Goal: Task Accomplishment & Management: Manage account settings

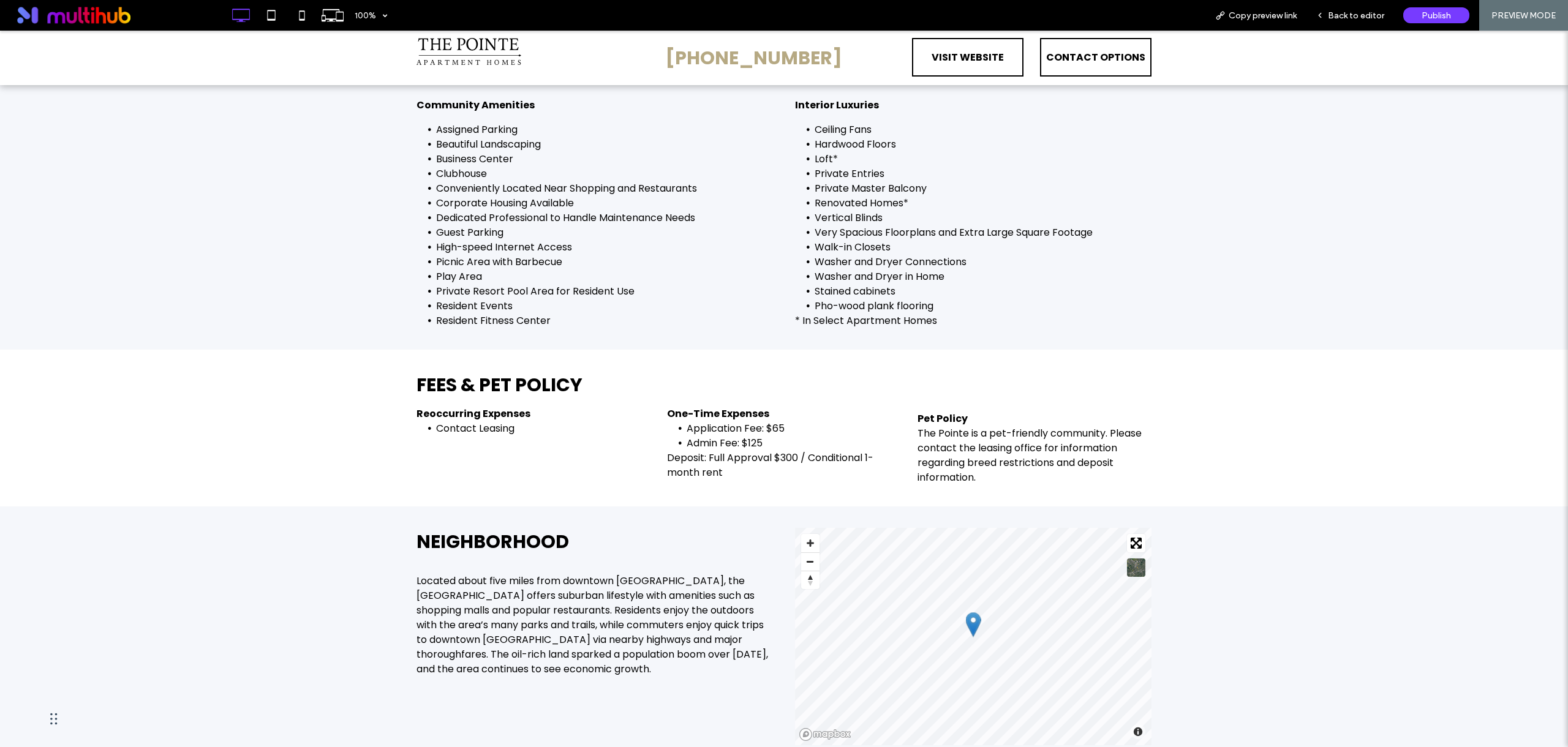
scroll to position [2040, 0]
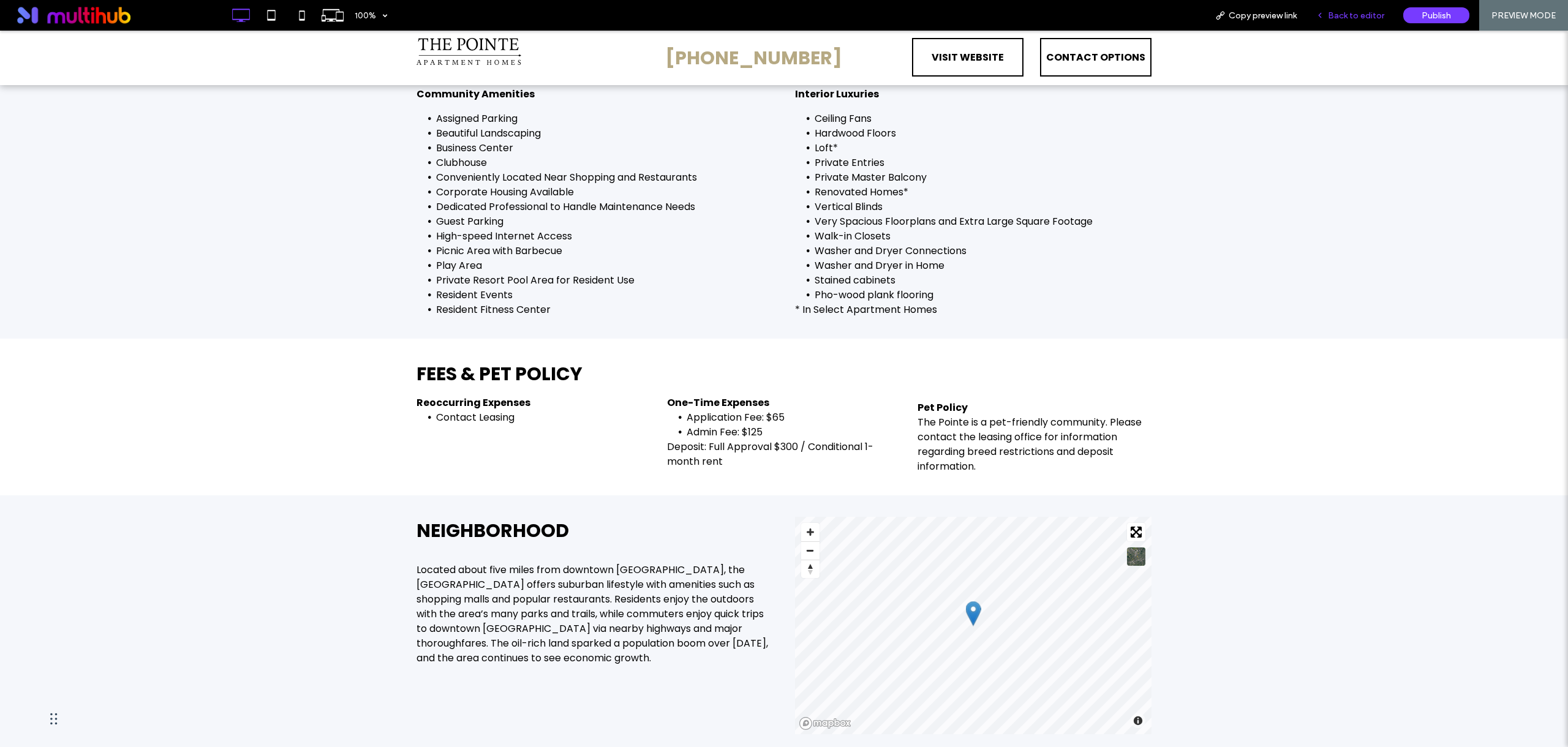
click at [1374, 20] on span "Back to editor" at bounding box center [1356, 14] width 56 height 10
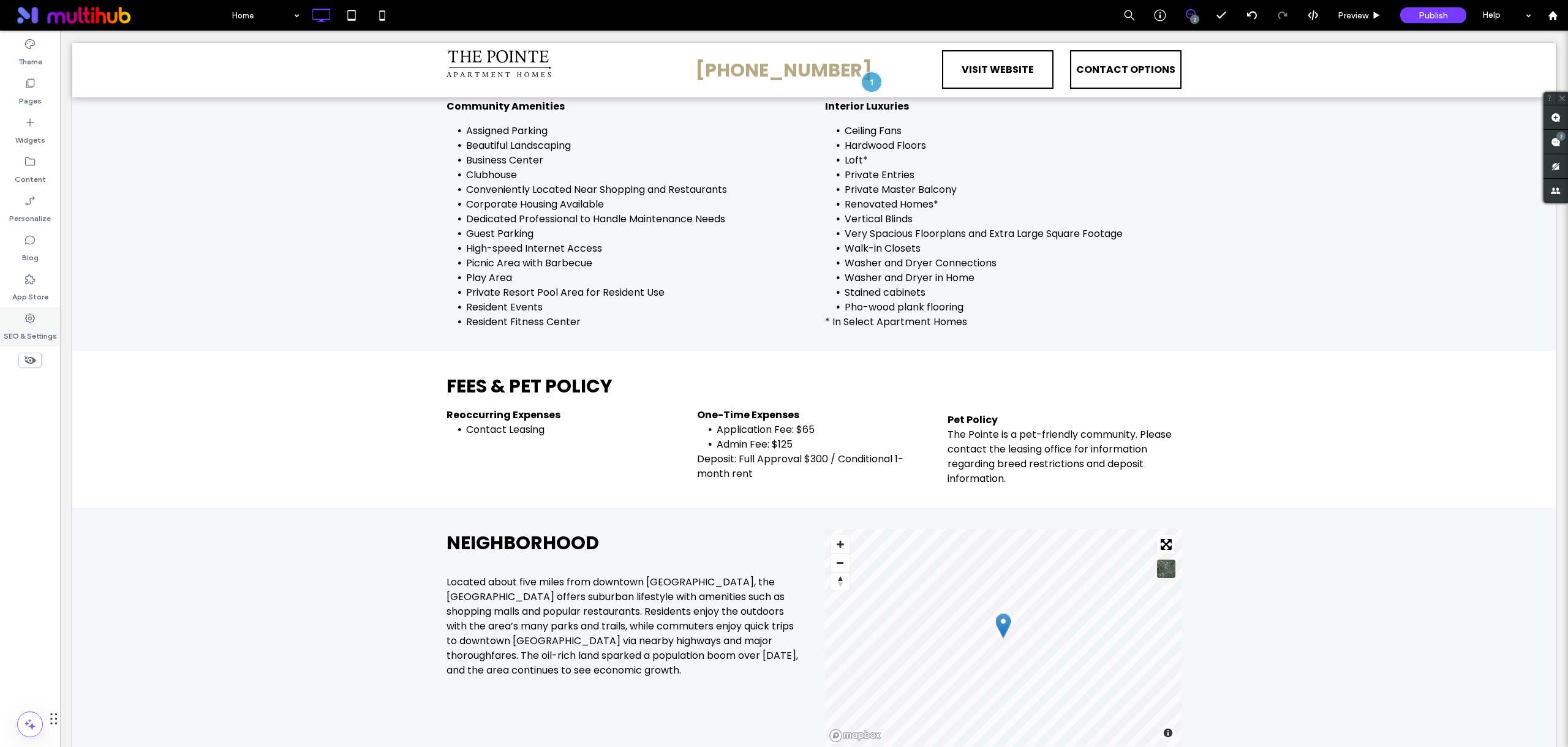
click at [37, 336] on label "SEO & Settings" at bounding box center [30, 332] width 53 height 17
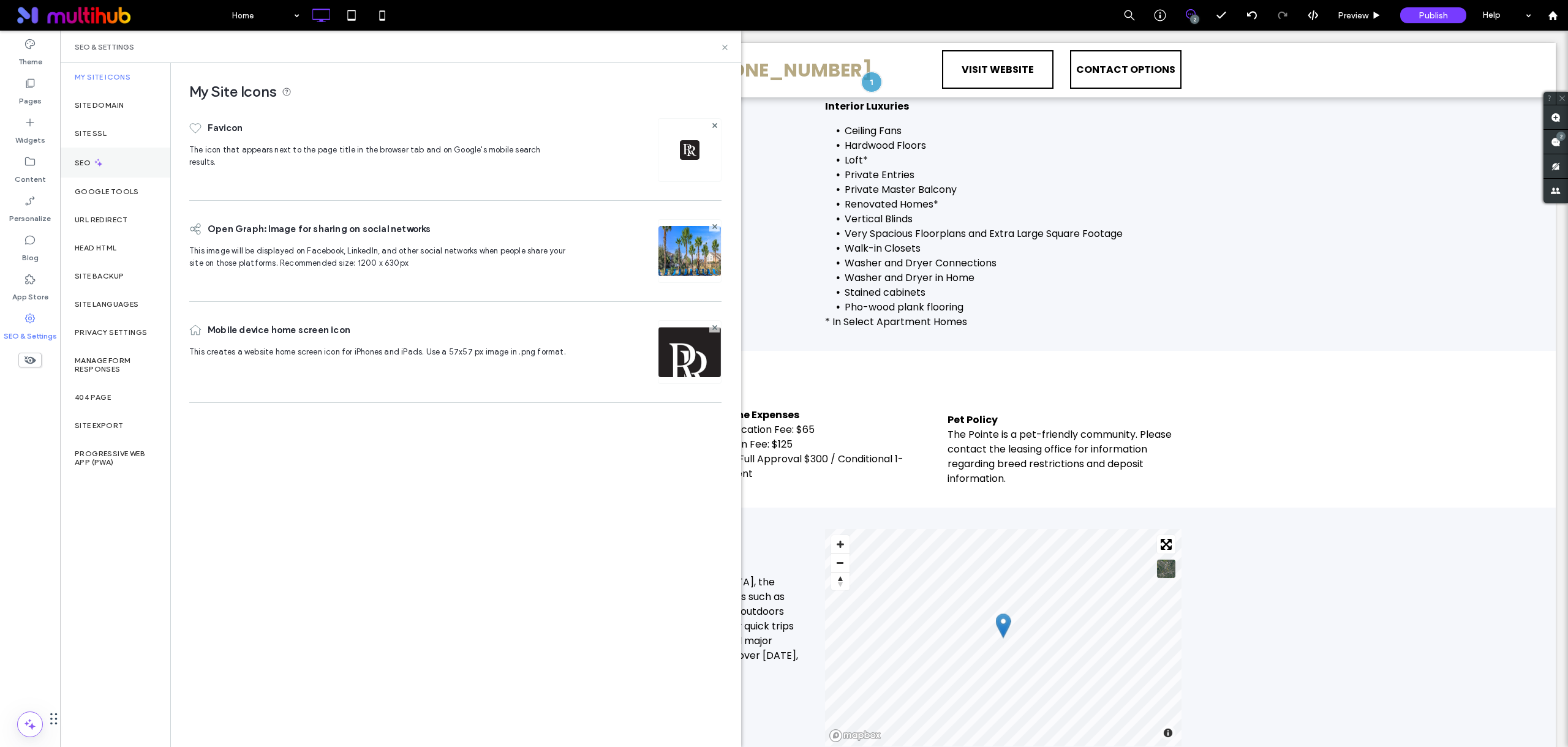
click at [137, 164] on div "SEO" at bounding box center [115, 162] width 111 height 30
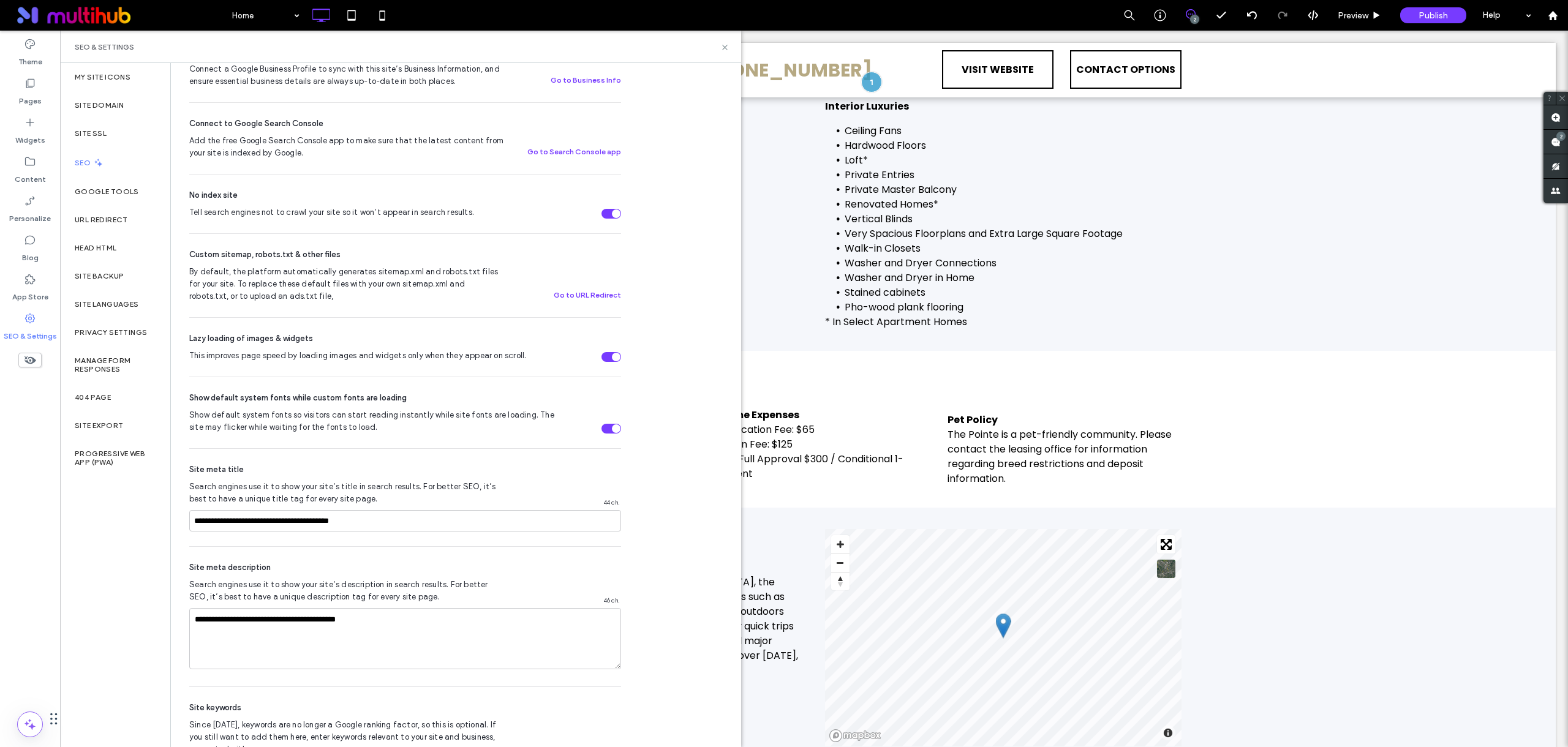
scroll to position [441, 0]
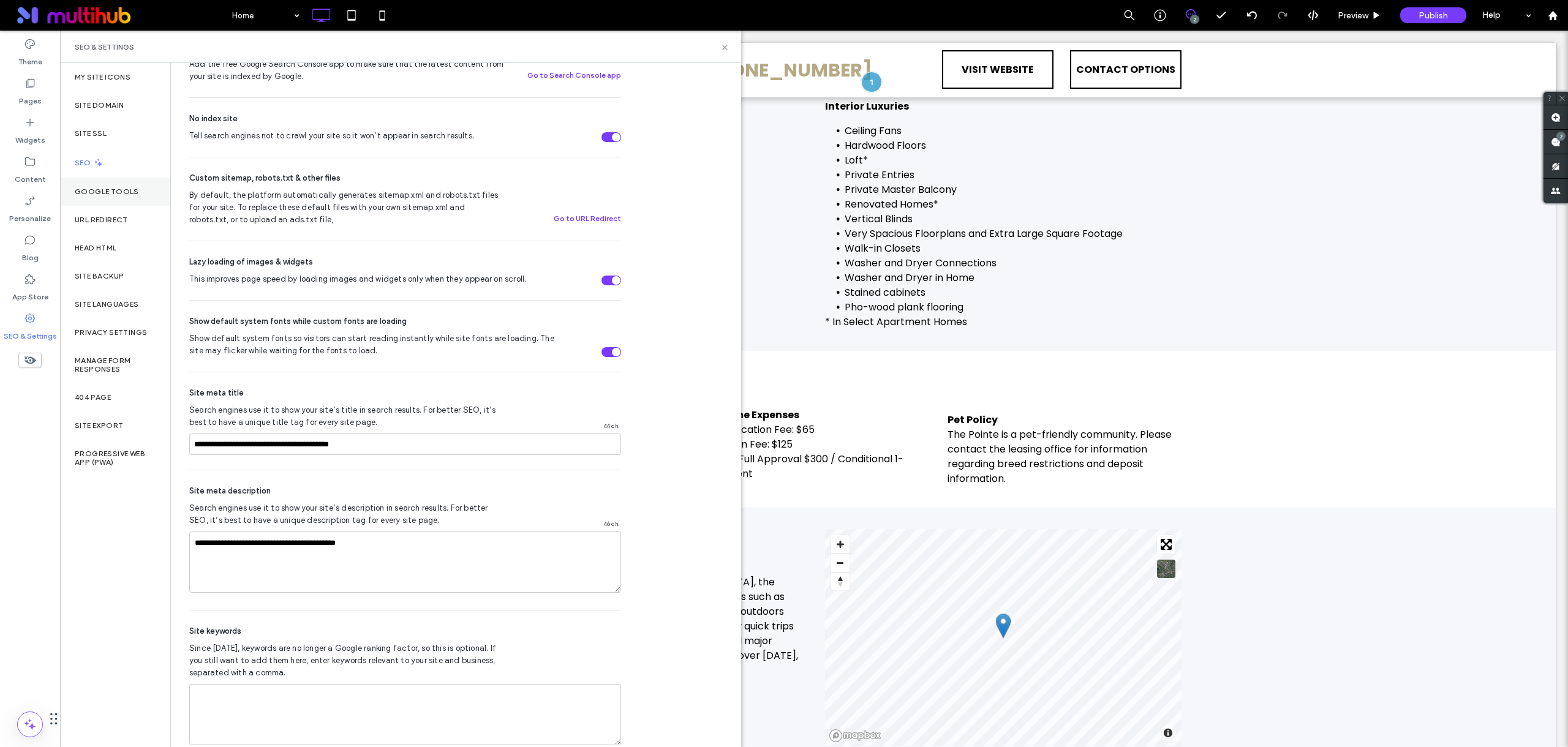
click at [127, 191] on label "Google Tools" at bounding box center [106, 191] width 64 height 8
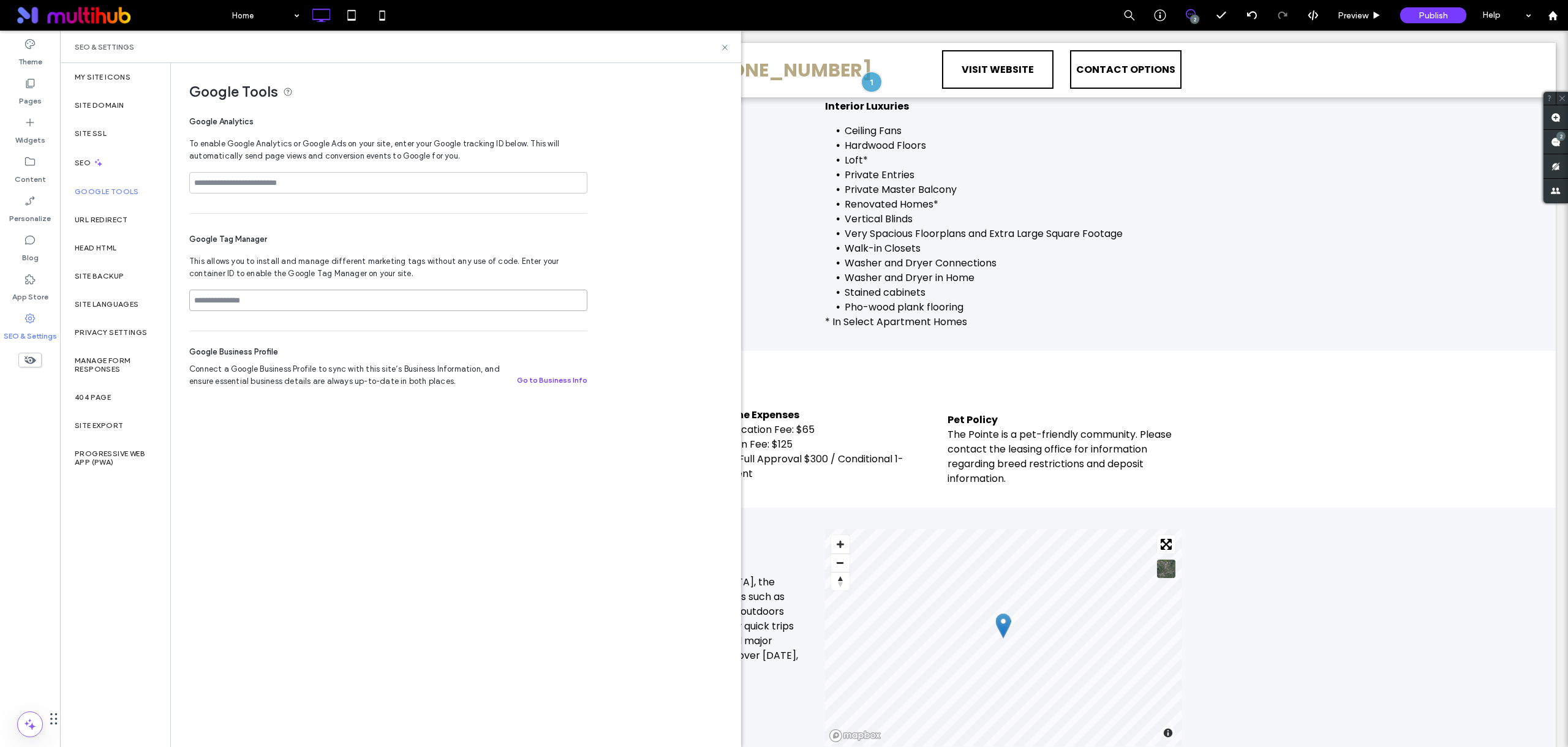
click at [246, 300] on input at bounding box center [389, 301] width 399 height 22
paste input "**********"
drag, startPoint x: 318, startPoint y: 298, endPoint x: 187, endPoint y: 299, distance: 131.0
click at [187, 299] on div "**********" at bounding box center [451, 233] width 560 height 340
type input "**********"
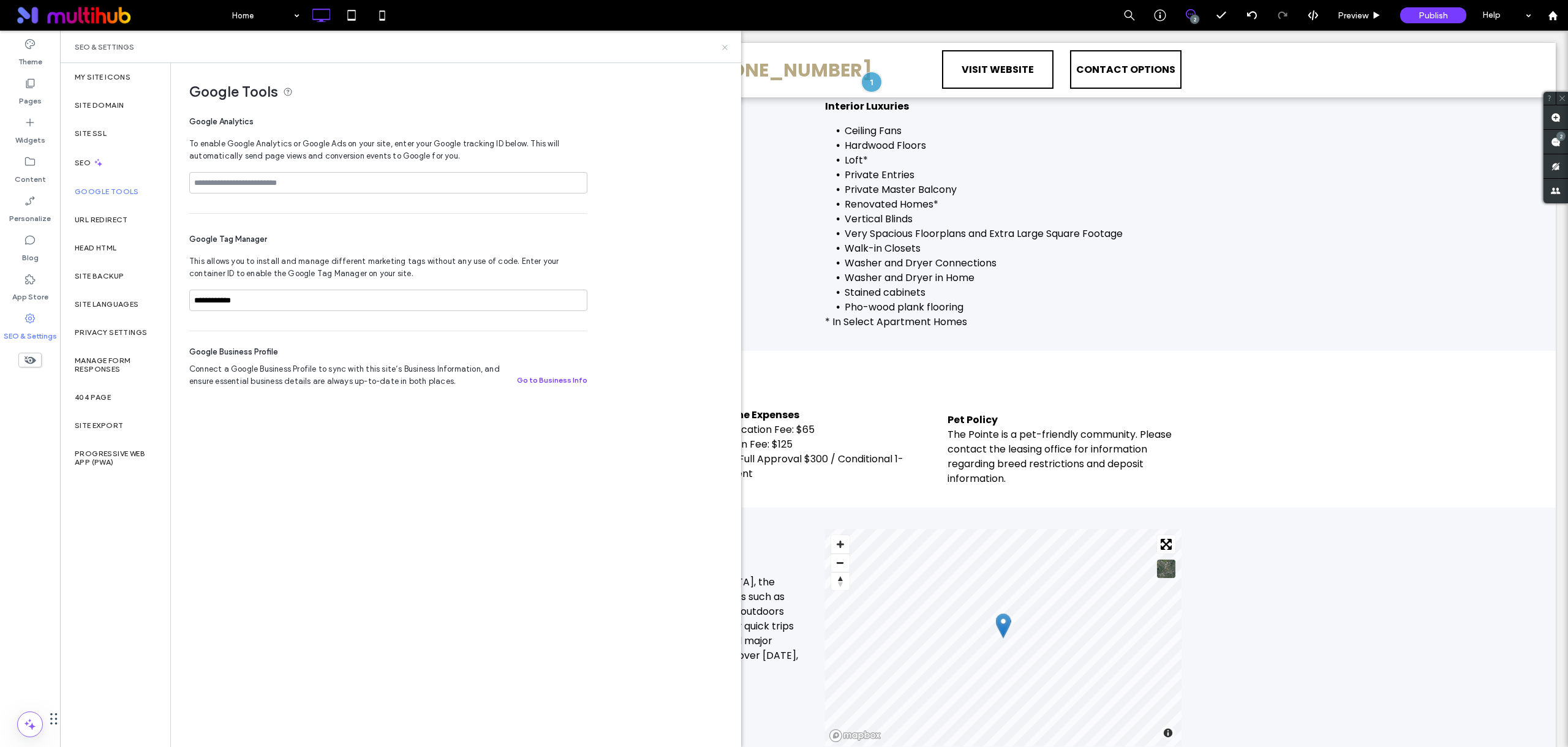
click at [726, 44] on icon at bounding box center [725, 47] width 9 height 9
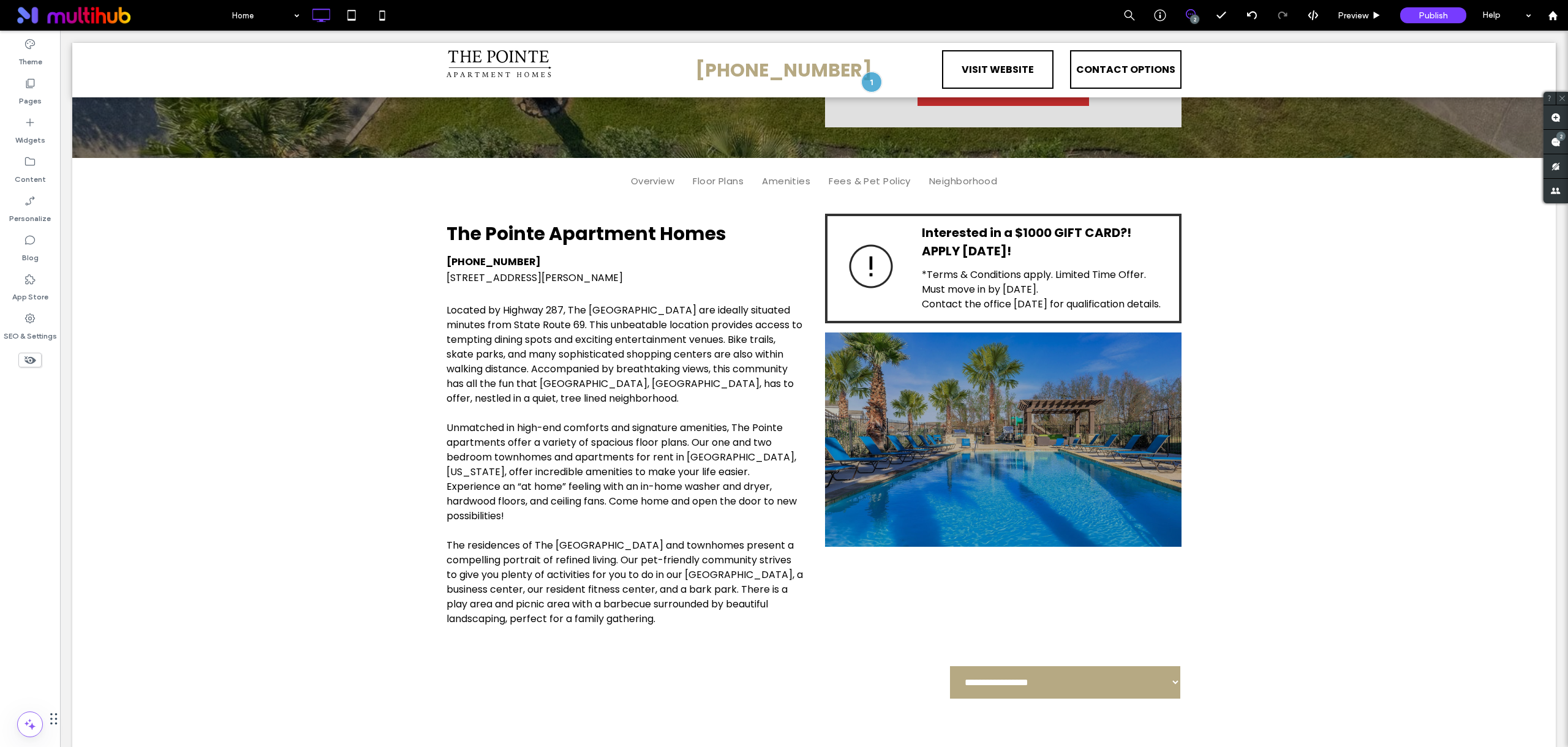
scroll to position [0, 0]
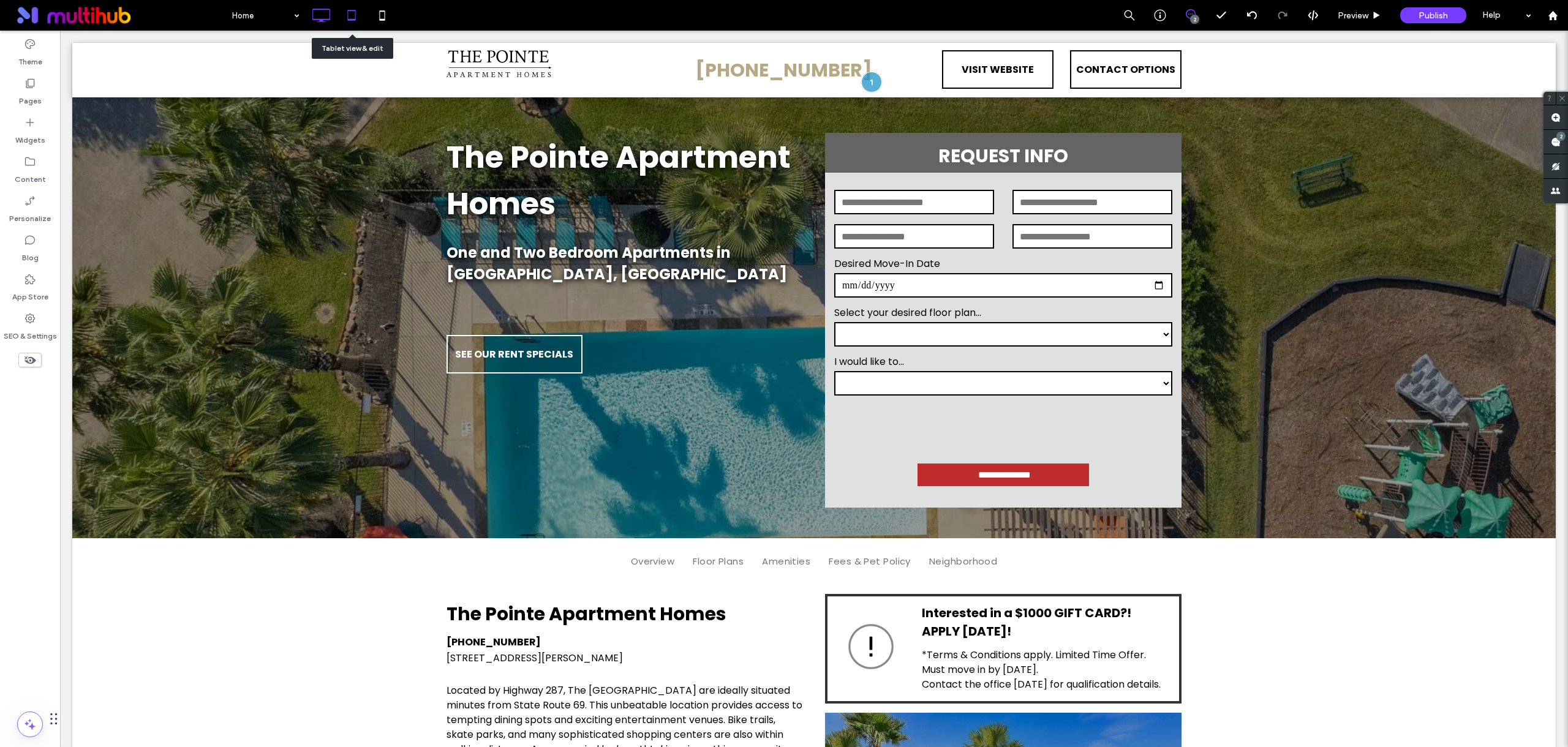
click at [351, 16] on icon at bounding box center [351, 14] width 24 height 24
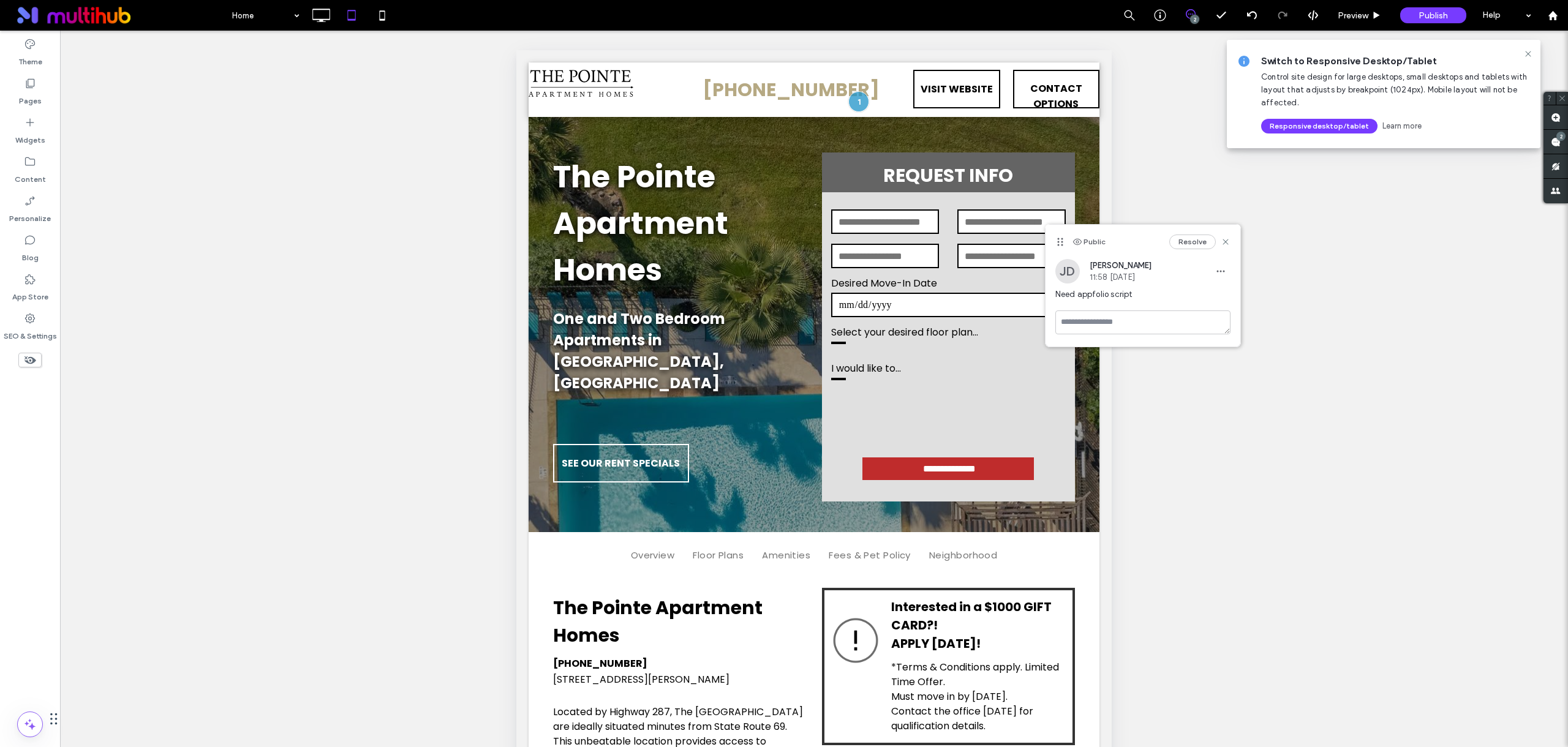
click at [1323, 426] on div "Unhide? Yes Unhide? Yes Unhide? Yes Unhide? Yes Unhide? Yes Unhide? Yes" at bounding box center [813, 404] width 1508 height 747
click at [1225, 241] on icon at bounding box center [1226, 242] width 10 height 10
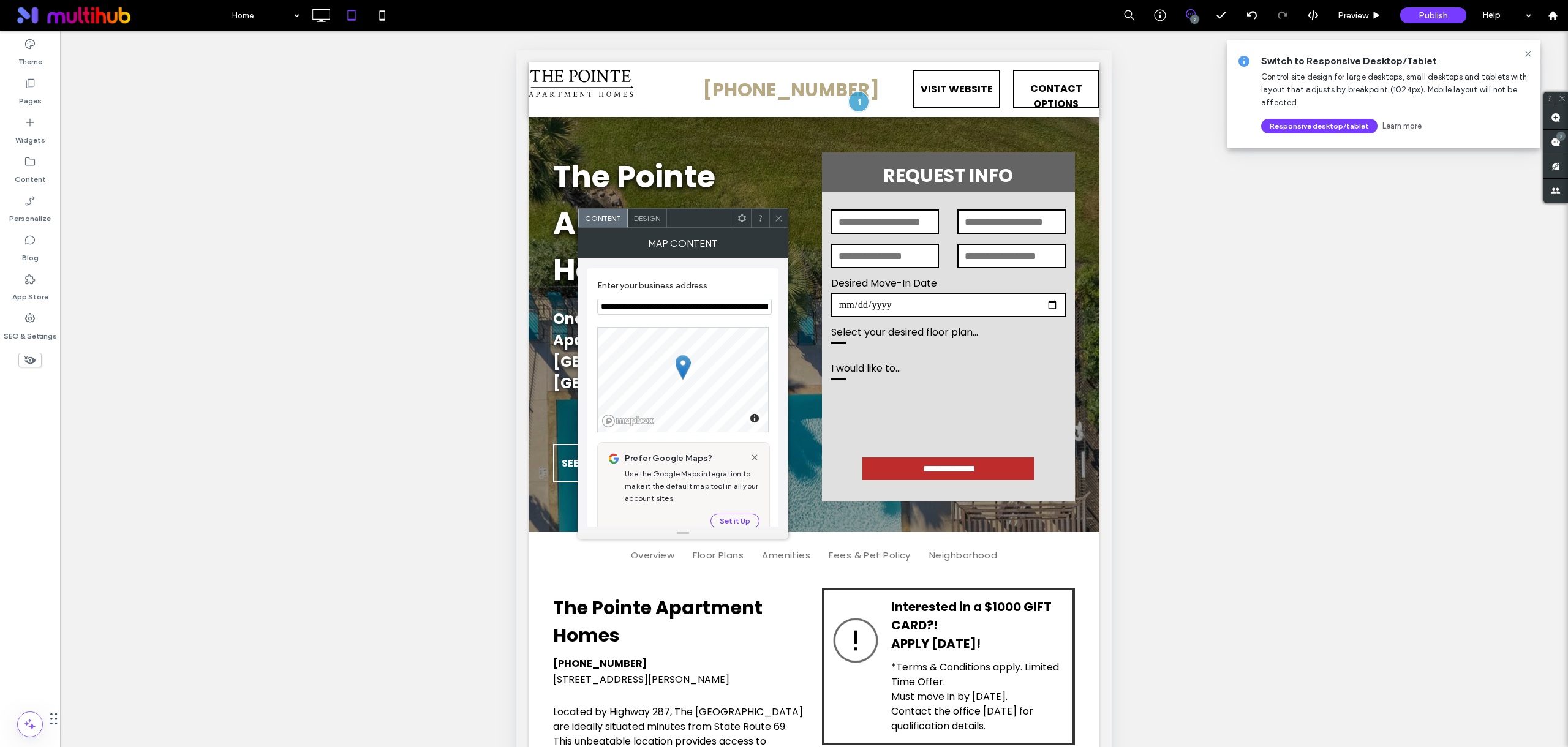
click at [777, 219] on use at bounding box center [778, 217] width 6 height 6
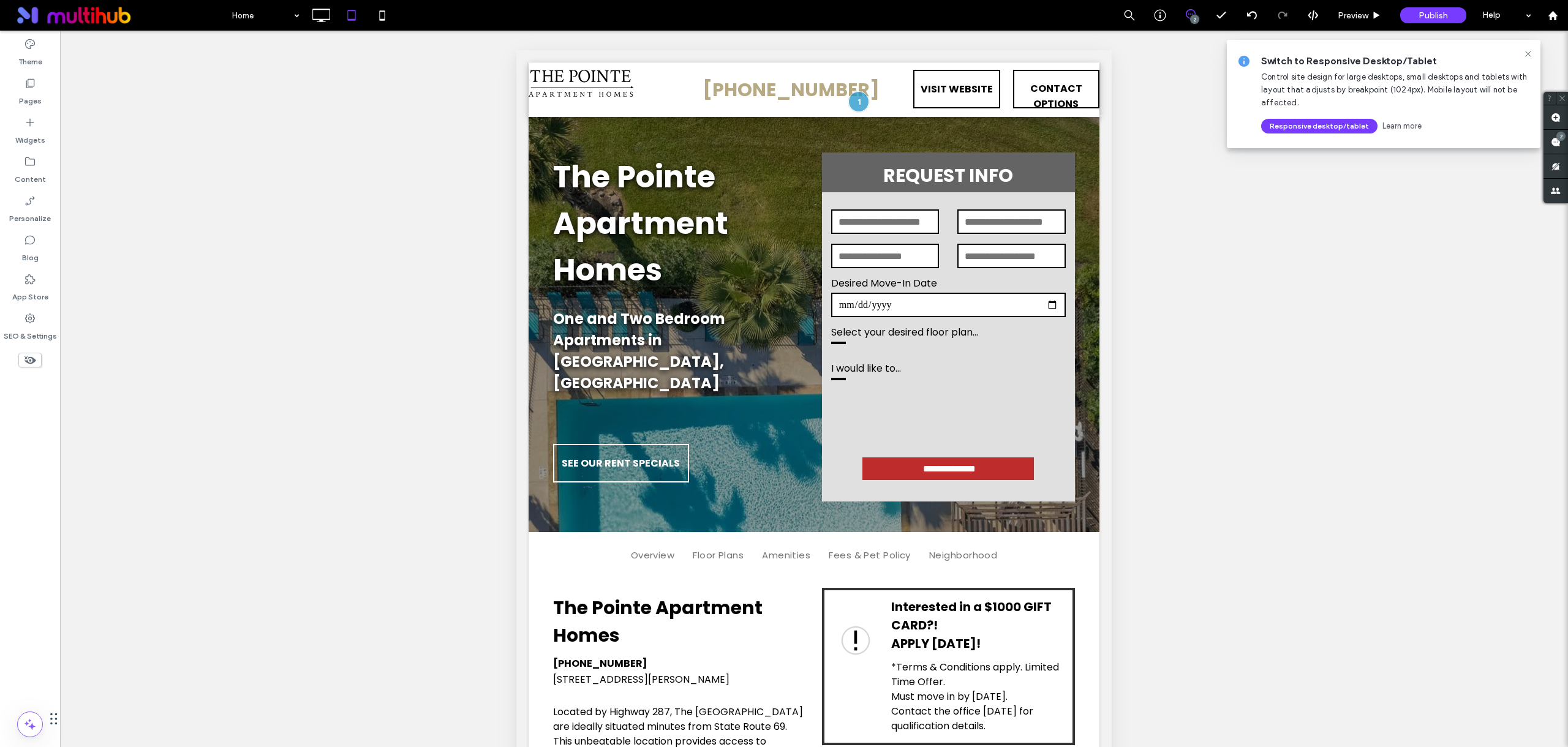
scroll to position [107, 0]
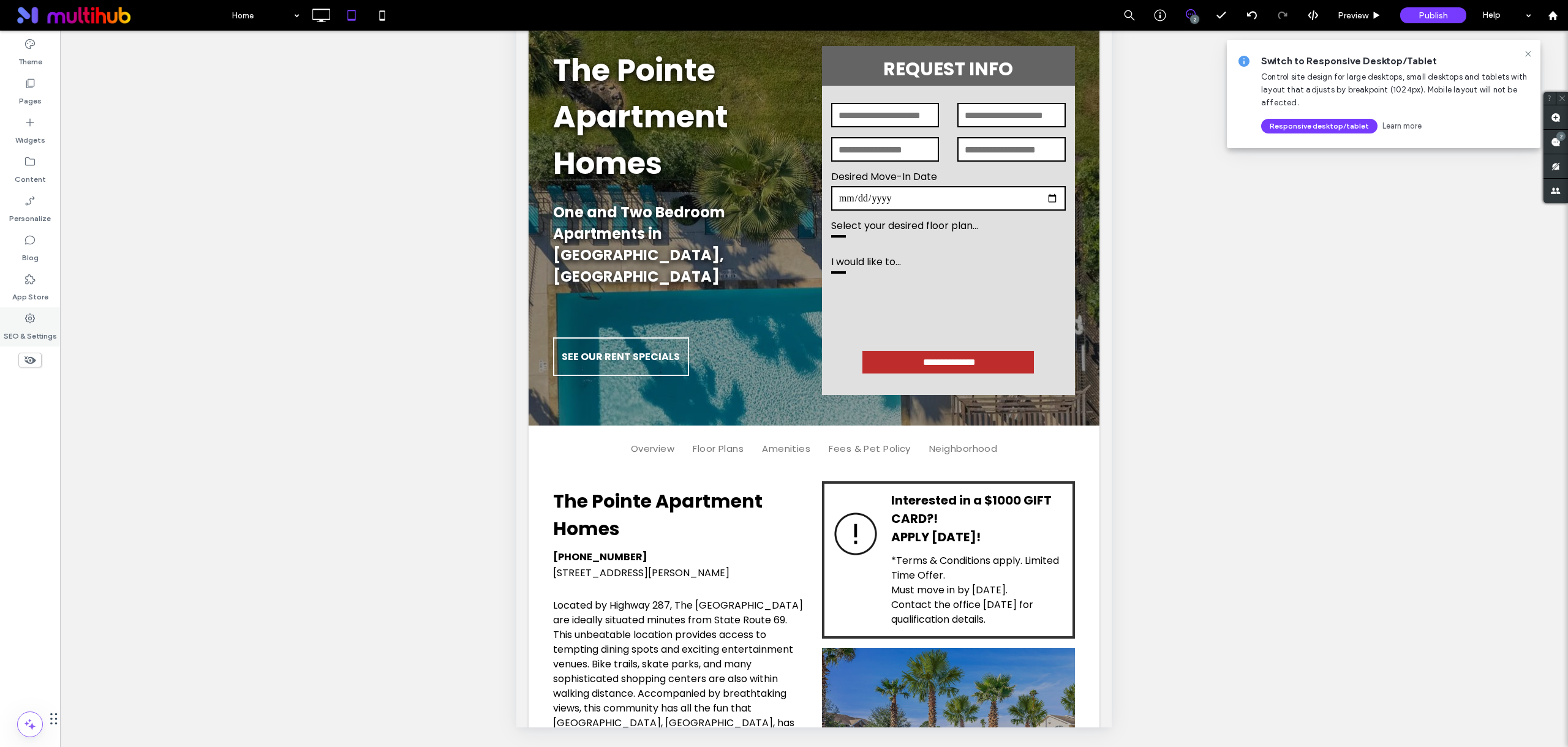
click at [46, 324] on label "SEO & Settings" at bounding box center [30, 332] width 53 height 17
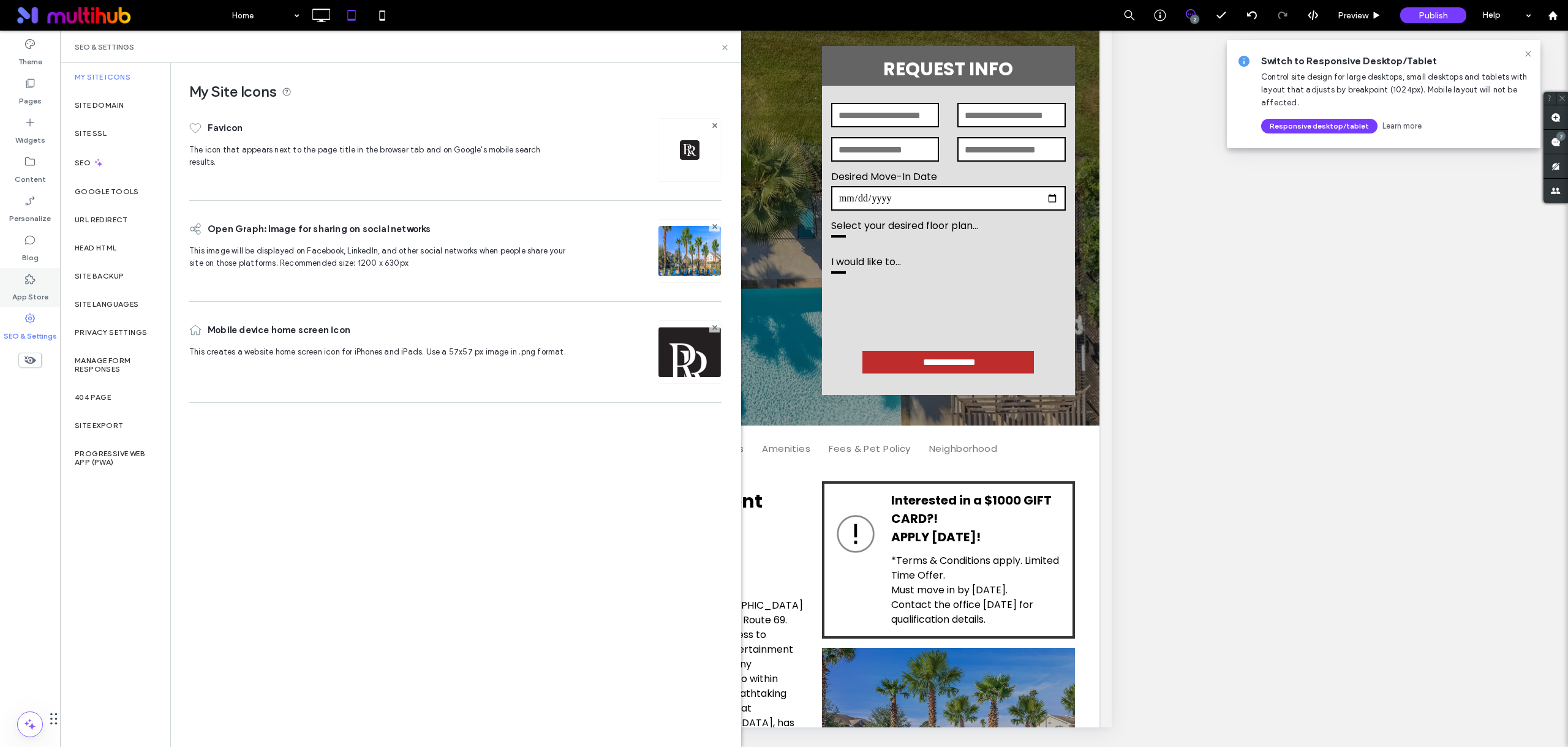
click at [22, 286] on label "App Store" at bounding box center [31, 293] width 36 height 17
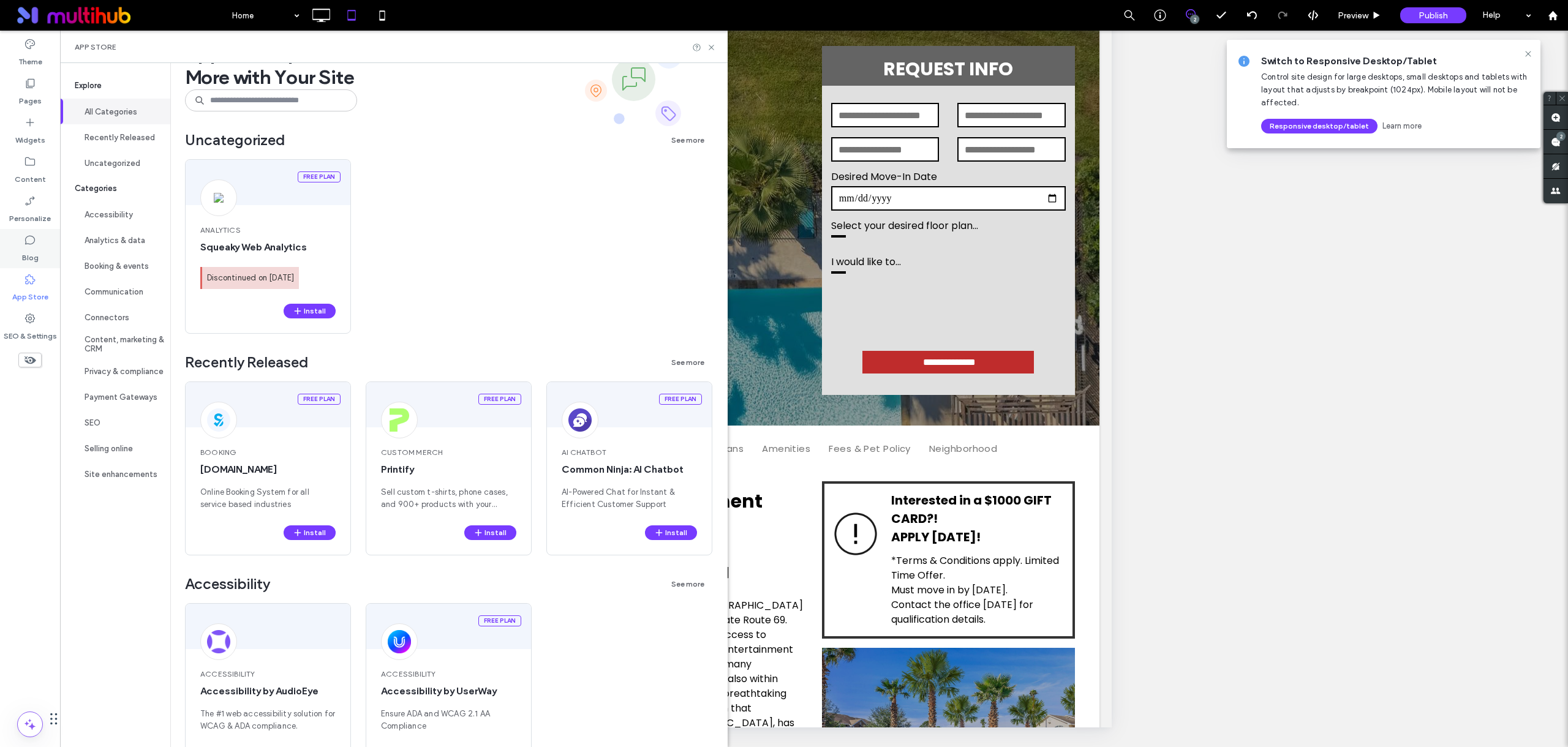
scroll to position [235, 0]
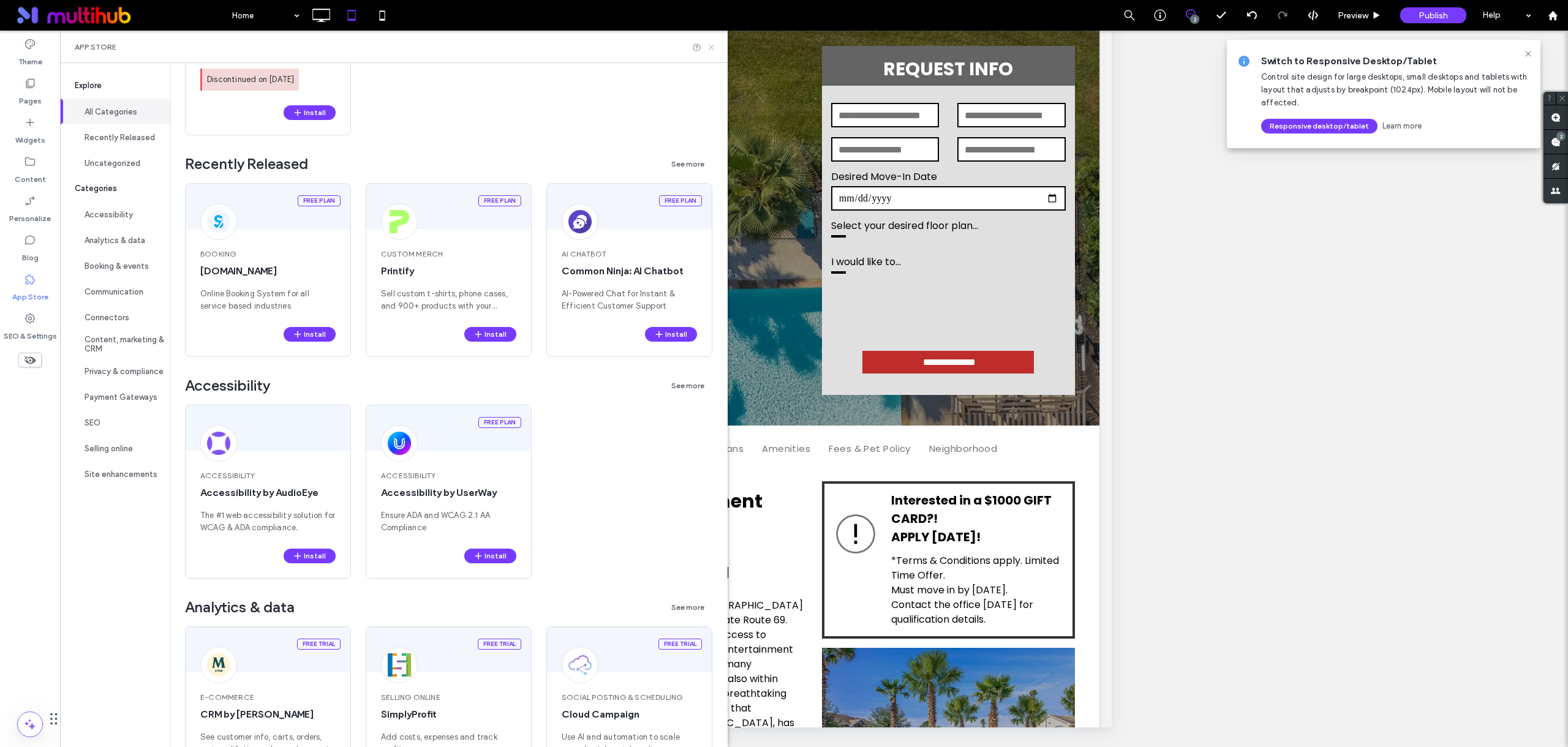
click at [716, 47] on icon at bounding box center [711, 47] width 9 height 9
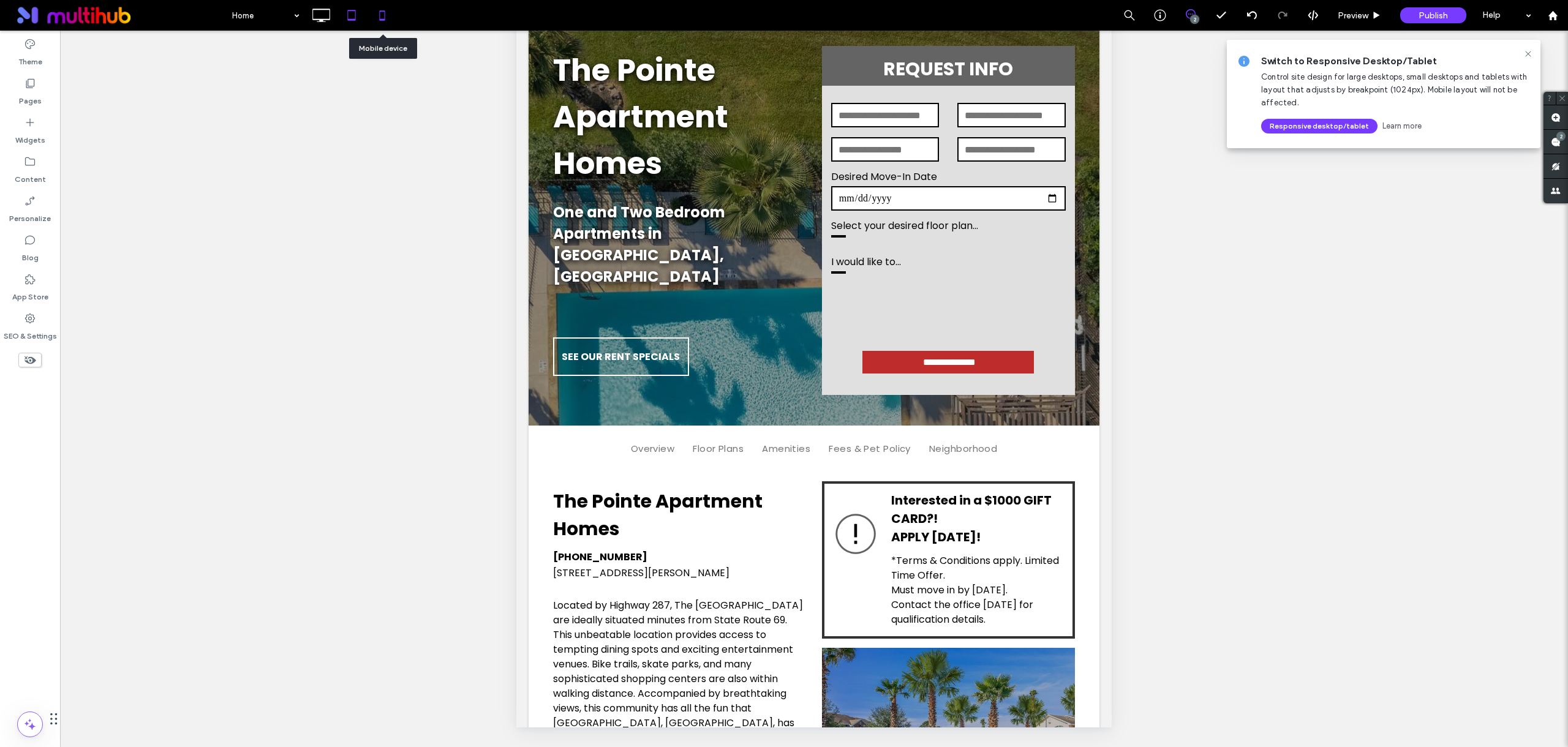
click at [387, 15] on icon at bounding box center [381, 14] width 24 height 24
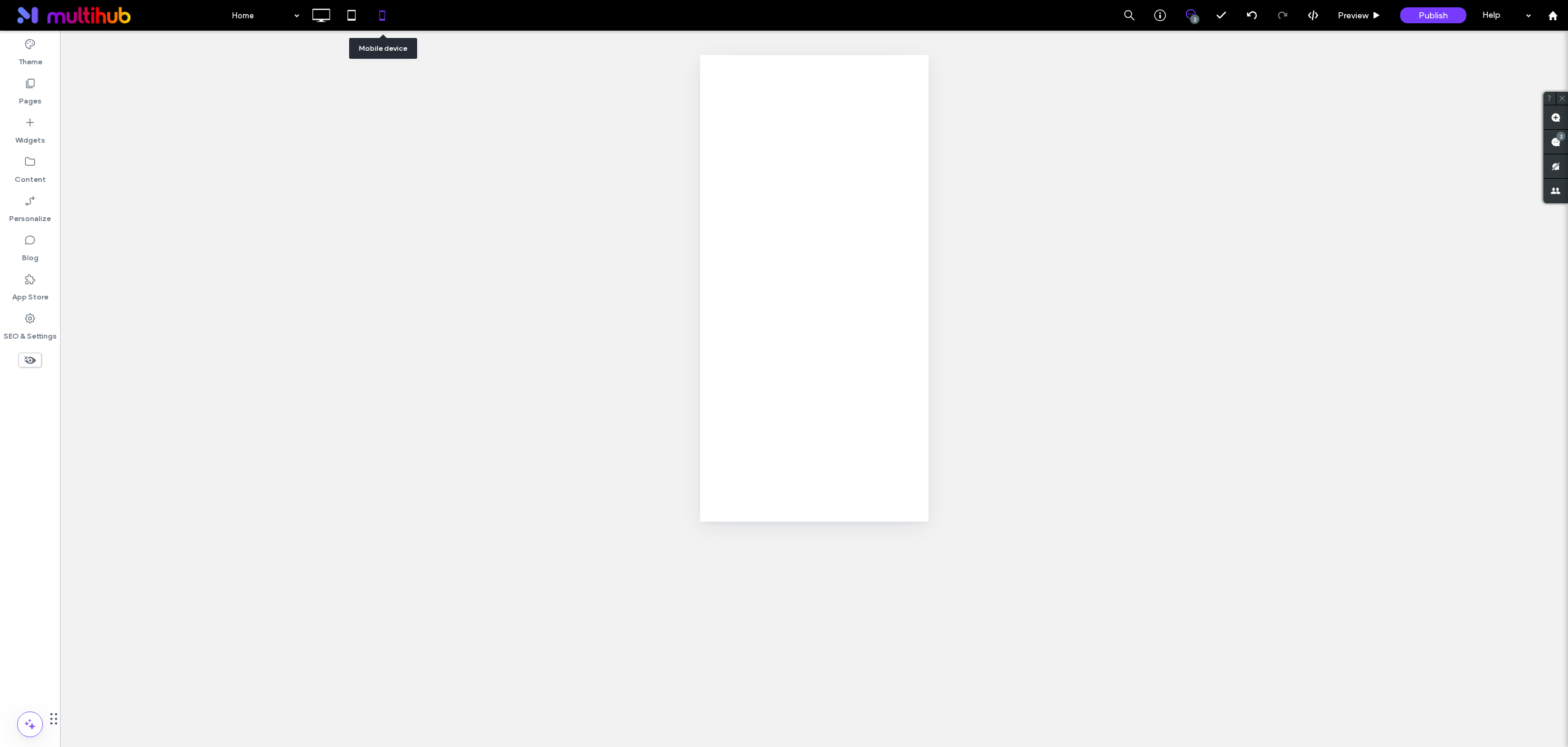
scroll to position [0, 0]
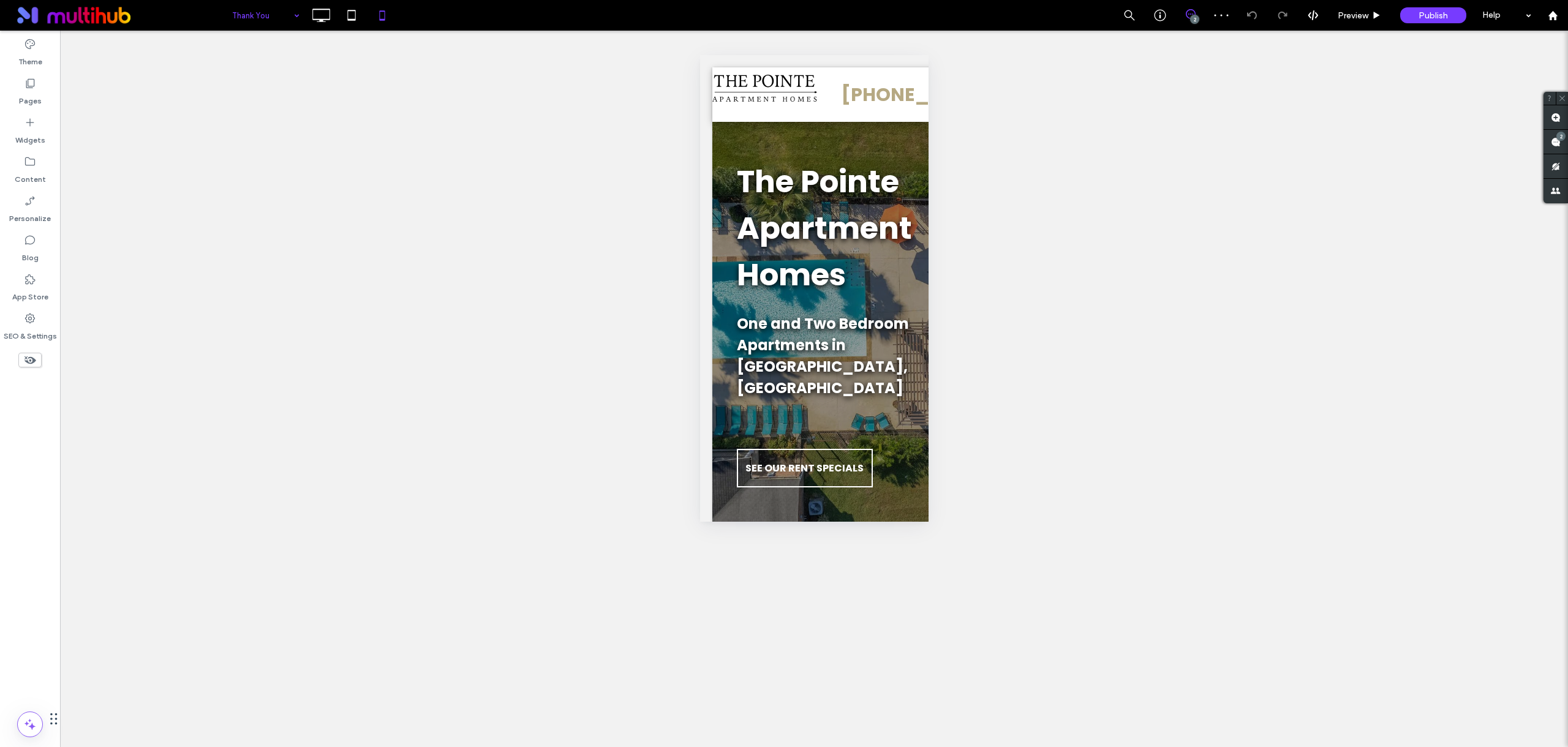
click at [265, 20] on input at bounding box center [263, 15] width 62 height 31
click at [248, 13] on input at bounding box center [263, 15] width 62 height 31
click at [349, 18] on use at bounding box center [351, 14] width 8 height 10
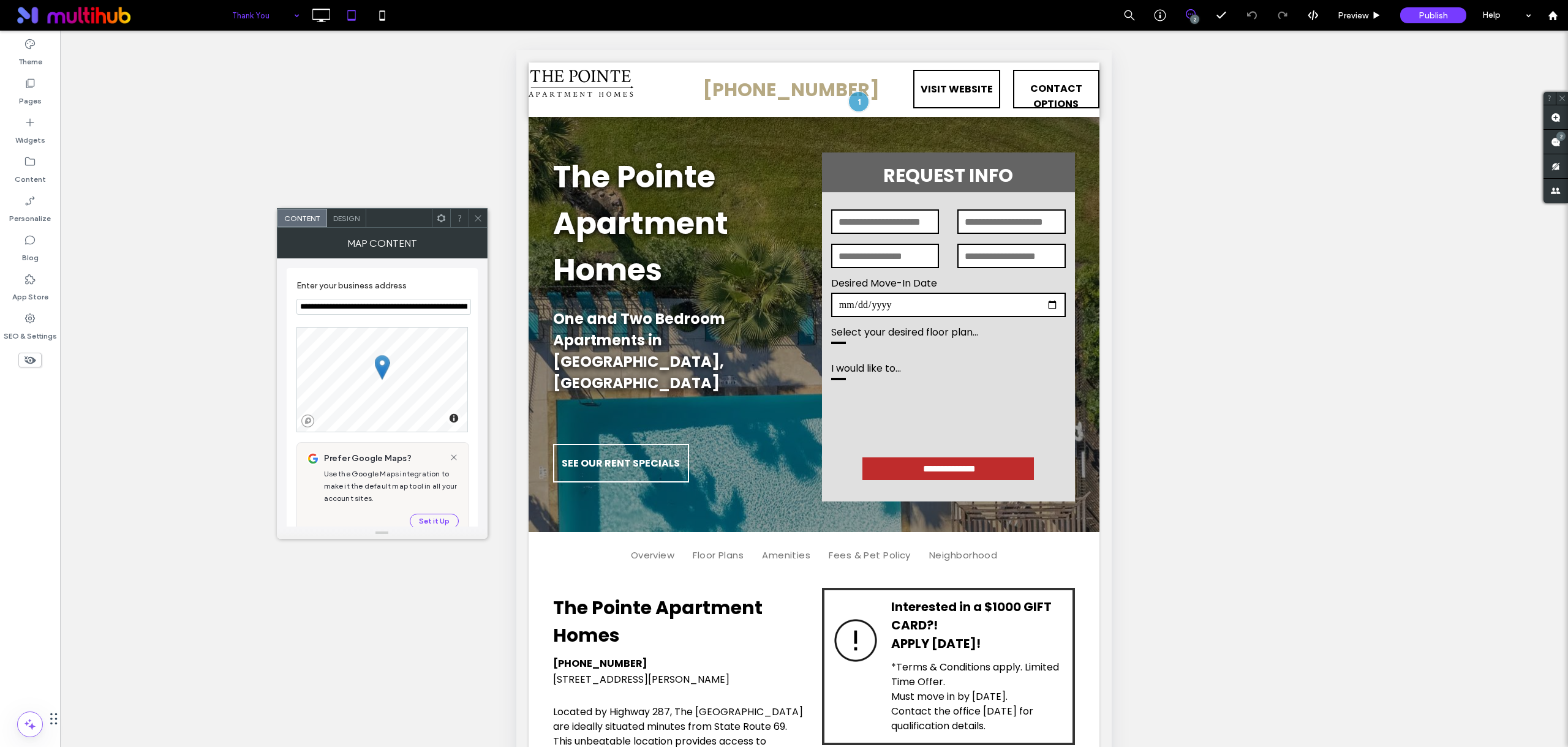
click at [472, 225] on div at bounding box center [477, 218] width 18 height 18
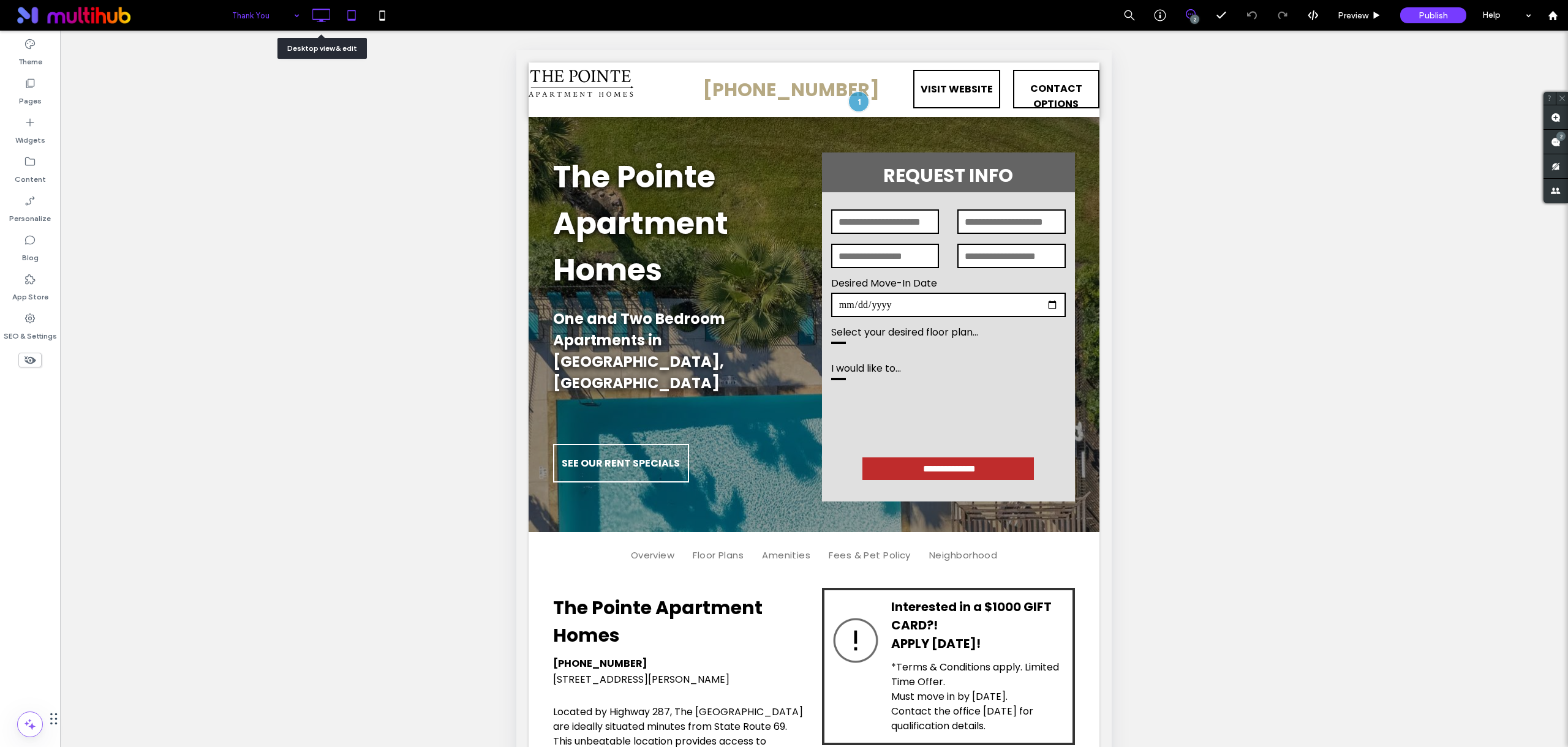
click at [329, 24] on icon at bounding box center [321, 14] width 24 height 24
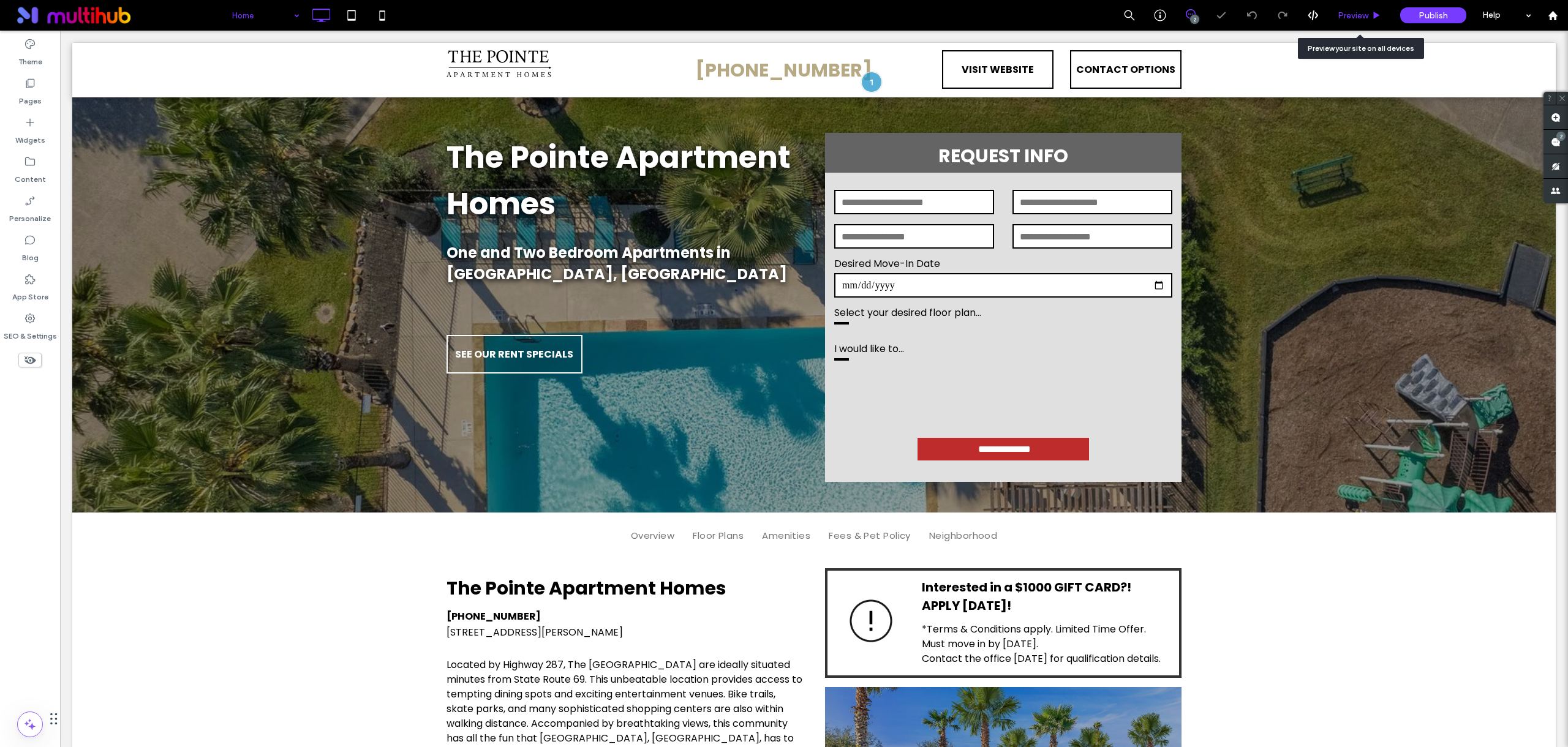
click at [1350, 14] on span "Preview" at bounding box center [1353, 14] width 31 height 10
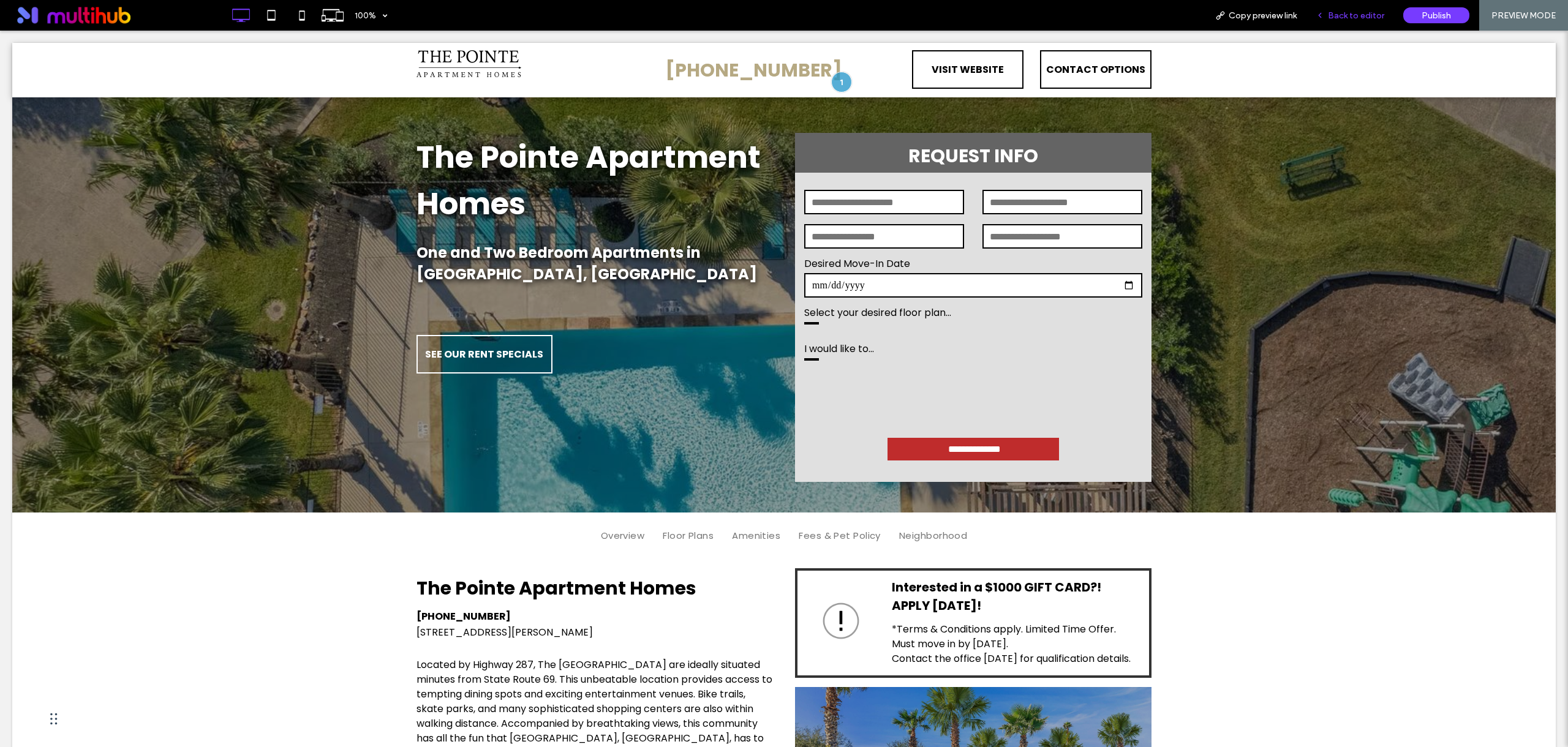
click at [1334, 17] on span "Back to editor" at bounding box center [1356, 14] width 56 height 10
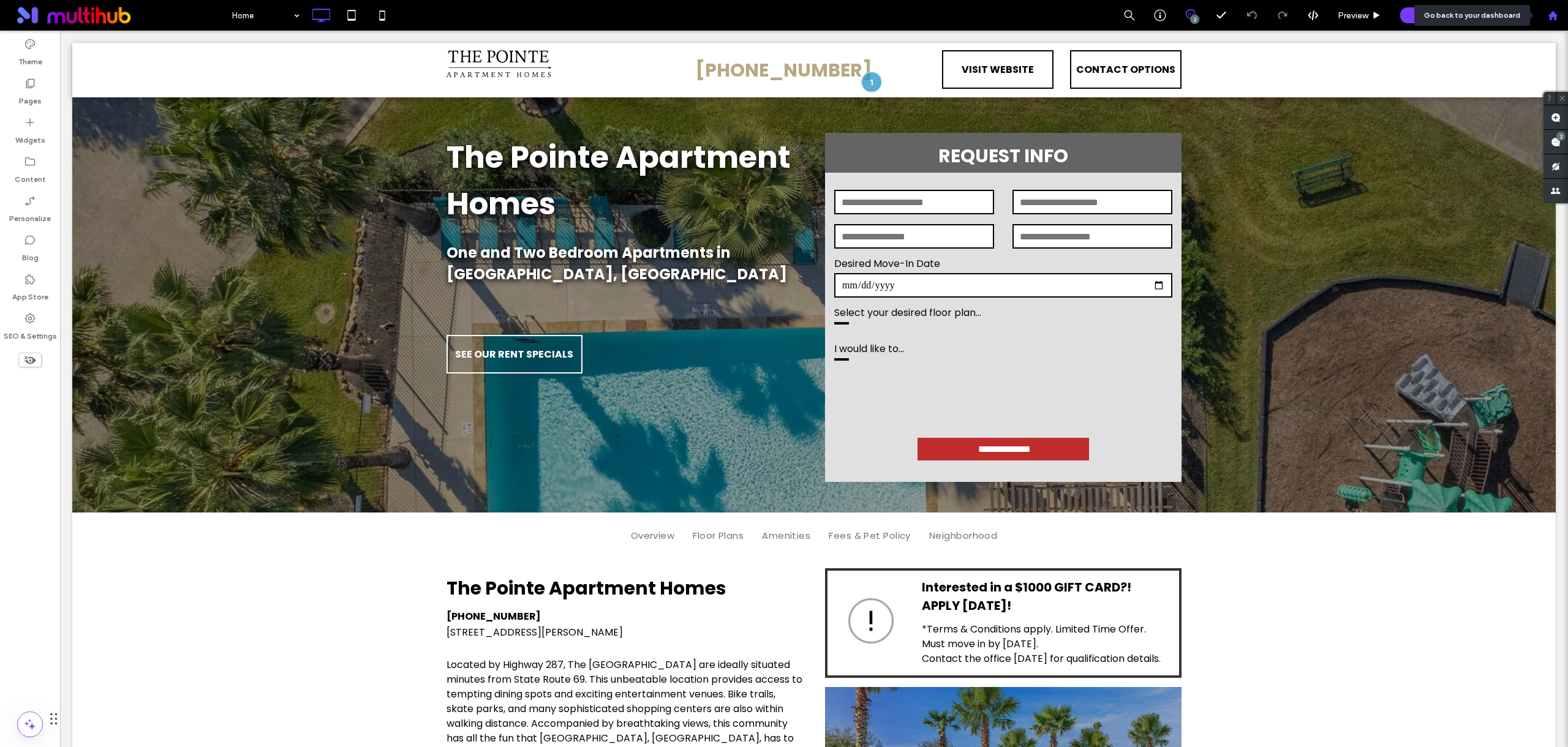
click at [1549, 21] on div at bounding box center [1553, 15] width 31 height 31
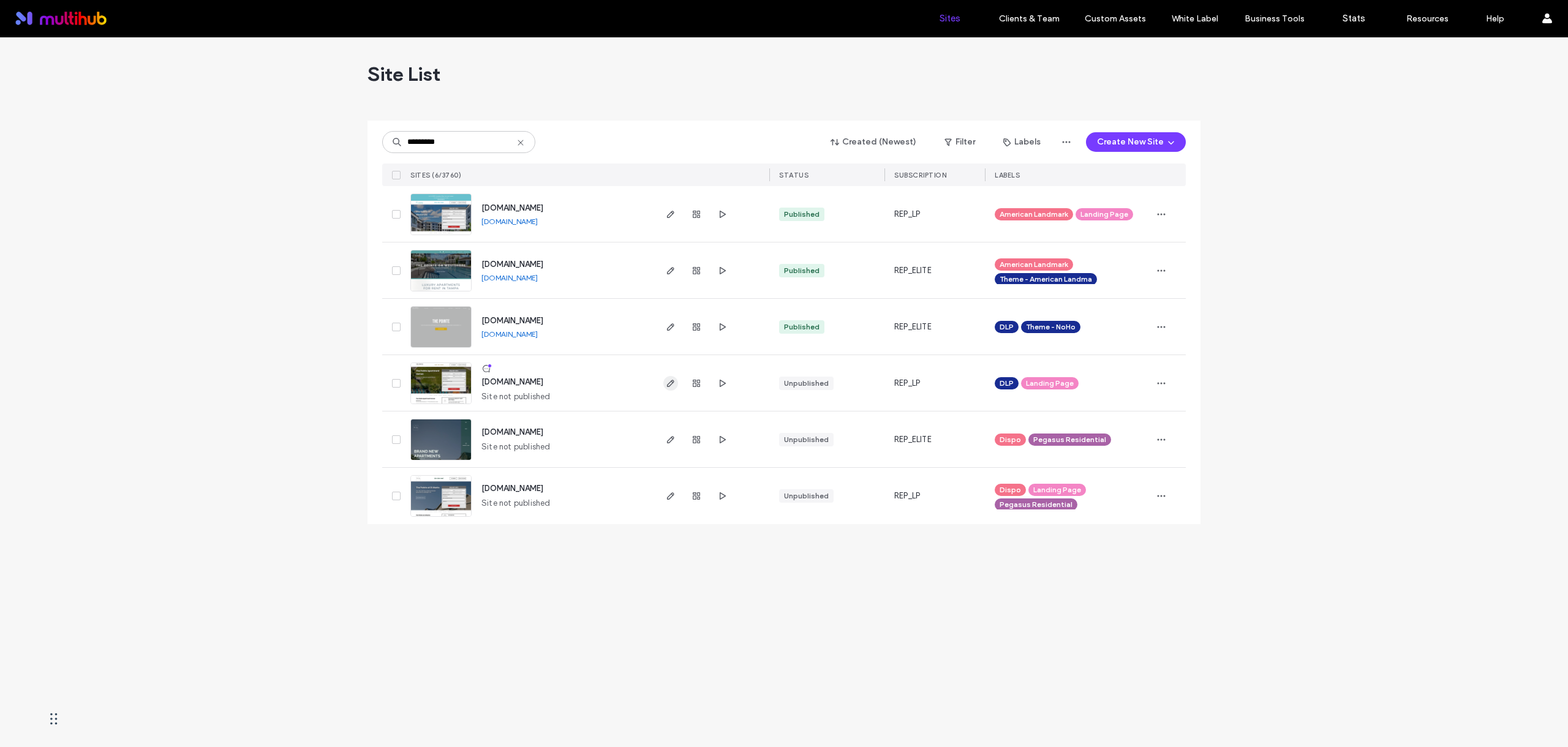
type input "*********"
click at [667, 382] on icon "button" at bounding box center [670, 383] width 10 height 10
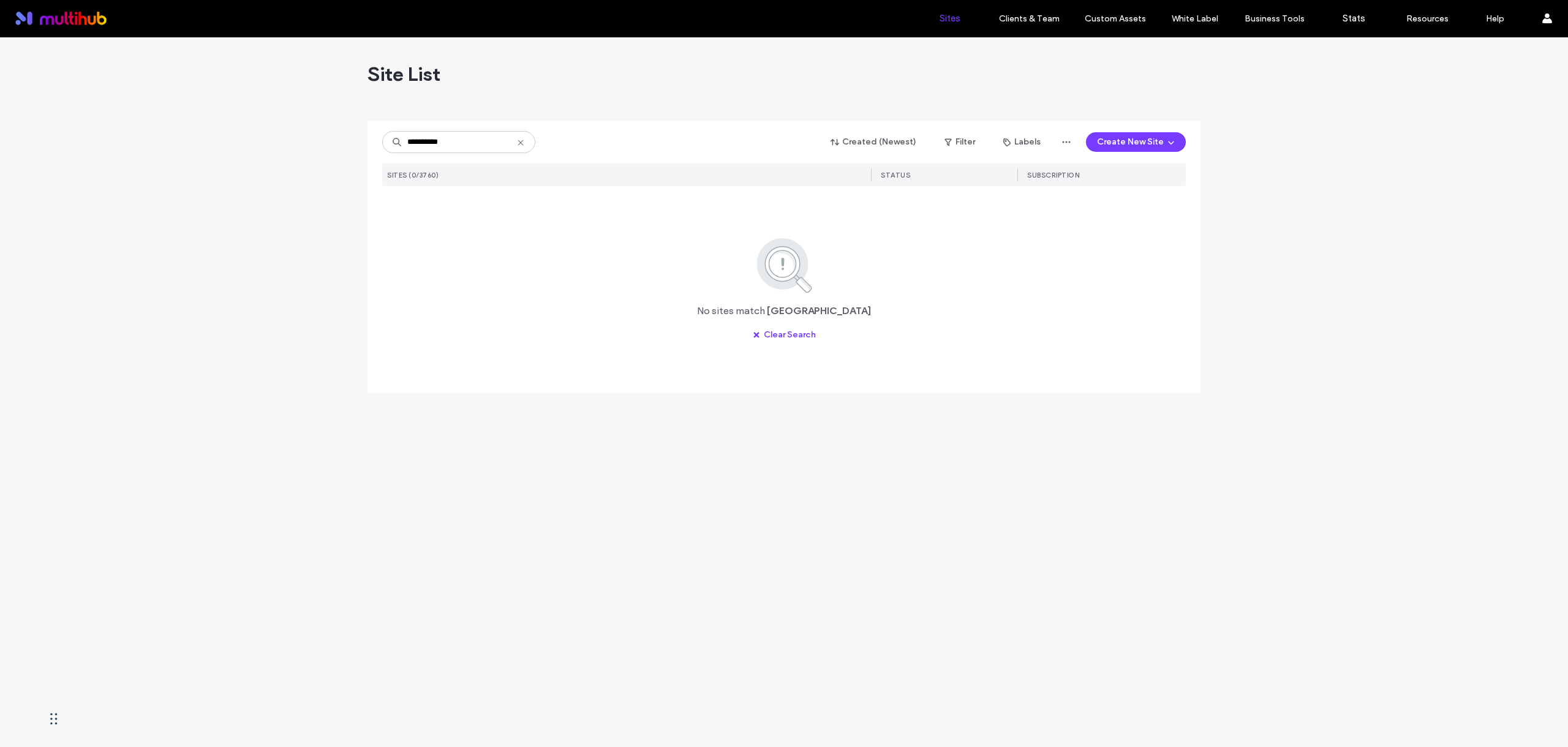
click at [417, 143] on input "**********" at bounding box center [458, 142] width 153 height 22
click at [423, 141] on input "**********" at bounding box center [458, 142] width 153 height 22
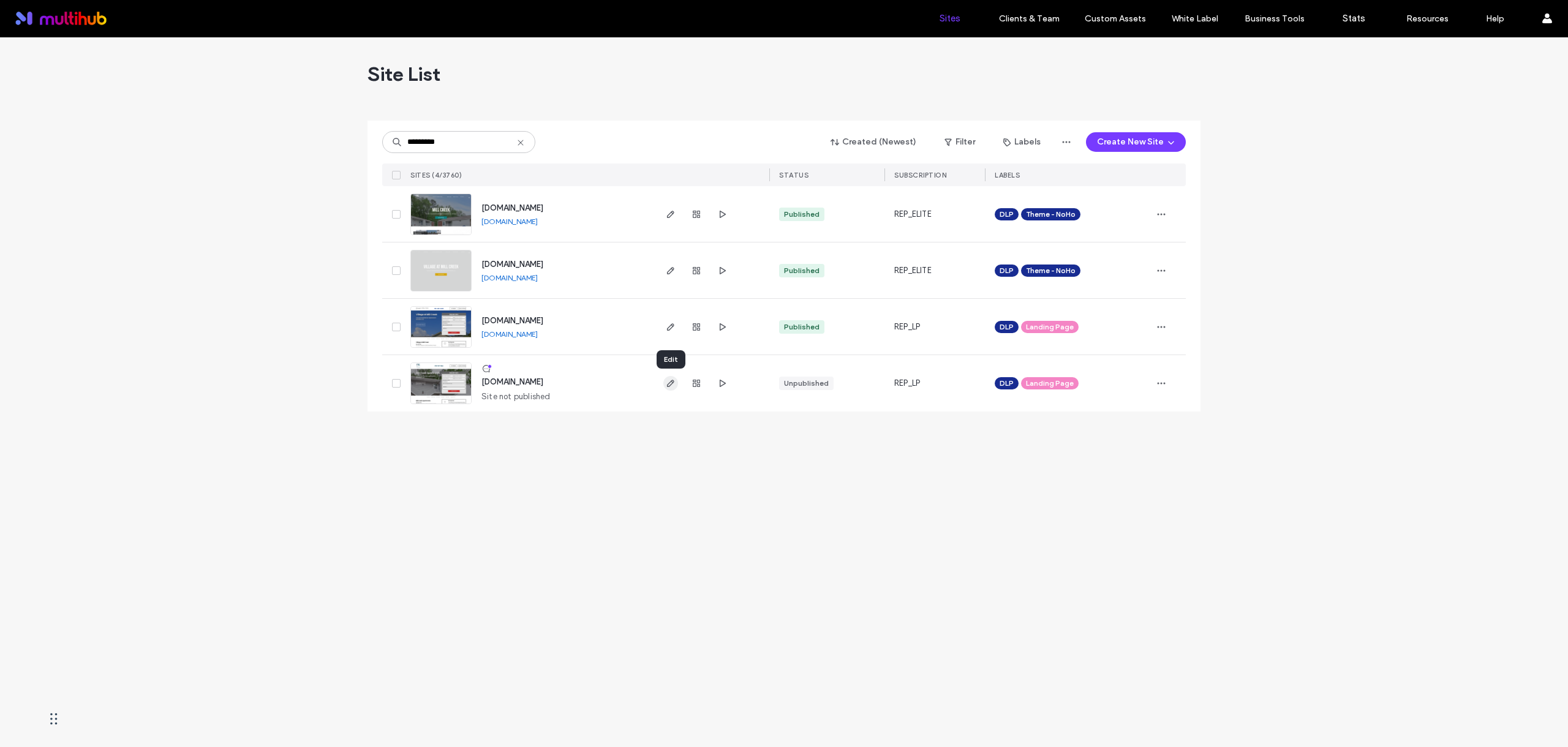
type input "*********"
click at [666, 382] on icon "button" at bounding box center [670, 383] width 10 height 10
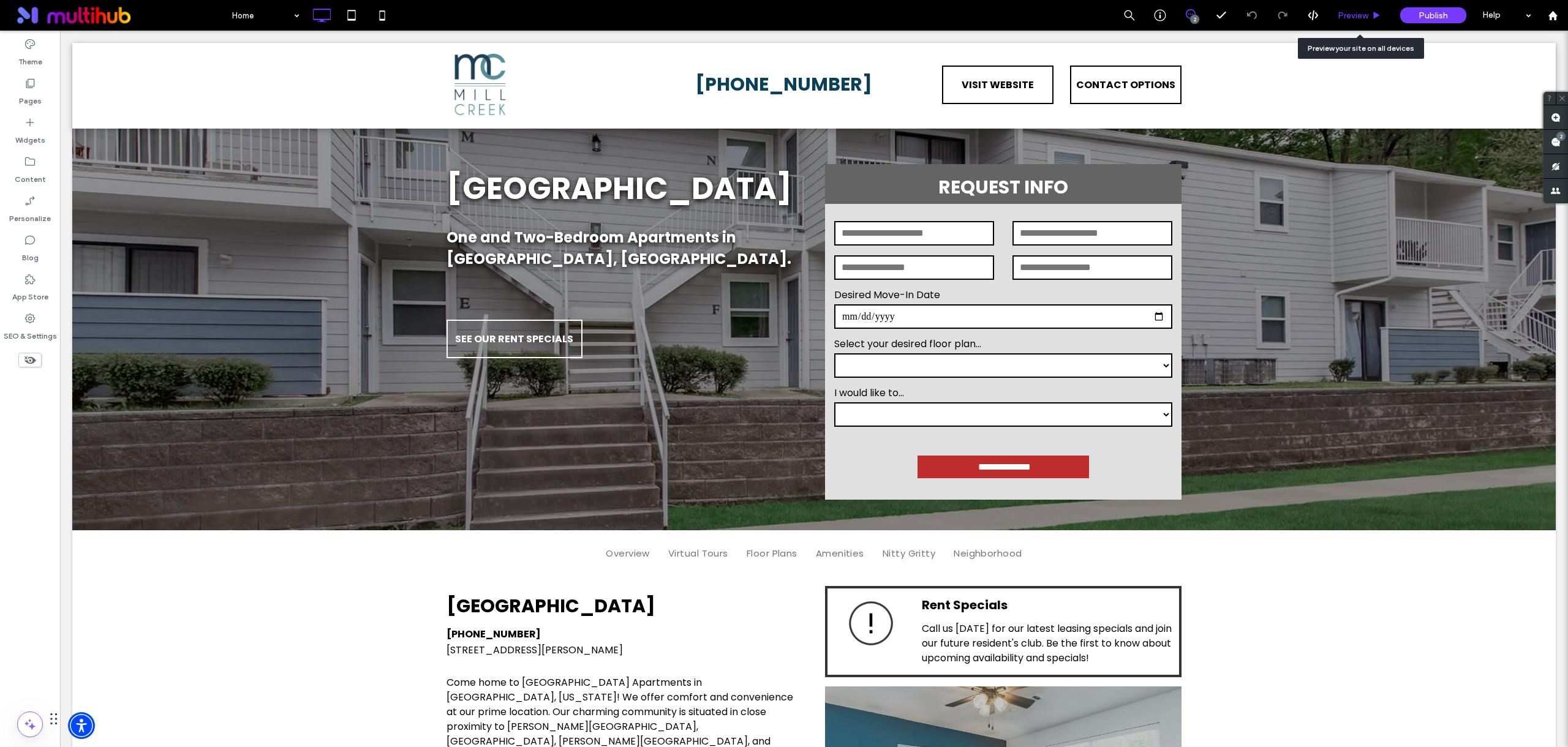
click at [1344, 18] on span "Preview" at bounding box center [1353, 14] width 31 height 10
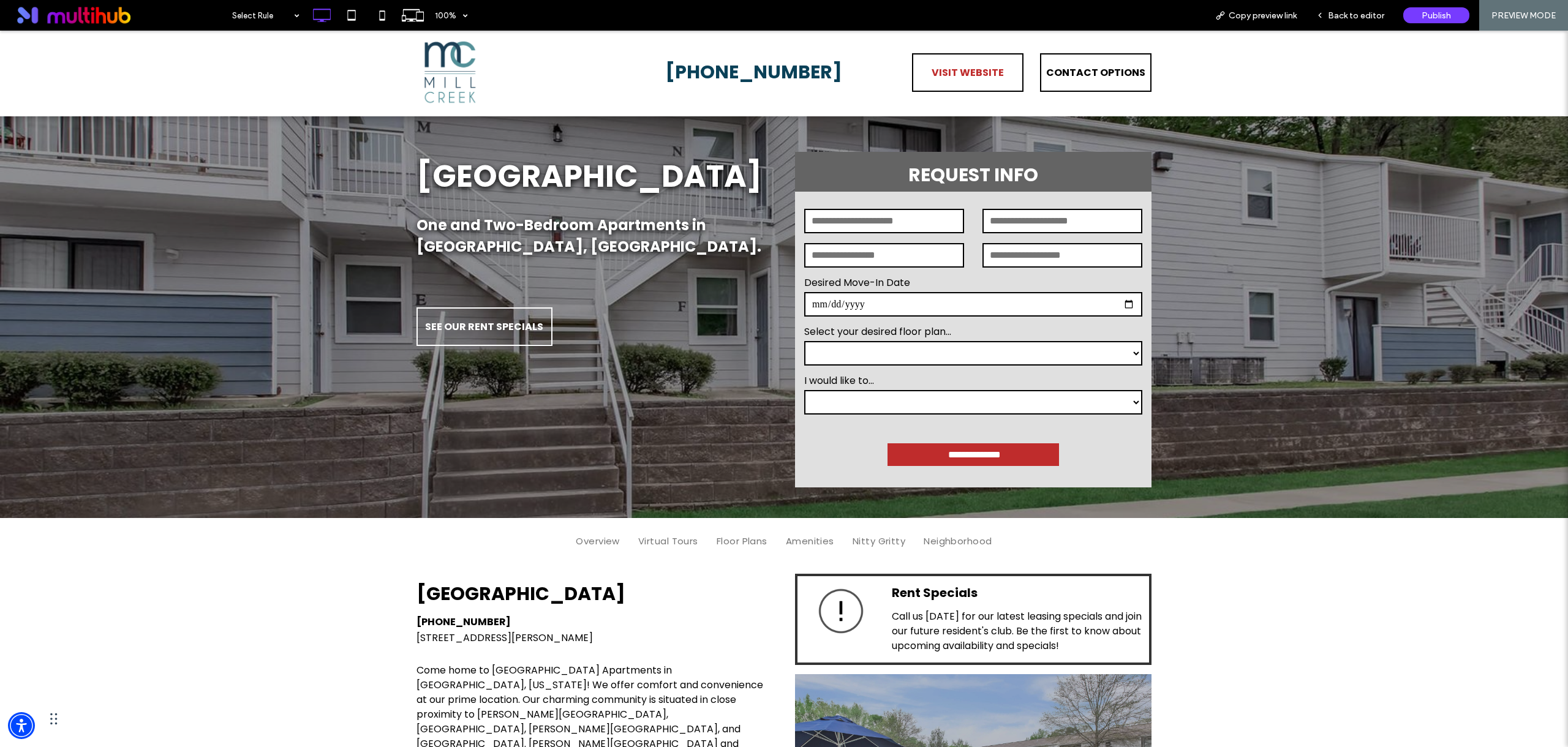
click at [981, 69] on span "VISIT WEBSITE" at bounding box center [968, 72] width 72 height 35
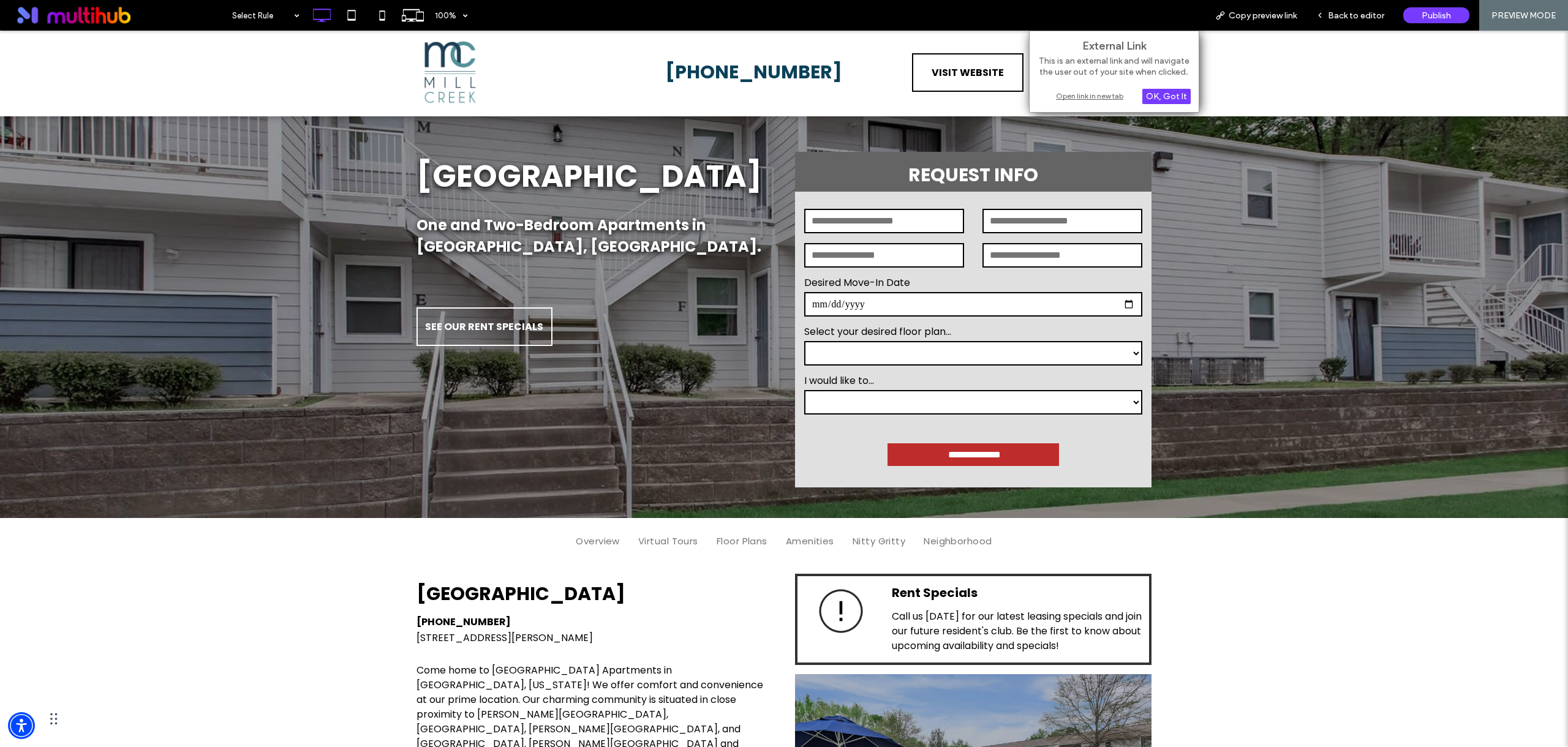
click at [1112, 95] on div "Open link in new tab" at bounding box center [1113, 96] width 153 height 13
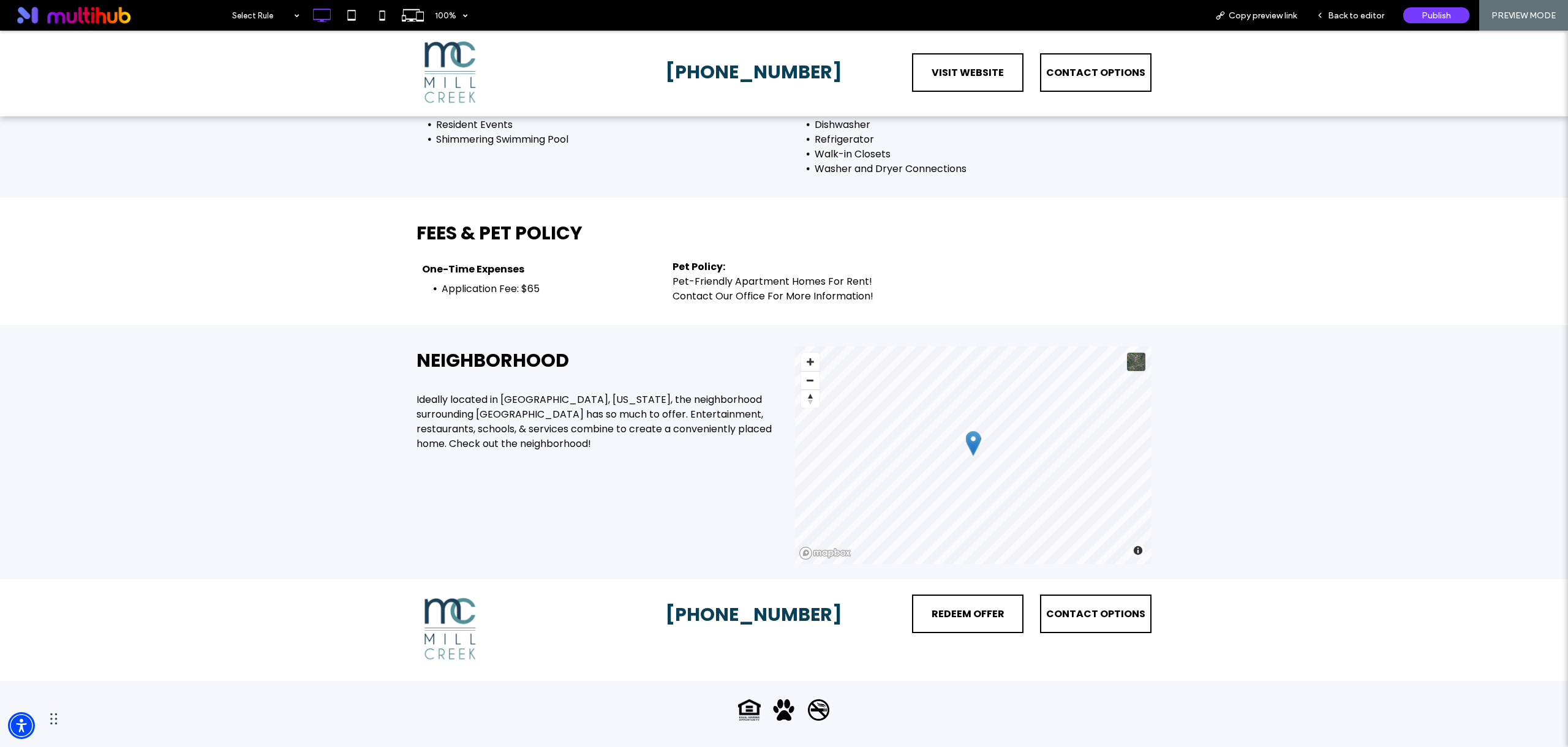
scroll to position [2558, 0]
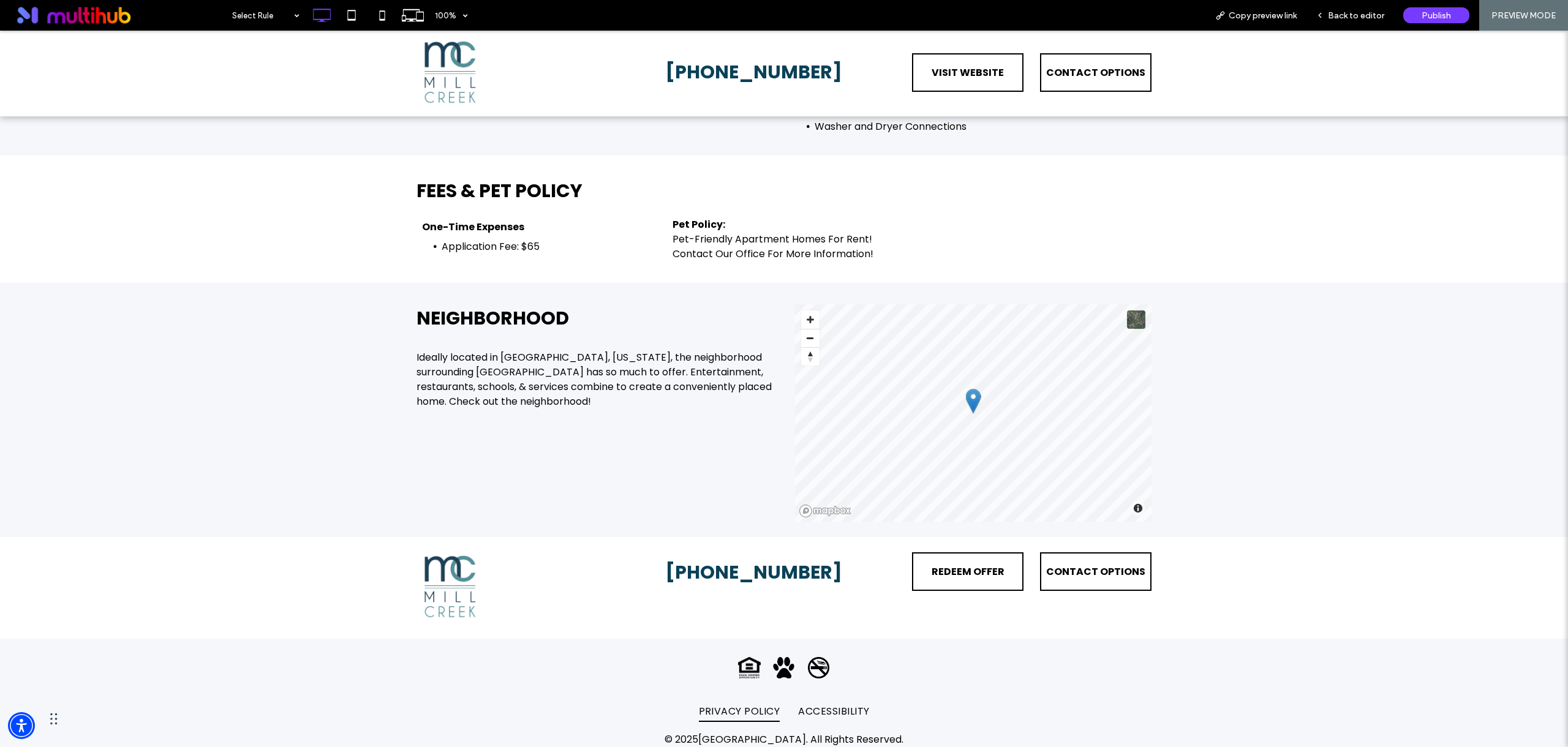
click at [731, 713] on span "PRIVACY POLICY" at bounding box center [740, 711] width 82 height 21
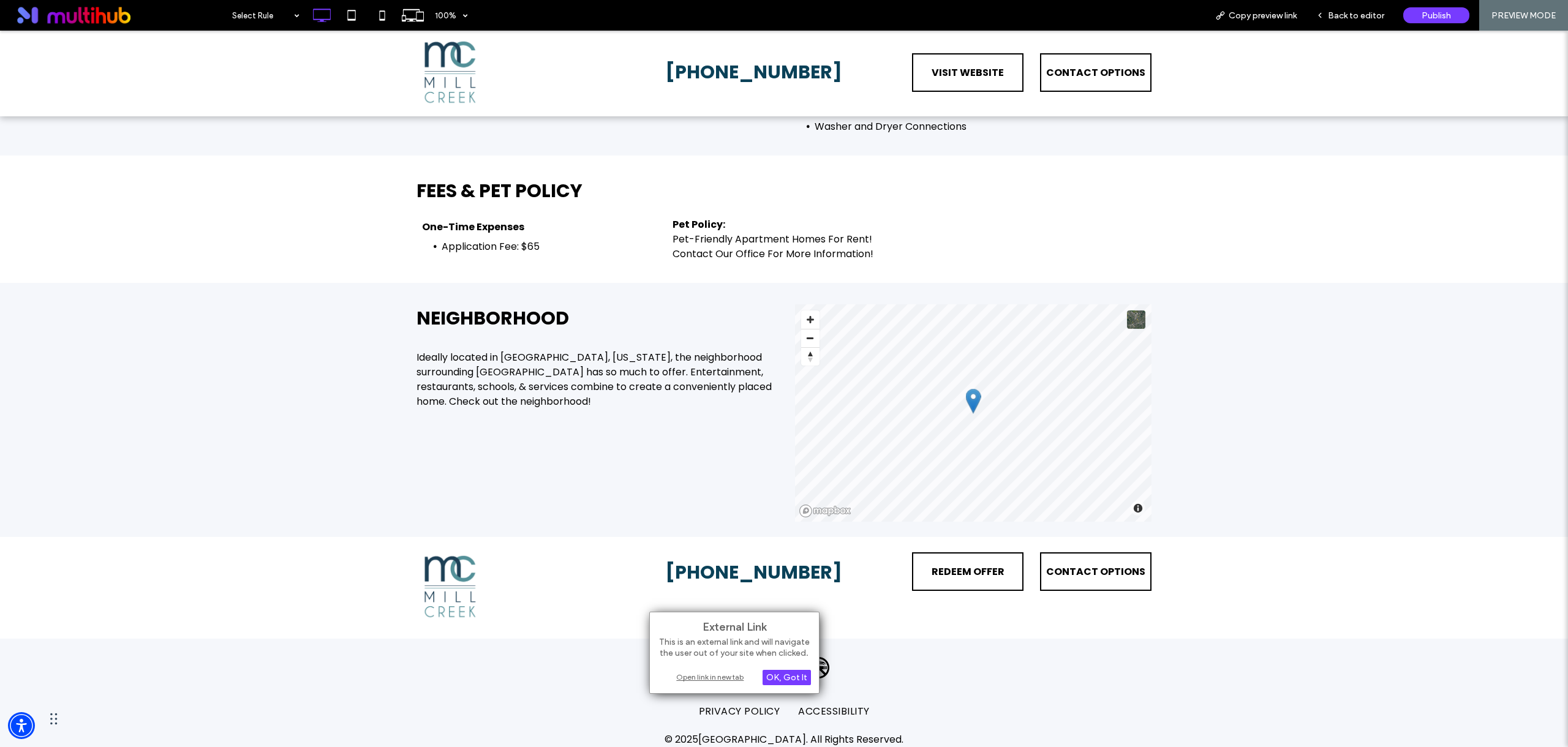
click at [733, 675] on div "Open link in new tab" at bounding box center [734, 676] width 153 height 13
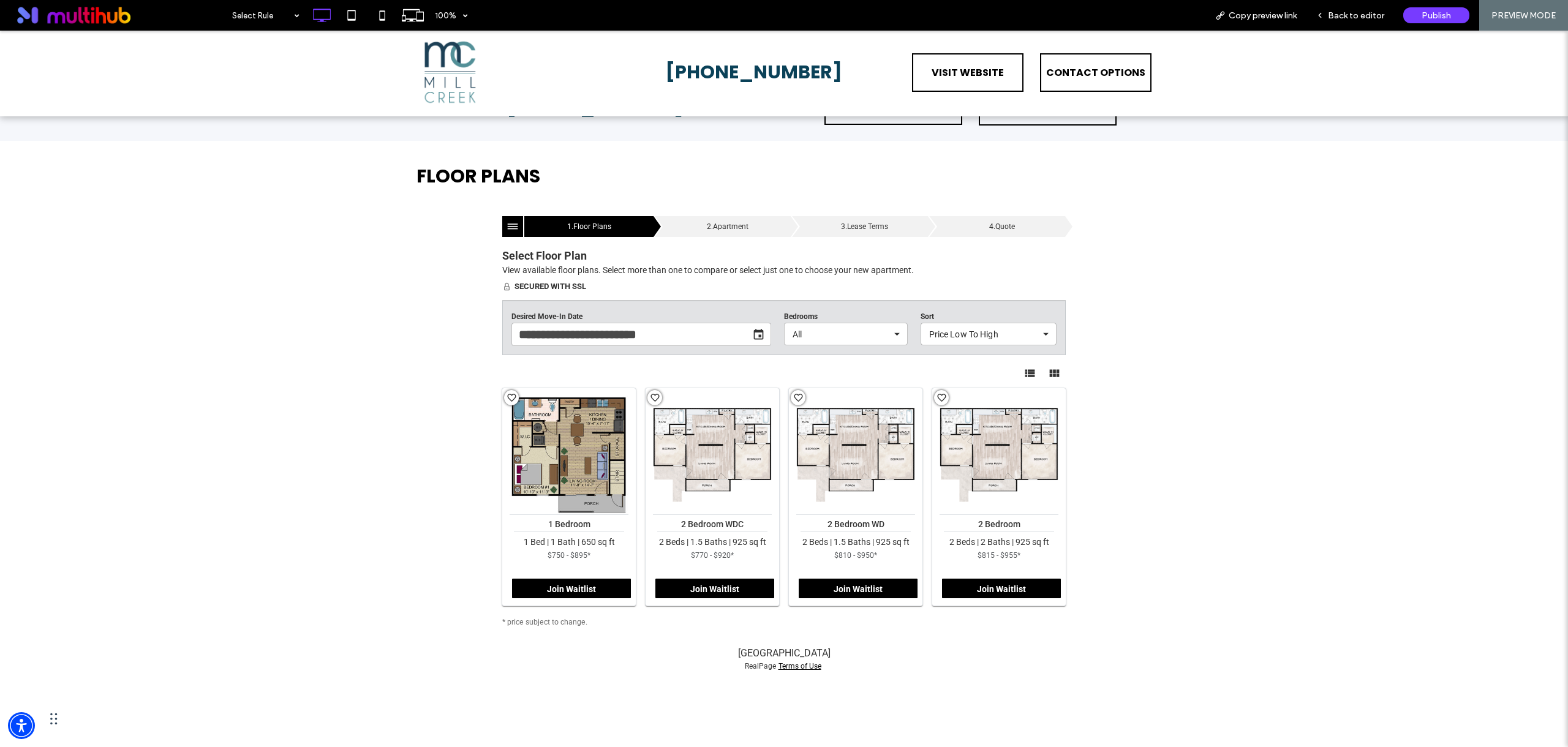
scroll to position [1537, 0]
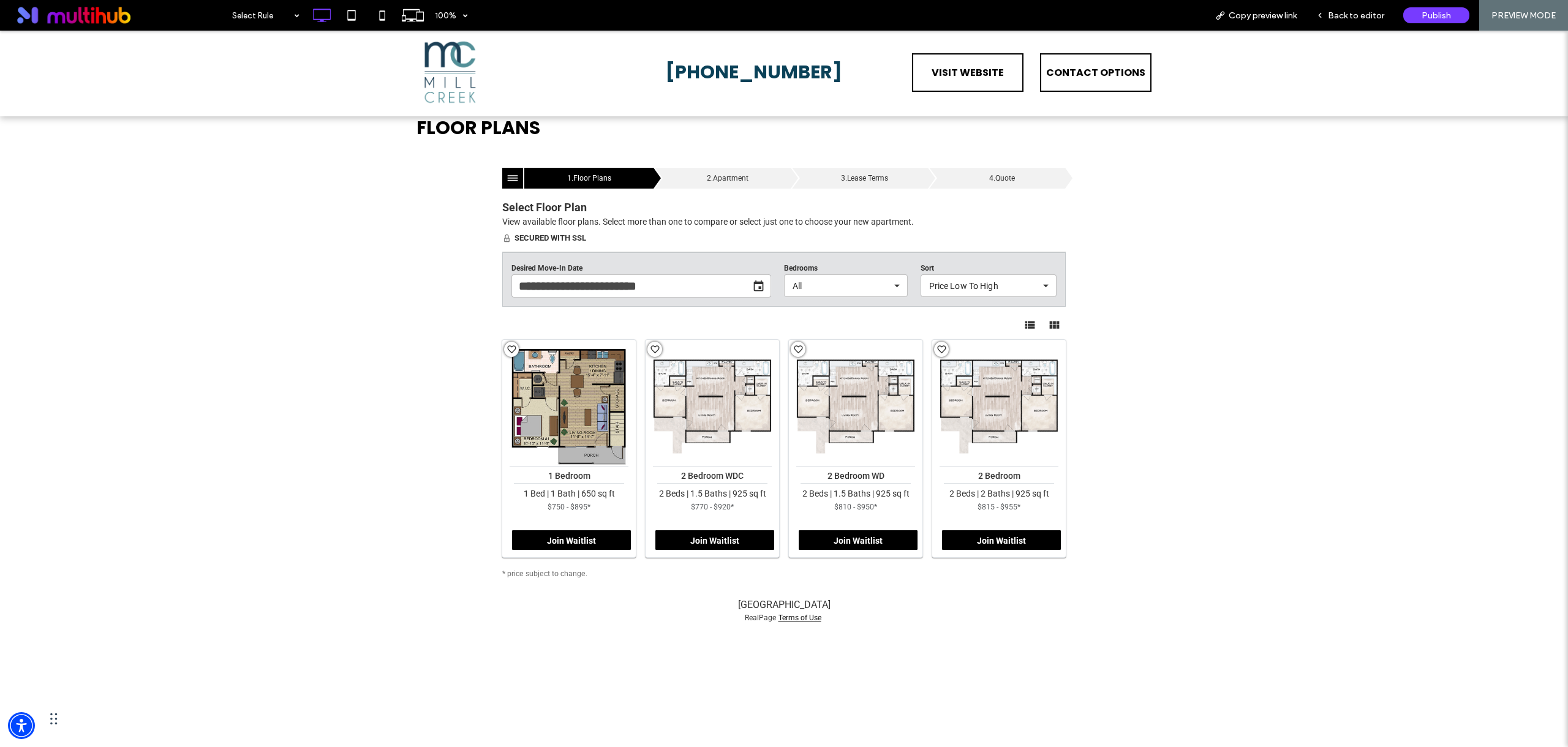
click at [852, 148] on body "X Mill Creek Apartments Home More Mill Creek Apartments Switch Community Applic…" at bounding box center [784, 148] width 735 height 0
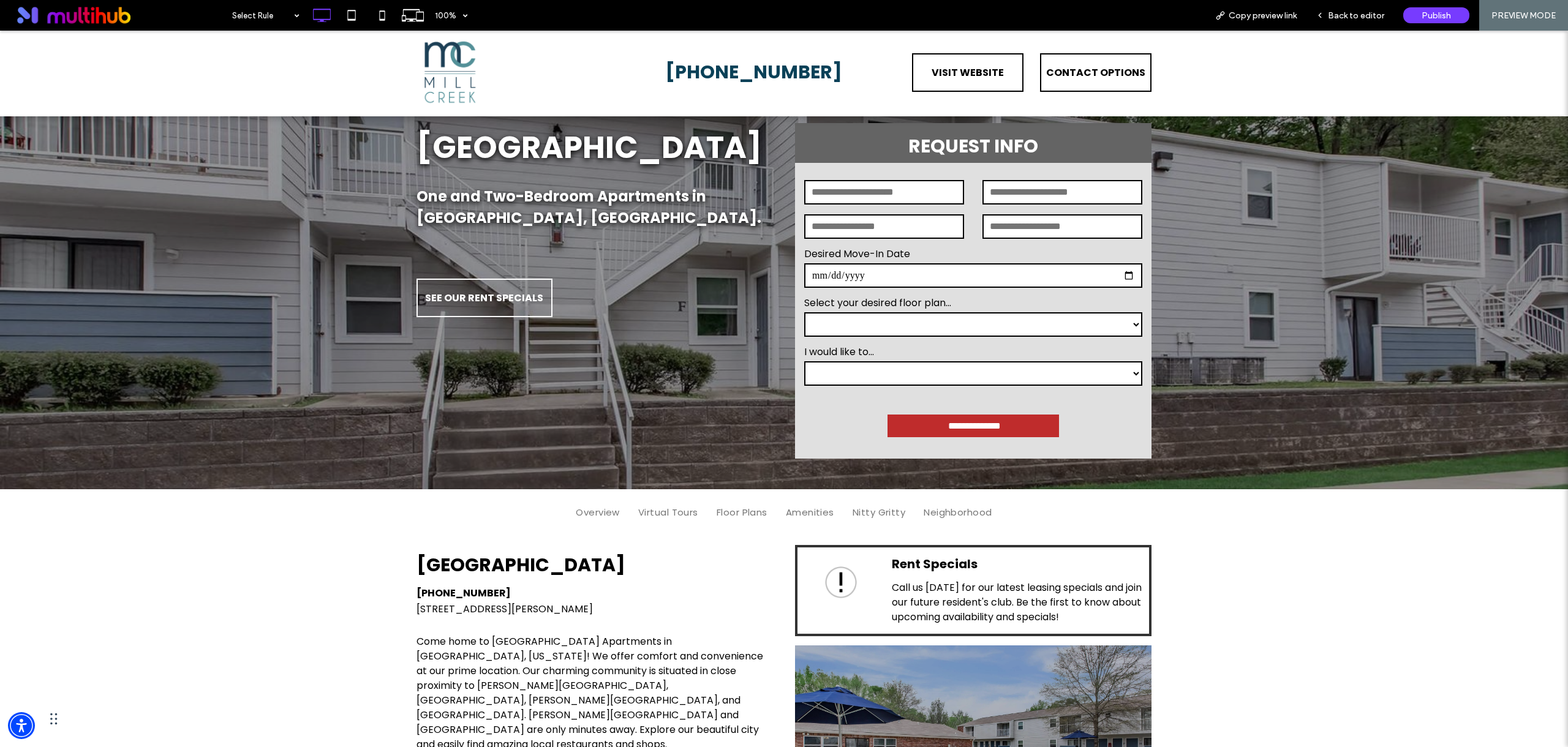
scroll to position [0, 0]
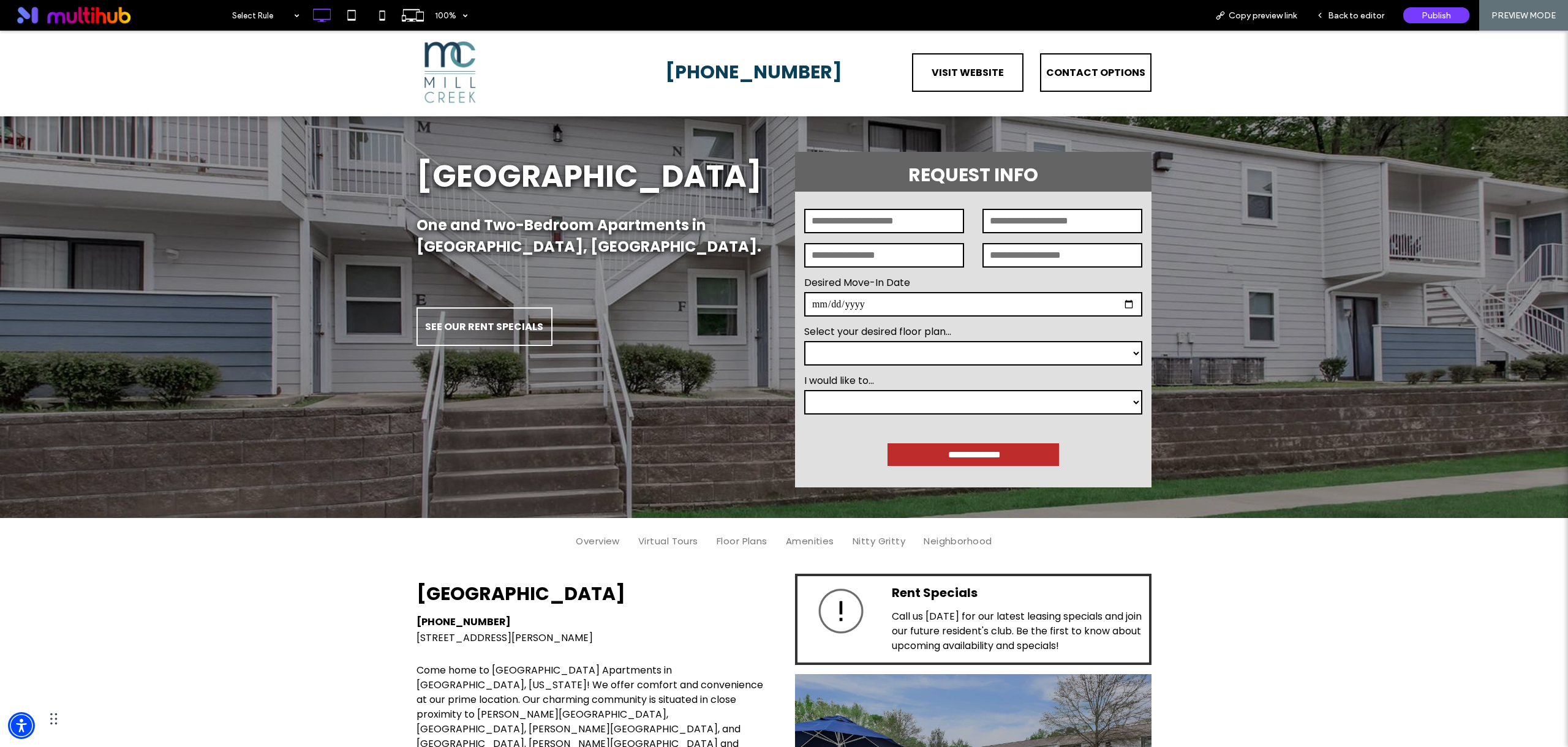
click at [907, 196] on form "**********" at bounding box center [974, 340] width 357 height 296
drag, startPoint x: 1355, startPoint y: 15, endPoint x: 1340, endPoint y: 4, distance: 18.6
click at [1355, 15] on span "Back to editor" at bounding box center [1356, 14] width 56 height 10
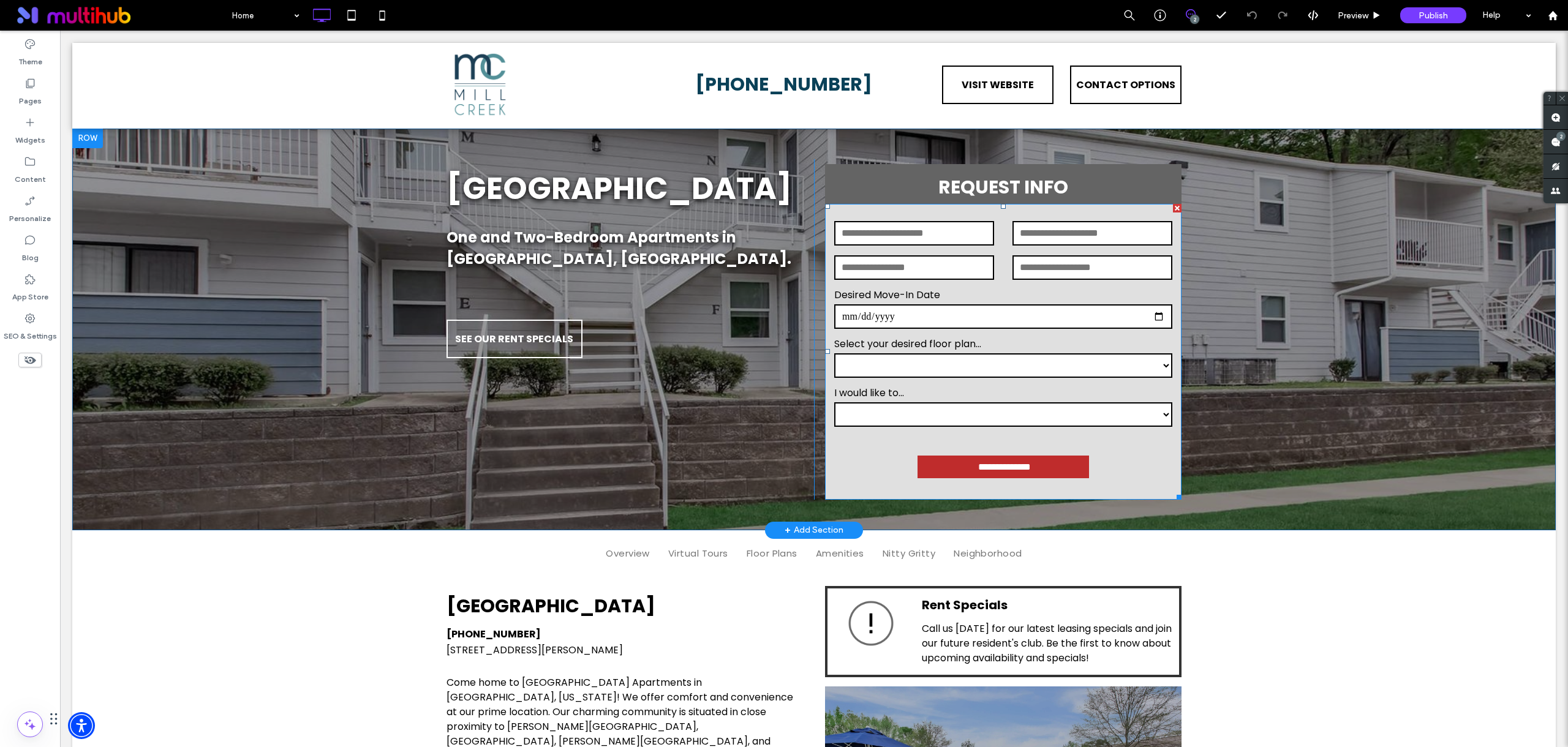
click at [1000, 213] on form "**********" at bounding box center [1004, 351] width 357 height 296
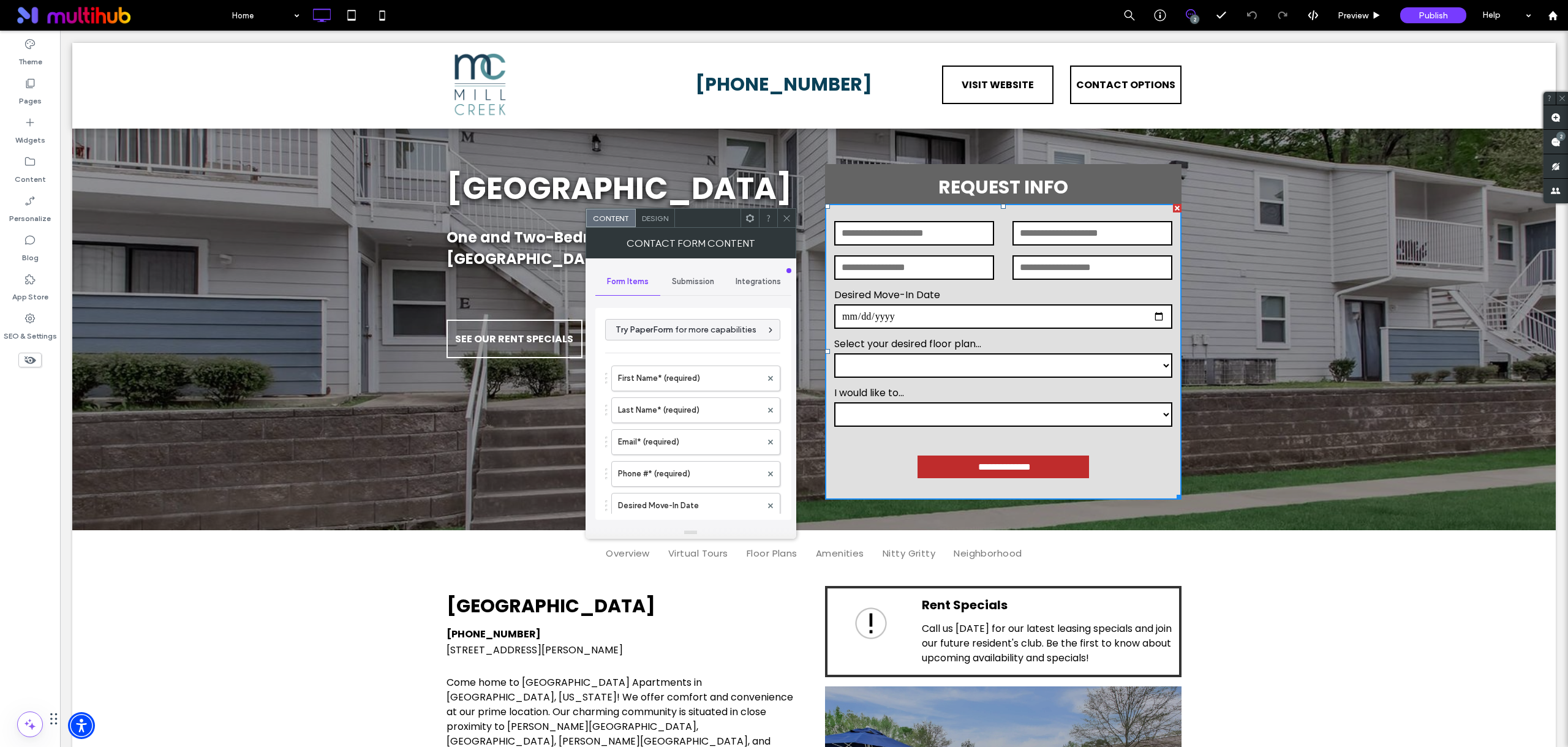
type input "**********"
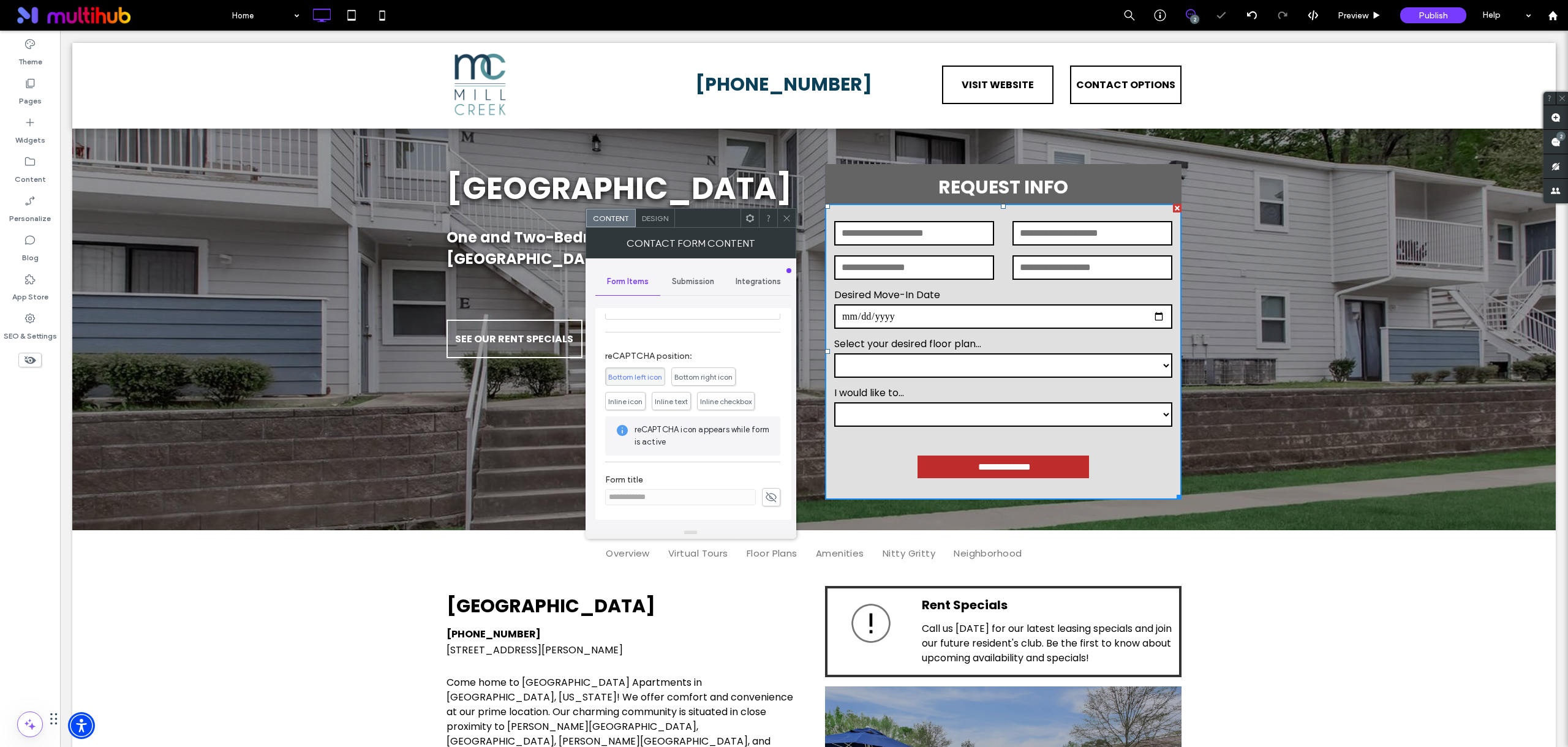
click at [739, 406] on span "Inline checkbox" at bounding box center [726, 401] width 52 height 9
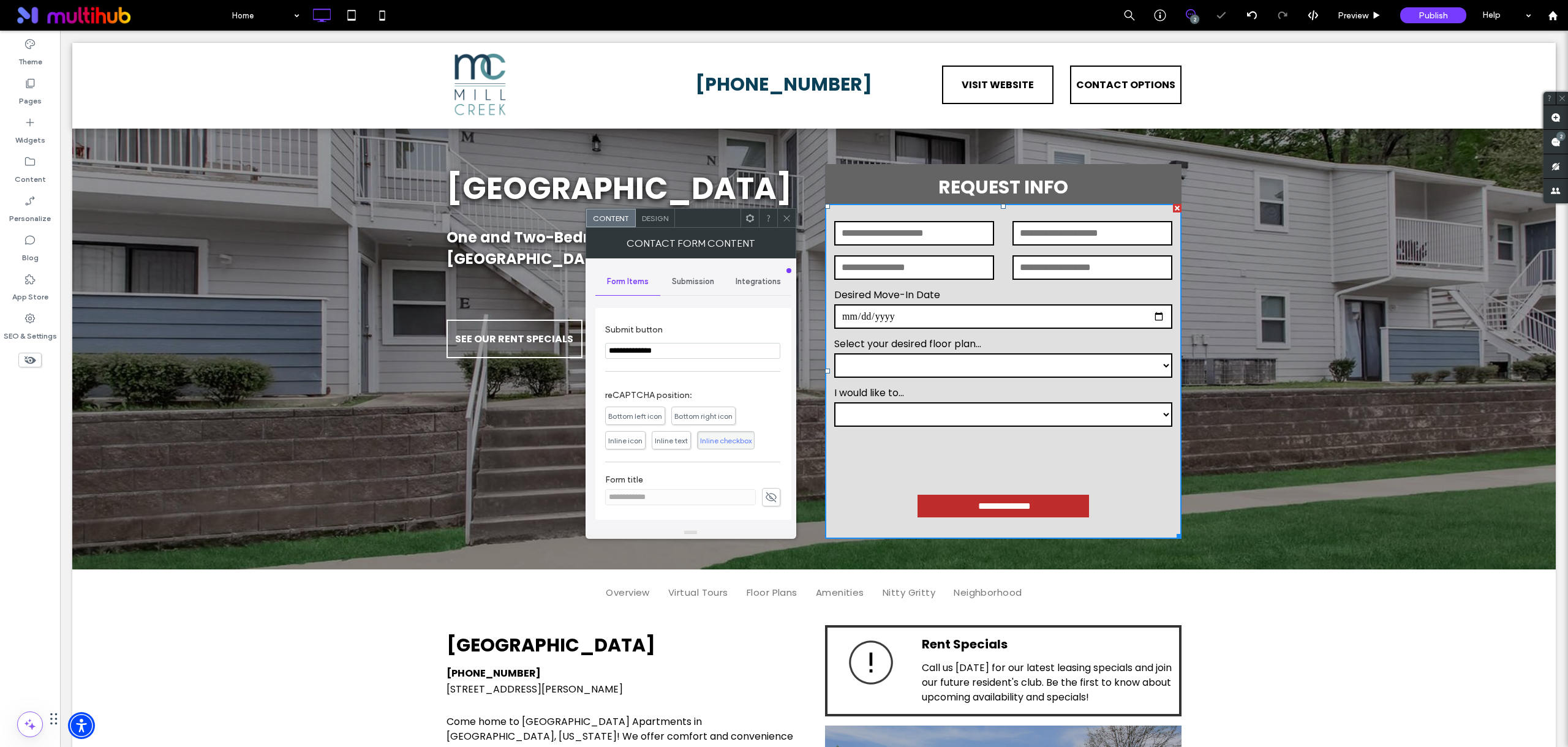
click at [788, 215] on icon at bounding box center [787, 218] width 9 height 9
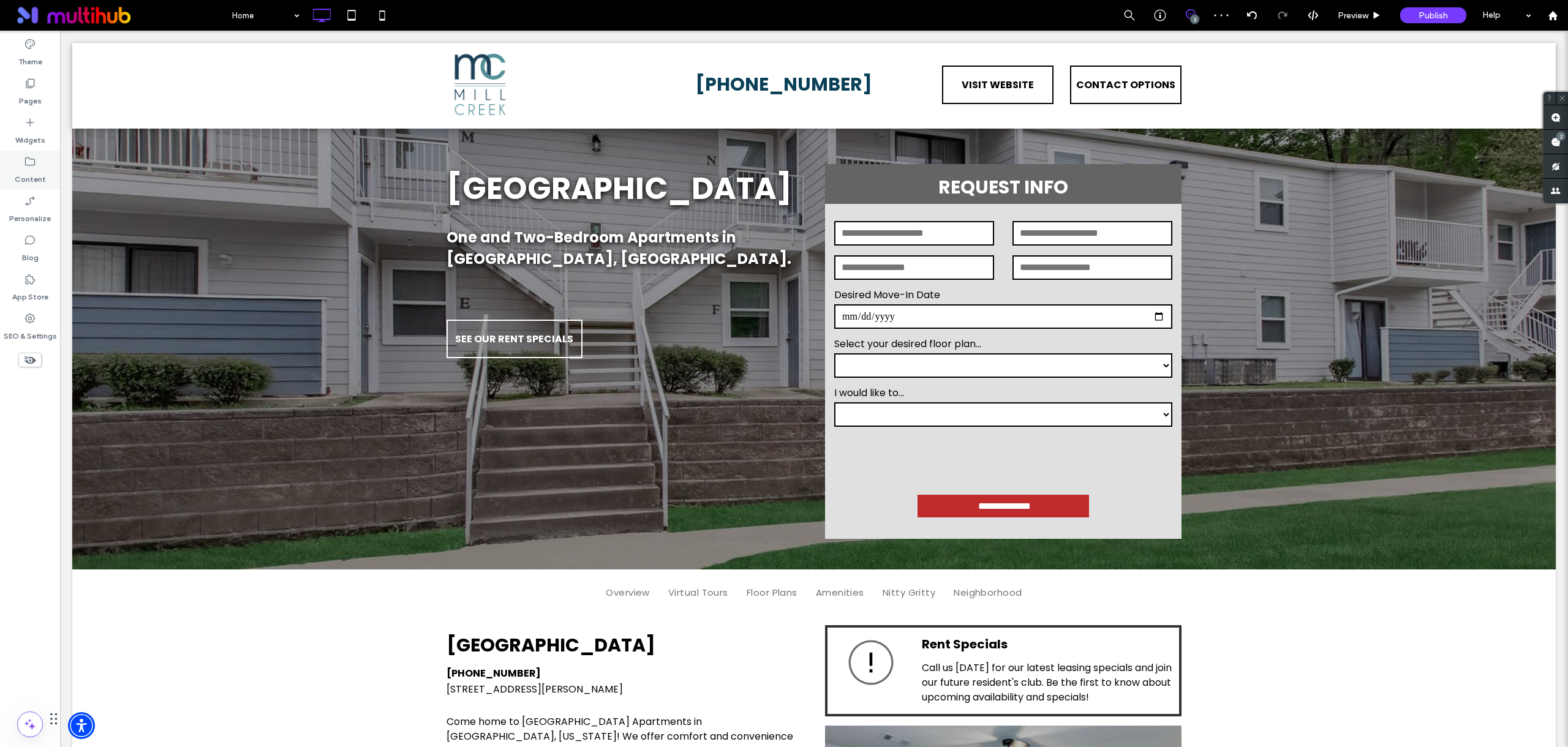
click at [15, 318] on div "SEO & Settings" at bounding box center [30, 326] width 60 height 39
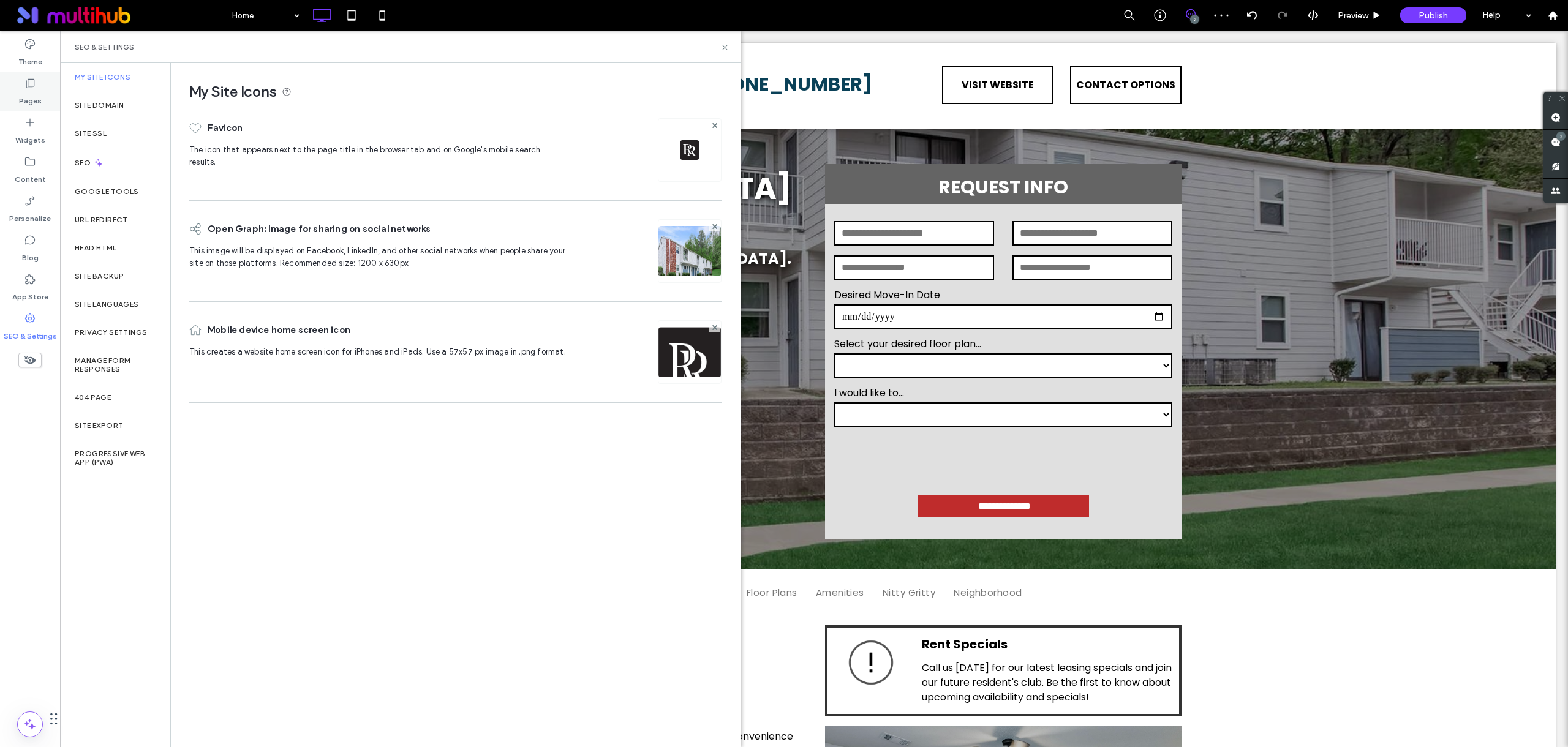
click at [24, 81] on icon at bounding box center [30, 83] width 13 height 13
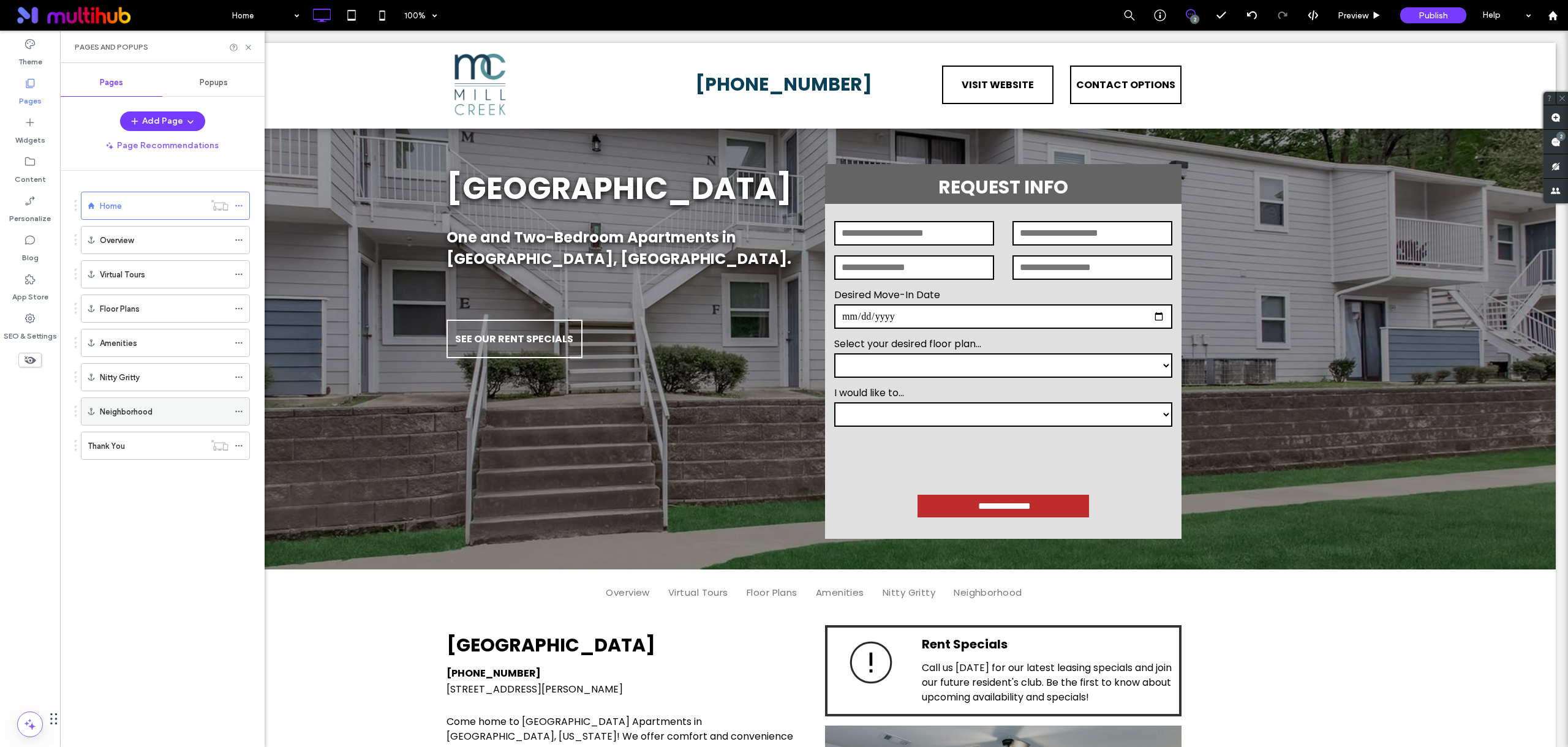
click at [239, 411] on use at bounding box center [238, 412] width 6 height 2
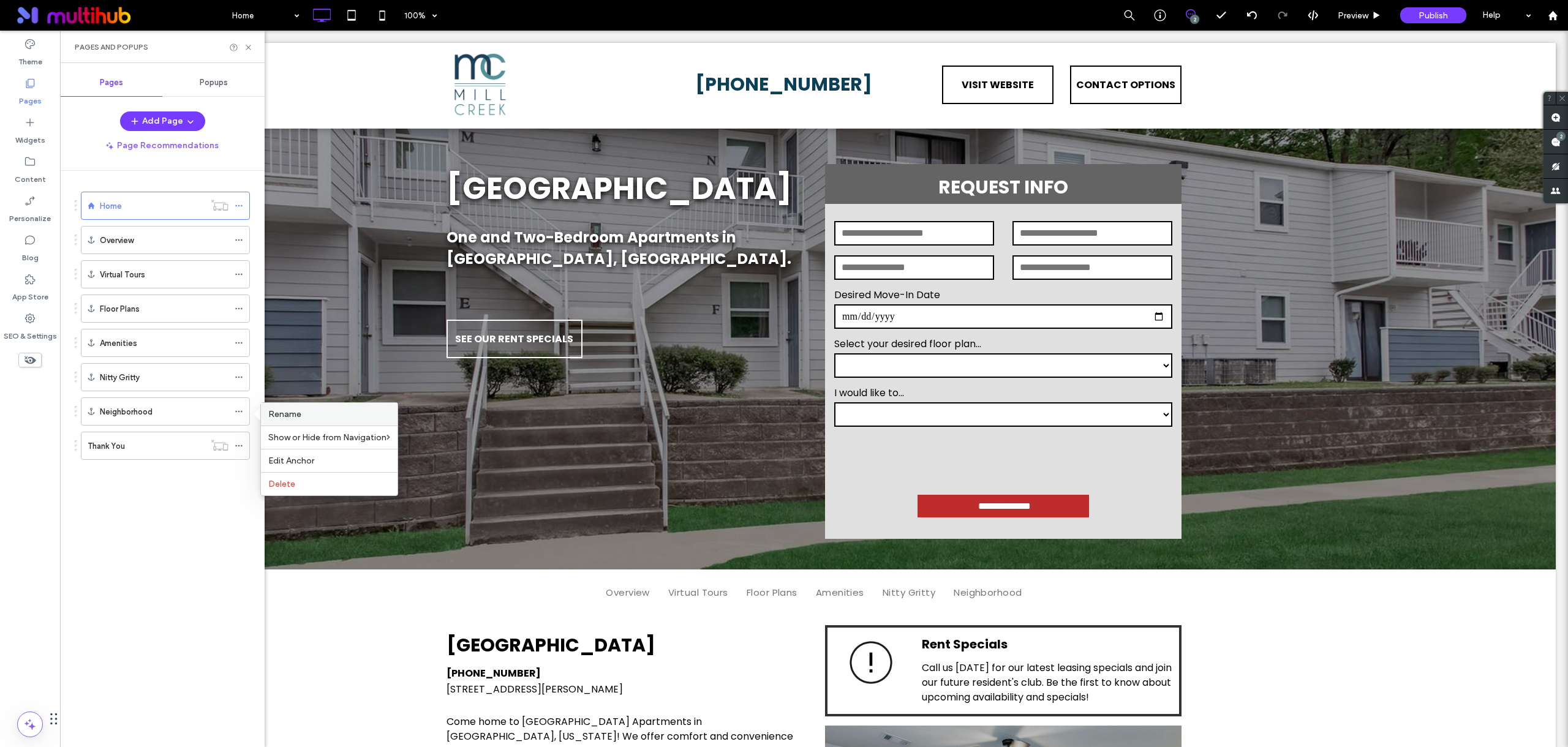
click at [277, 419] on div "Rename" at bounding box center [329, 414] width 137 height 23
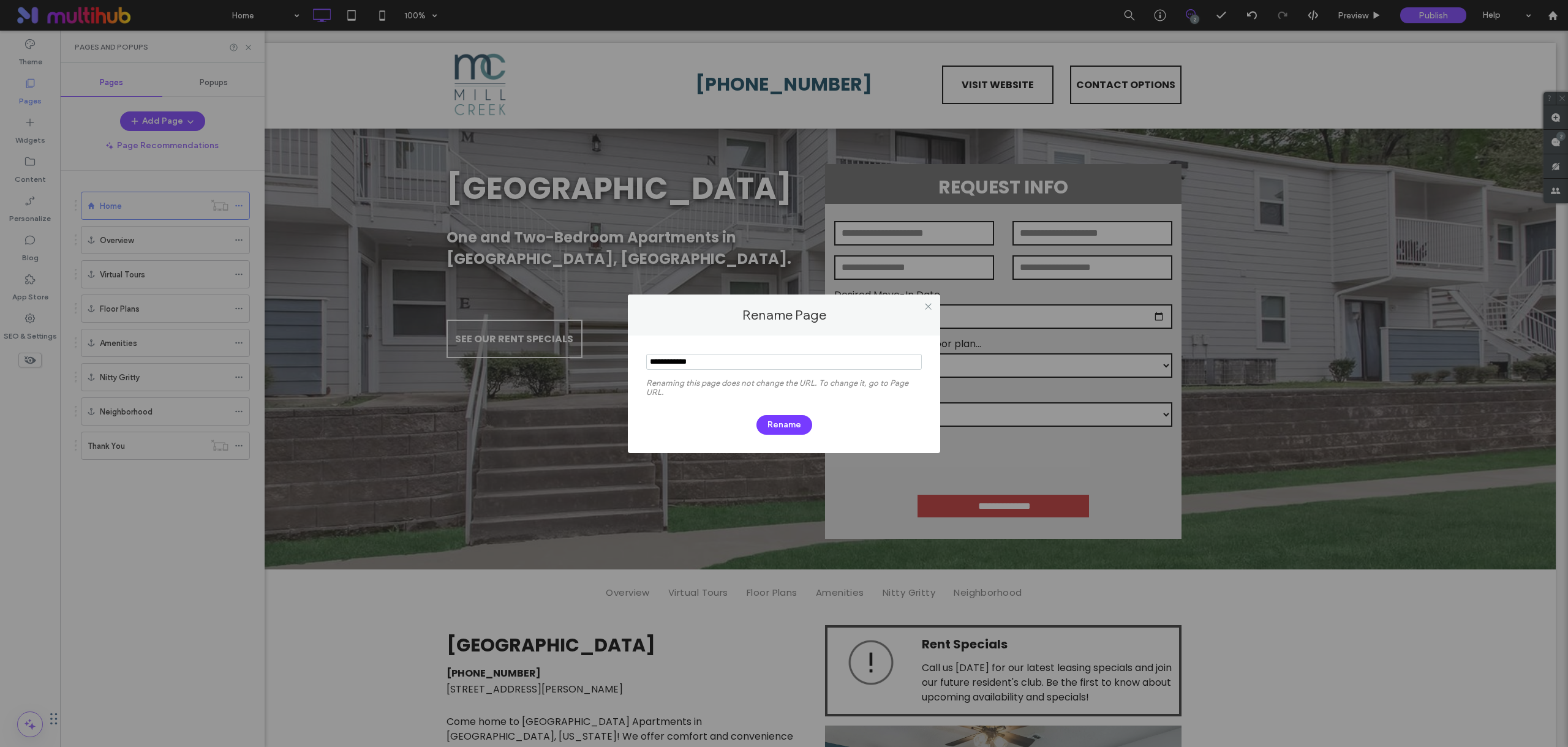
click at [689, 364] on input "notEmpty" at bounding box center [784, 362] width 275 height 16
type input "**********"
click at [777, 421] on button "Rename" at bounding box center [784, 425] width 56 height 20
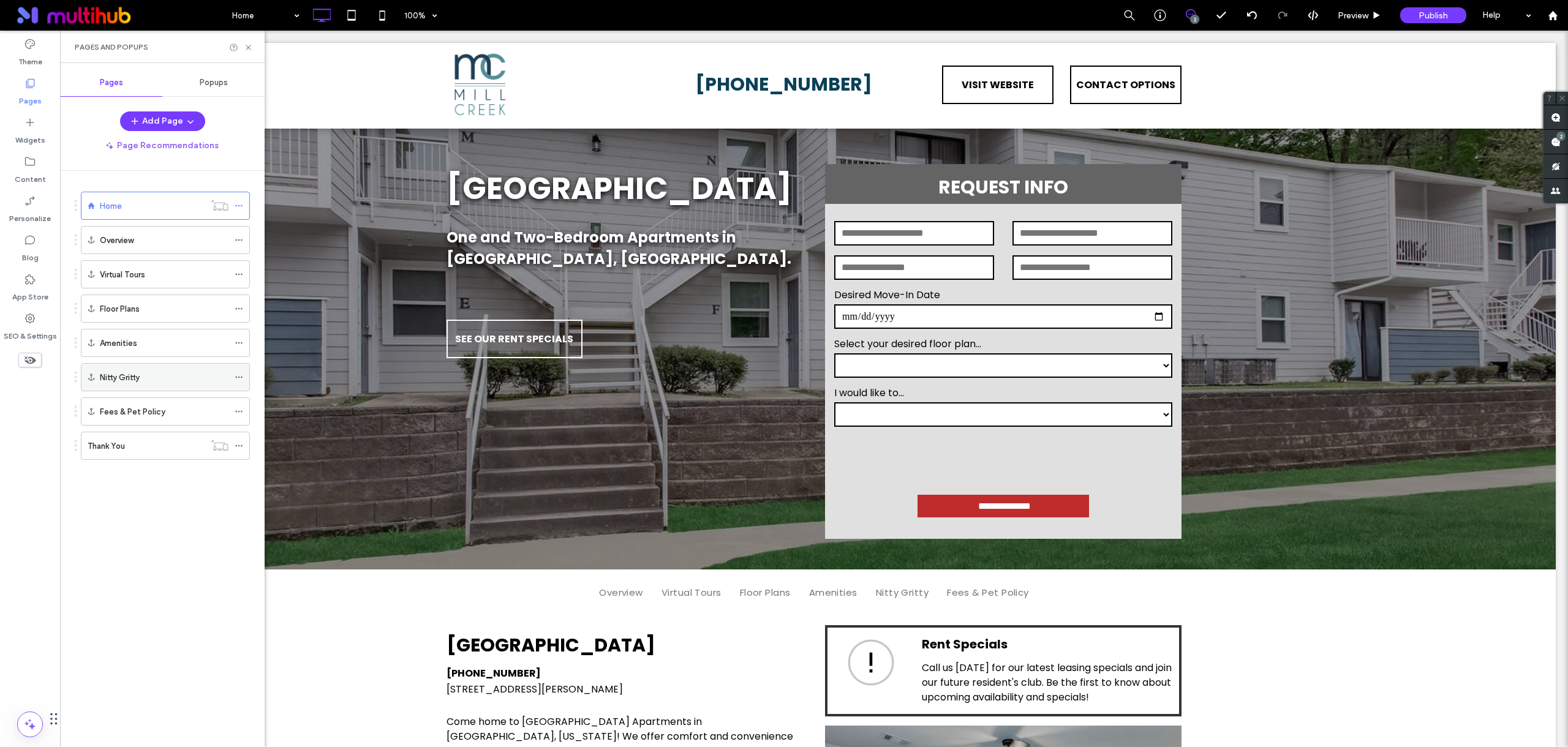
click at [237, 377] on icon at bounding box center [238, 377] width 8 height 8
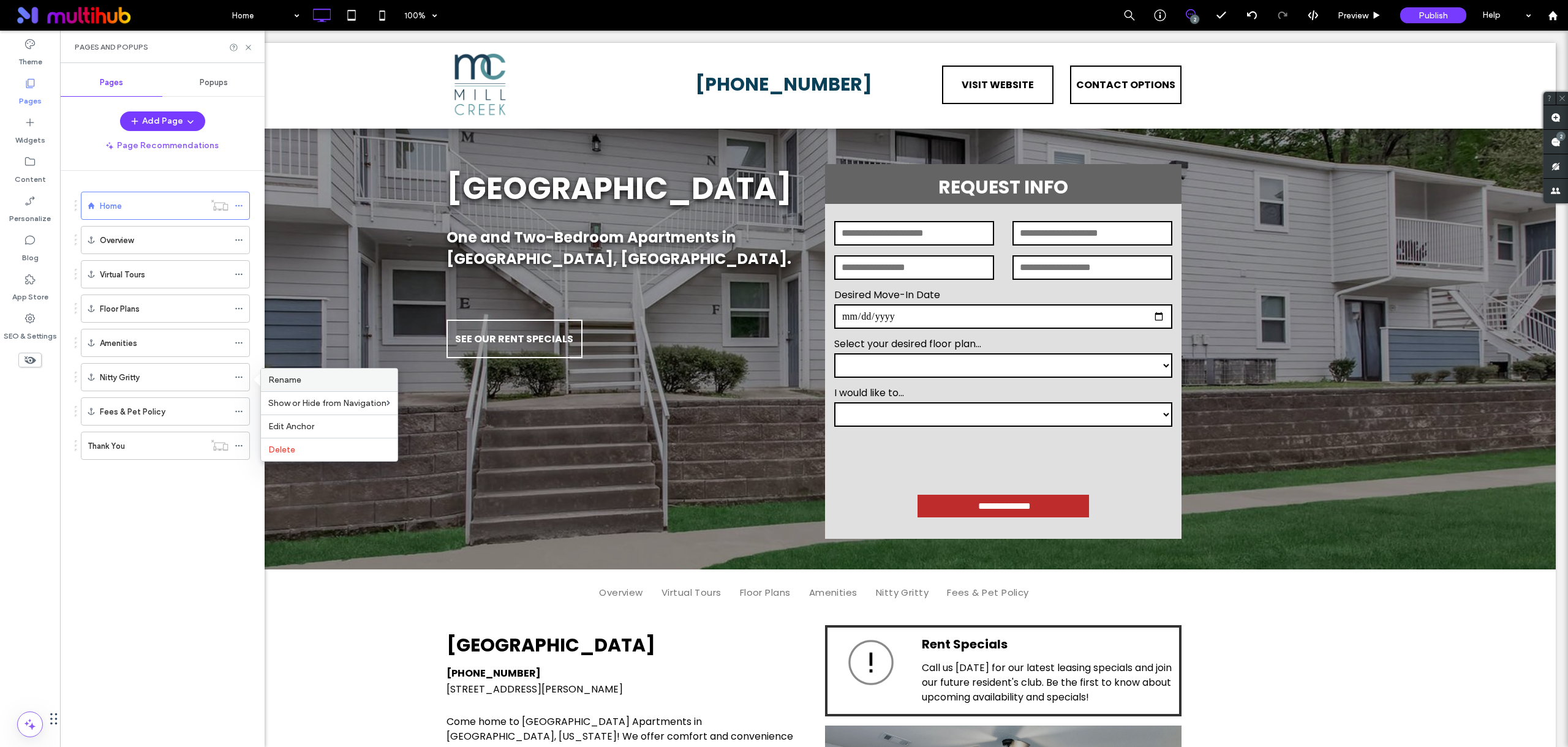
click at [316, 381] on label "Rename" at bounding box center [329, 379] width 122 height 10
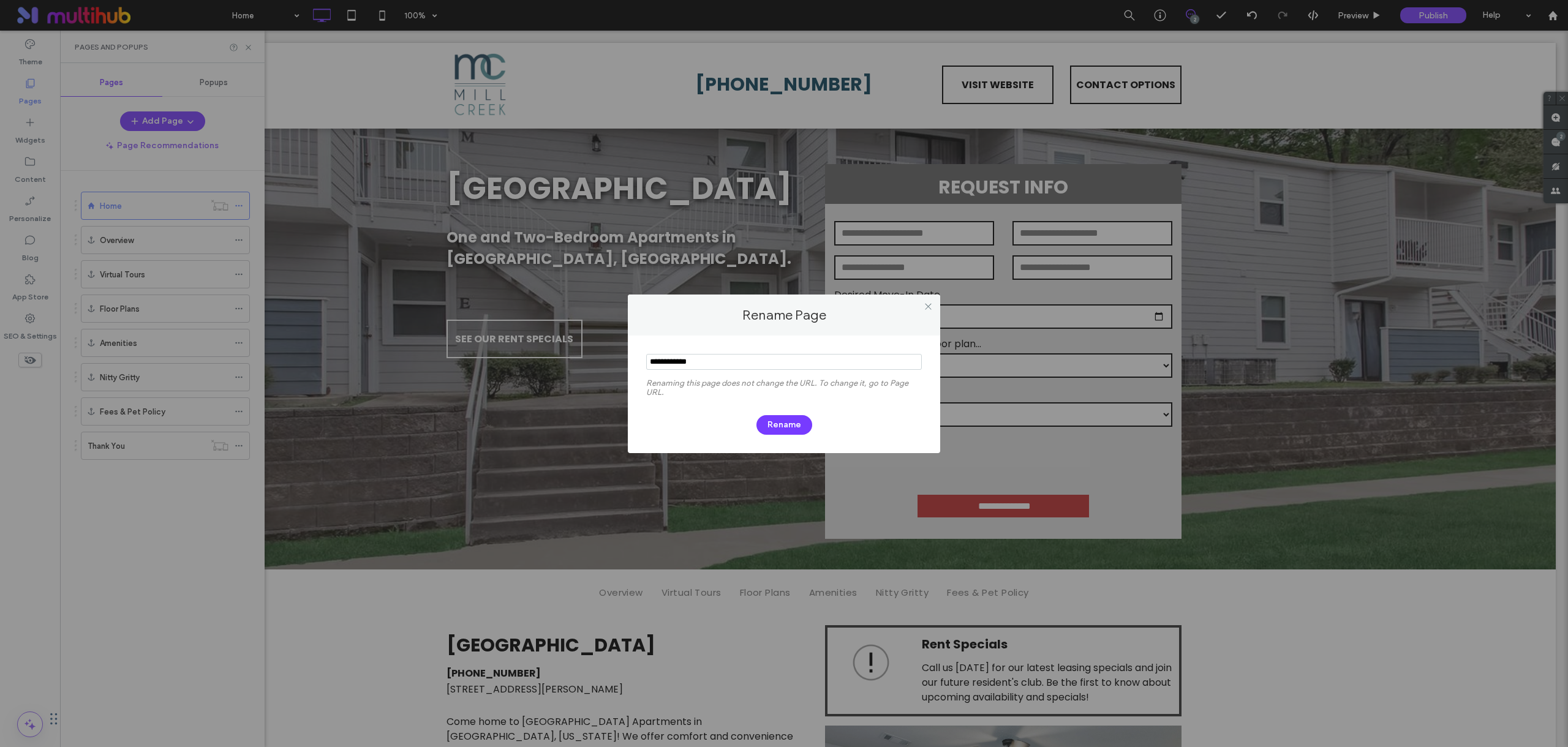
click at [718, 362] on input "notEmpty" at bounding box center [784, 362] width 275 height 16
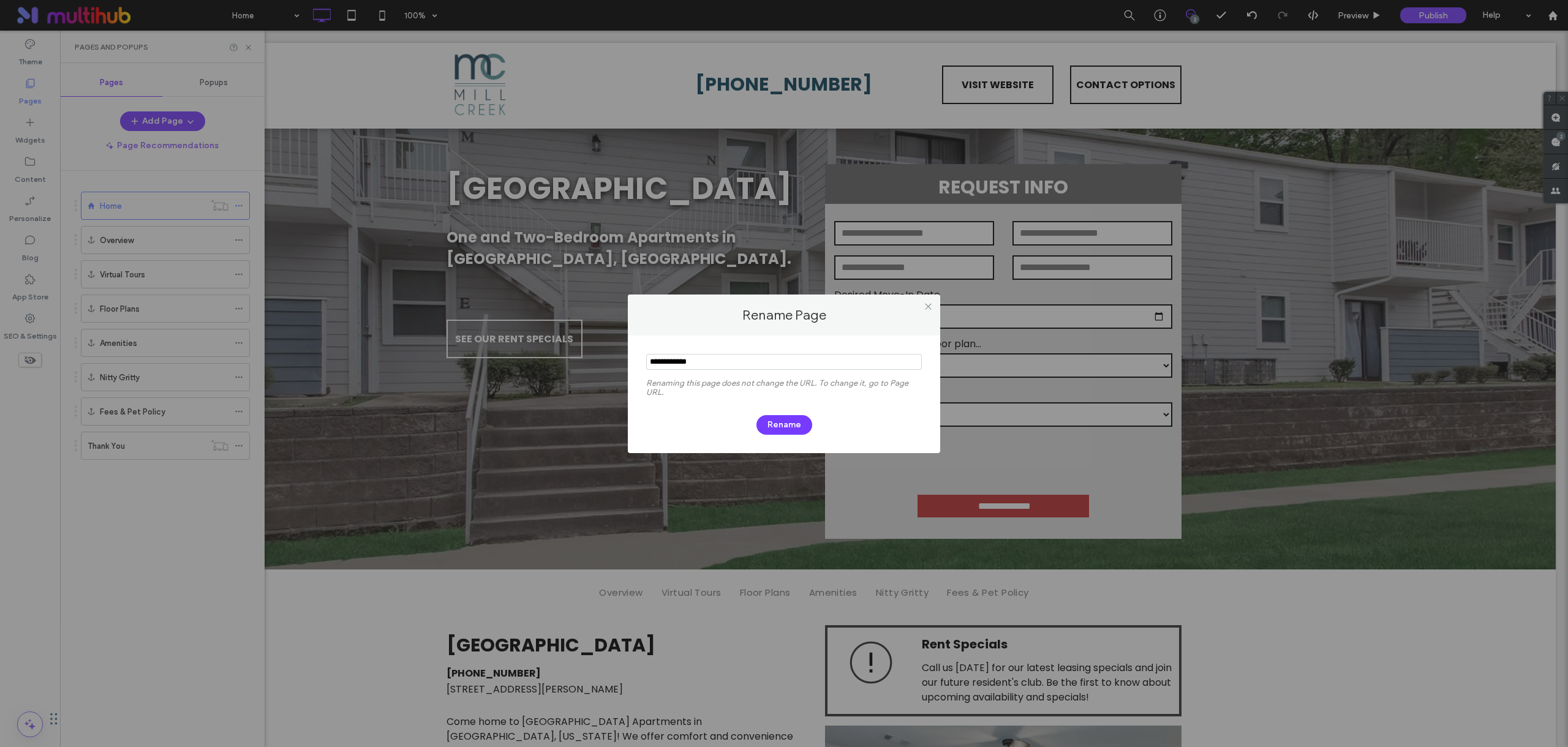
type input "*"
type input "**********"
click at [769, 418] on button "Rename" at bounding box center [784, 425] width 56 height 20
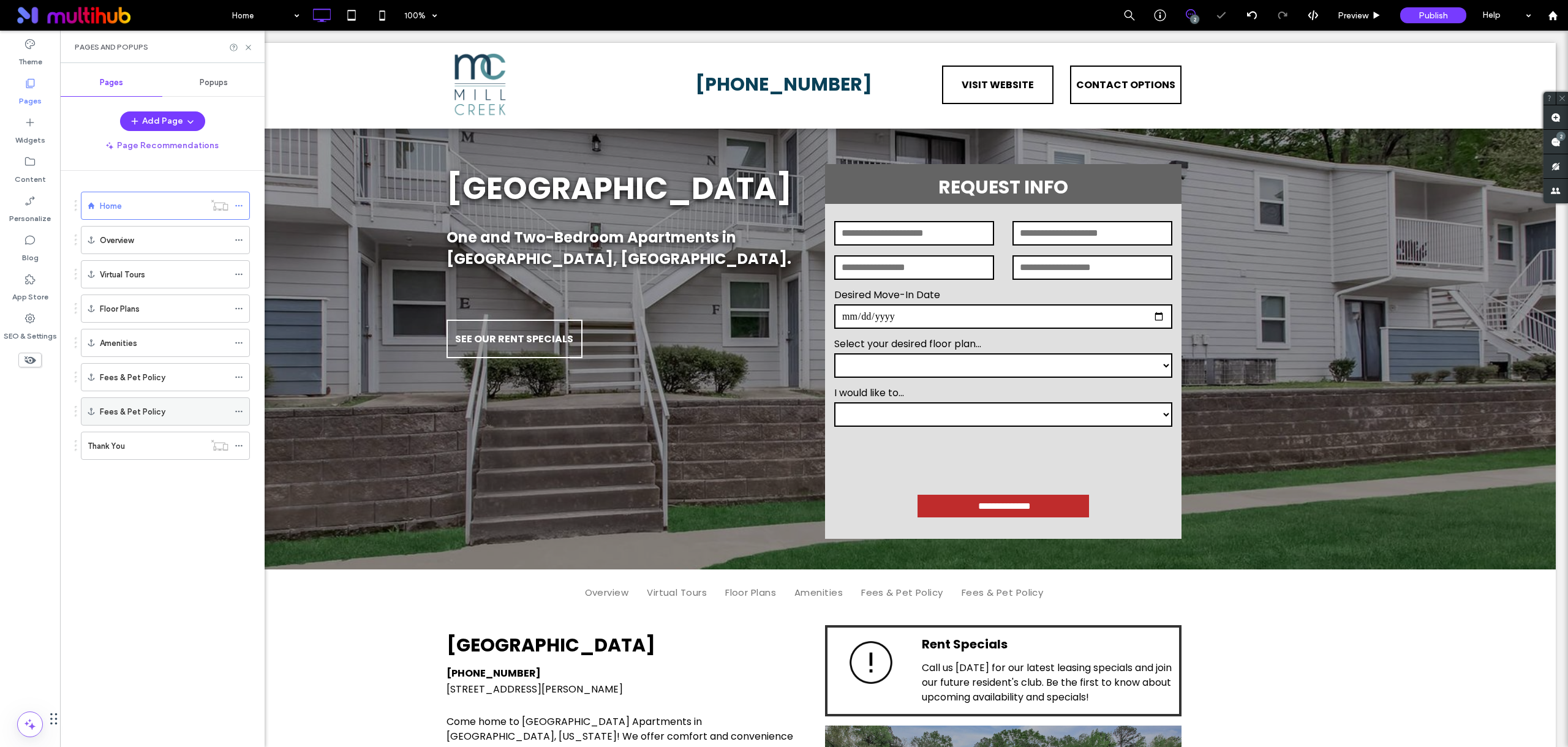
click at [232, 406] on div "Fees & Pet Policy" at bounding box center [165, 411] width 169 height 28
click at [237, 410] on icon at bounding box center [238, 411] width 8 height 8
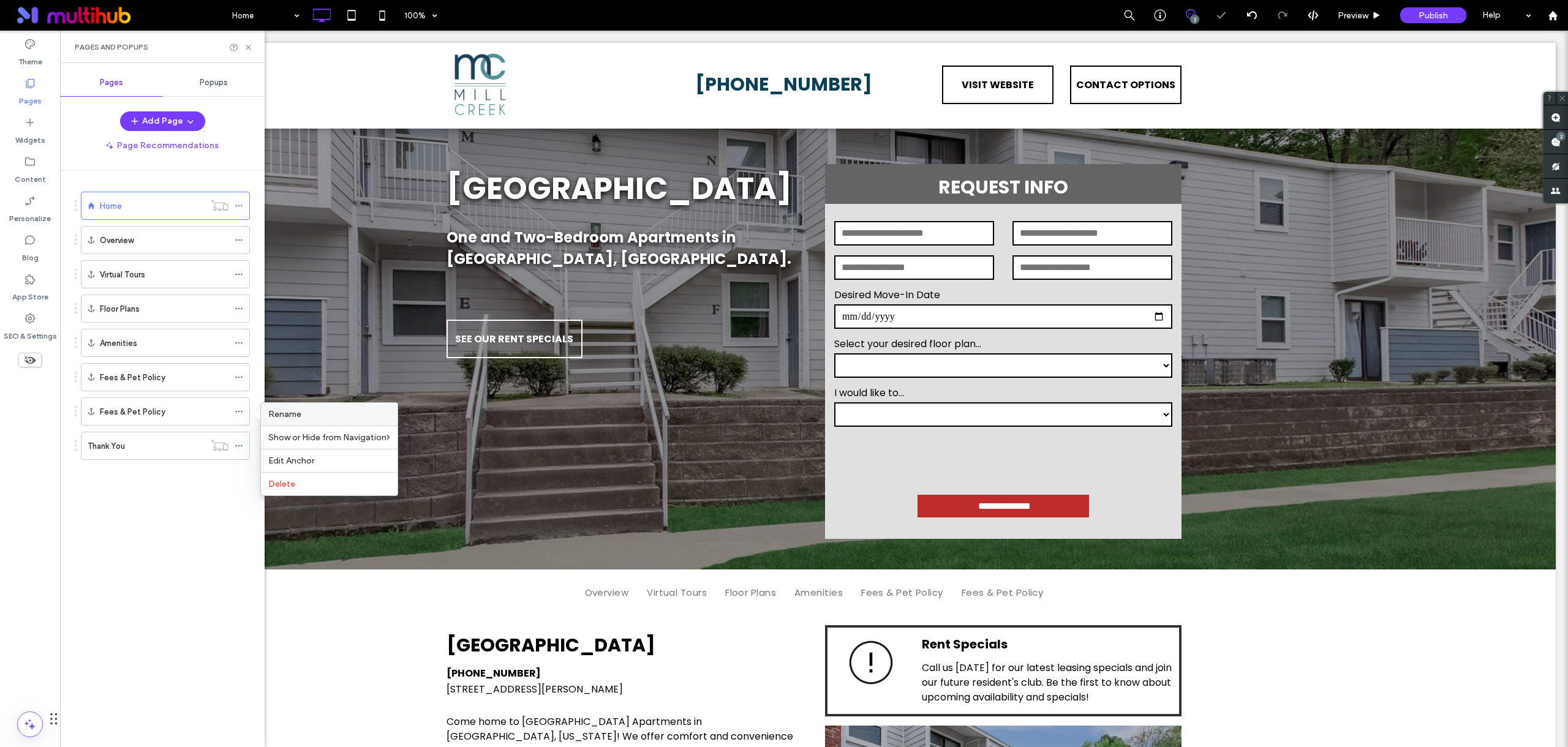
click at [328, 417] on label "Rename" at bounding box center [329, 414] width 122 height 10
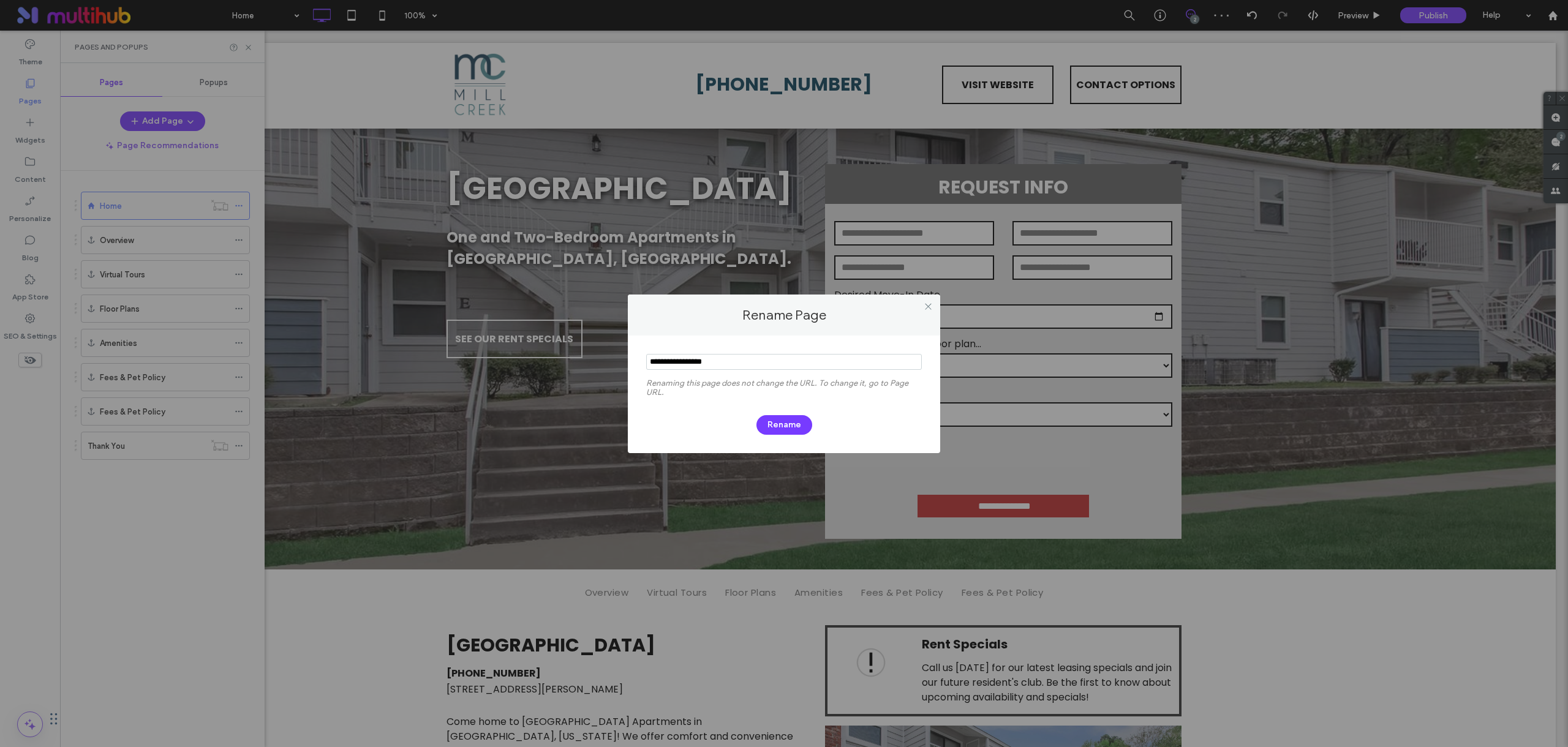
click at [717, 360] on input "notEmpty" at bounding box center [784, 362] width 275 height 16
click at [717, 360] on input "notEmpty" at bounding box center [784, 362] width 275 height 16
type input "**********"
click at [792, 421] on button "Rename" at bounding box center [784, 425] width 56 height 20
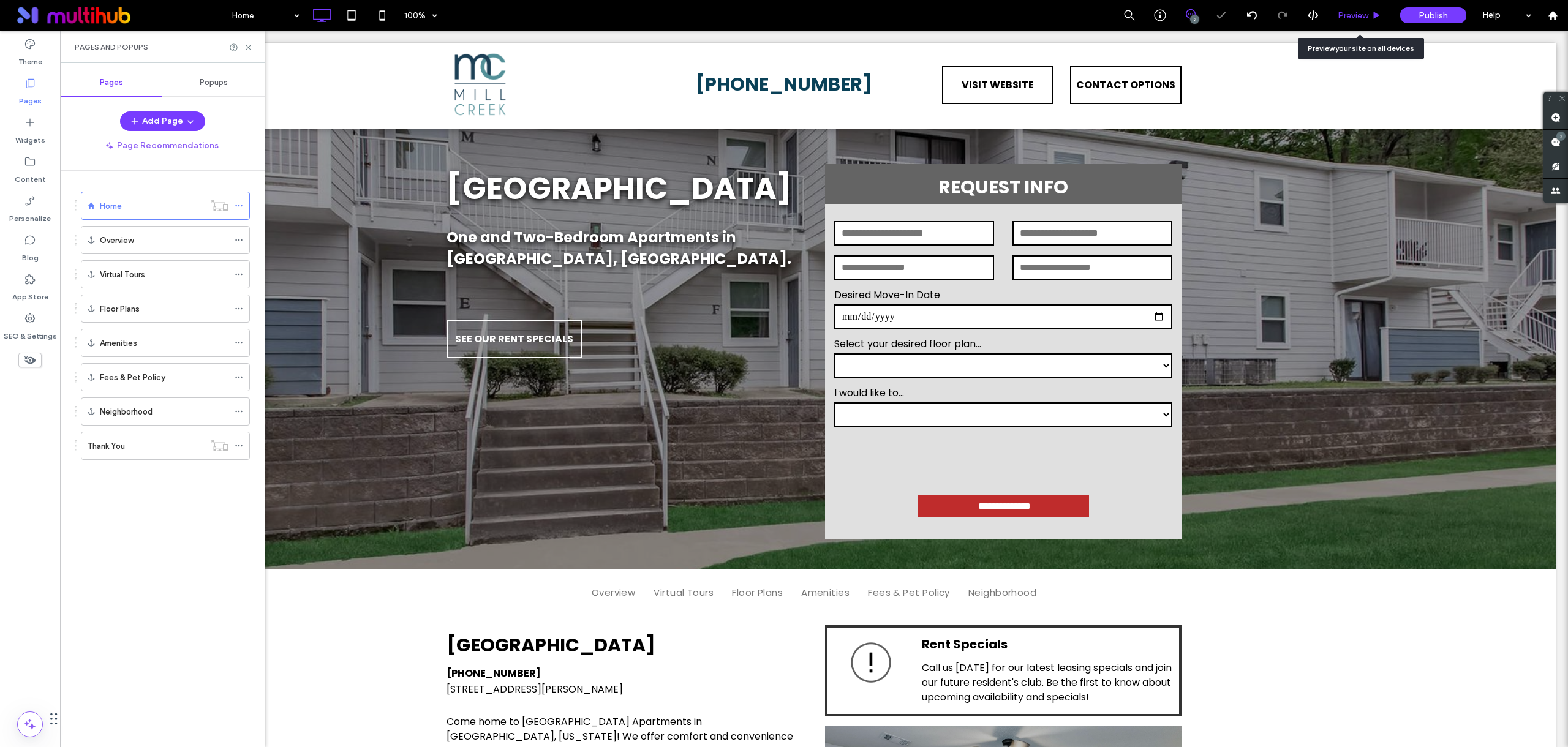
click at [1344, 19] on span "Preview" at bounding box center [1353, 14] width 31 height 10
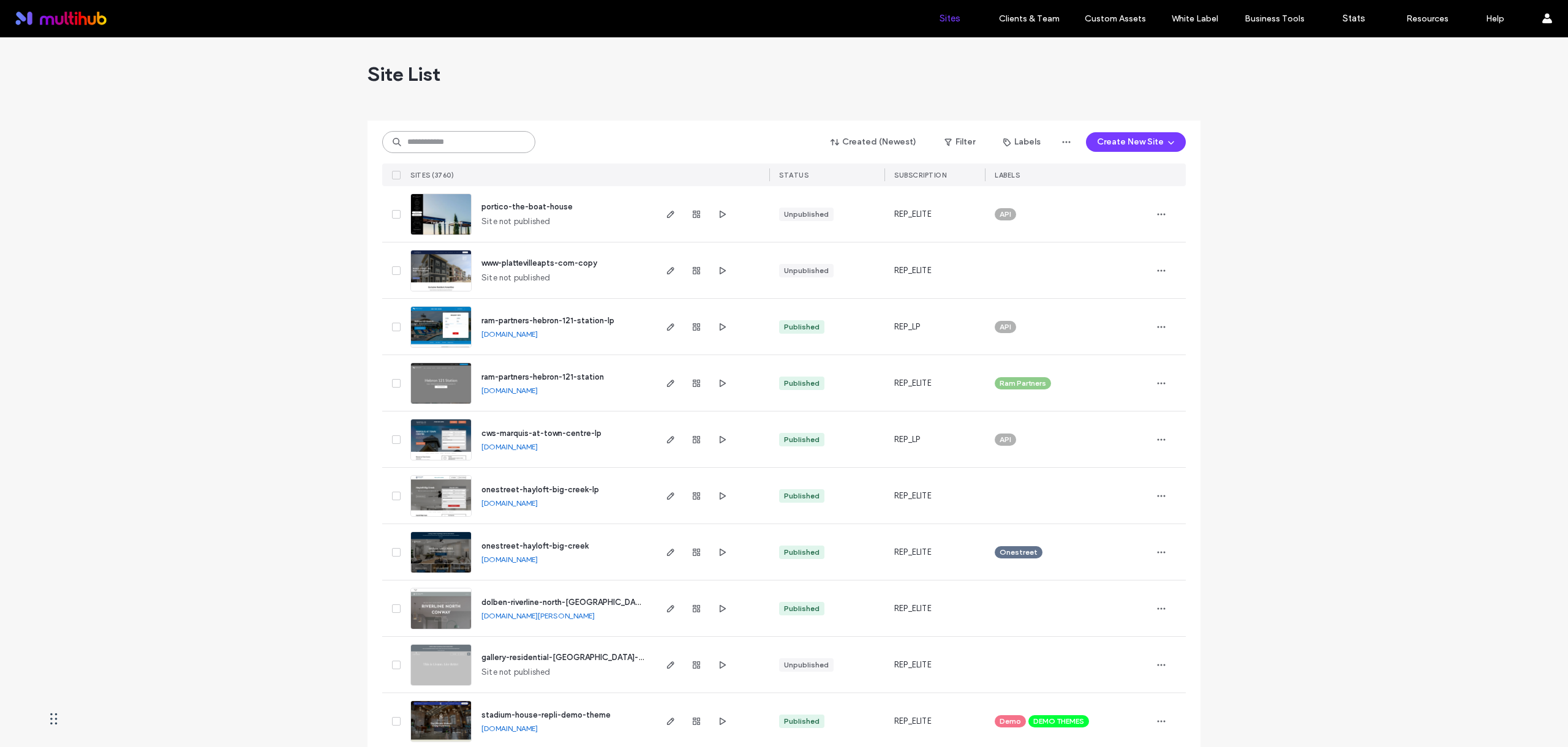
click at [486, 148] on input at bounding box center [458, 142] width 153 height 22
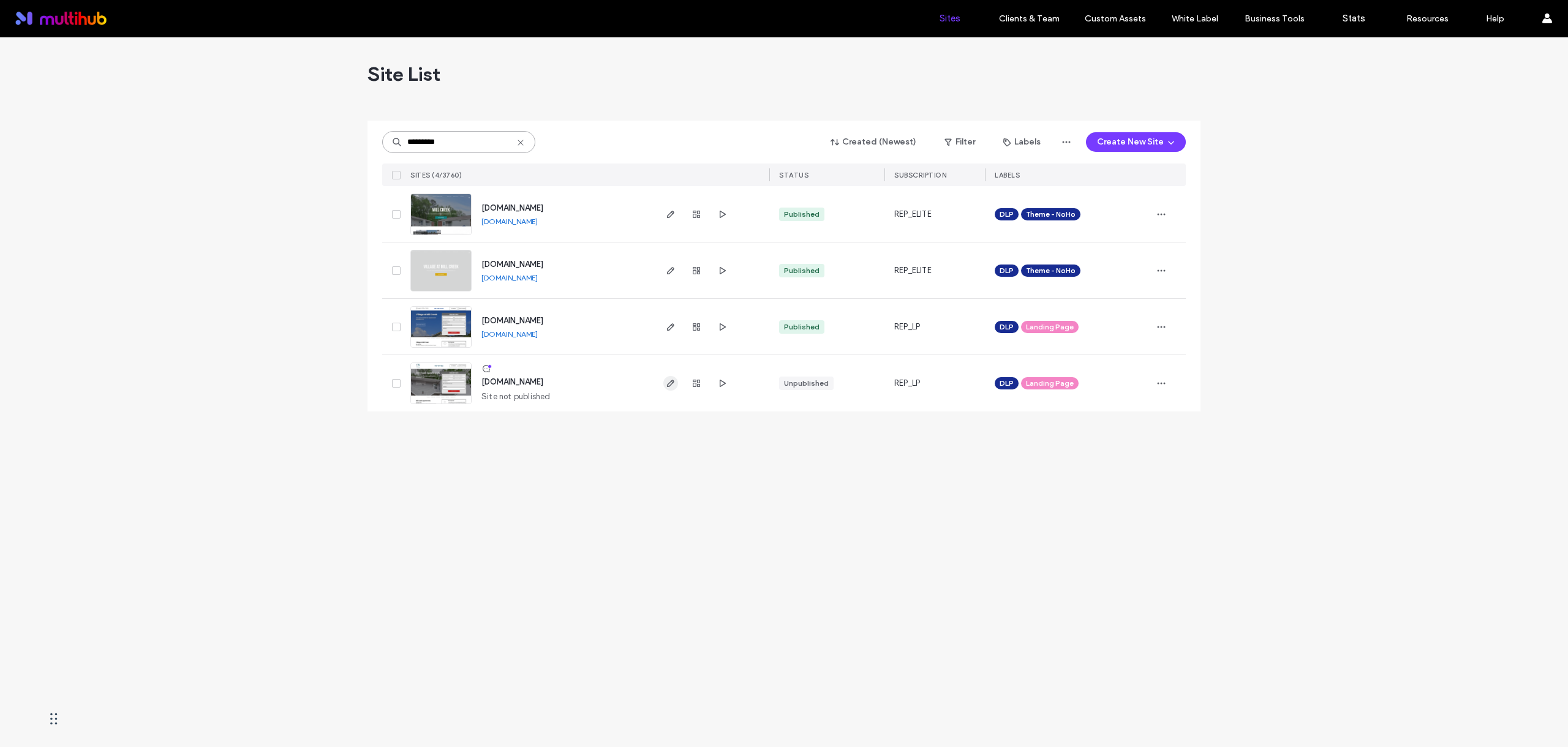
type input "*********"
click at [670, 384] on icon "button" at bounding box center [670, 383] width 10 height 10
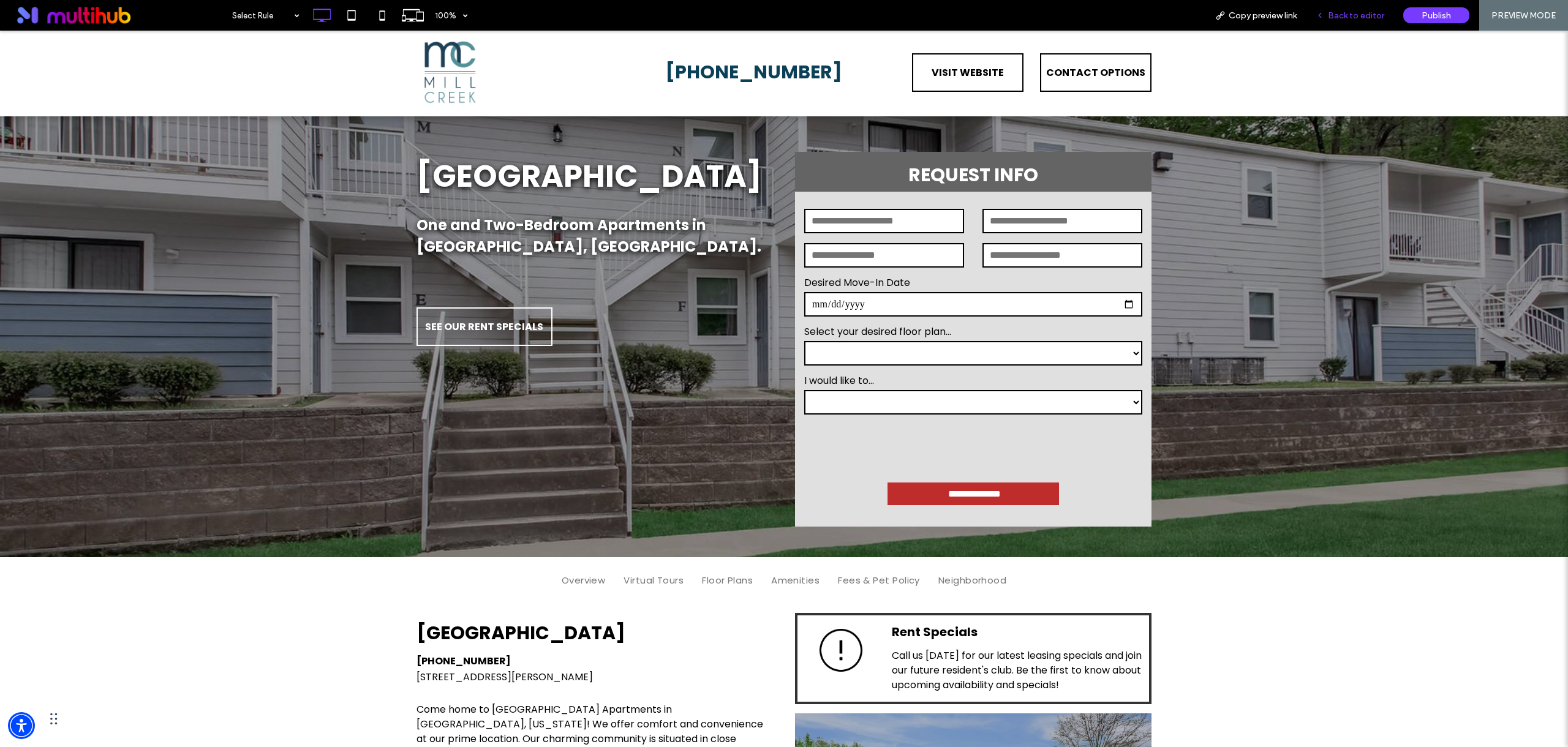
click at [1356, 16] on span "Back to editor" at bounding box center [1356, 14] width 56 height 10
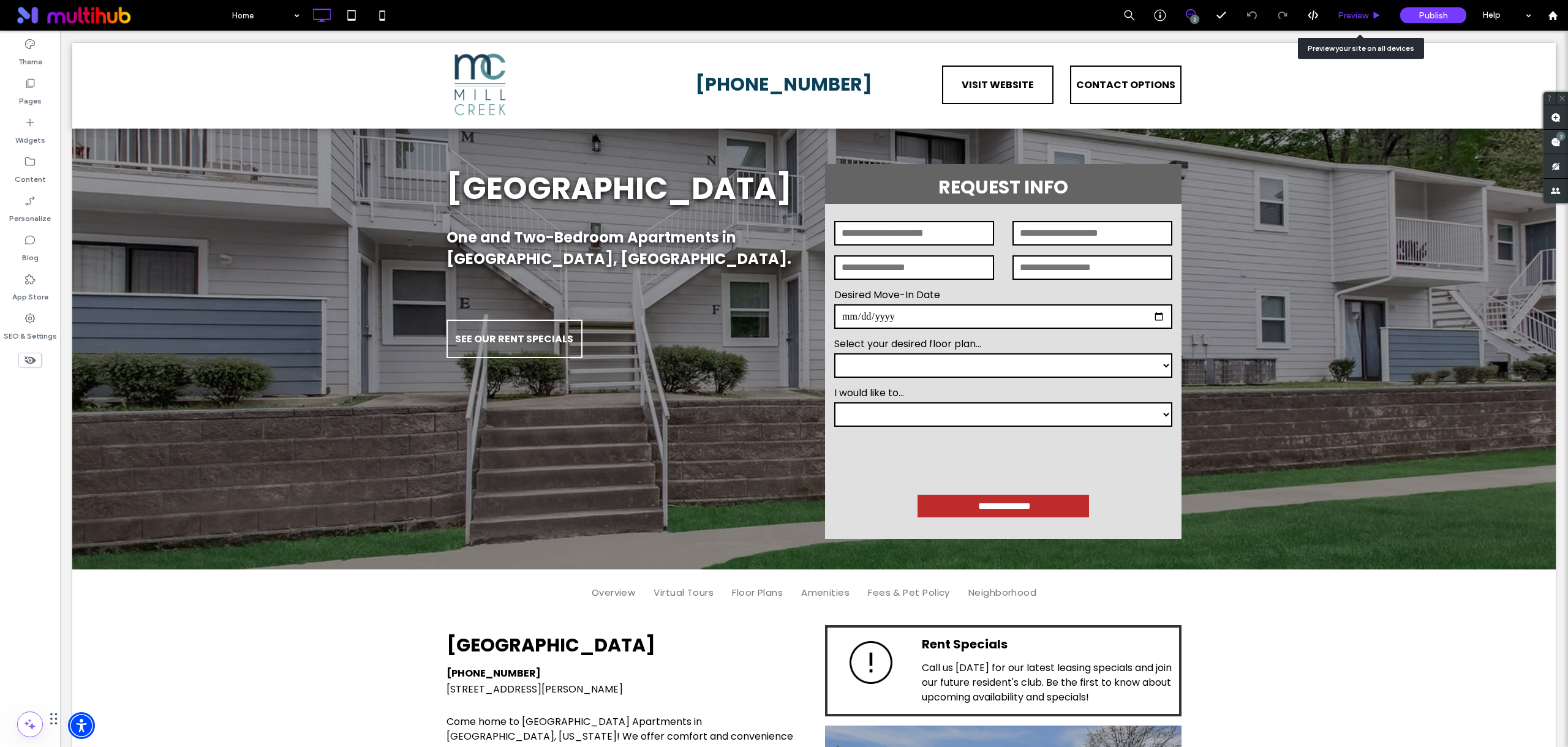
click at [1367, 17] on span "Preview" at bounding box center [1353, 14] width 31 height 10
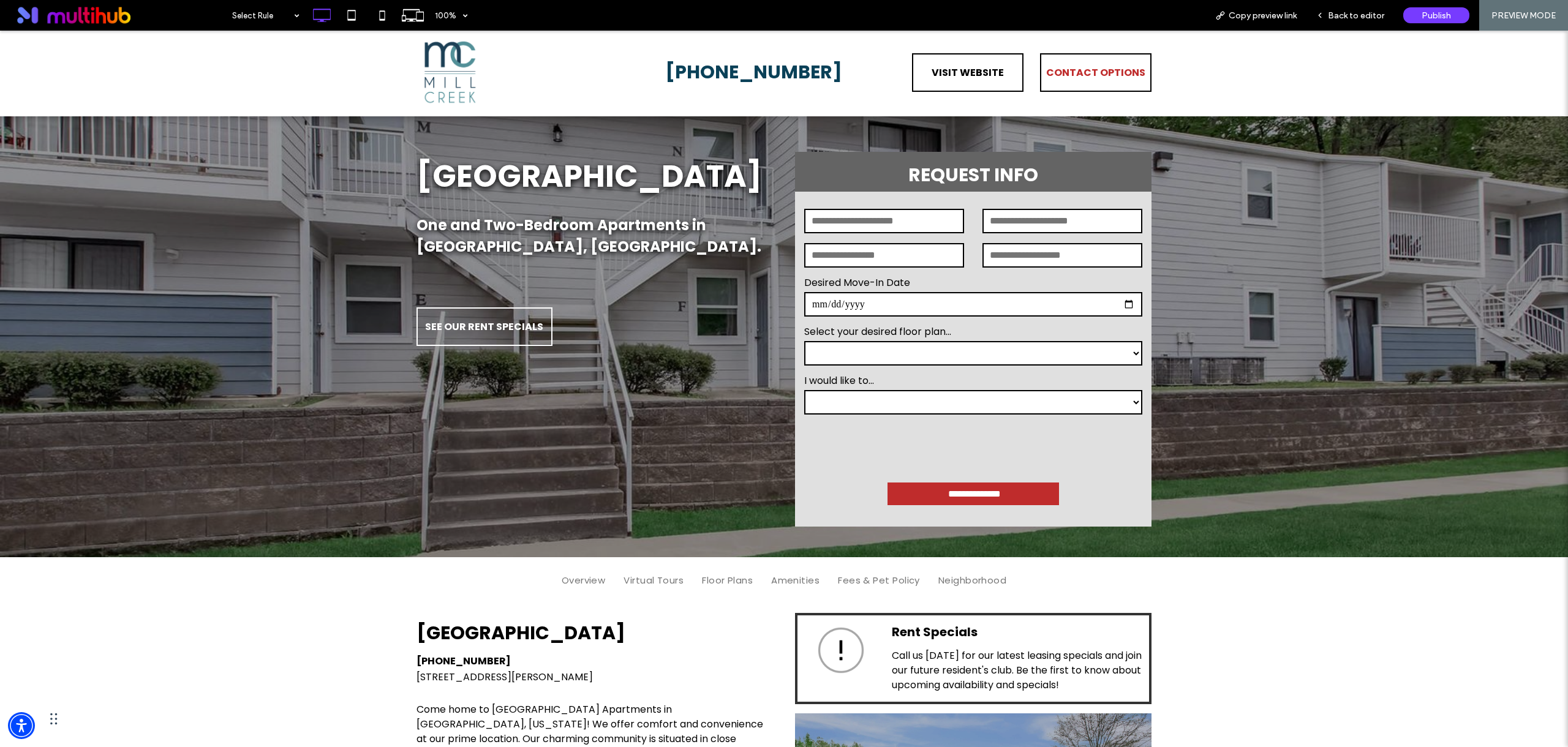
click at [1102, 74] on span "CONTACT OPTIONS" at bounding box center [1096, 72] width 100 height 35
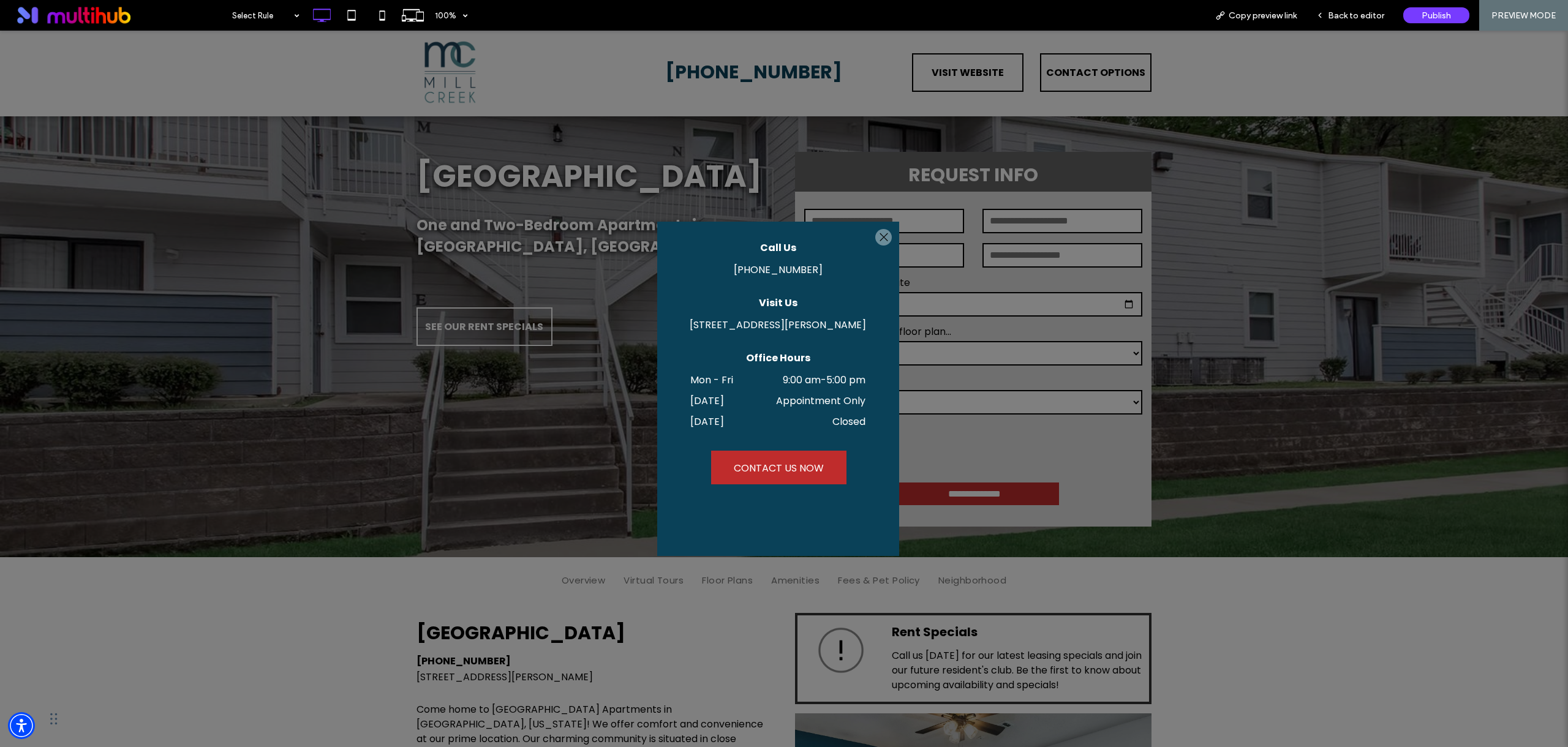
click at [883, 237] on div at bounding box center [883, 237] width 16 height 16
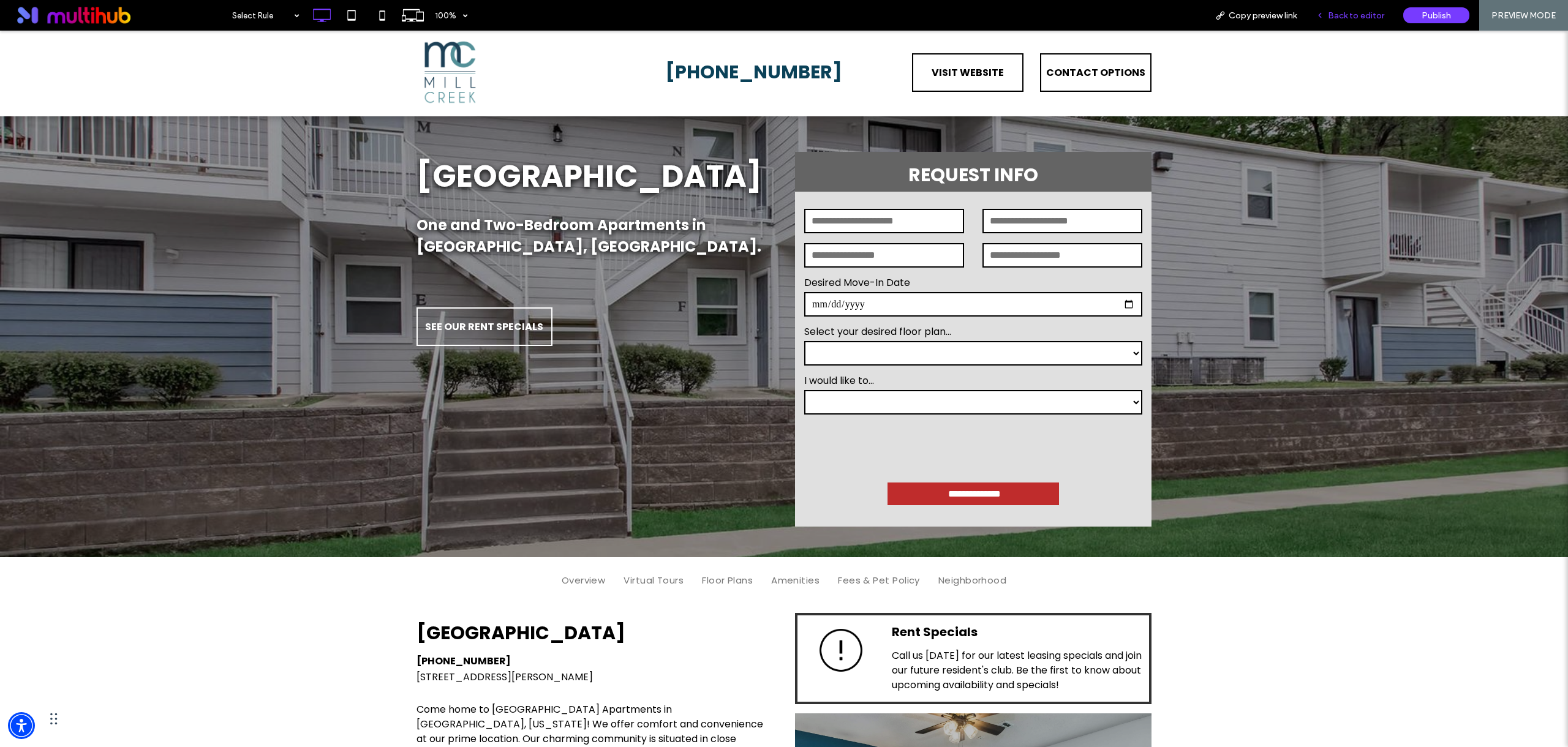
click at [1358, 19] on span "Back to editor" at bounding box center [1356, 14] width 56 height 10
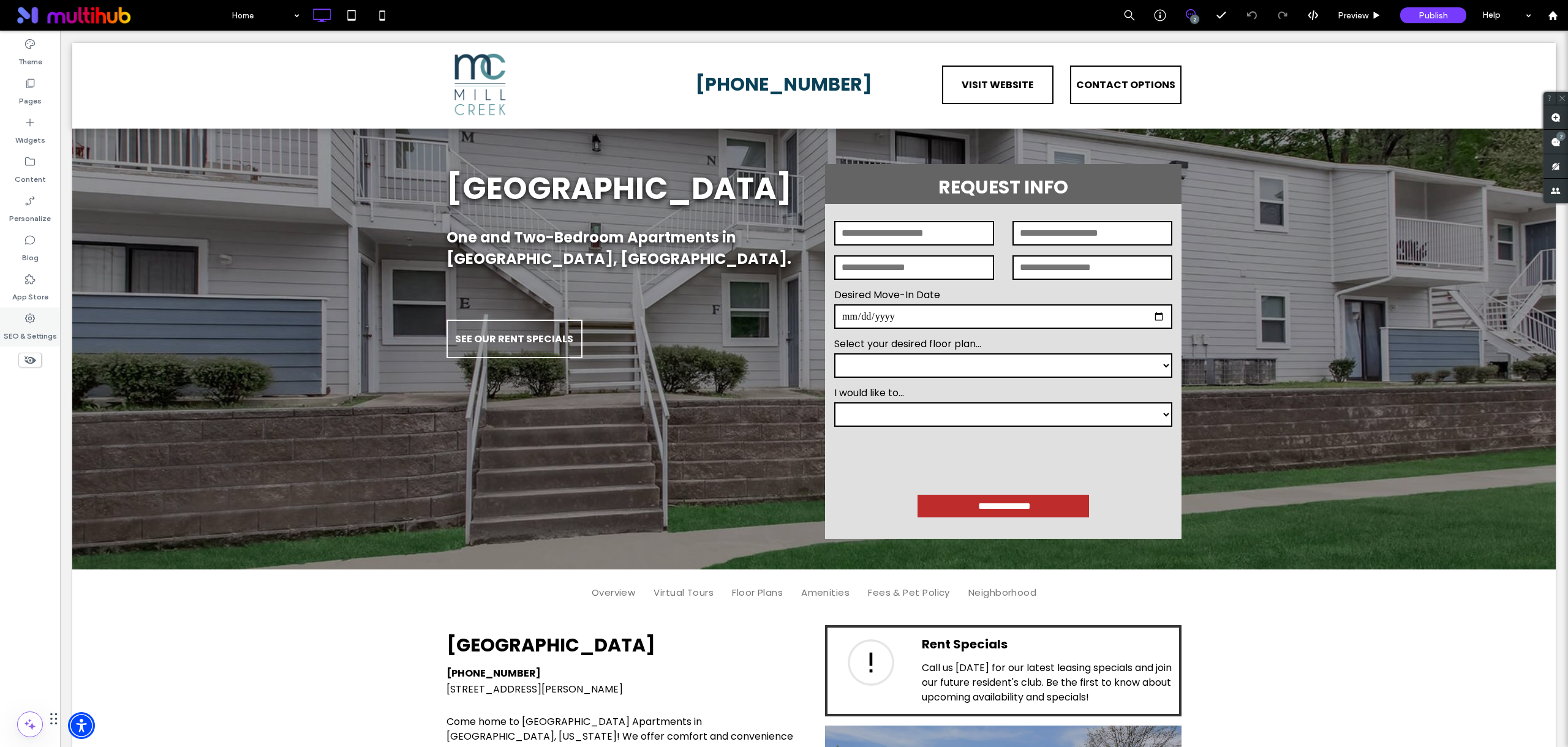
click at [45, 321] on div "SEO & Settings" at bounding box center [30, 326] width 60 height 39
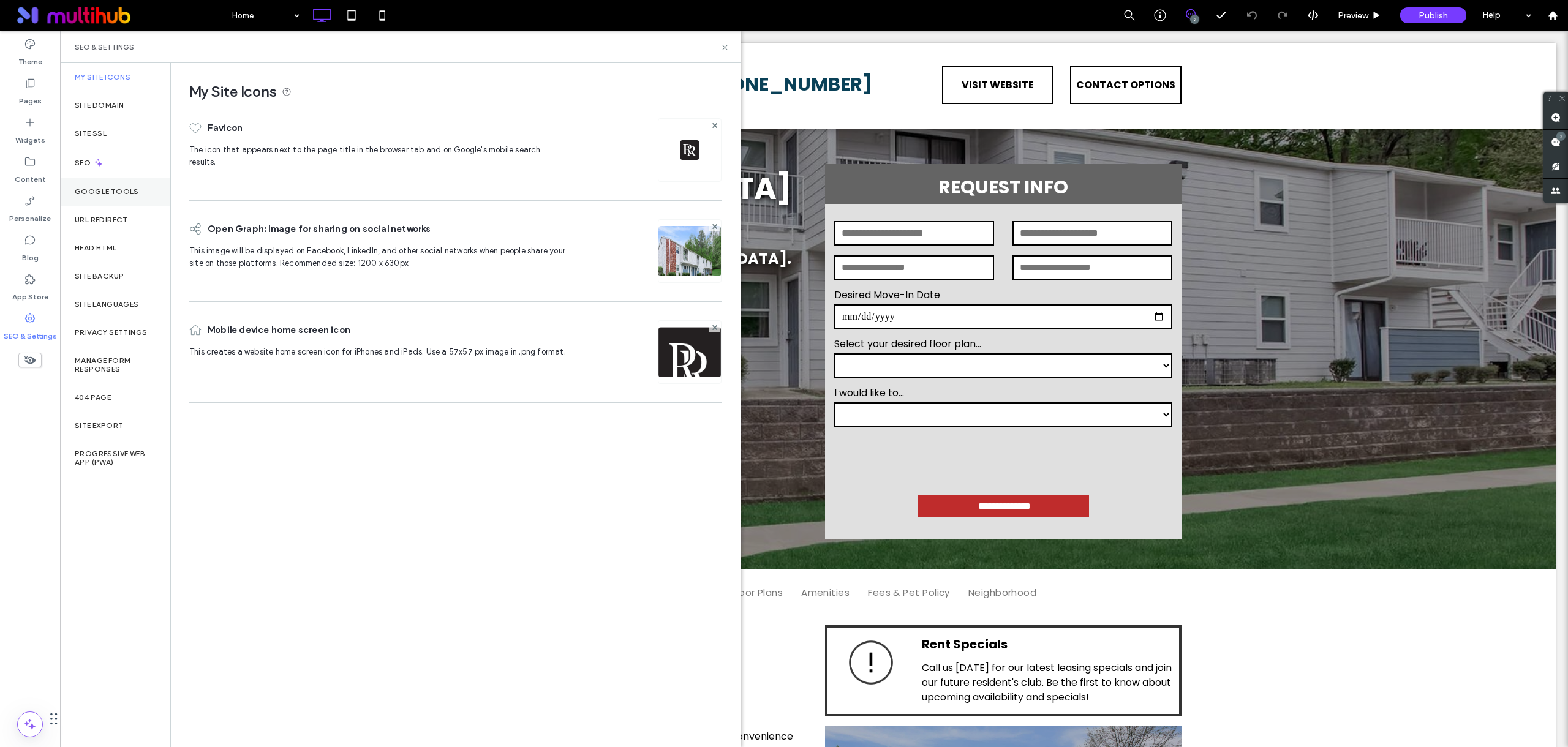
click at [111, 189] on label "Google Tools" at bounding box center [106, 191] width 64 height 8
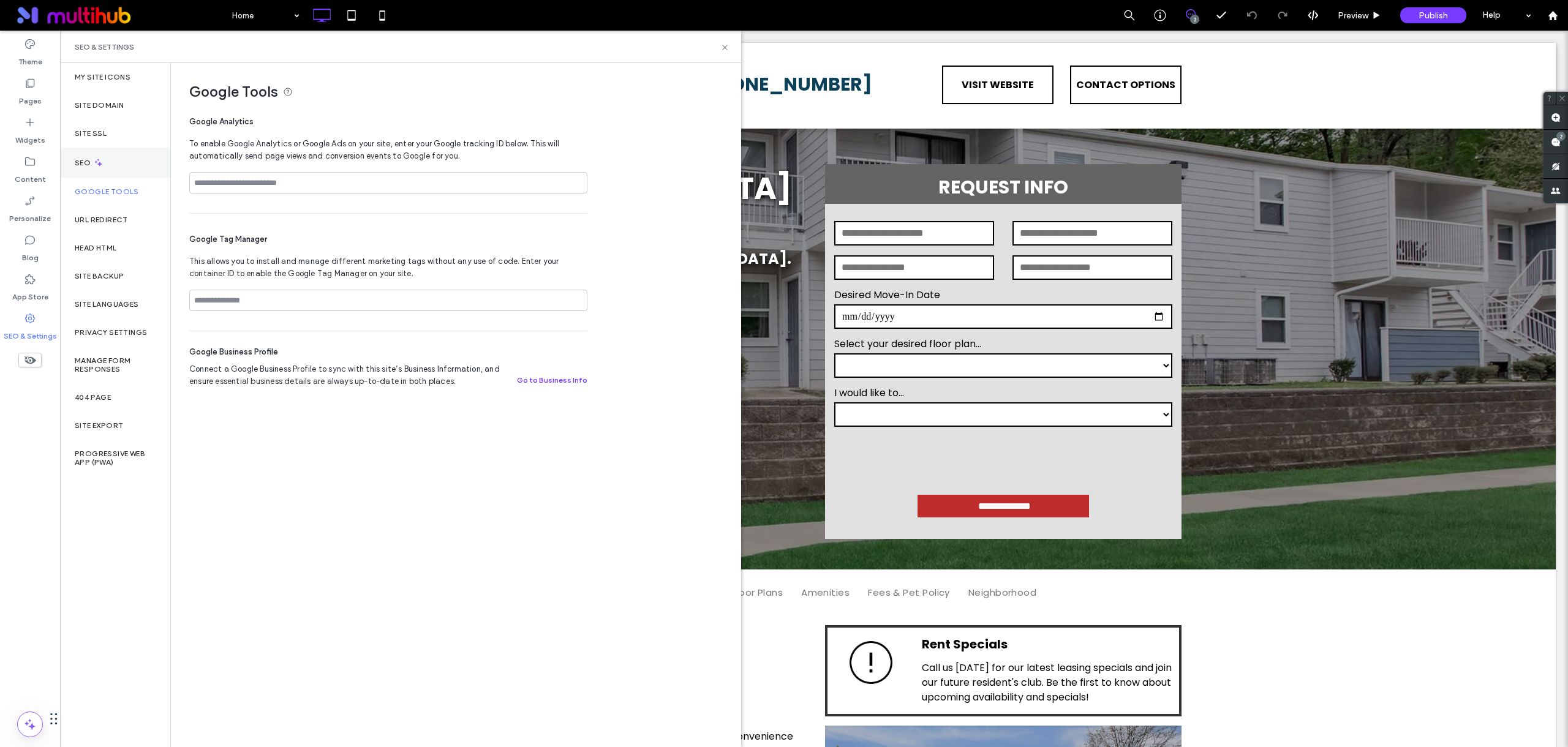
click at [130, 168] on div "SEO" at bounding box center [115, 162] width 111 height 30
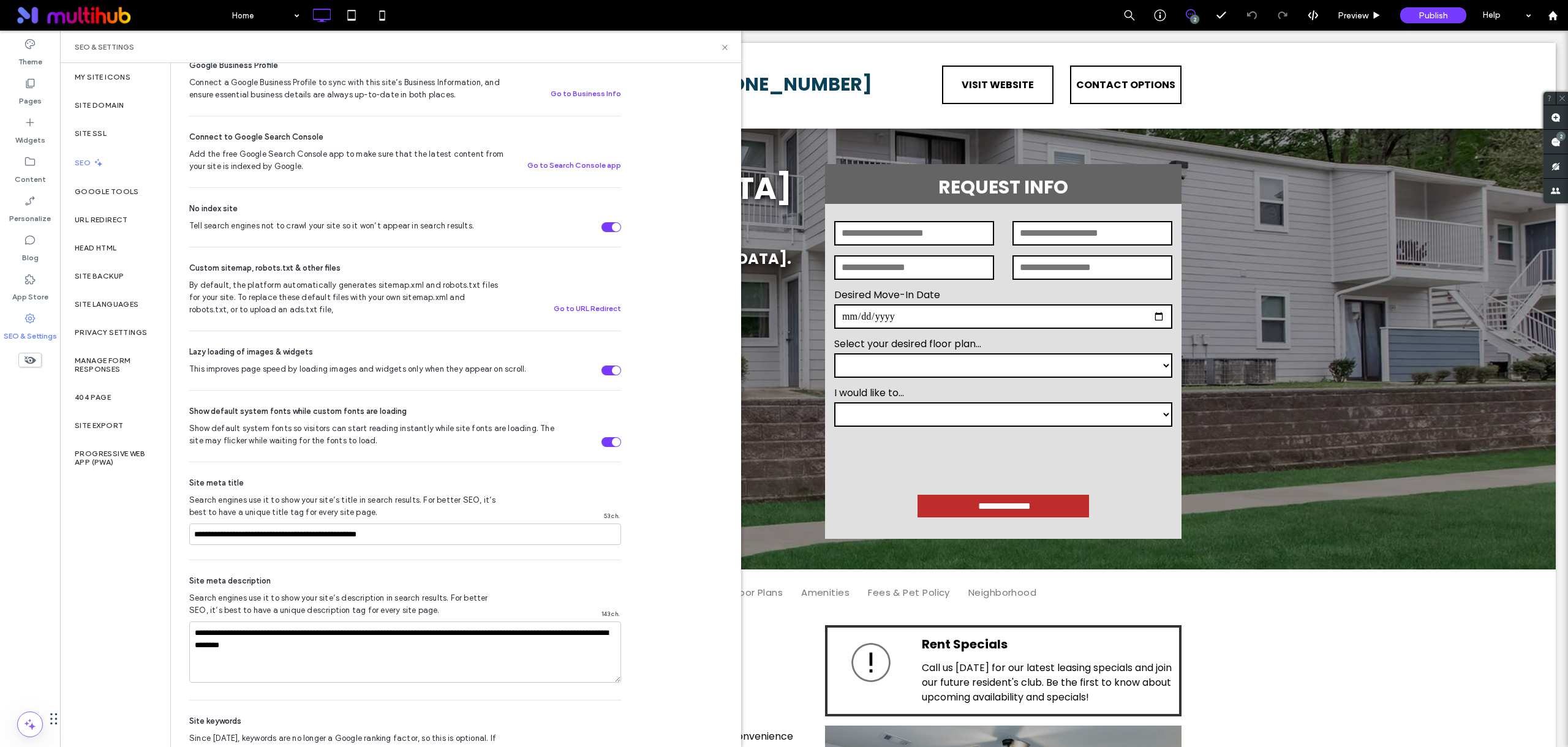
scroll to position [352, 0]
click at [131, 197] on div "Google Tools" at bounding box center [115, 191] width 111 height 28
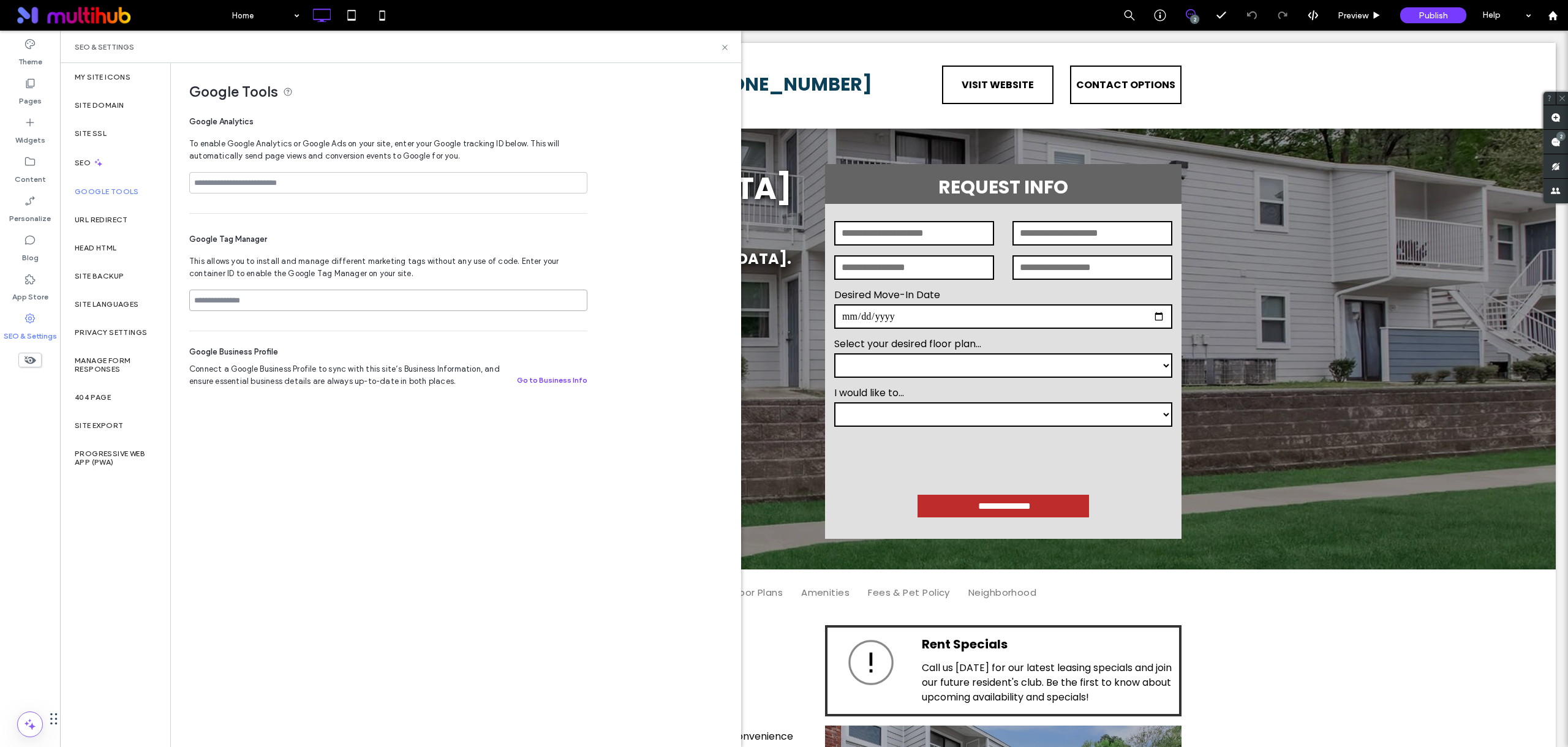
click at [263, 301] on input at bounding box center [389, 301] width 399 height 22
paste input "**********"
drag, startPoint x: 317, startPoint y: 300, endPoint x: 177, endPoint y: 299, distance: 140.0
click at [177, 299] on div "**********" at bounding box center [451, 233] width 560 height 340
type input "**********"
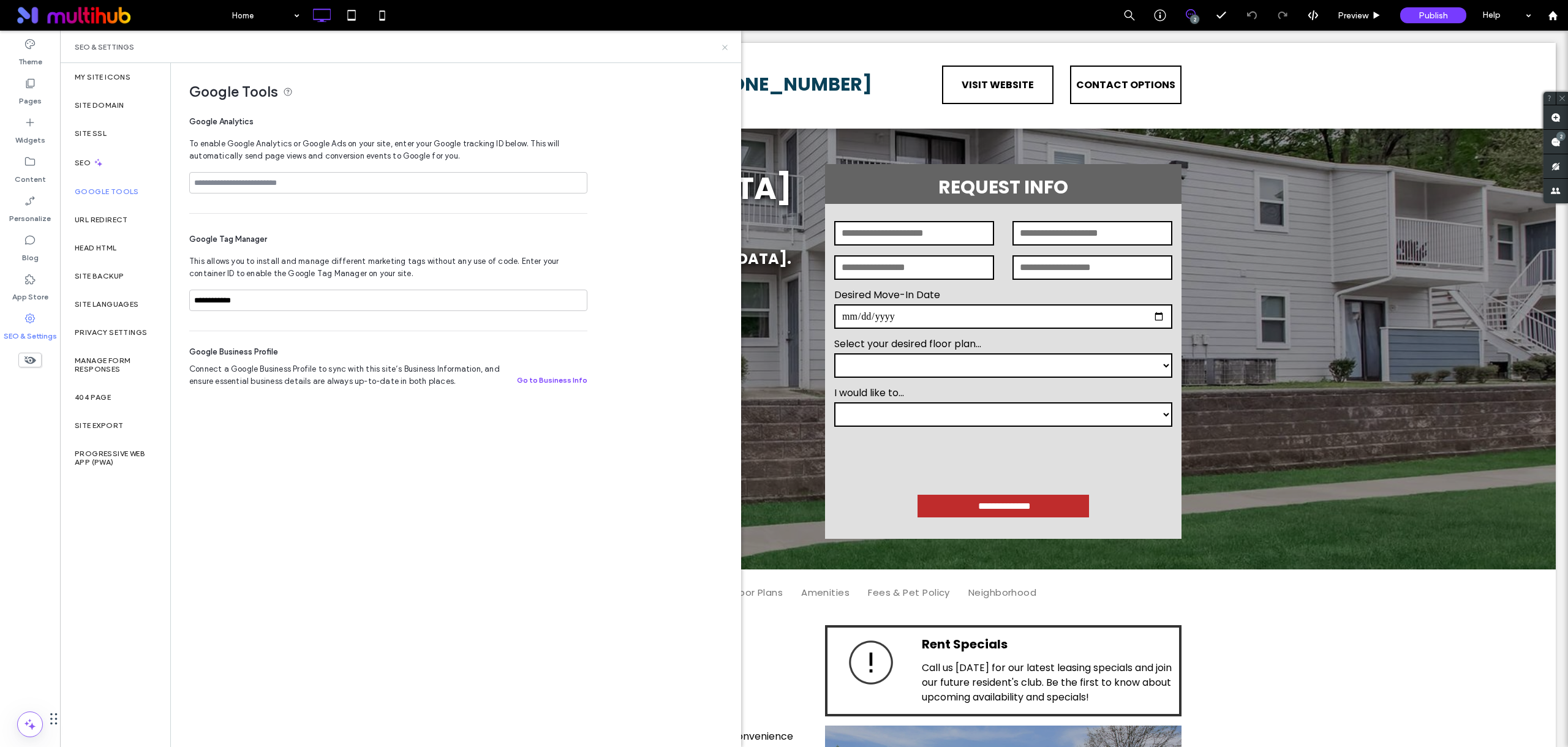
click at [727, 48] on icon at bounding box center [725, 47] width 9 height 9
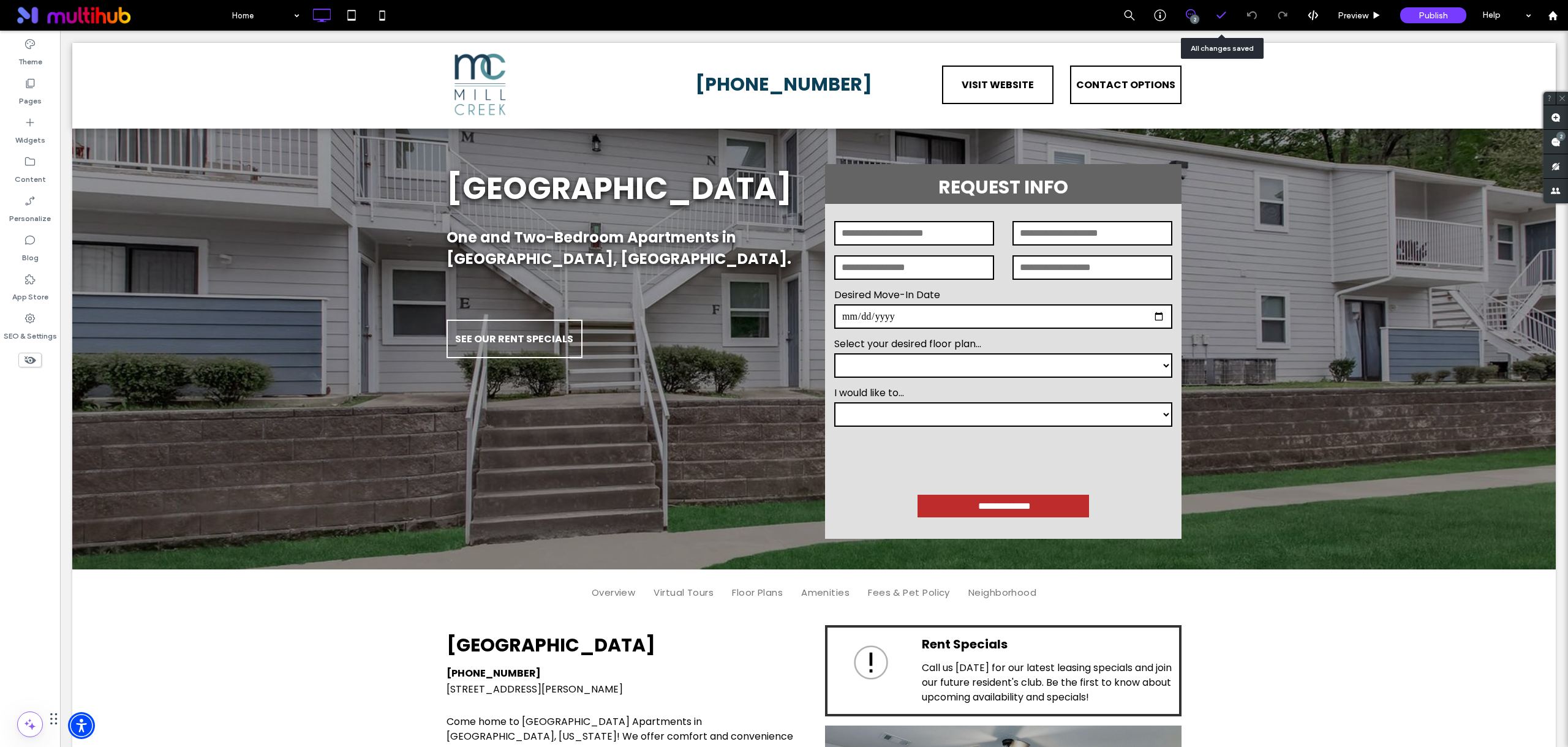
click at [1223, 18] on icon at bounding box center [1222, 15] width 13 height 13
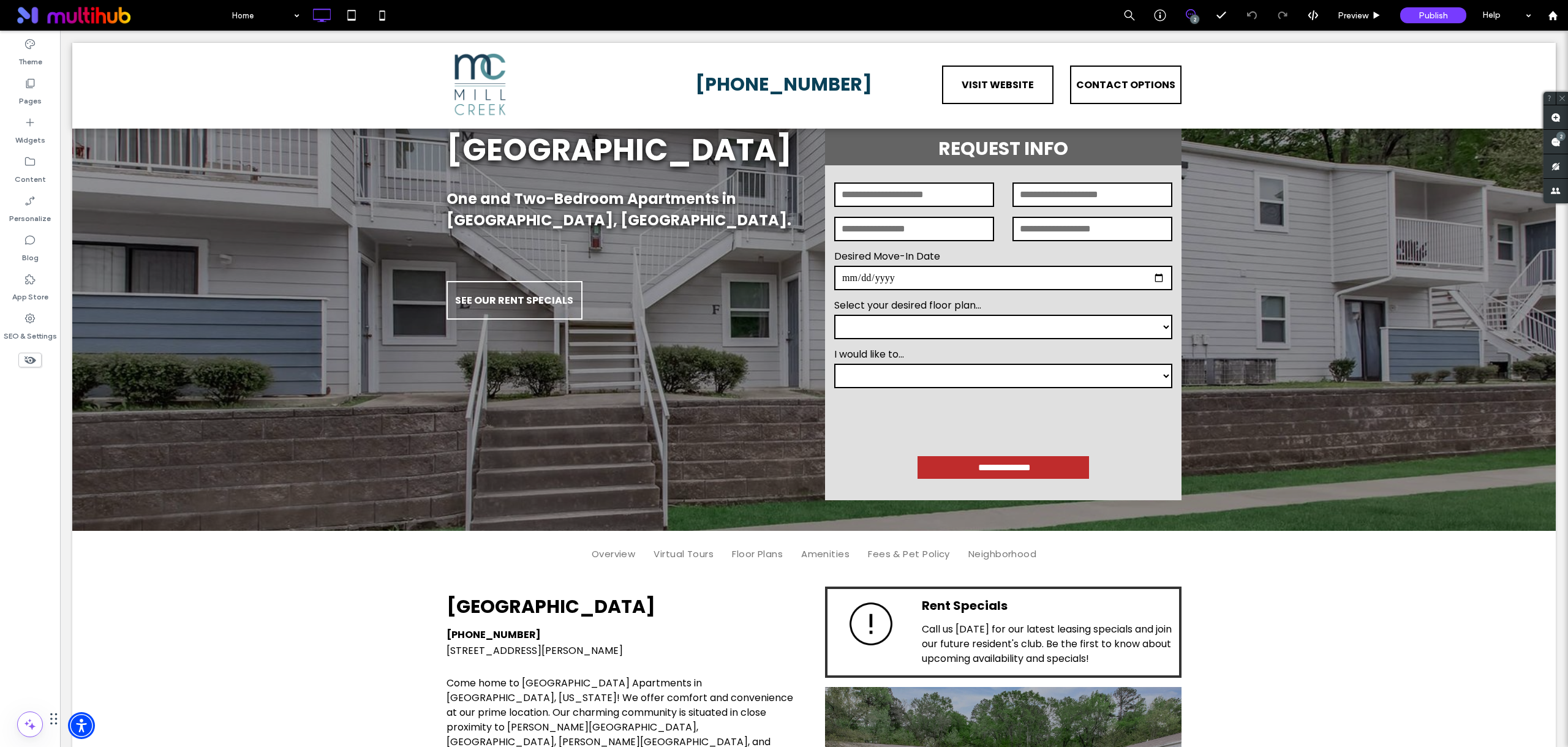
scroll to position [0, 0]
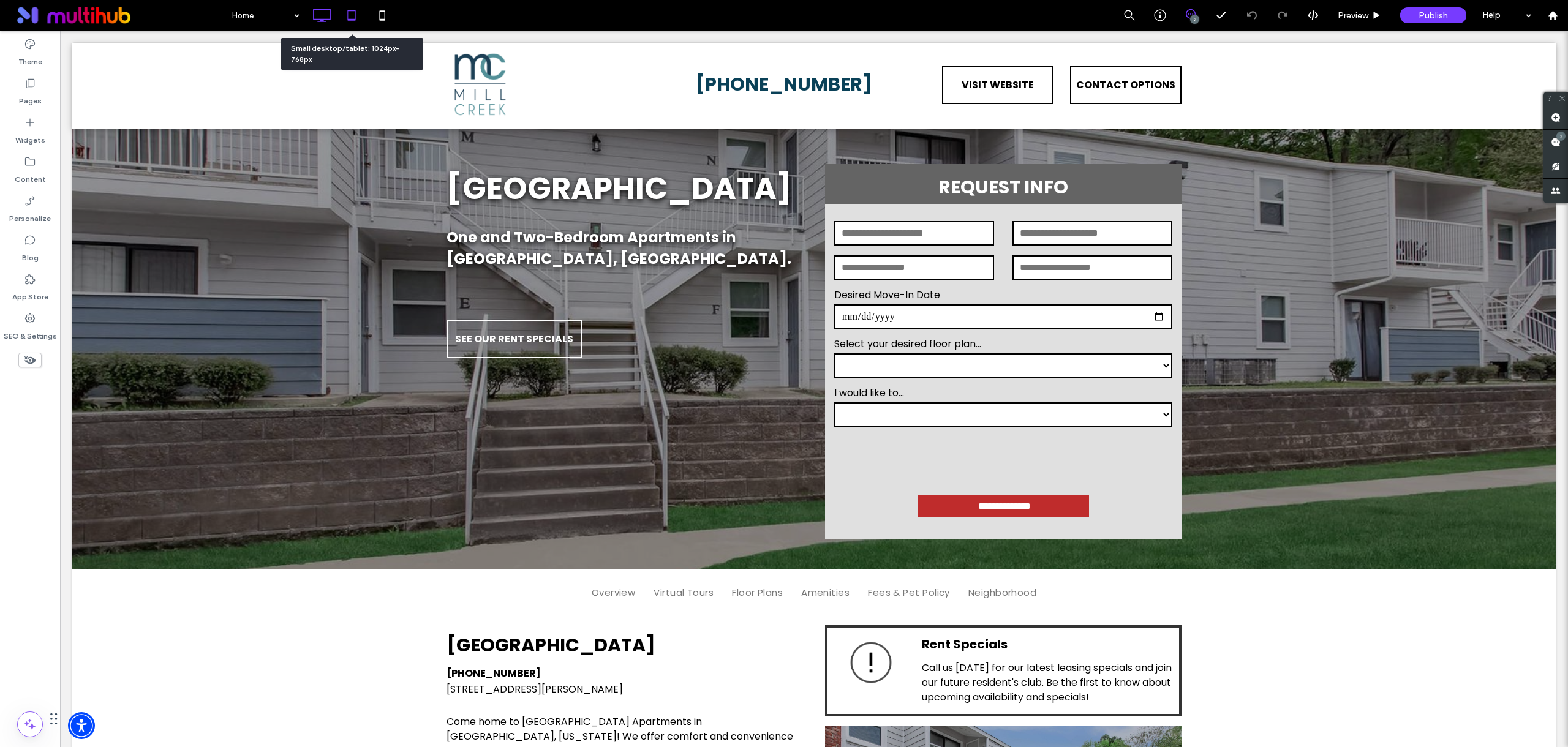
click at [351, 17] on icon at bounding box center [351, 14] width 24 height 24
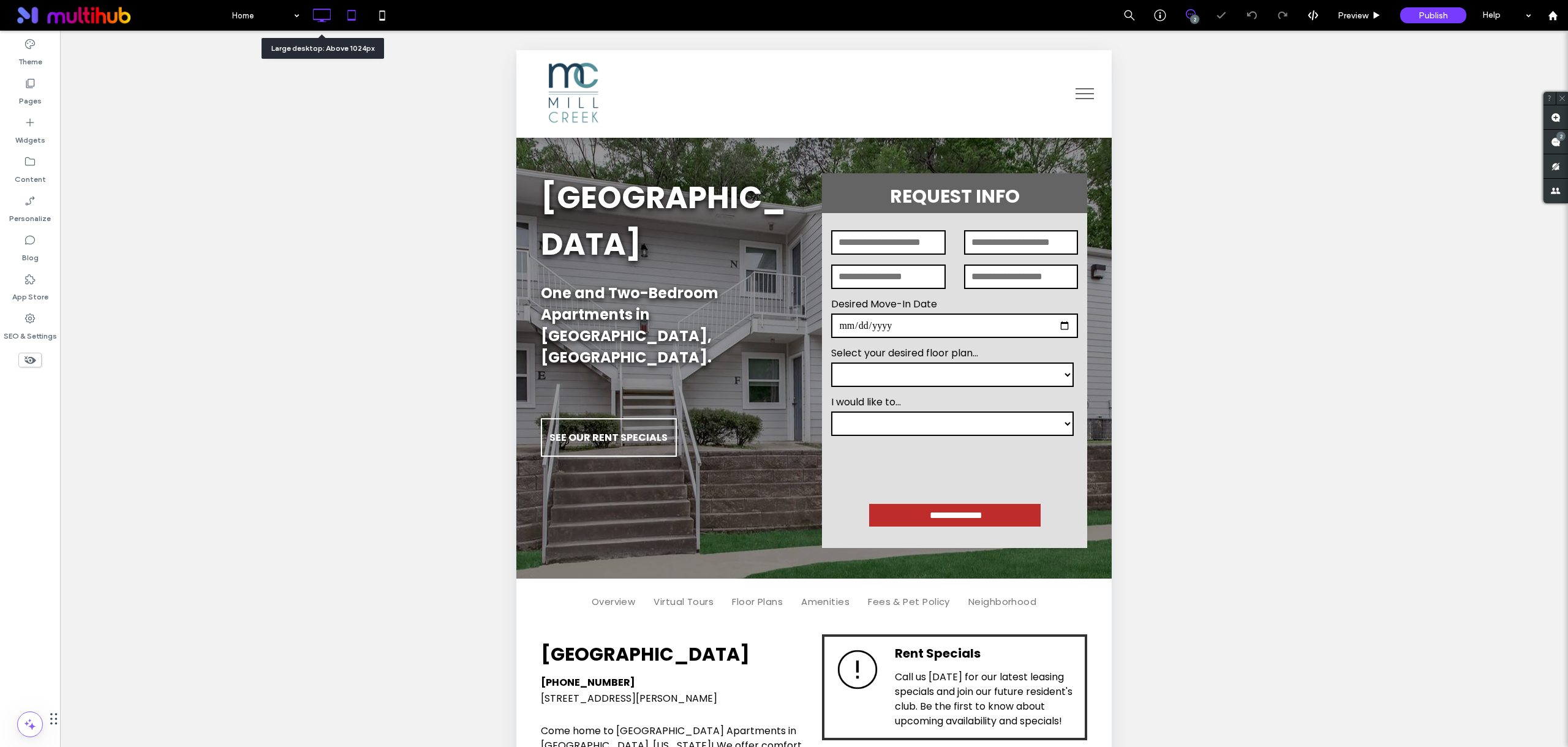
drag, startPoint x: 317, startPoint y: 15, endPoint x: 329, endPoint y: 34, distance: 22.5
click at [317, 15] on icon at bounding box center [321, 14] width 24 height 24
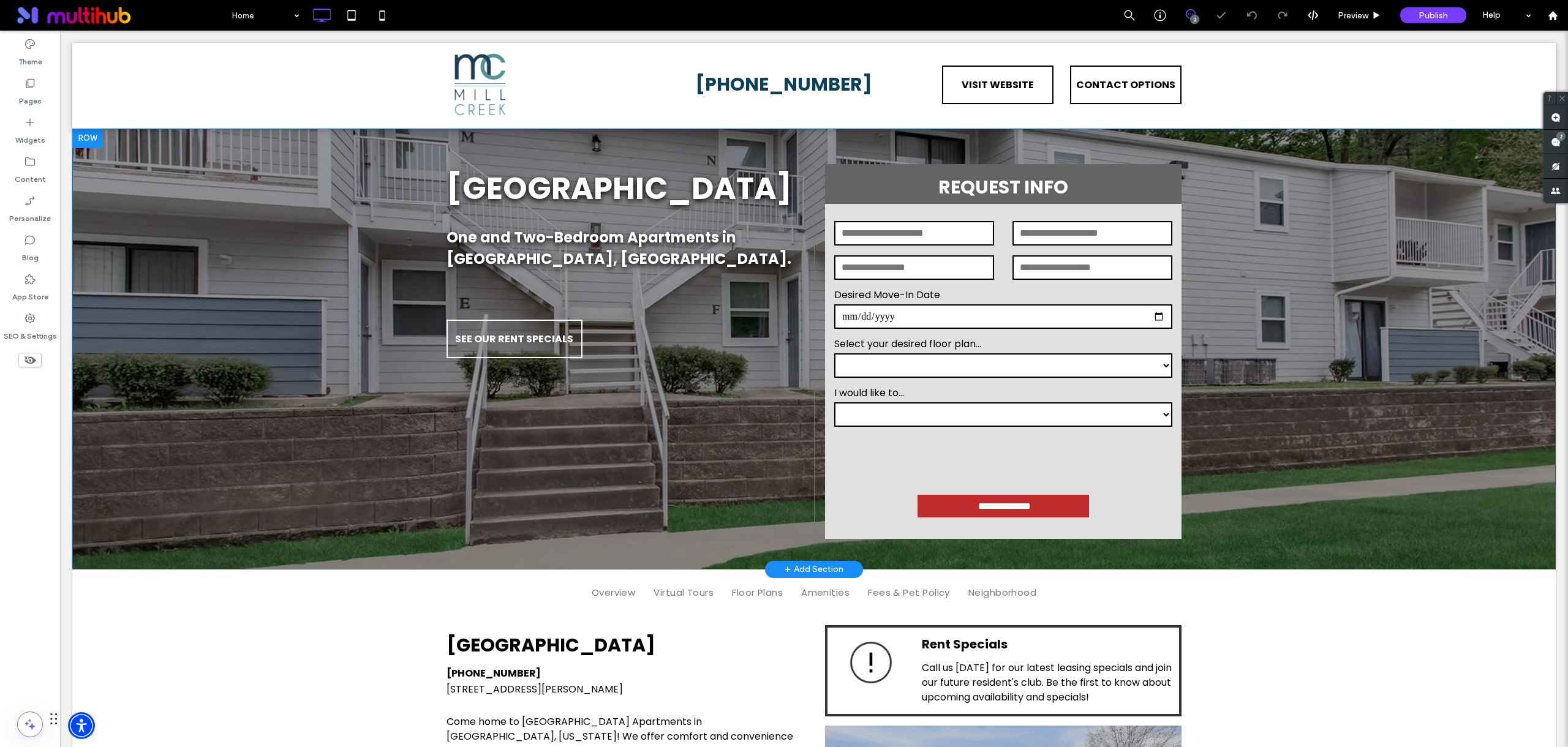
scroll to position [2622, 0]
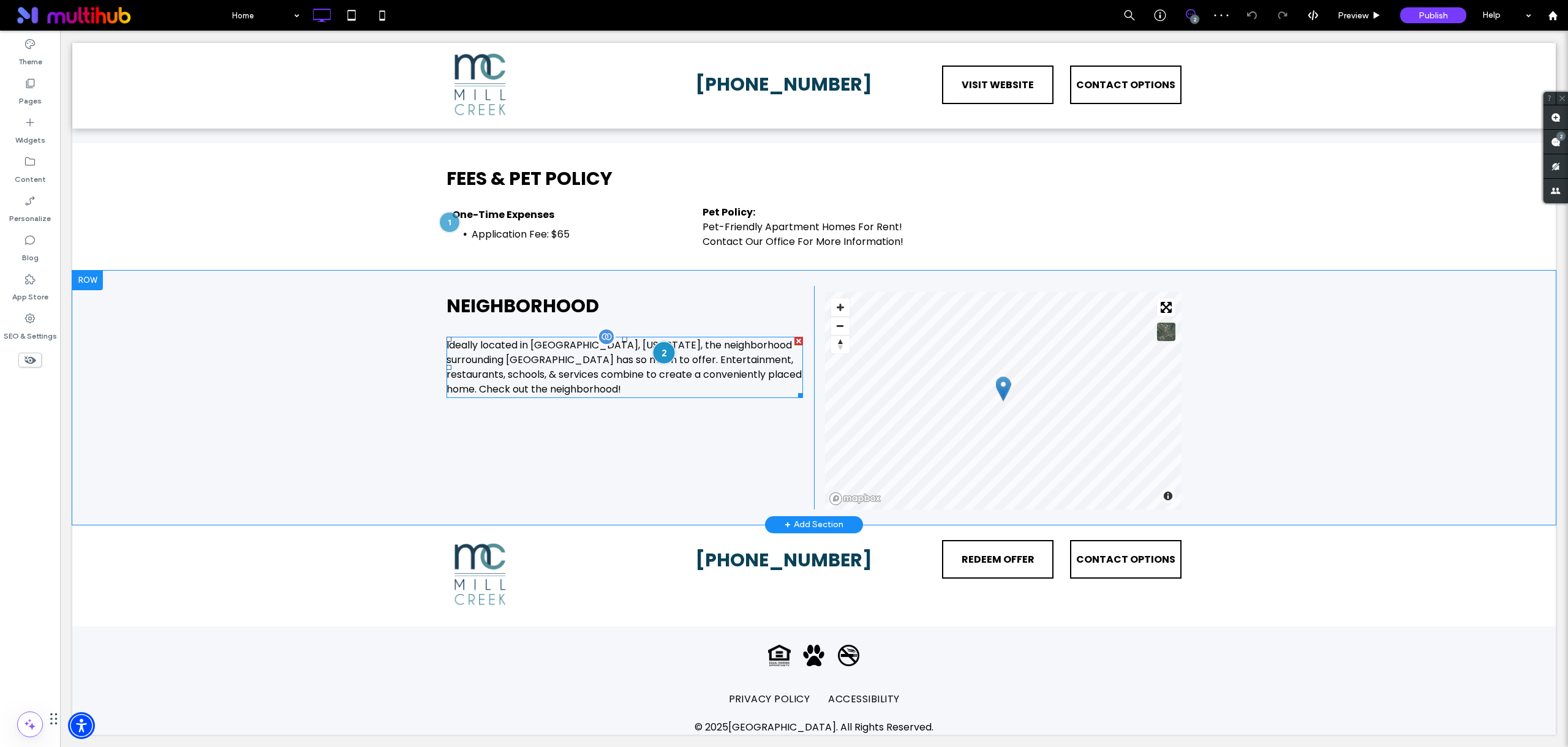
click at [659, 353] on div at bounding box center [663, 352] width 23 height 23
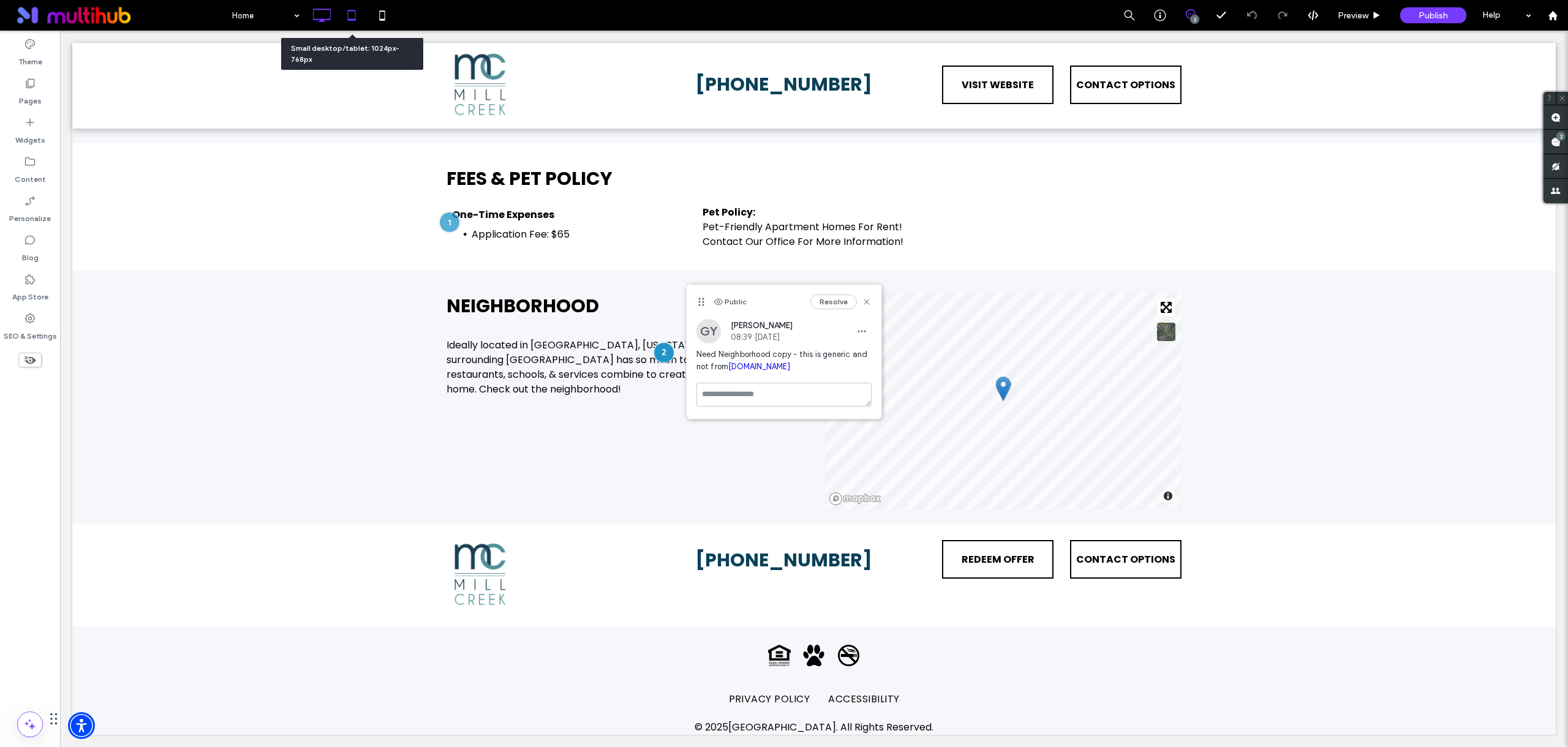
click at [353, 16] on icon at bounding box center [351, 14] width 24 height 24
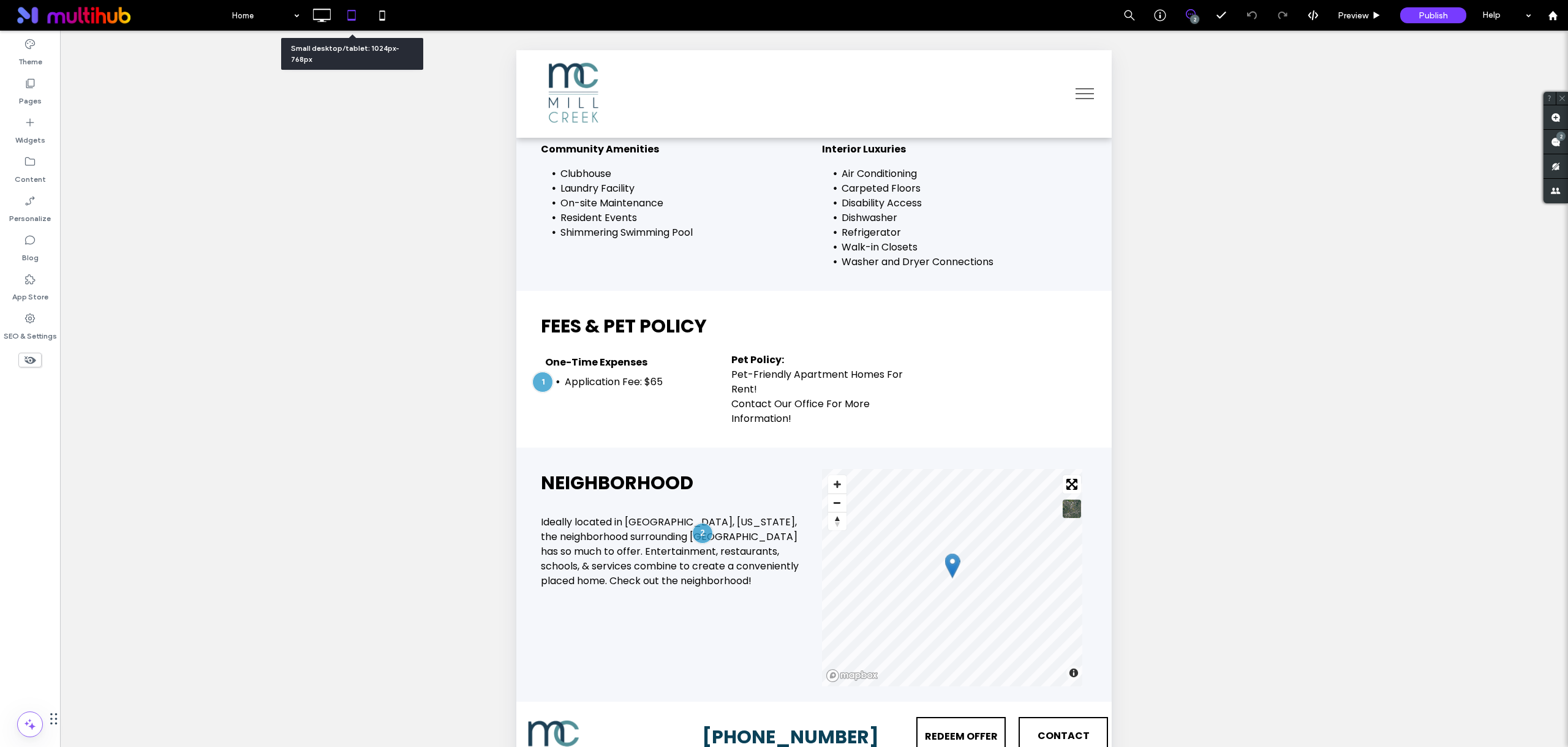
click at [352, 21] on icon at bounding box center [351, 14] width 24 height 24
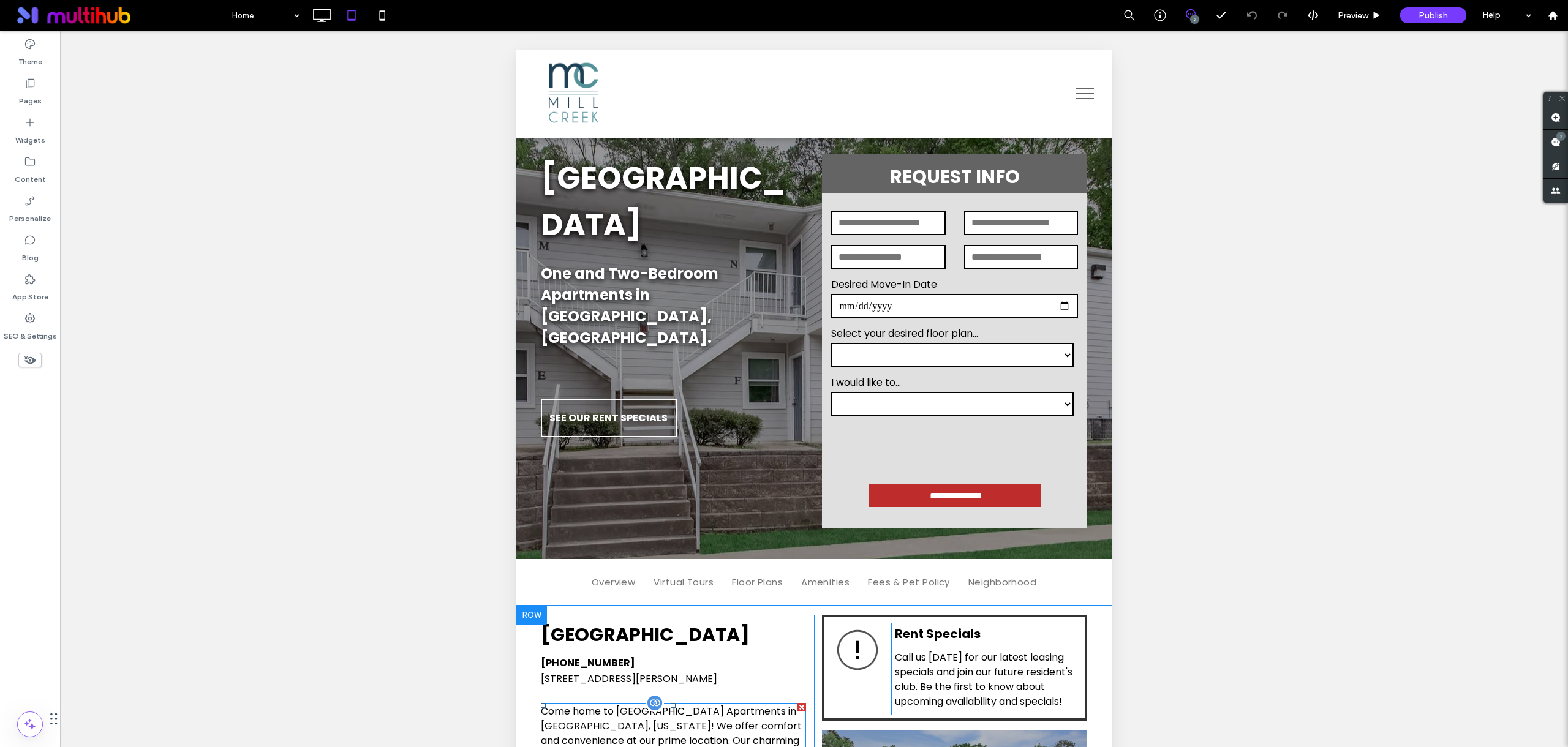
scroll to position [0, 0]
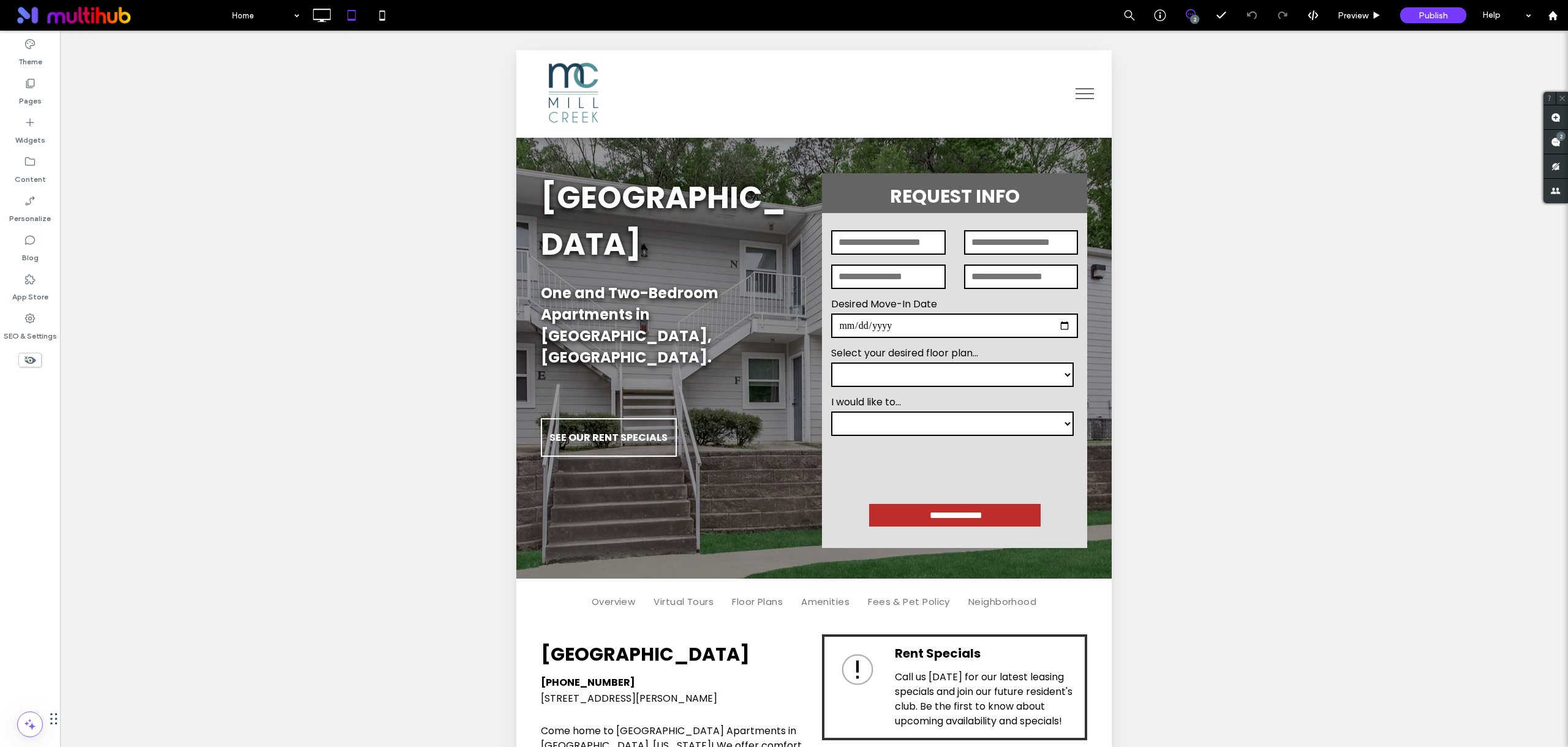
click at [1086, 93] on button "menu" at bounding box center [1084, 93] width 32 height 32
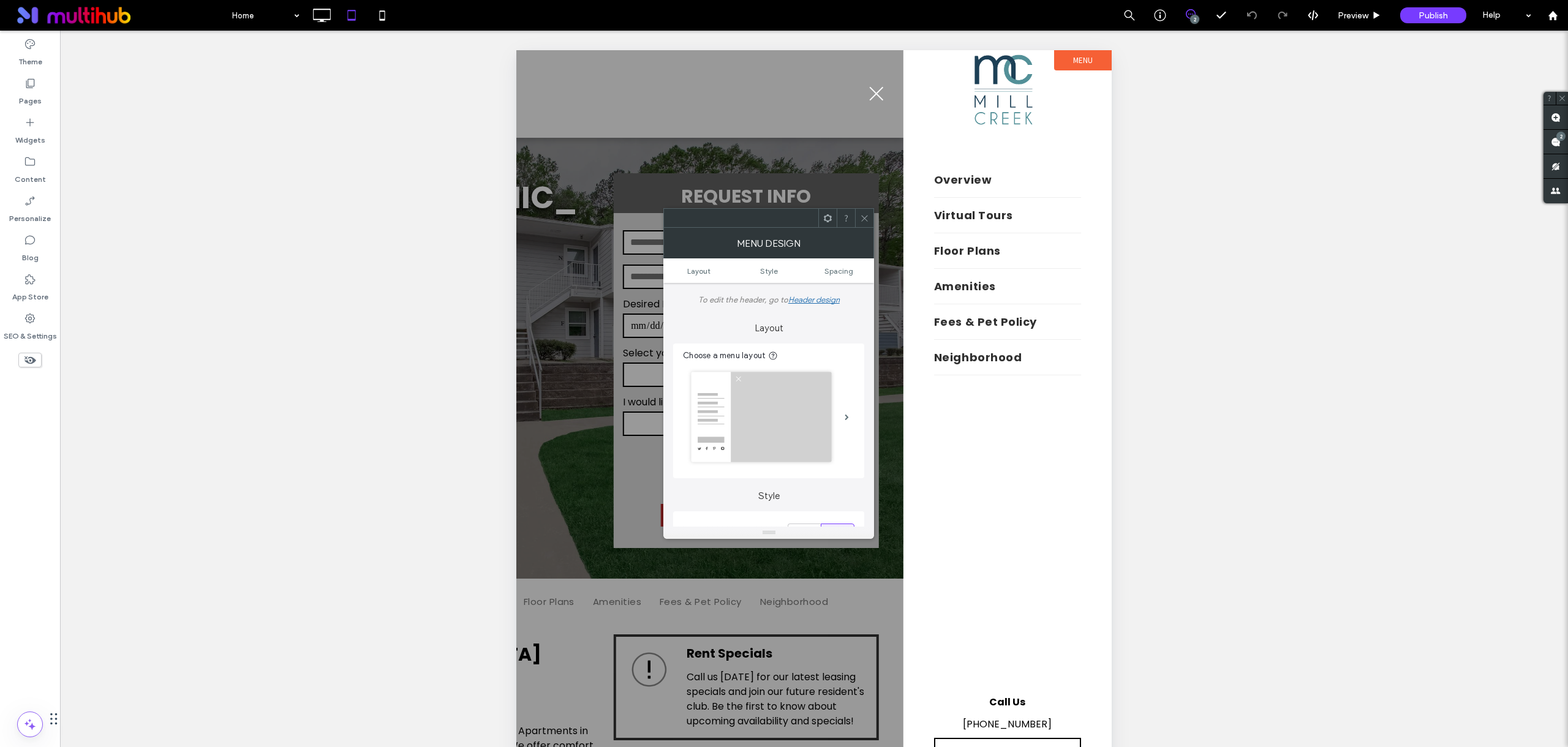
click at [884, 97] on button "menu" at bounding box center [876, 93] width 32 height 32
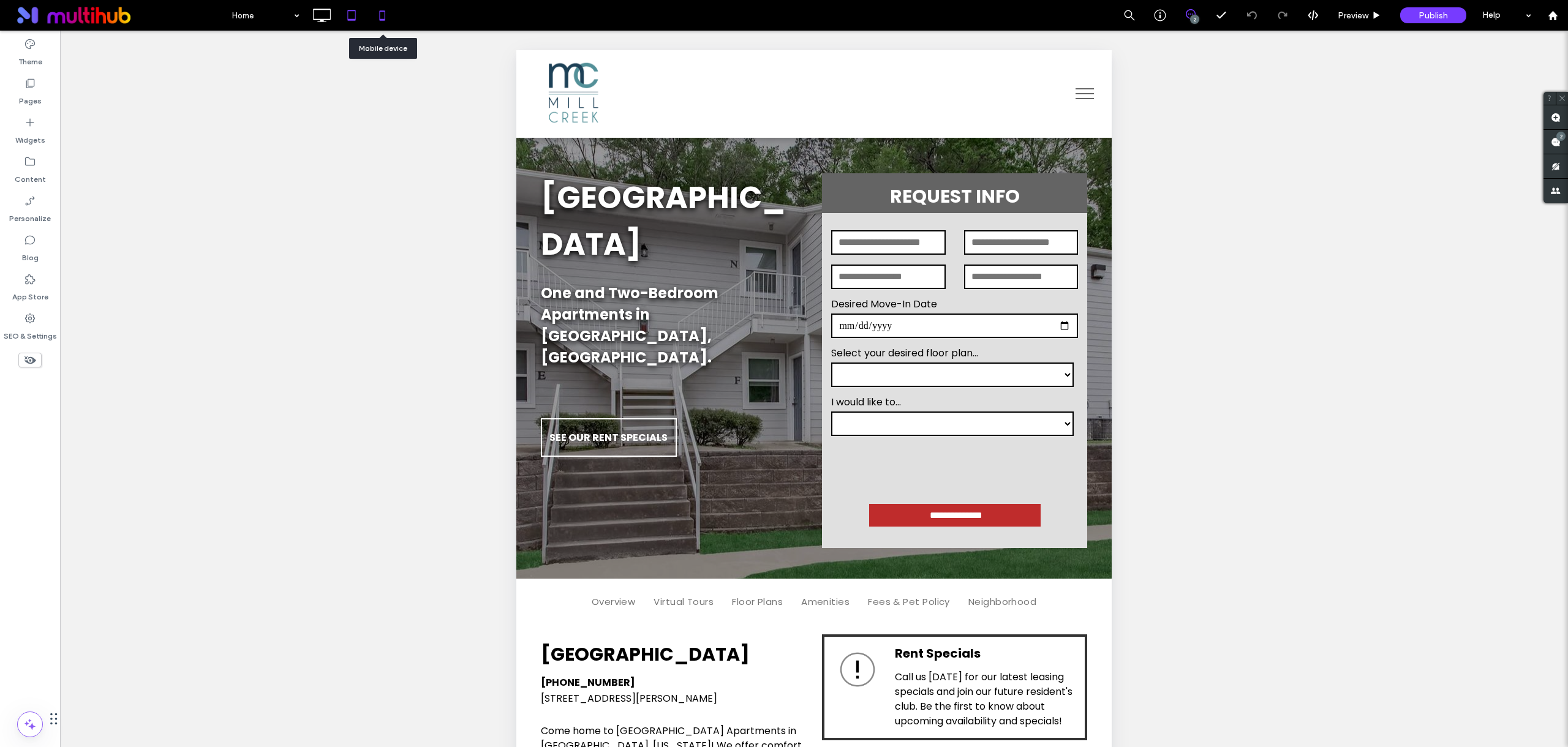
click at [384, 13] on icon at bounding box center [381, 14] width 24 height 24
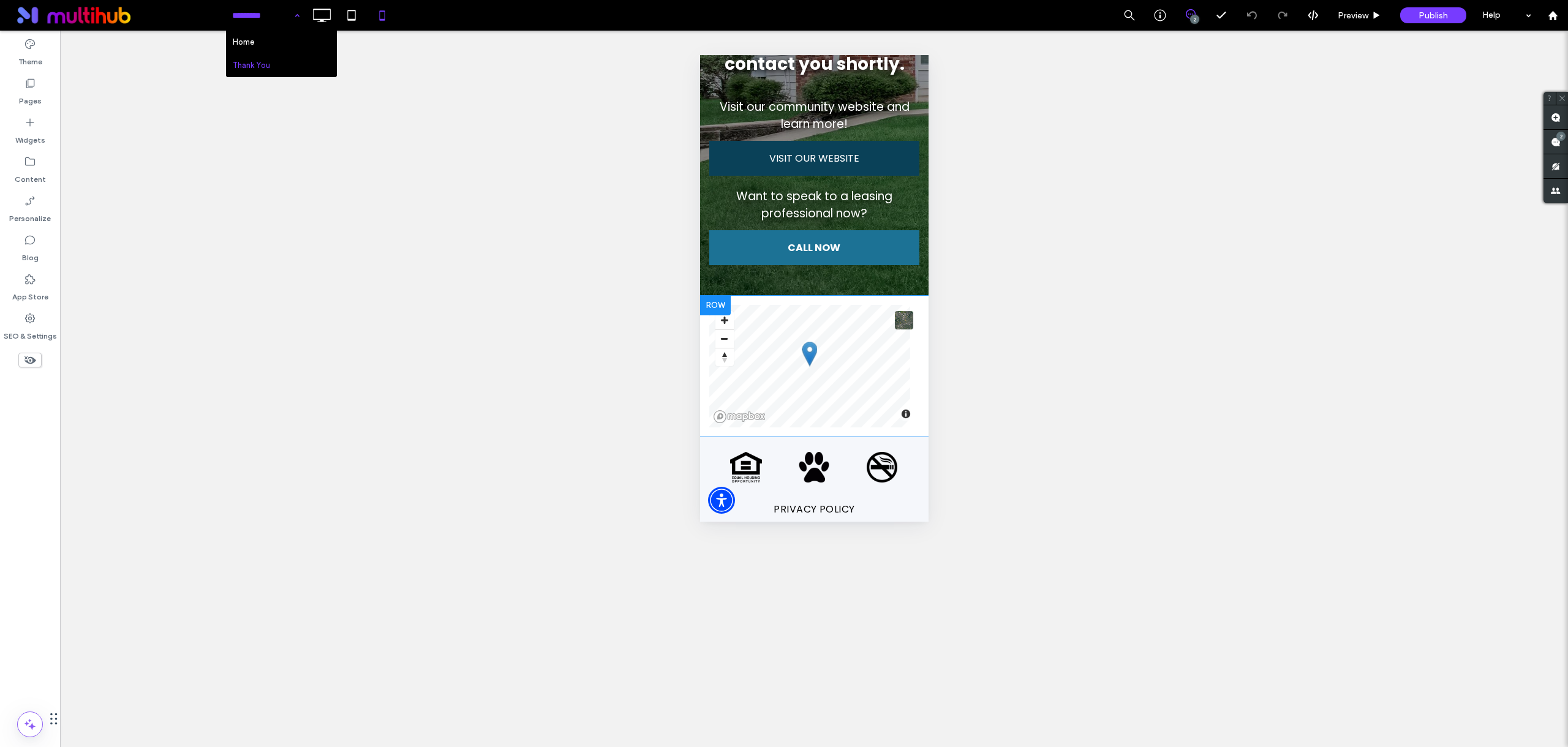
scroll to position [319, 0]
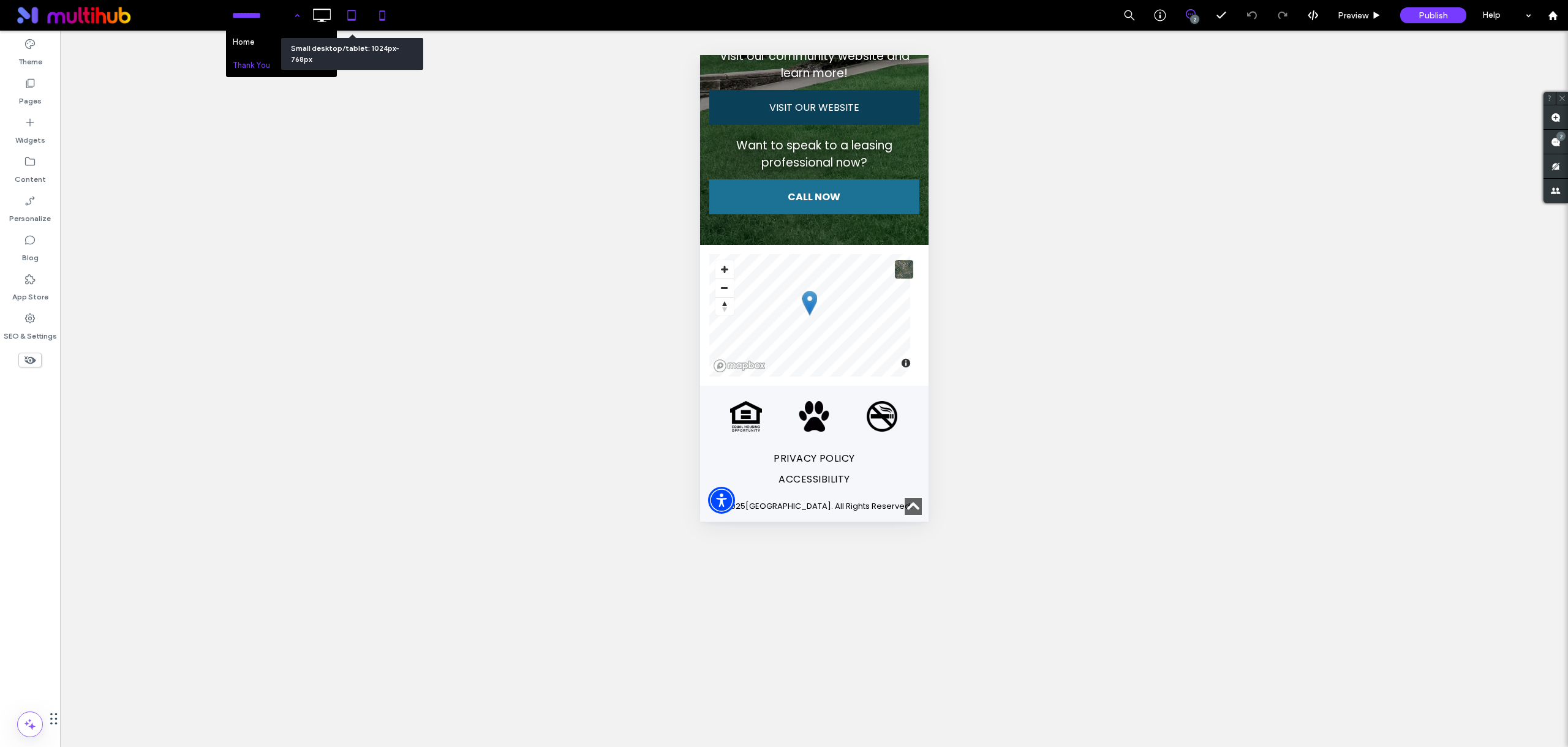
click at [361, 22] on icon at bounding box center [351, 14] width 24 height 24
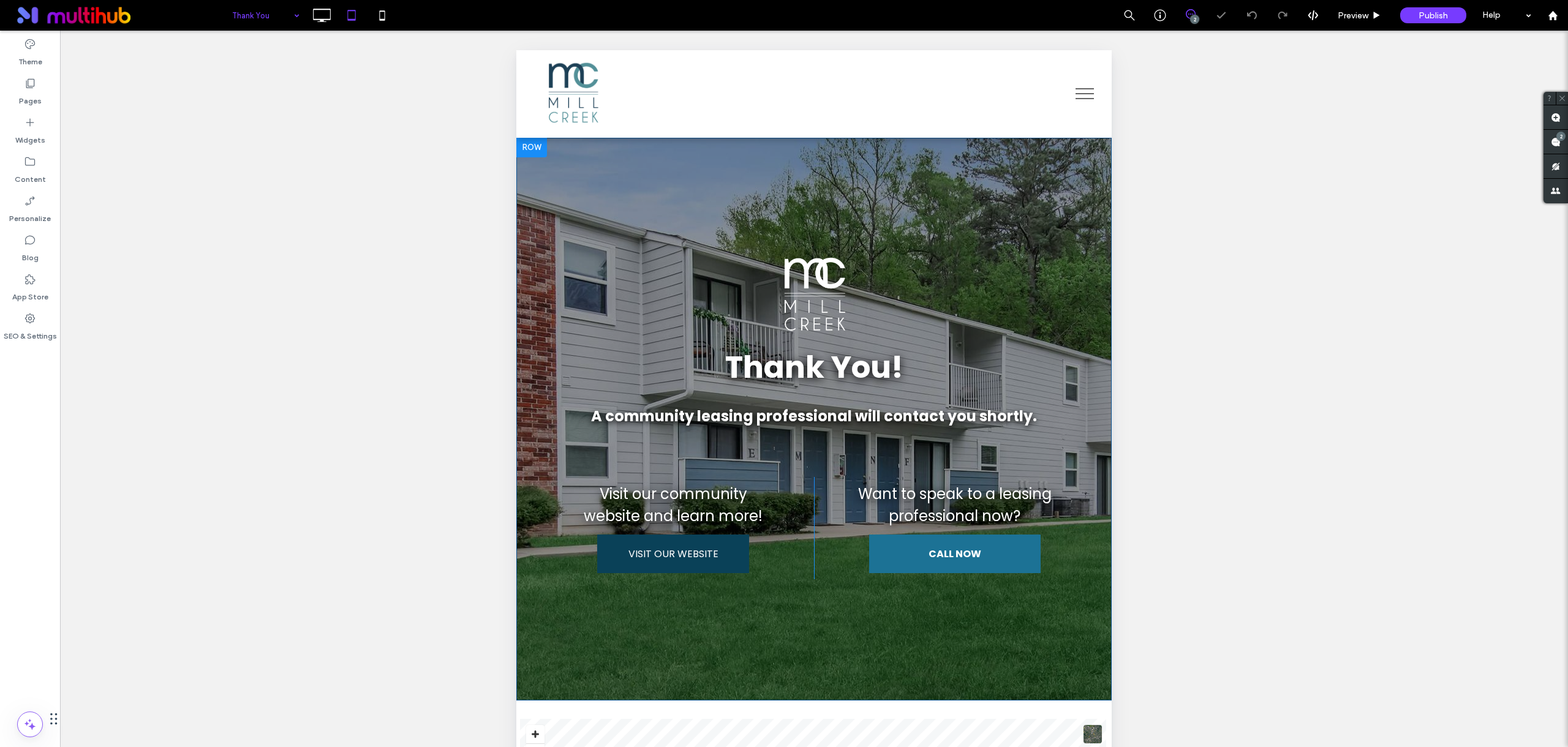
scroll to position [336, 0]
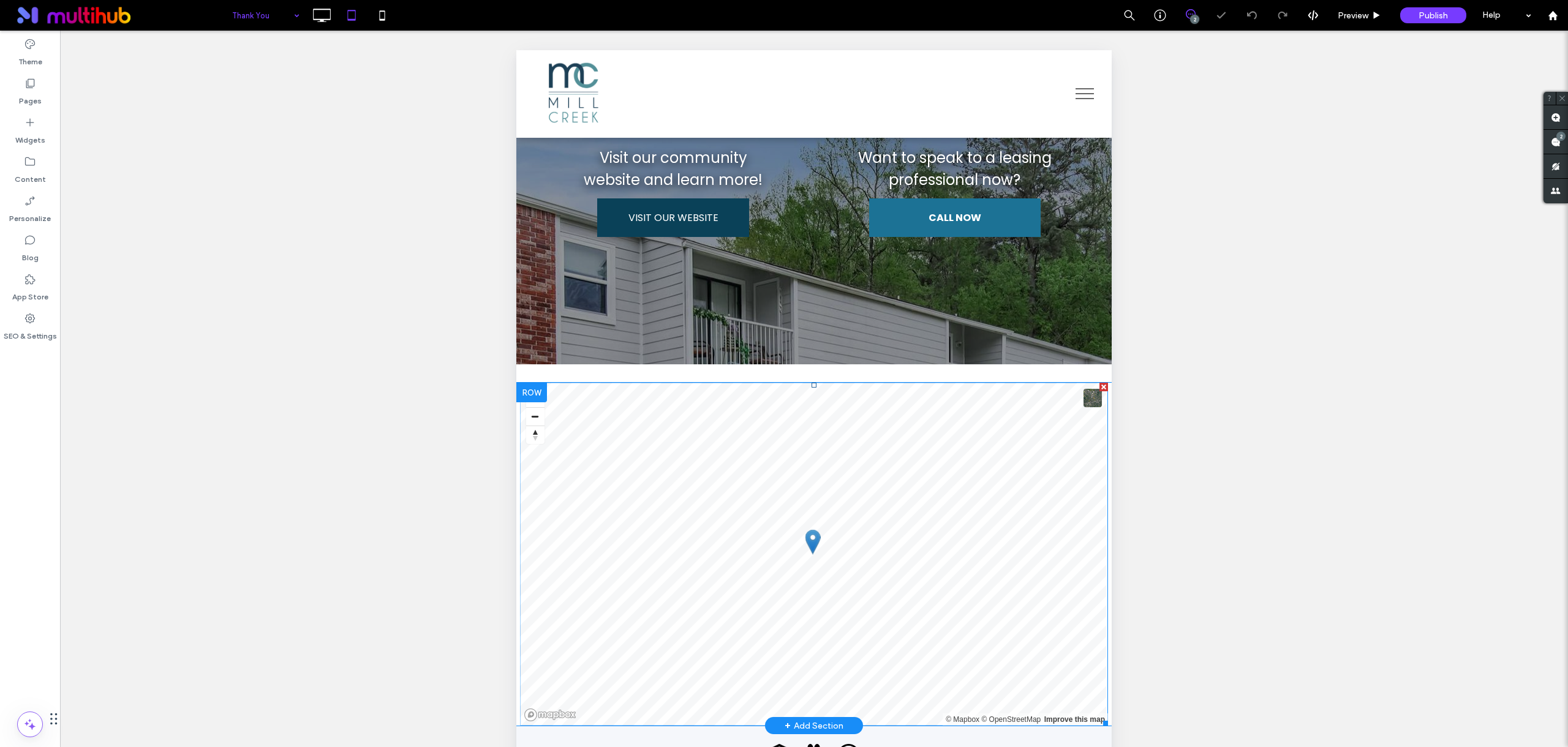
click at [639, 589] on span at bounding box center [813, 554] width 588 height 343
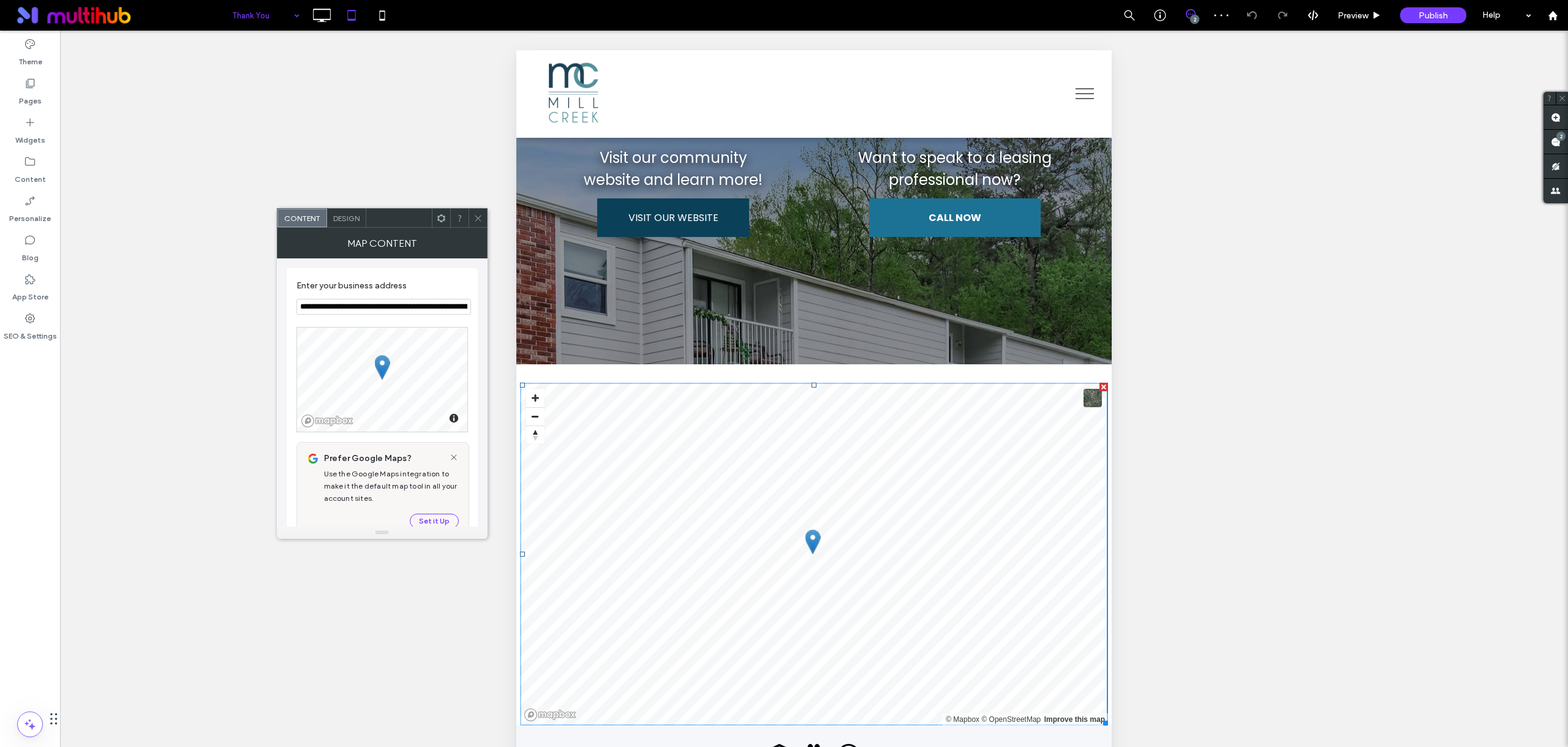
click at [476, 218] on icon at bounding box center [478, 218] width 9 height 9
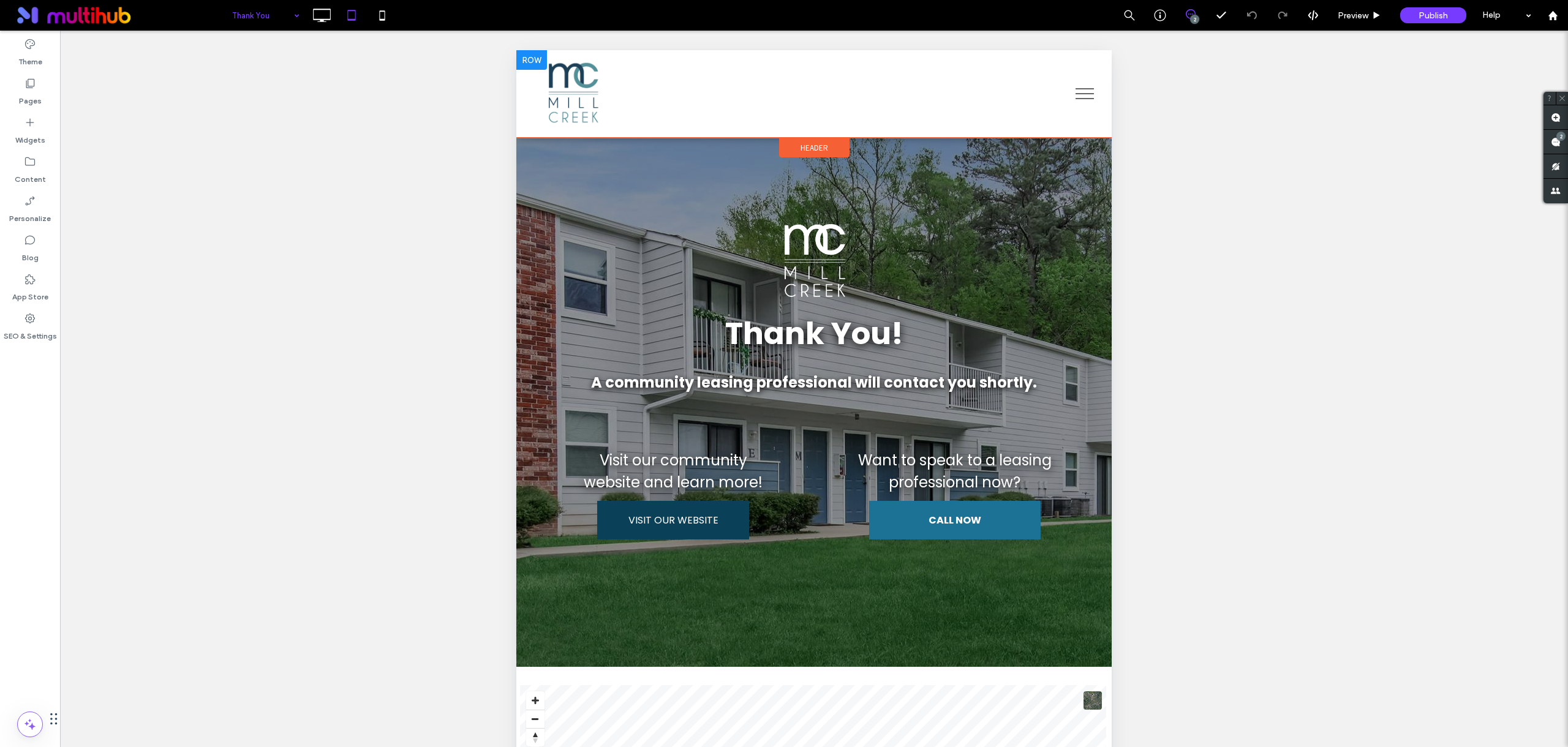
scroll to position [0, 0]
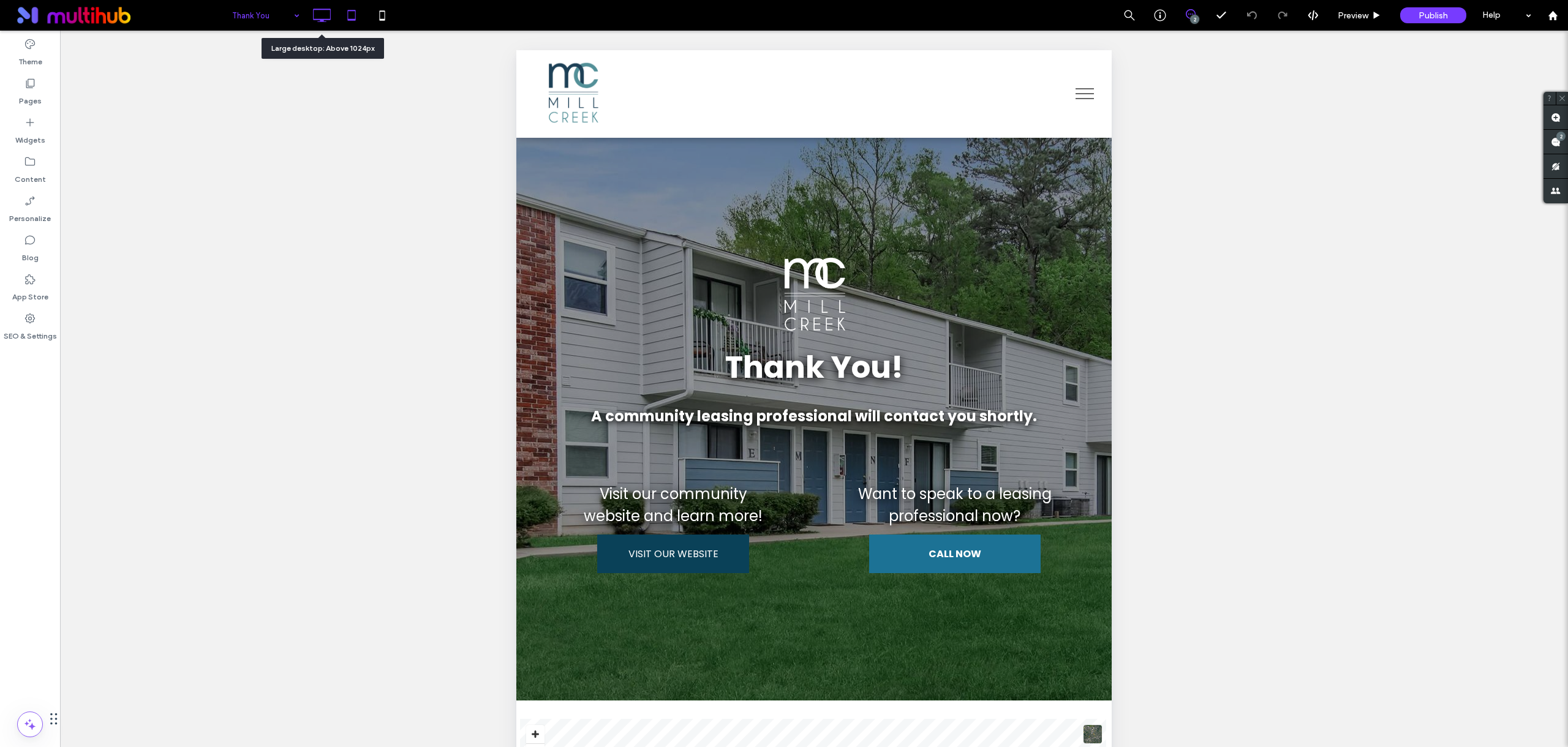
click at [321, 20] on use at bounding box center [322, 14] width 18 height 14
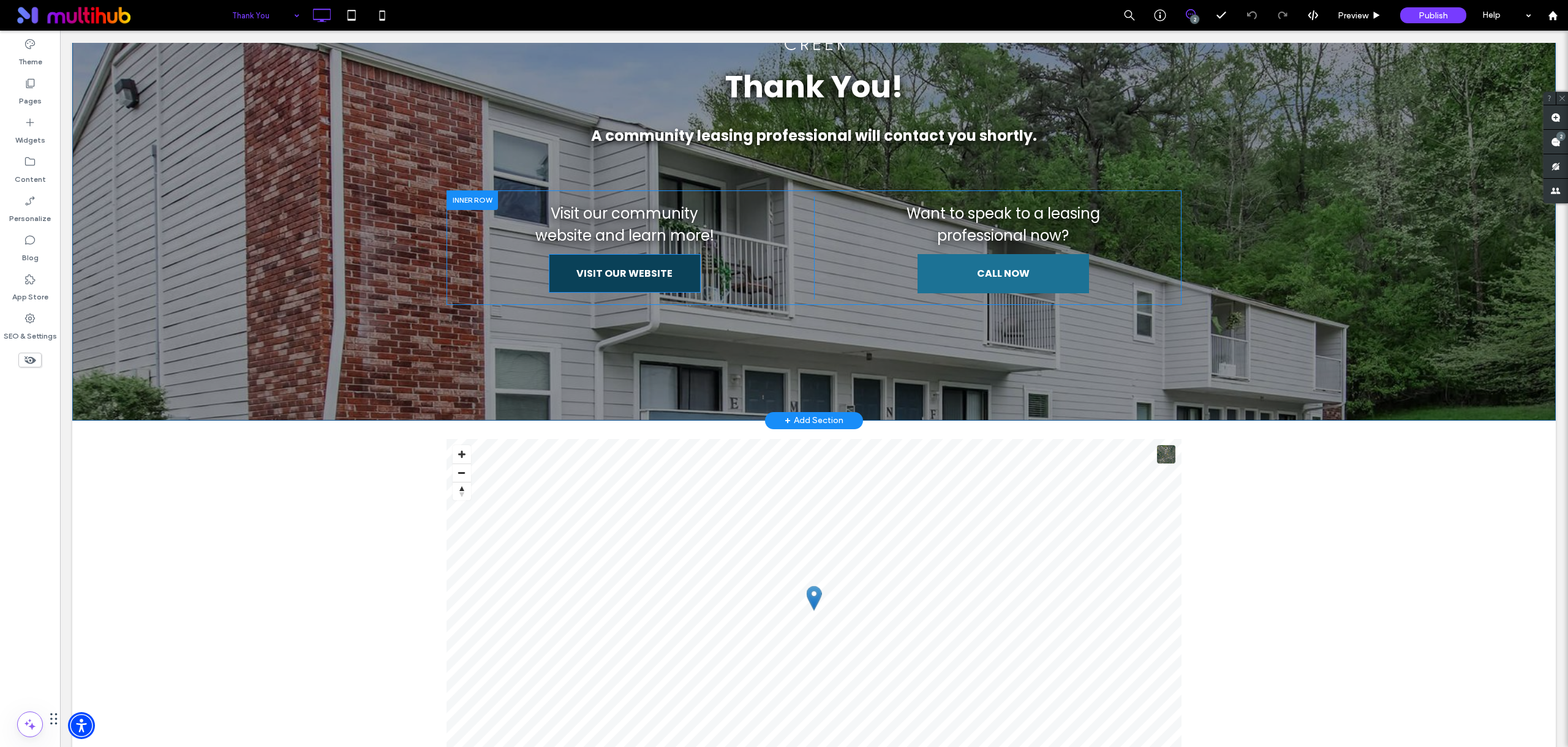
scroll to position [158, 0]
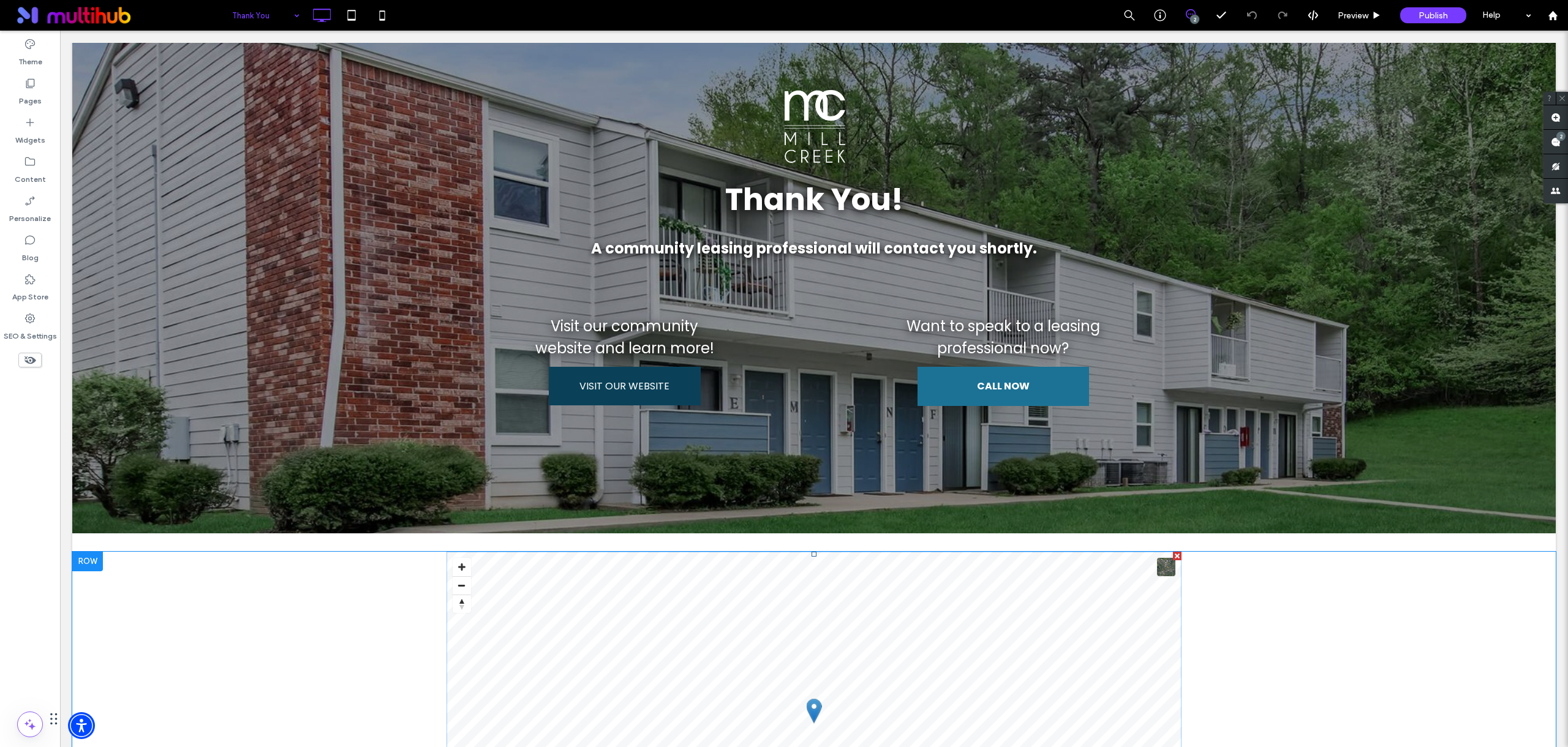
click at [555, 637] on span at bounding box center [813, 723] width 735 height 343
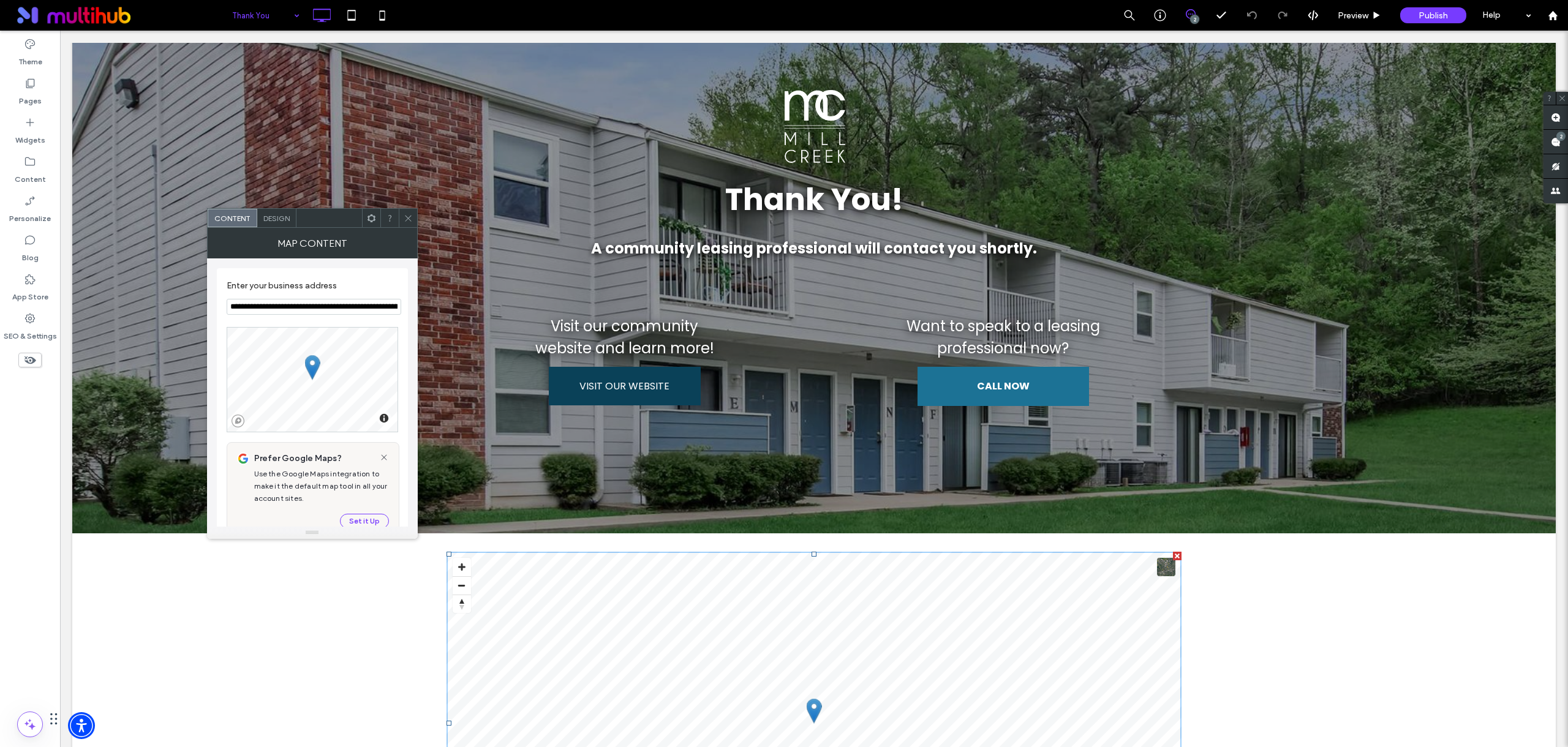
click at [406, 218] on icon at bounding box center [409, 218] width 9 height 9
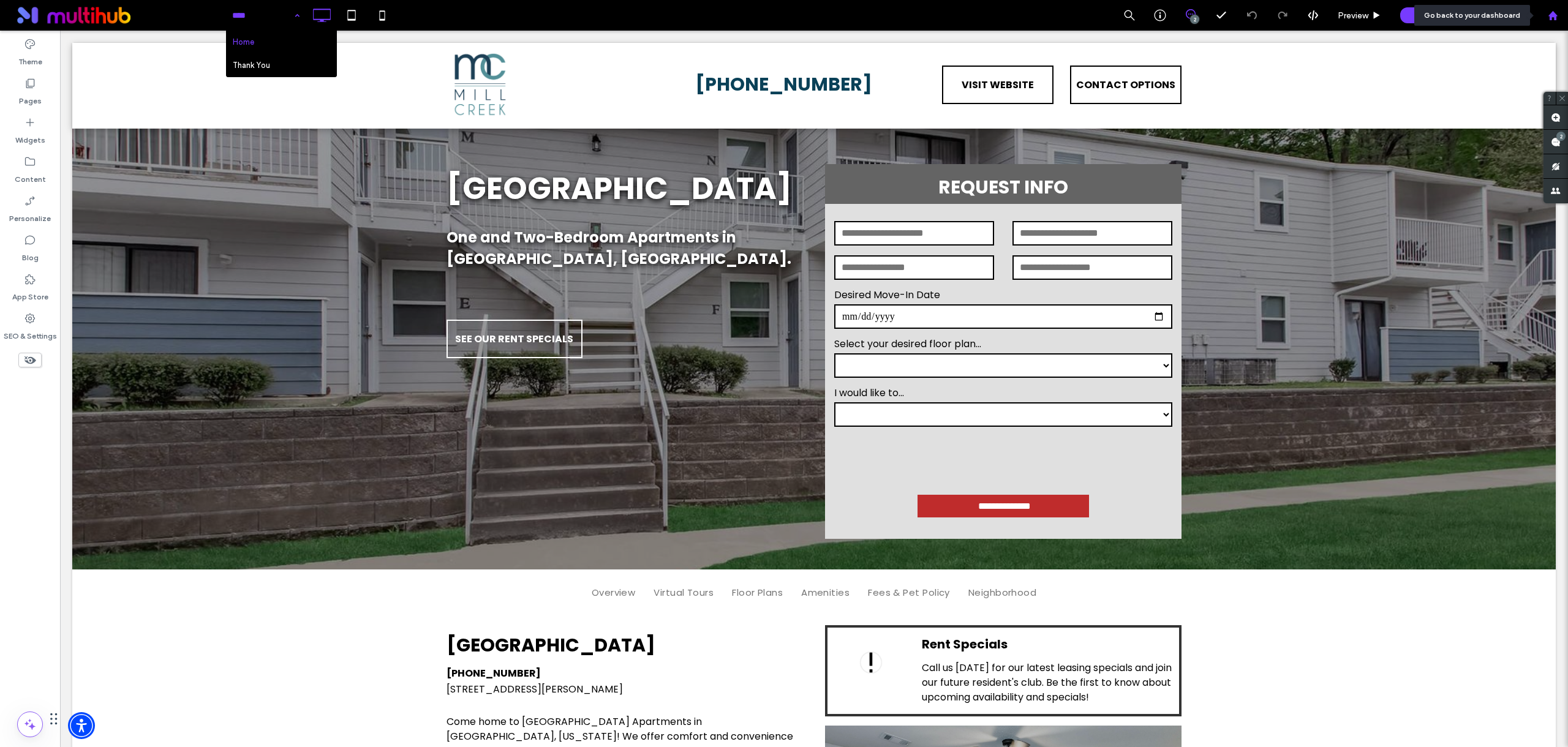
click at [1554, 20] on icon at bounding box center [1553, 14] width 10 height 10
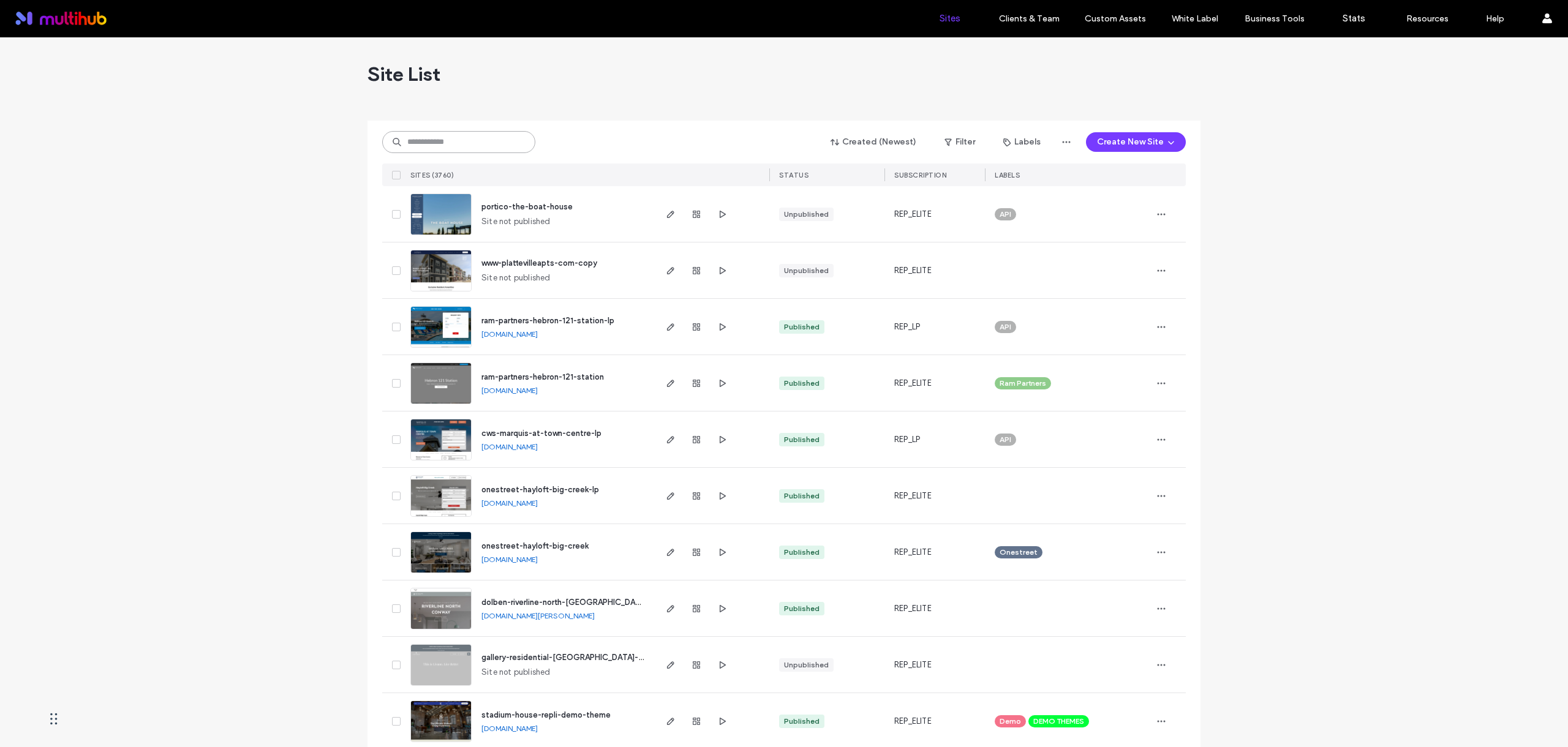
click at [447, 134] on input at bounding box center [458, 142] width 153 height 22
paste input "**********"
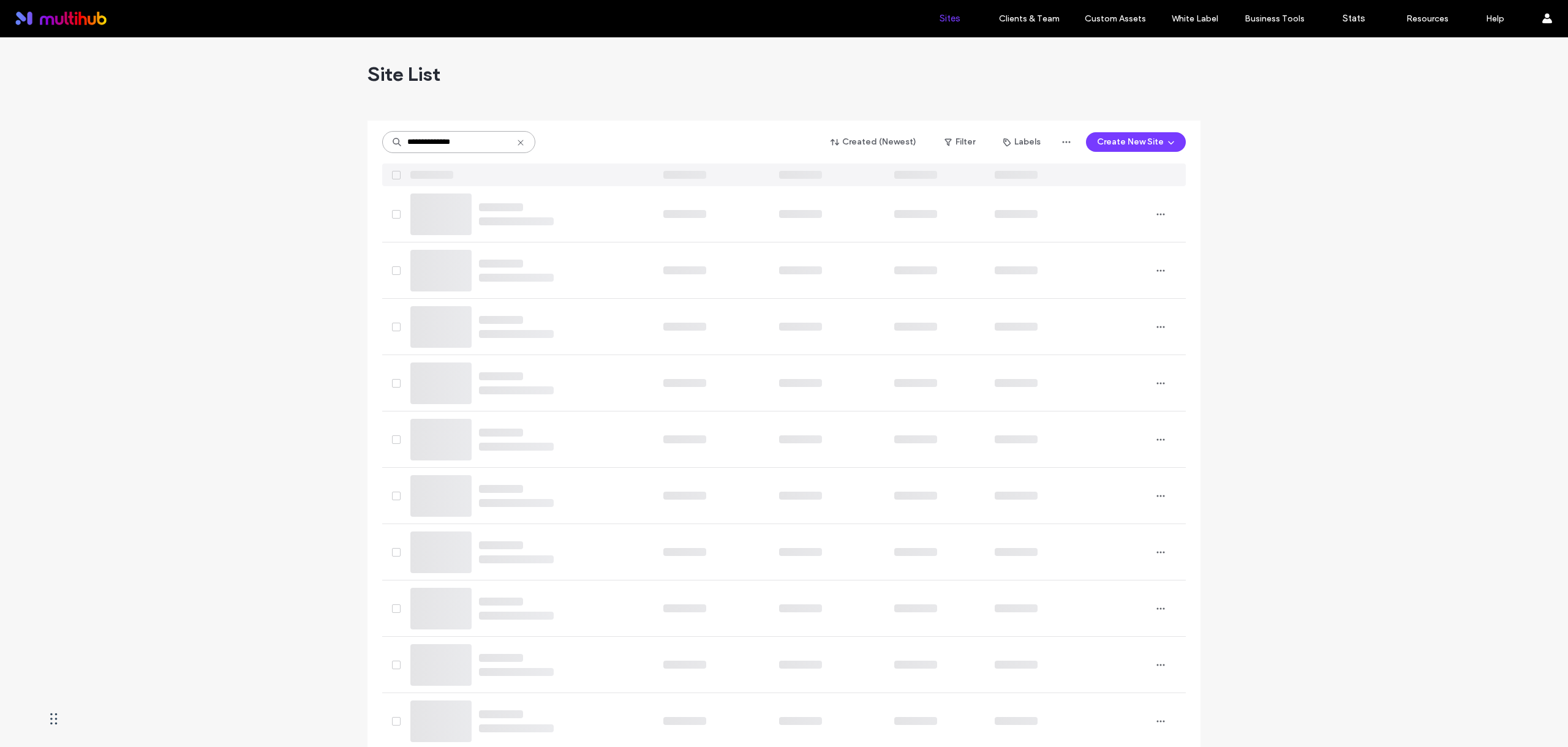
click at [438, 139] on input "**********" at bounding box center [458, 142] width 153 height 22
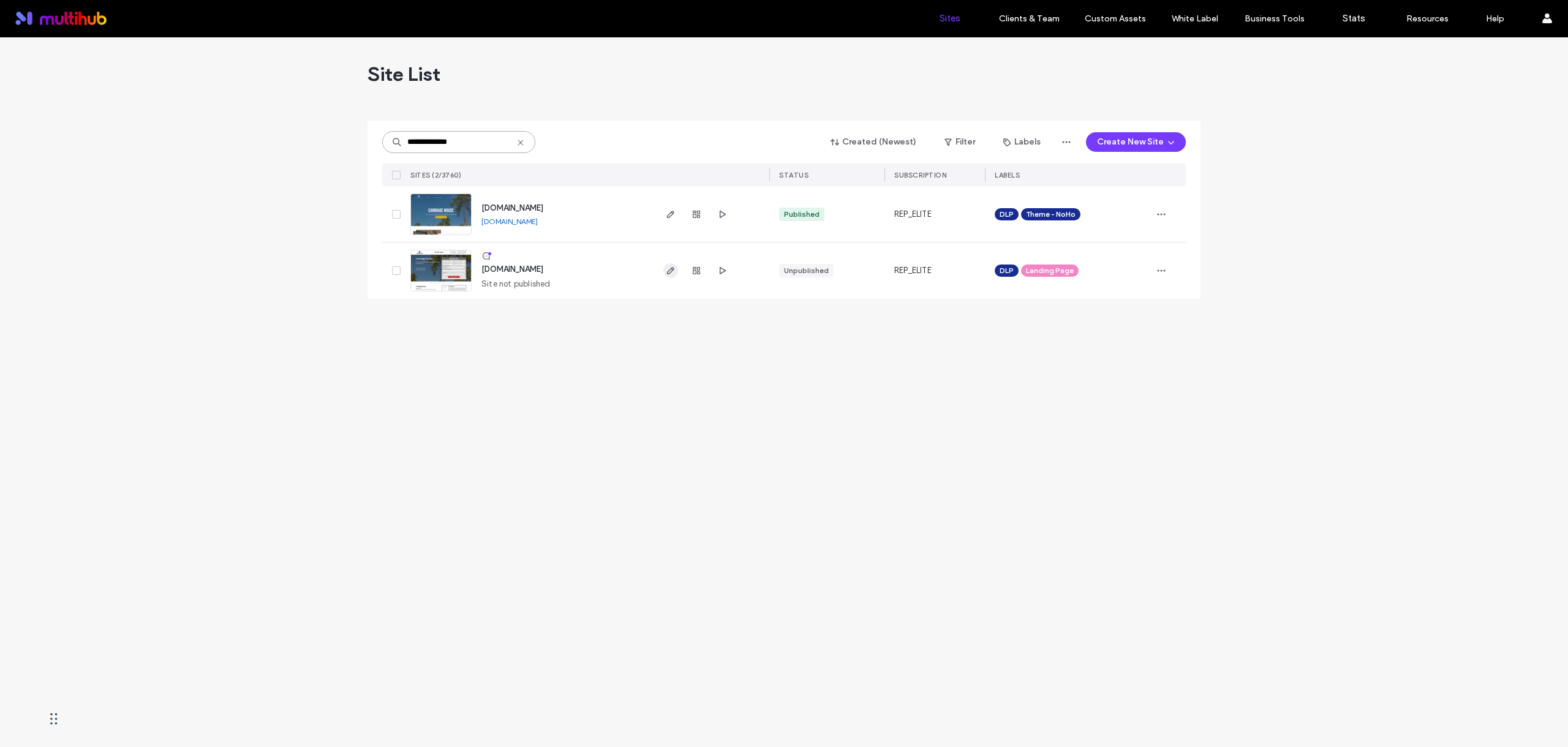
type input "**********"
click at [670, 270] on icon "button" at bounding box center [670, 270] width 10 height 10
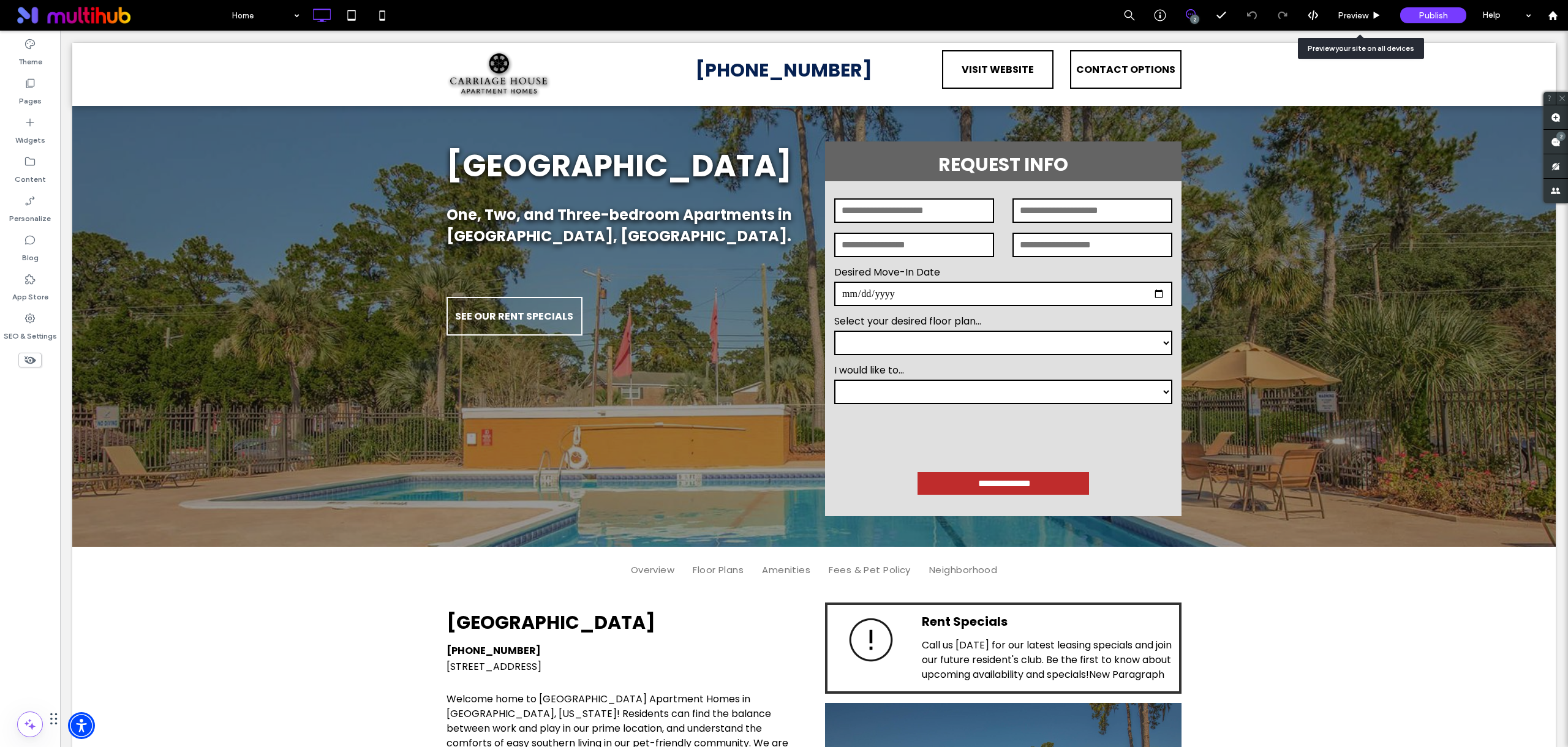
click at [1347, 20] on span "Preview" at bounding box center [1353, 14] width 31 height 10
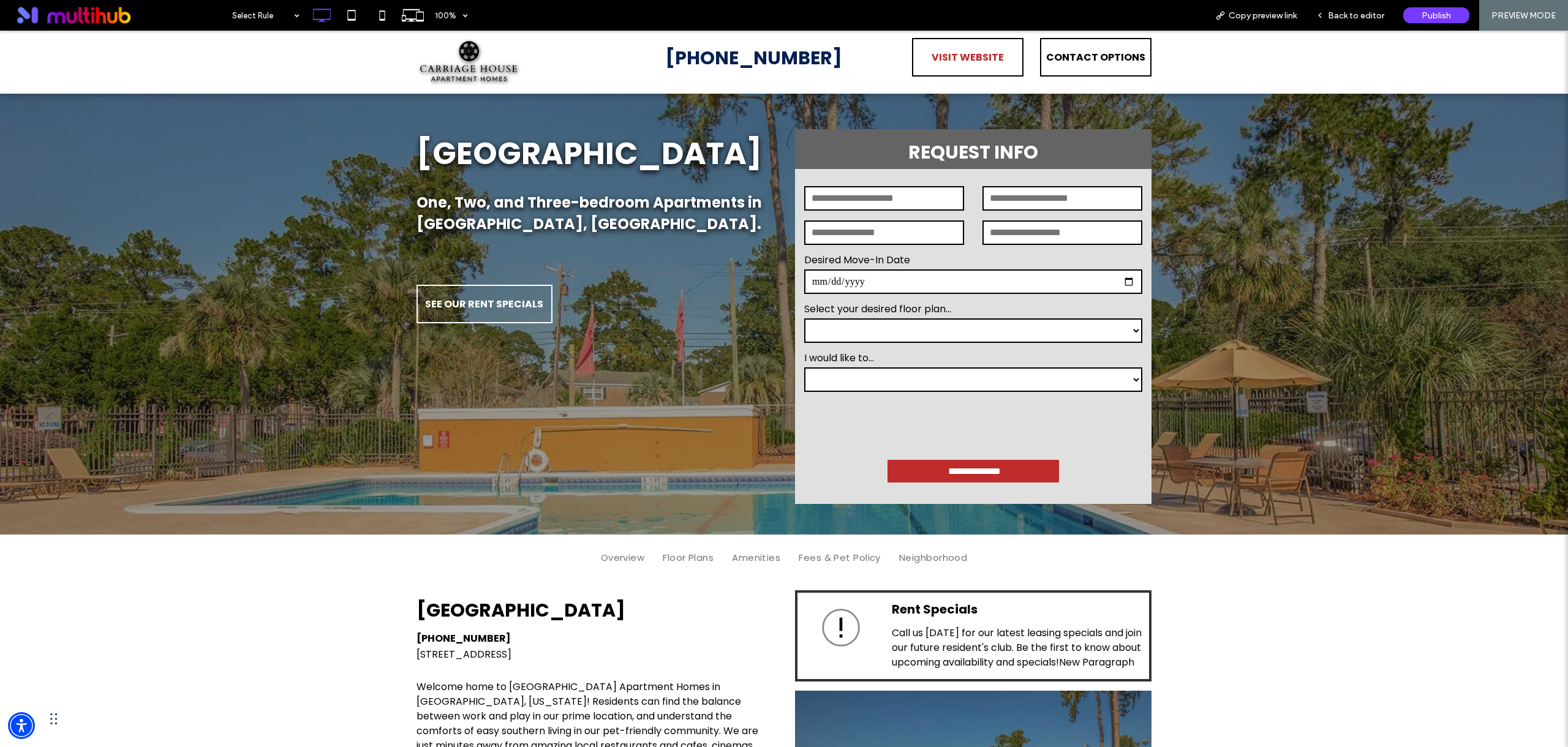
scroll to position [871, 0]
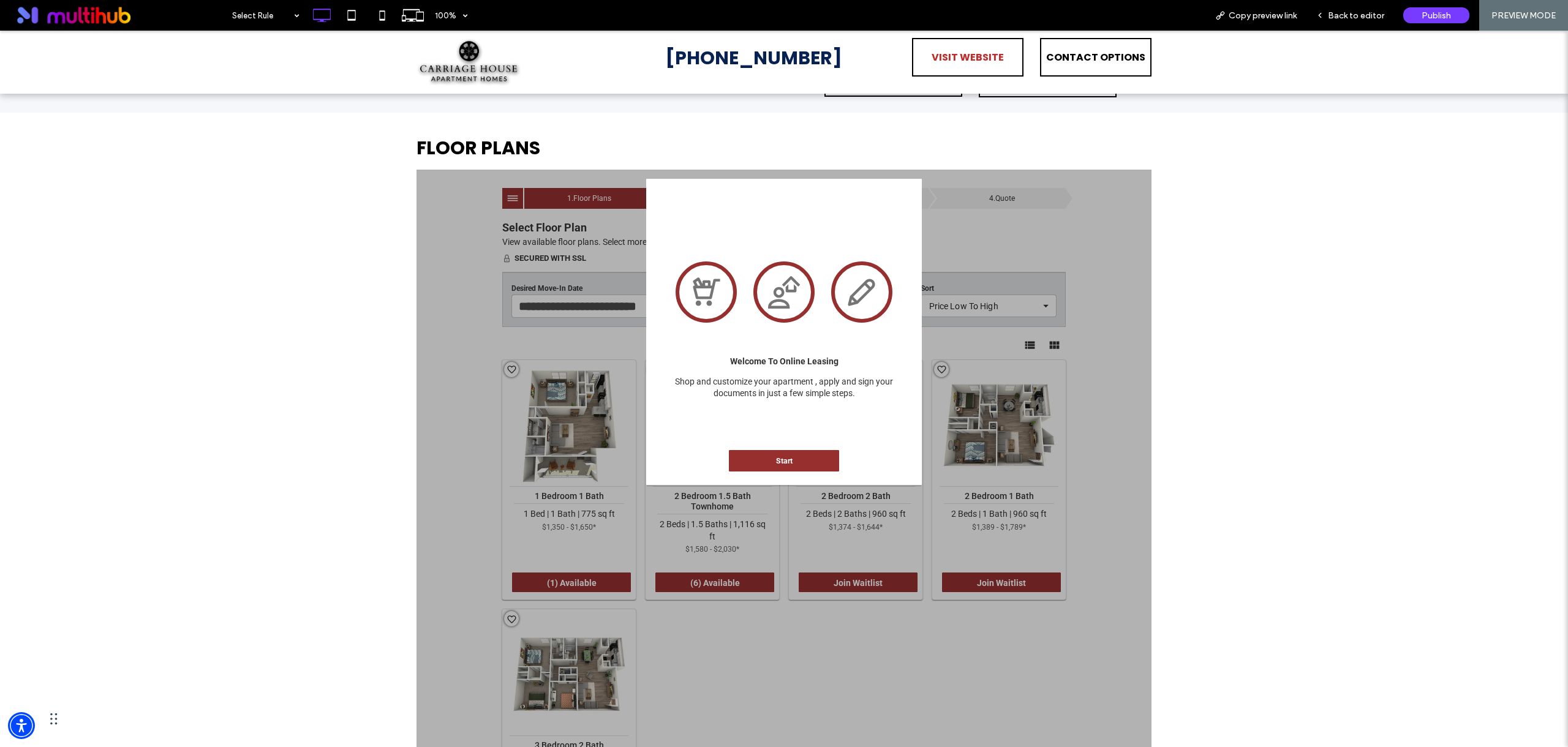
click at [964, 52] on span "VISIT WEBSITE" at bounding box center [968, 57] width 72 height 35
click at [1081, 98] on div "Open link in new tab" at bounding box center [1113, 96] width 153 height 13
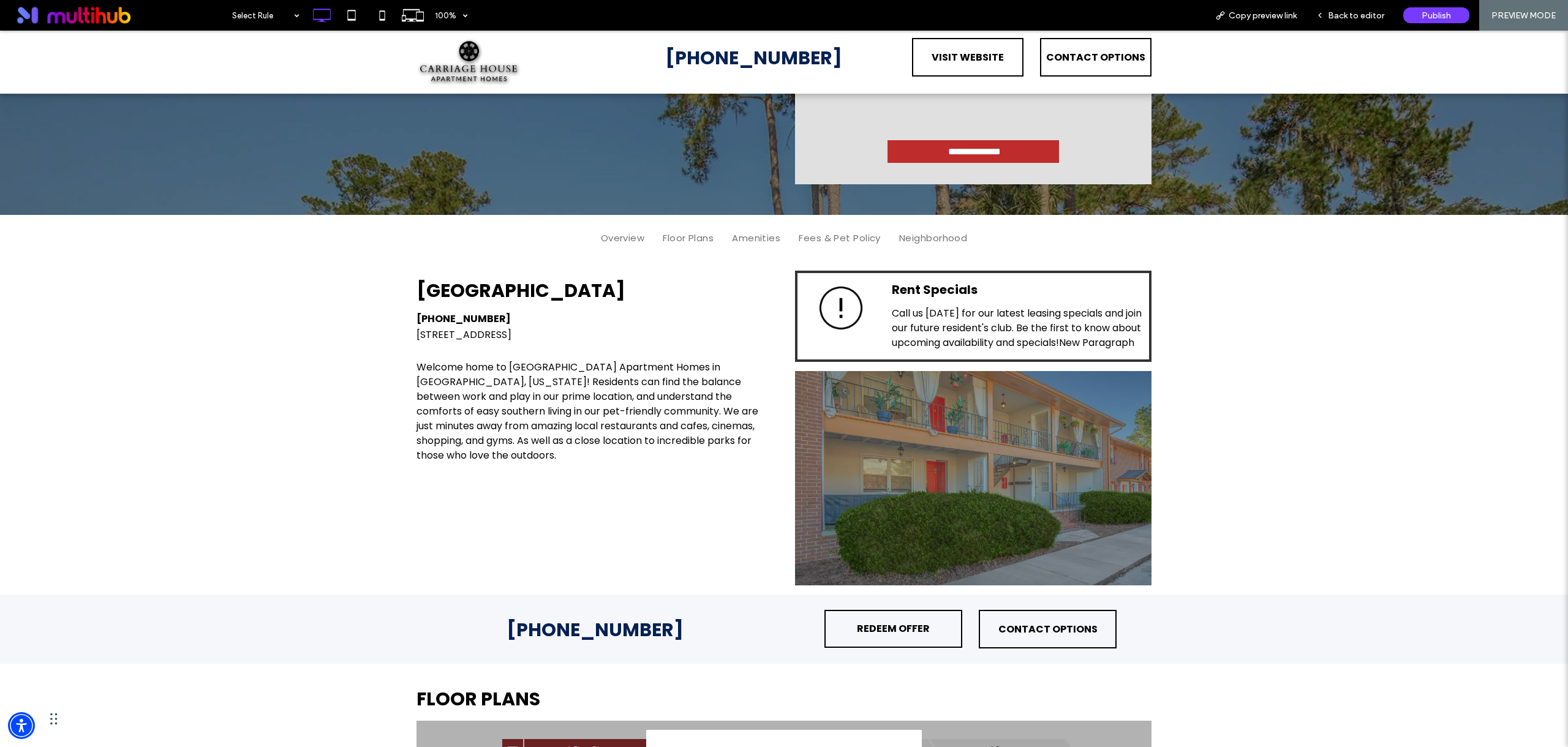
scroll to position [0, 0]
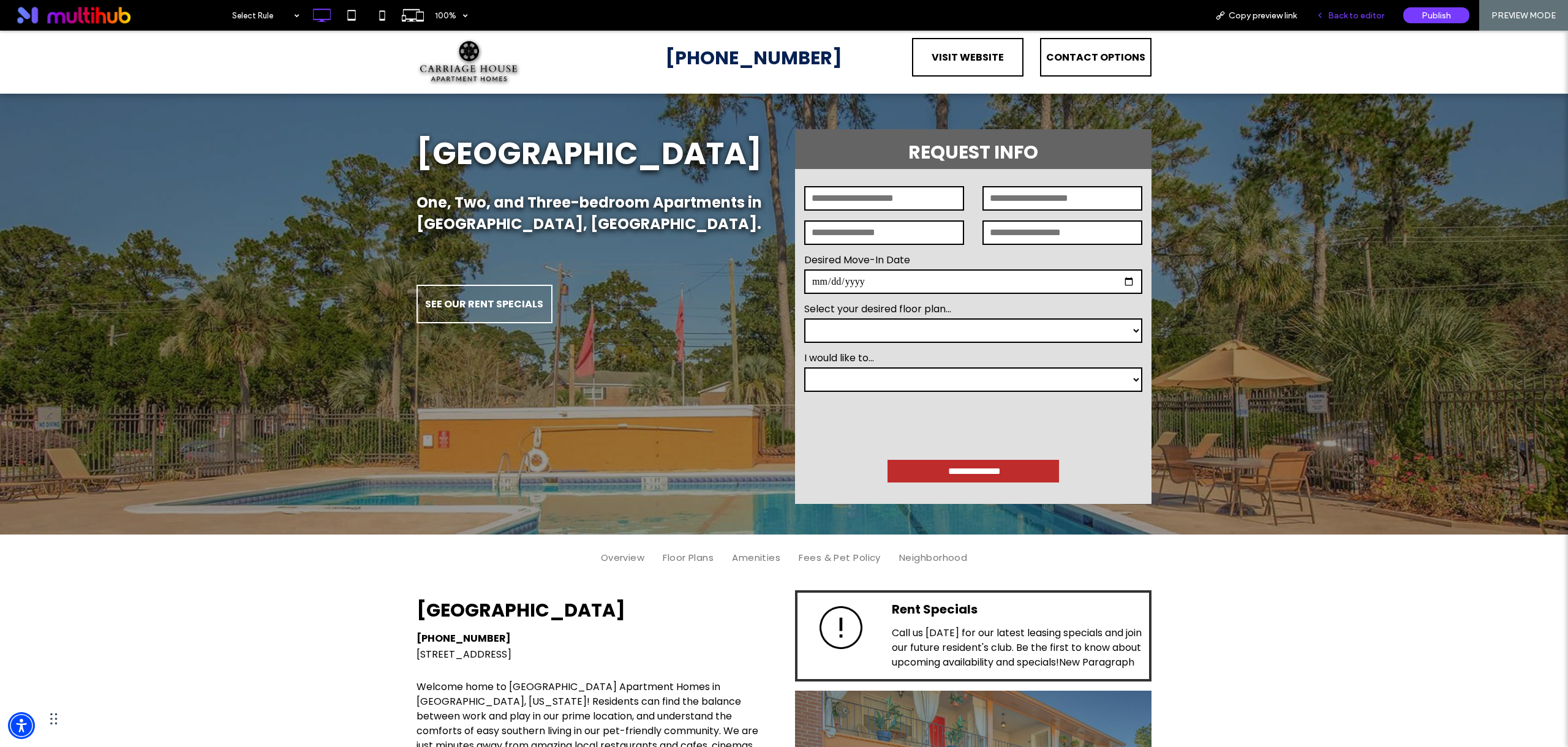
click at [1346, 16] on span "Back to editor" at bounding box center [1356, 14] width 56 height 10
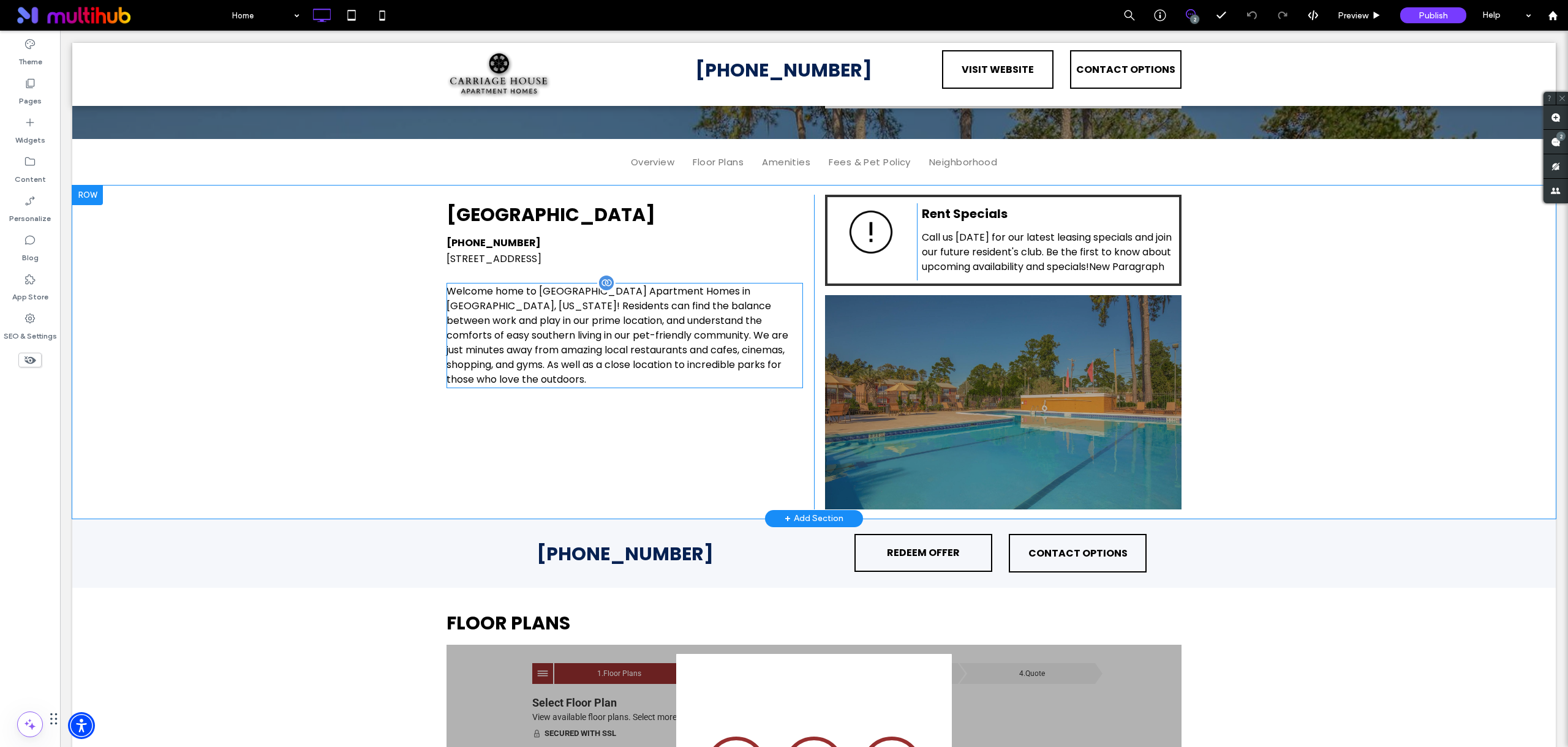
scroll to position [339, 0]
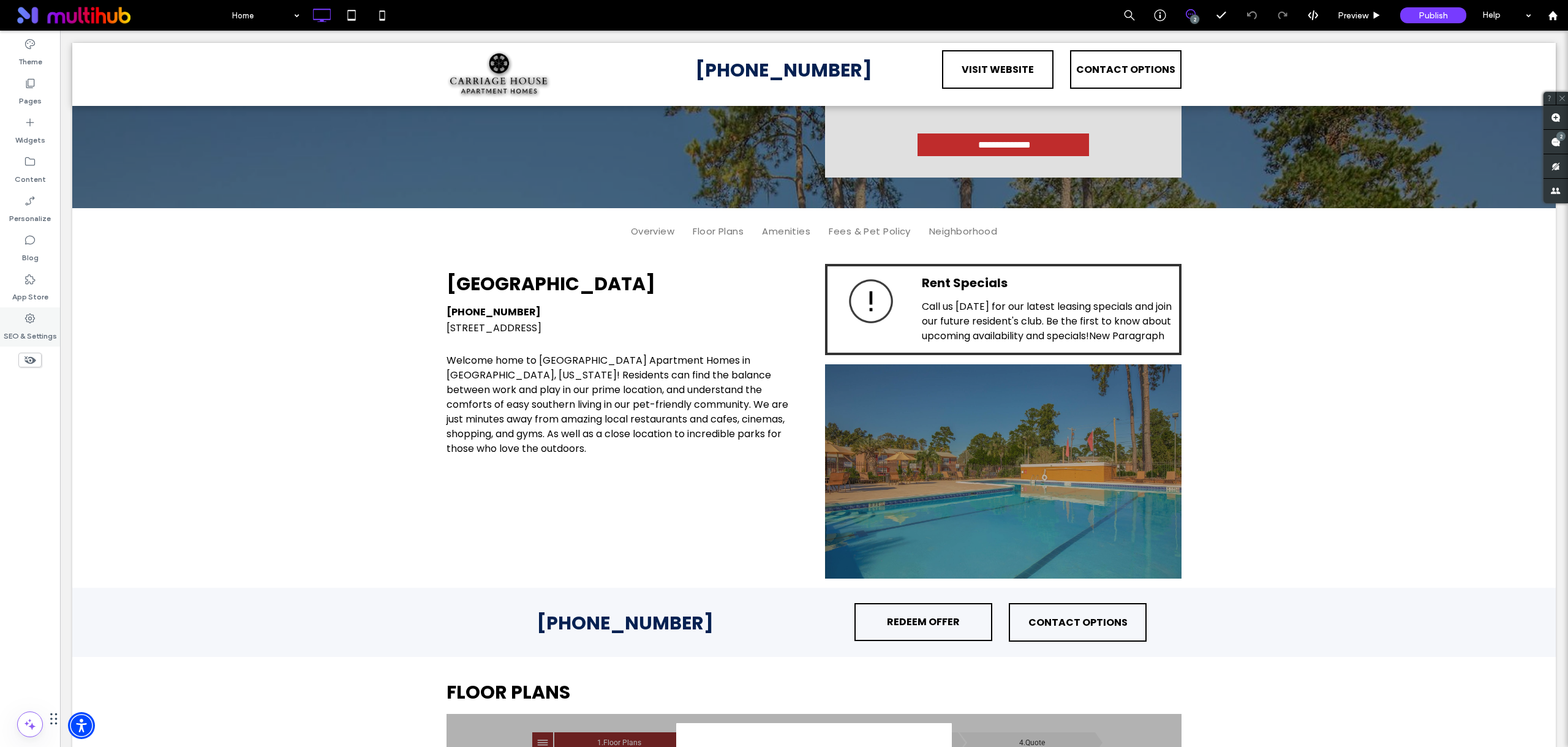
click at [39, 334] on label "SEO & Settings" at bounding box center [30, 332] width 53 height 17
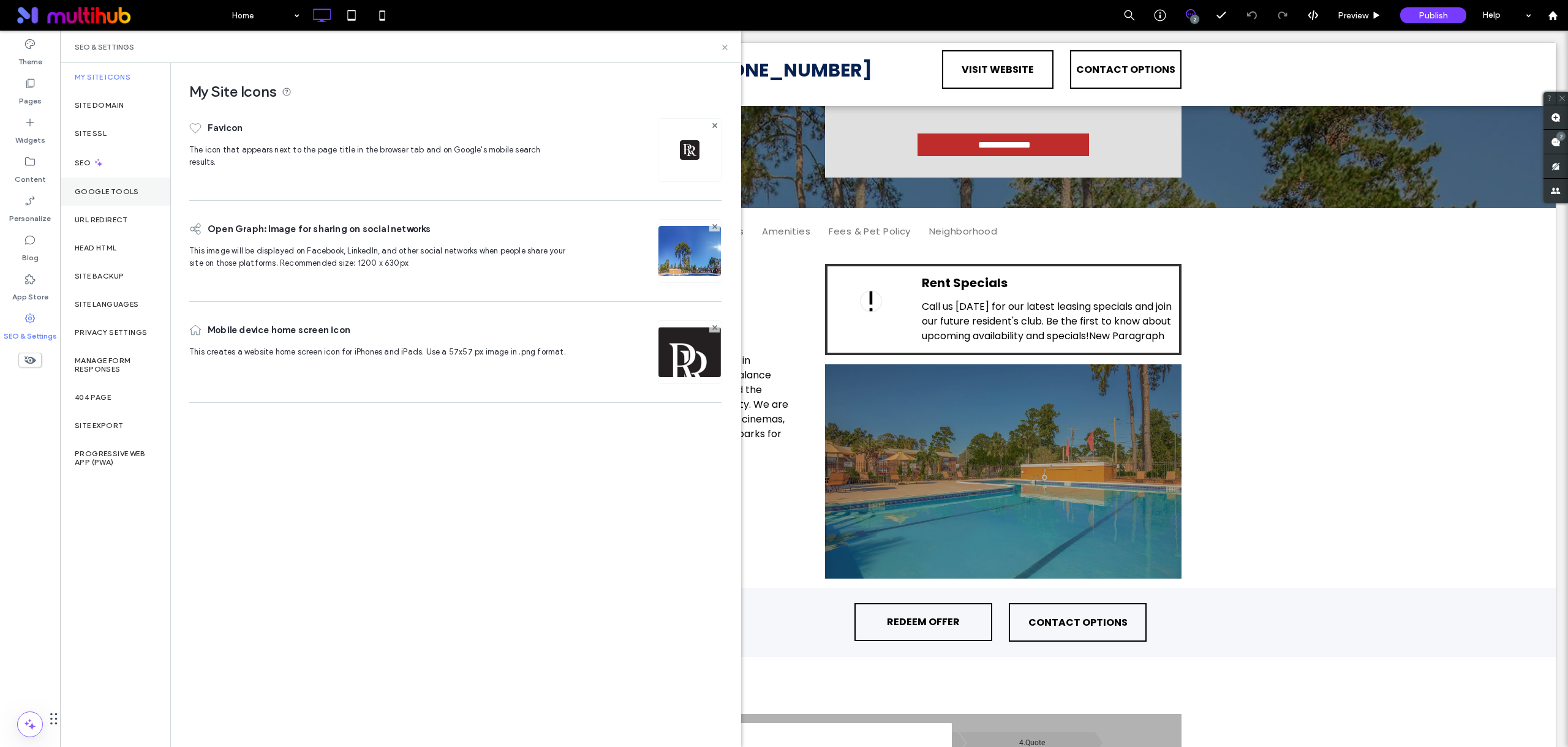
click at [115, 190] on label "Google Tools" at bounding box center [106, 191] width 64 height 8
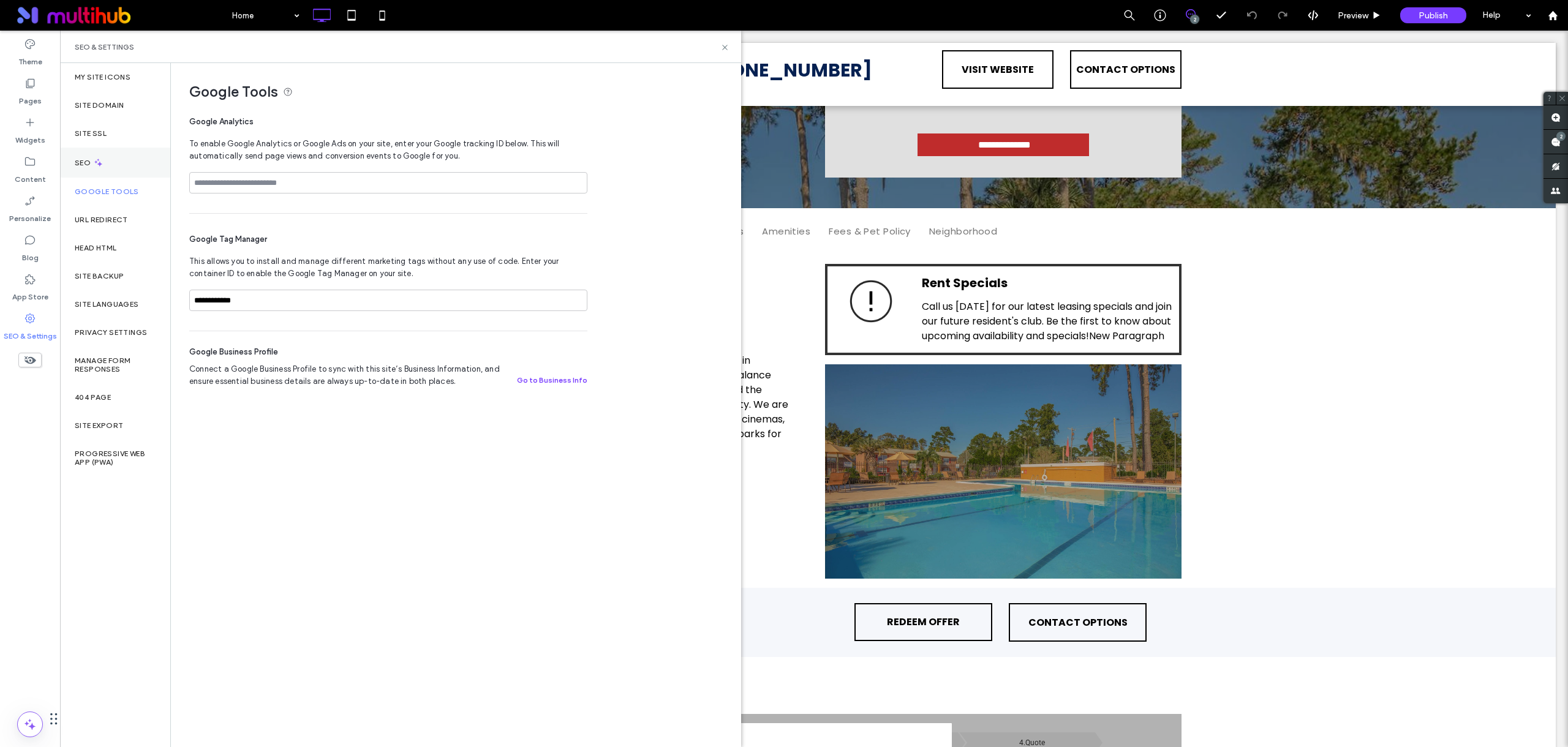
click at [117, 160] on div "SEO" at bounding box center [115, 162] width 111 height 30
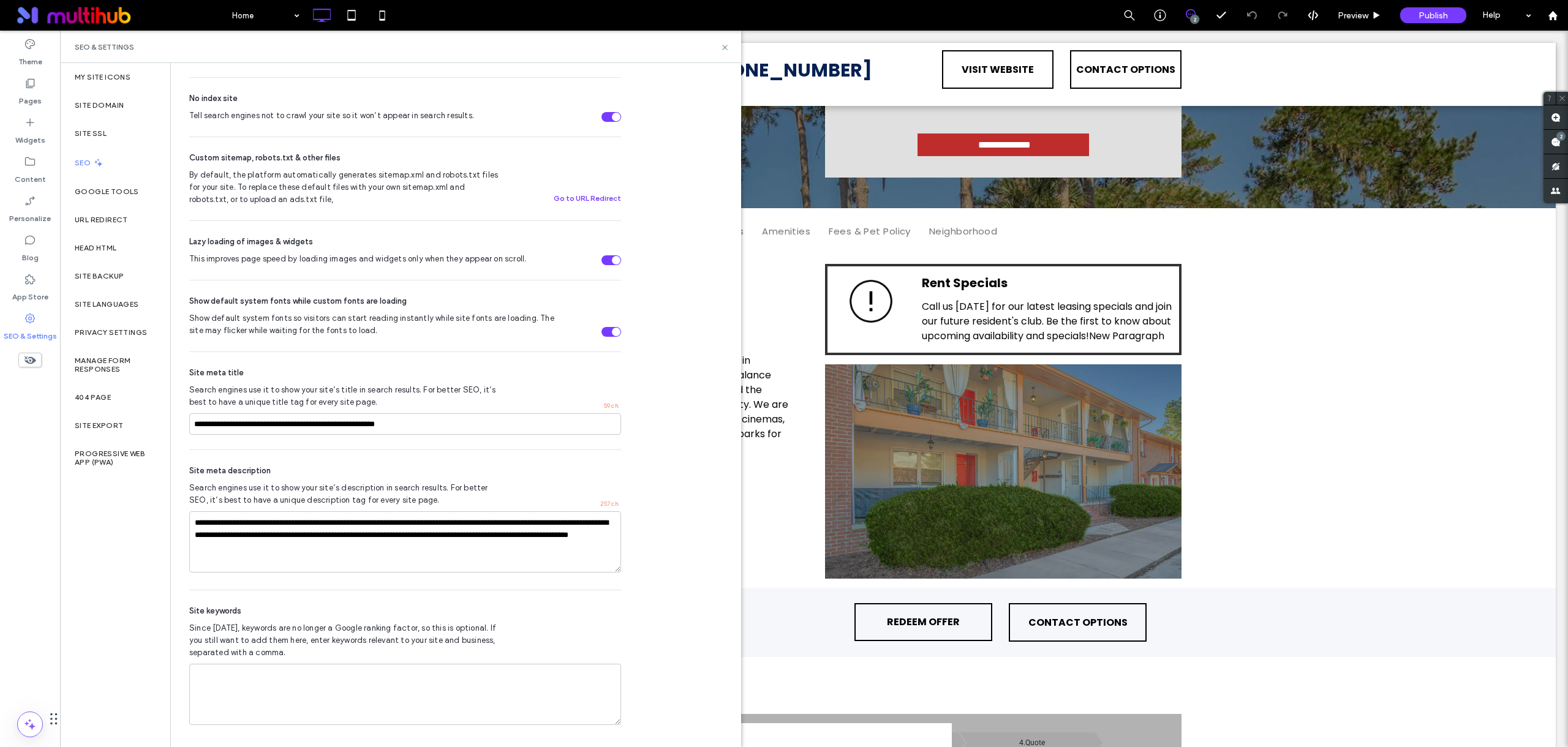
scroll to position [464, 0]
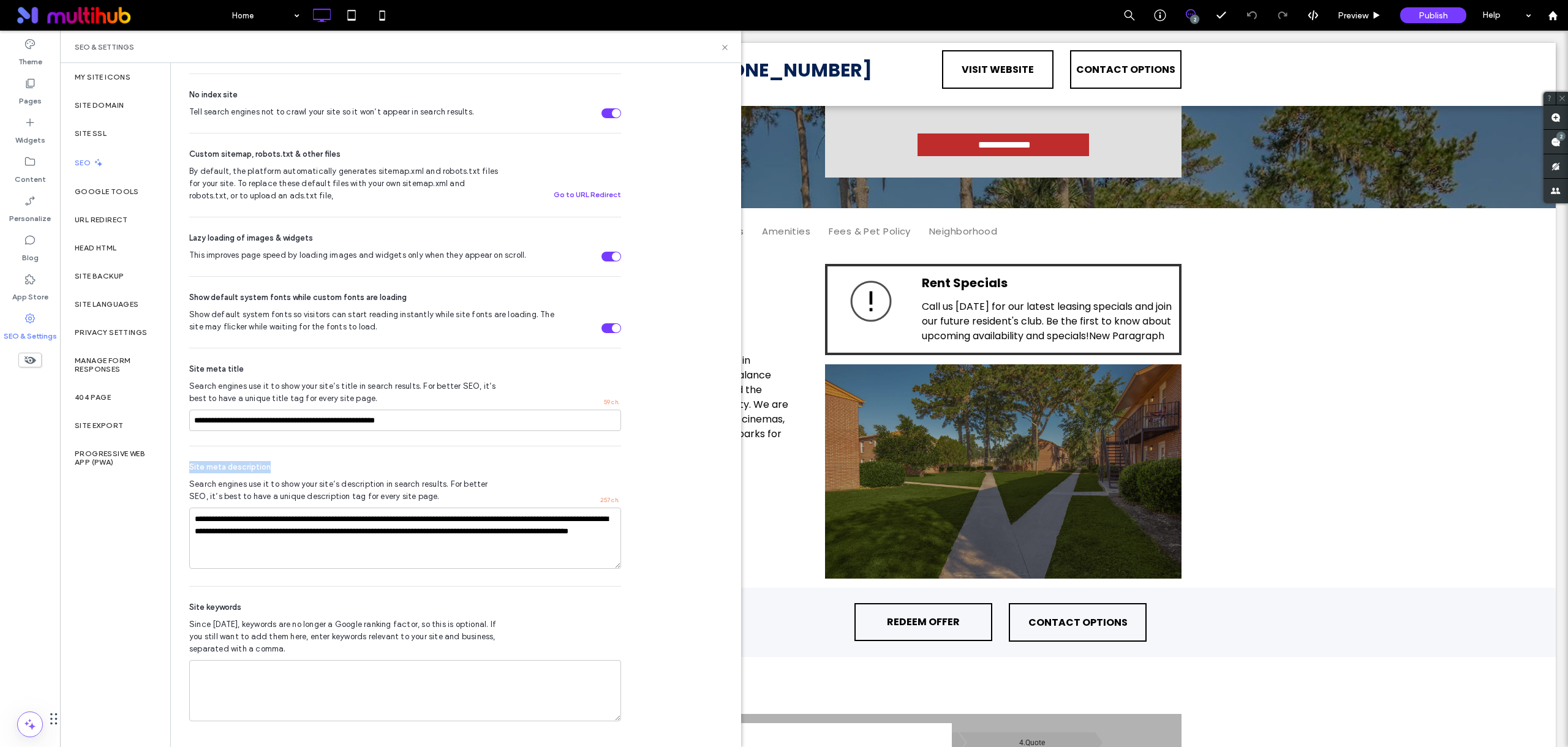
drag, startPoint x: 237, startPoint y: 464, endPoint x: 188, endPoint y: 464, distance: 49.0
click at [189, 464] on div "Site meta description" at bounding box center [405, 467] width 432 height 13
copy span "Site meta description"
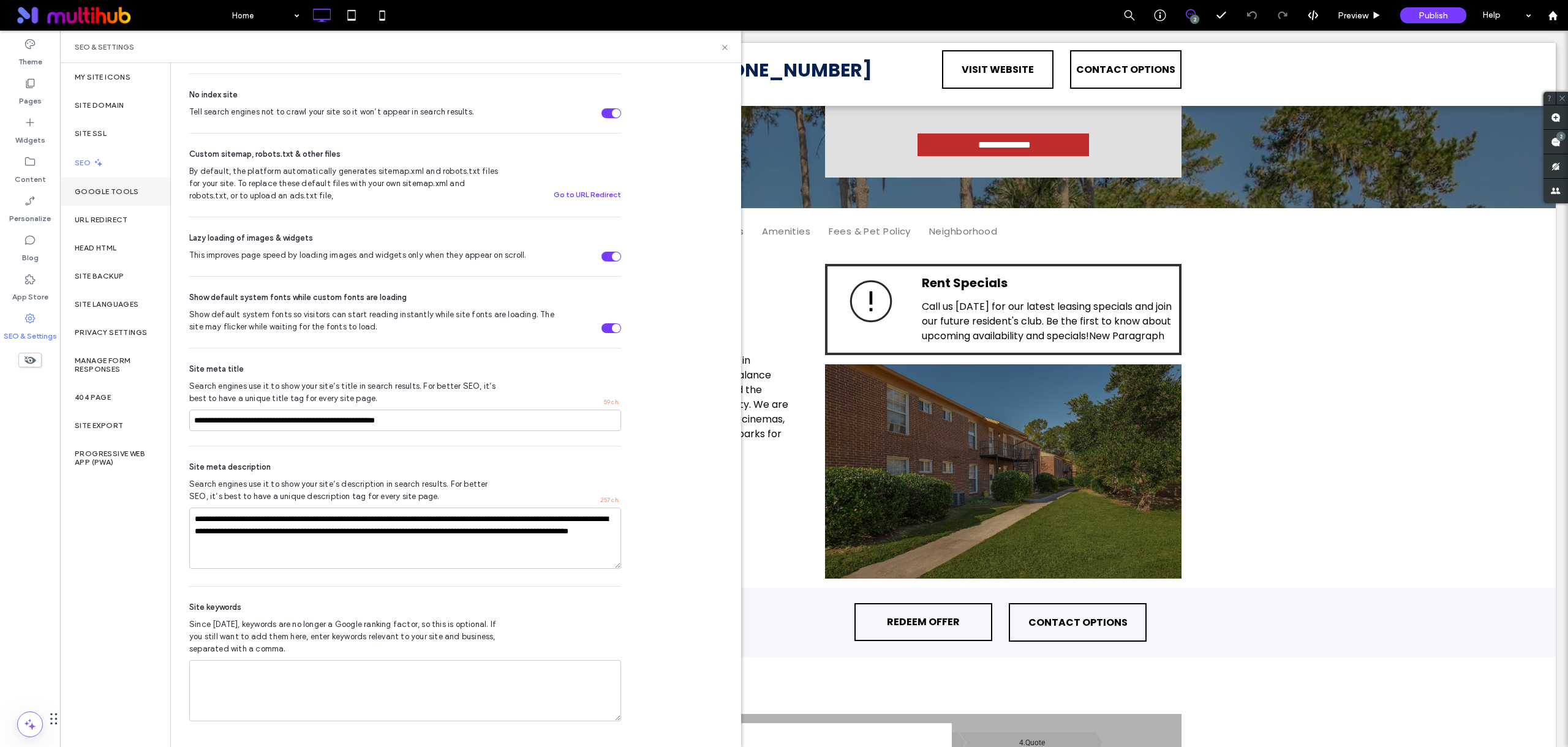
click at [115, 186] on div "Google Tools" at bounding box center [115, 191] width 111 height 28
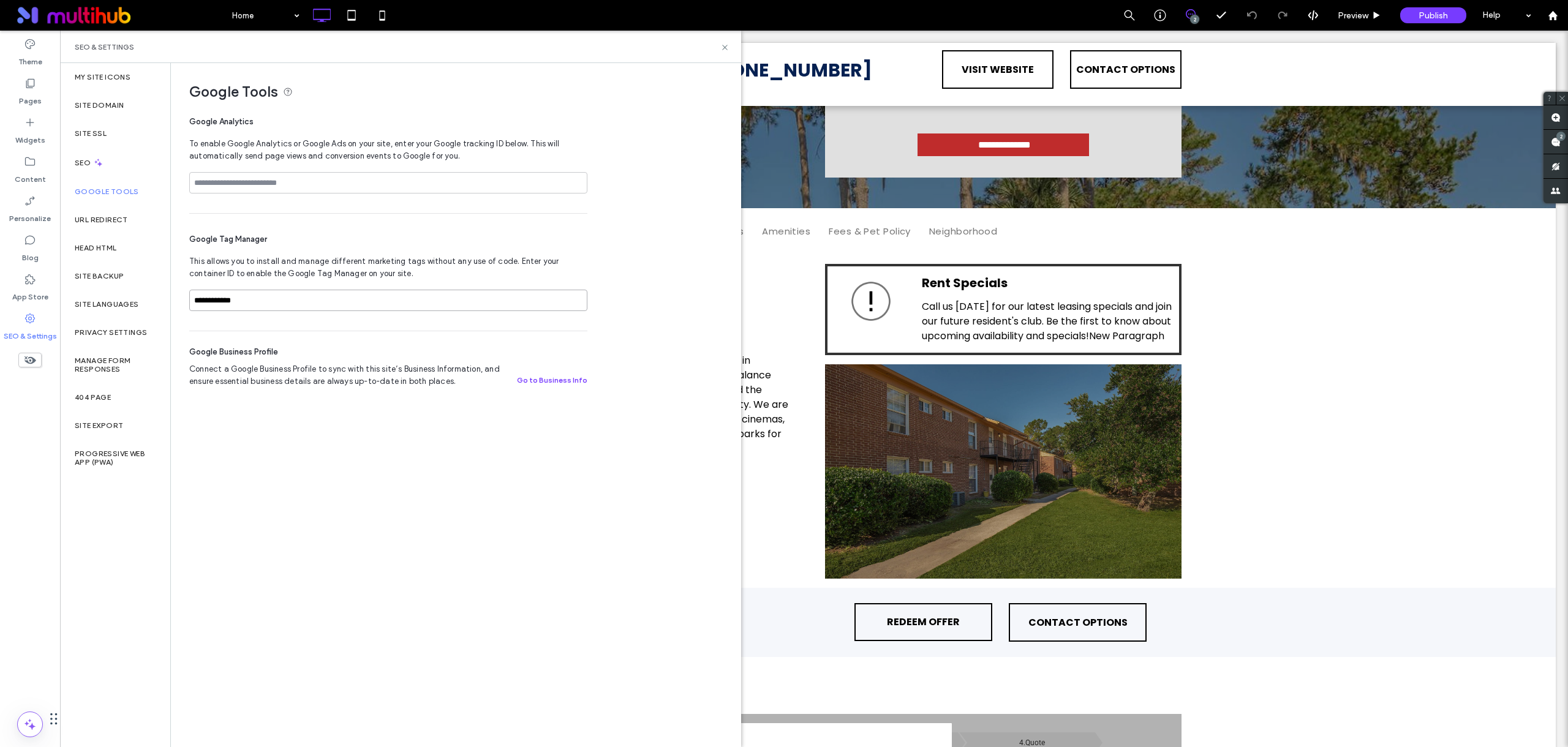
click at [293, 296] on input "**********" at bounding box center [389, 301] width 399 height 22
paste input
click at [195, 300] on input "**********" at bounding box center [389, 301] width 399 height 22
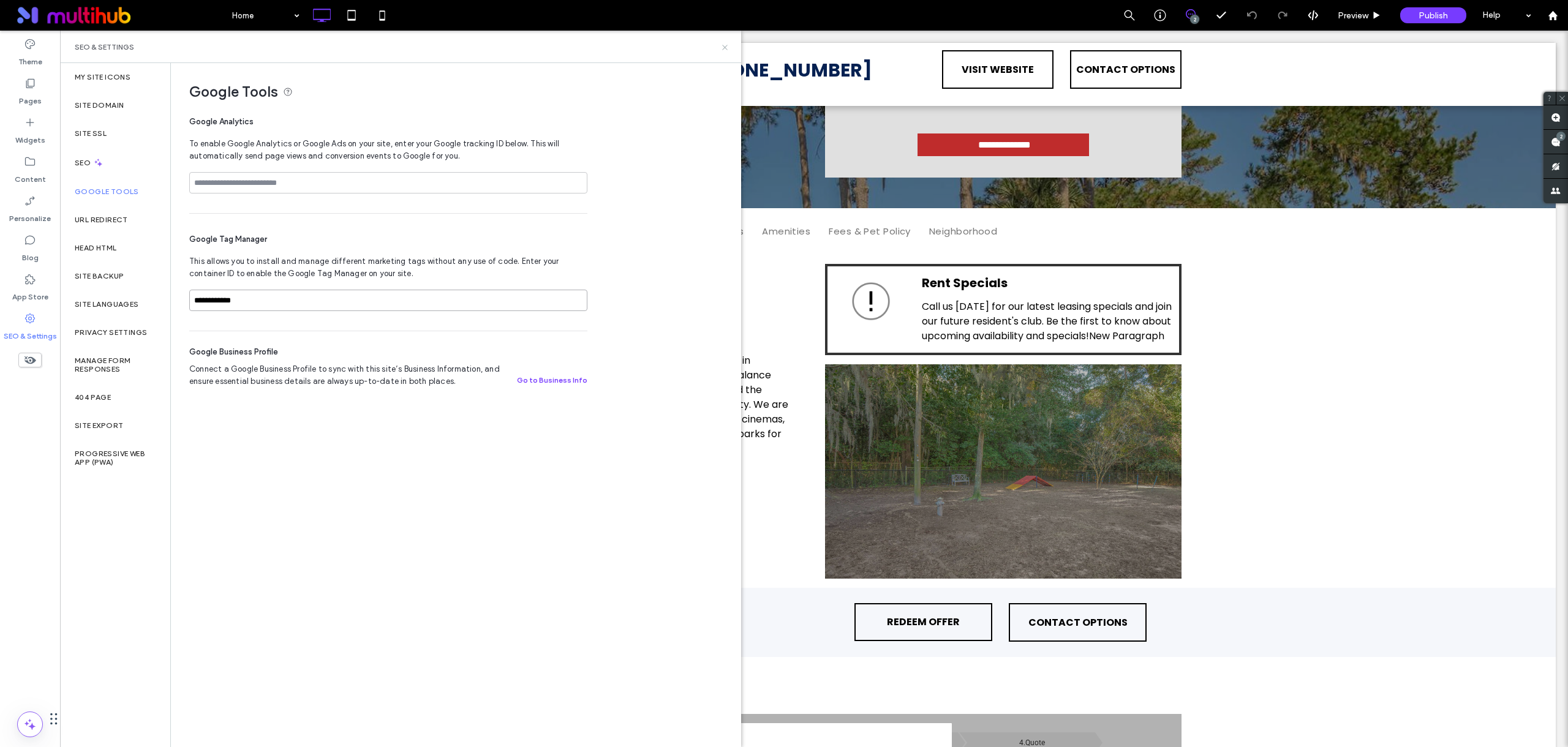
type input "**********"
click at [725, 47] on use at bounding box center [724, 46] width 5 height 5
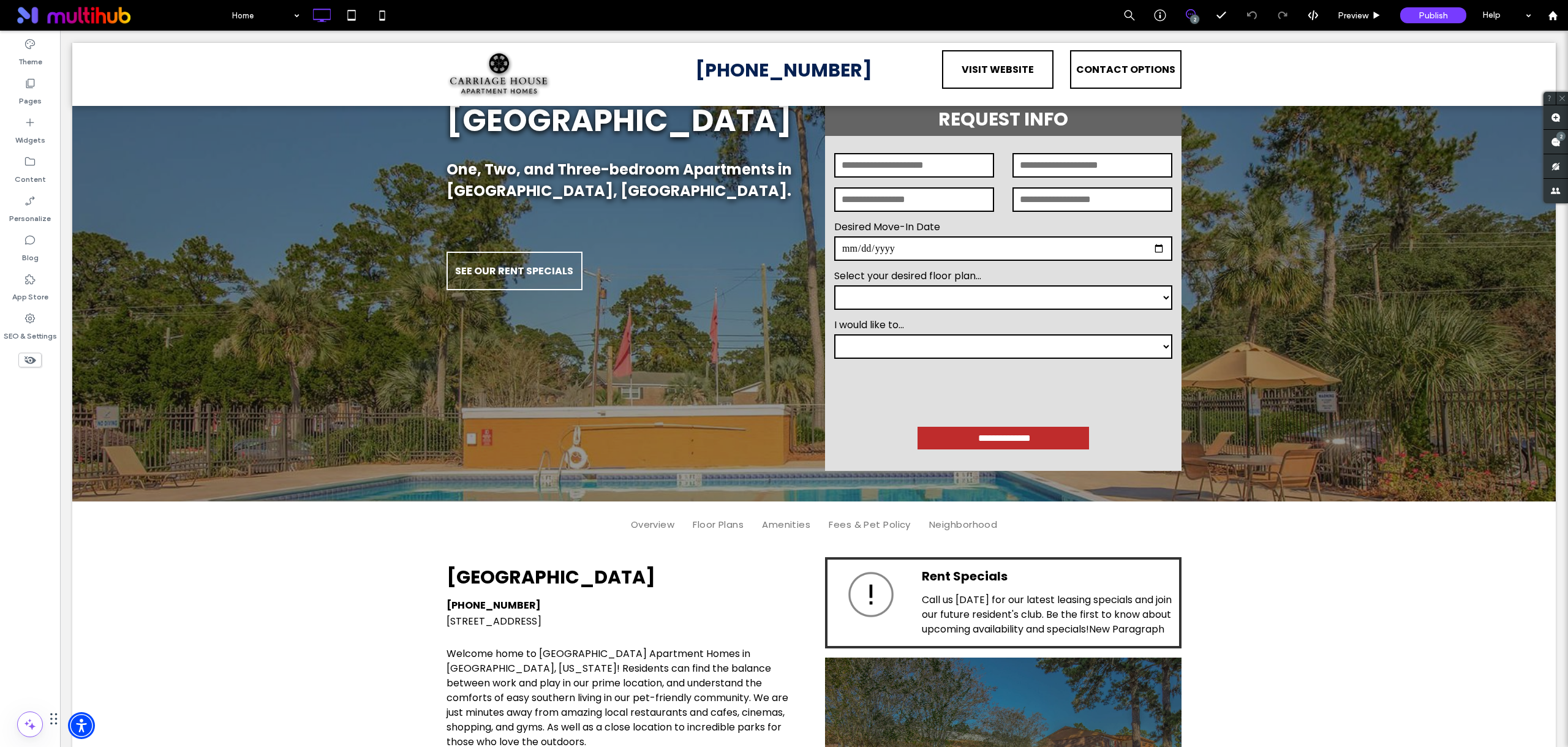
scroll to position [0, 0]
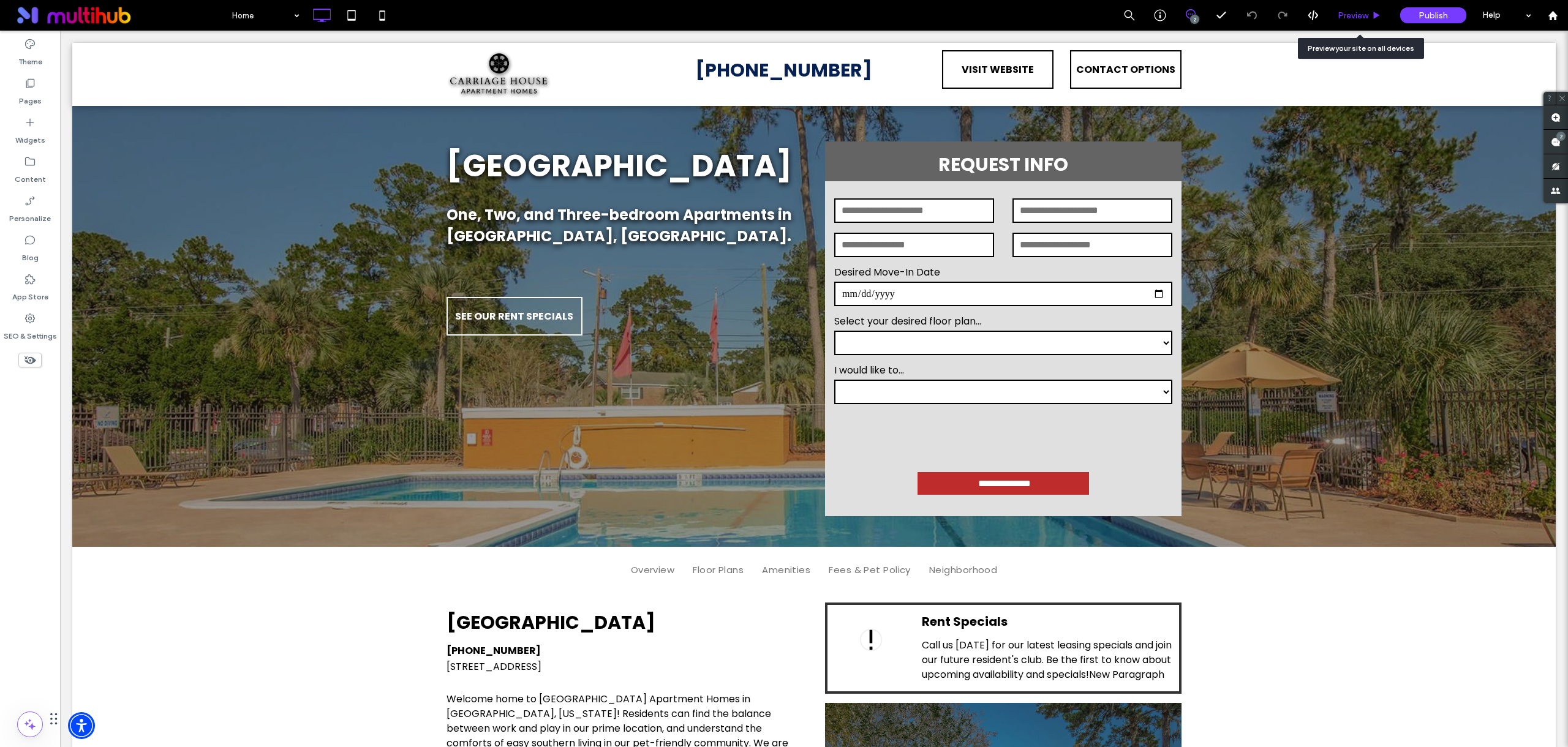
click at [1353, 11] on span "Preview" at bounding box center [1353, 14] width 31 height 10
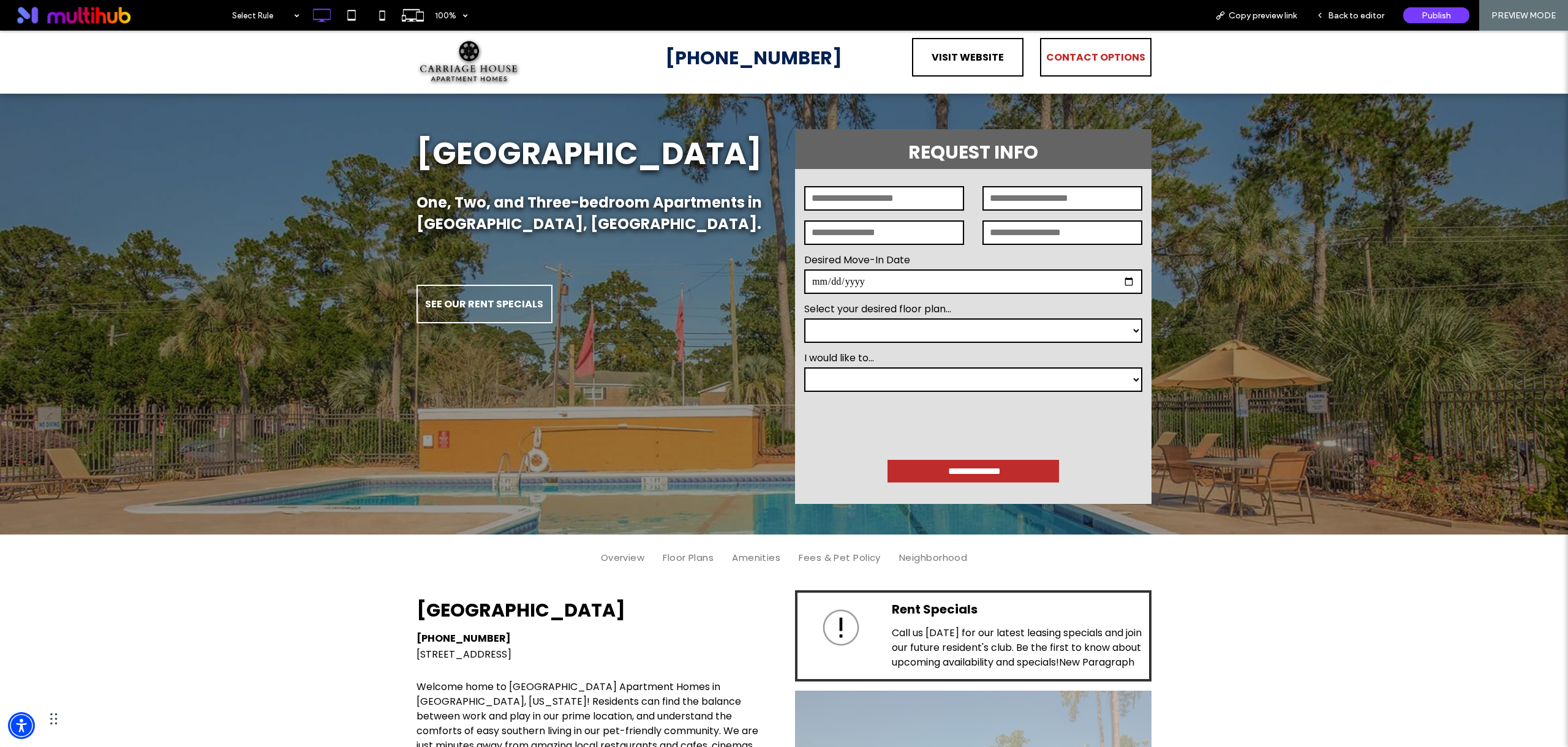
click at [1106, 62] on span "CONTACT OPTIONS" at bounding box center [1096, 57] width 100 height 35
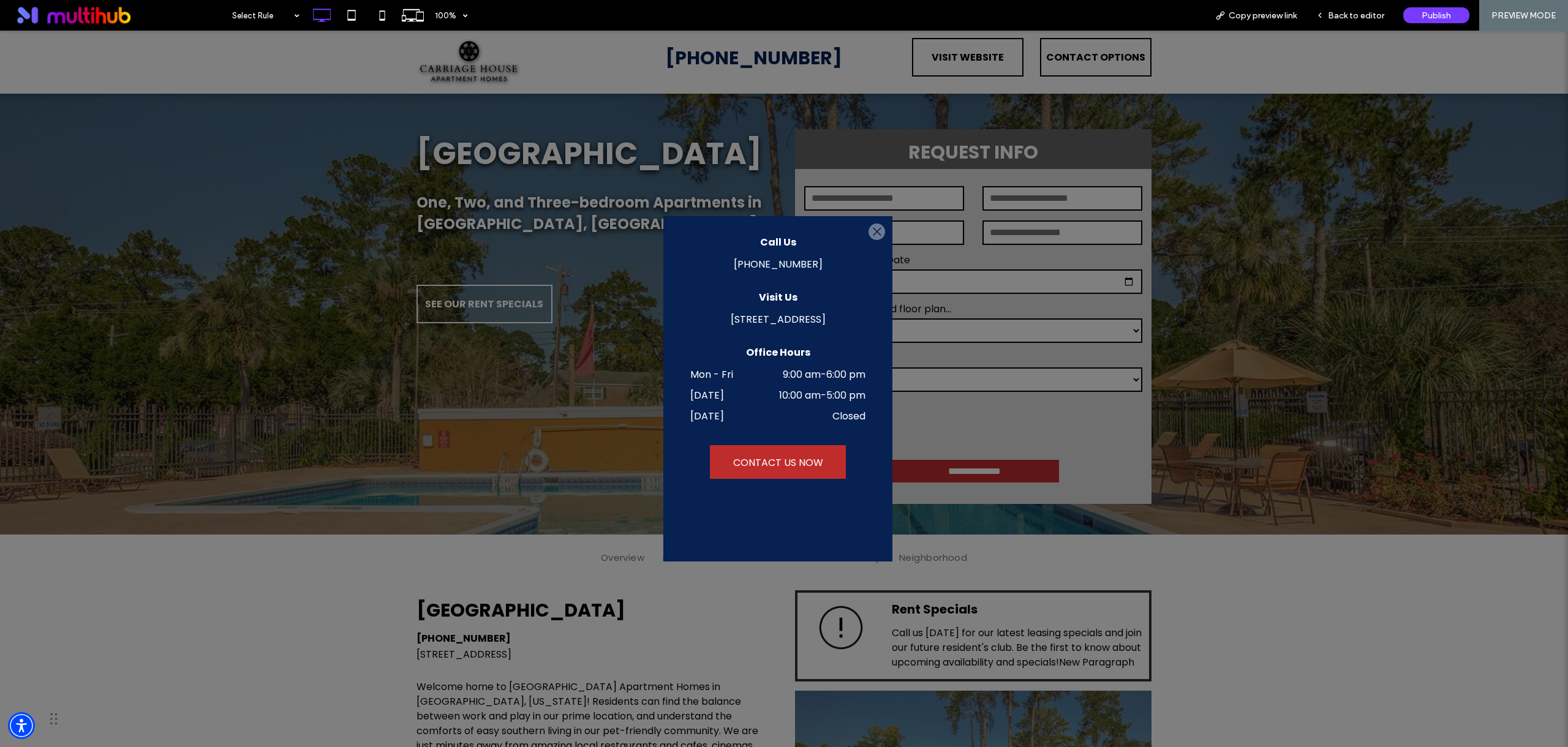
click at [875, 235] on div at bounding box center [877, 232] width 16 height 16
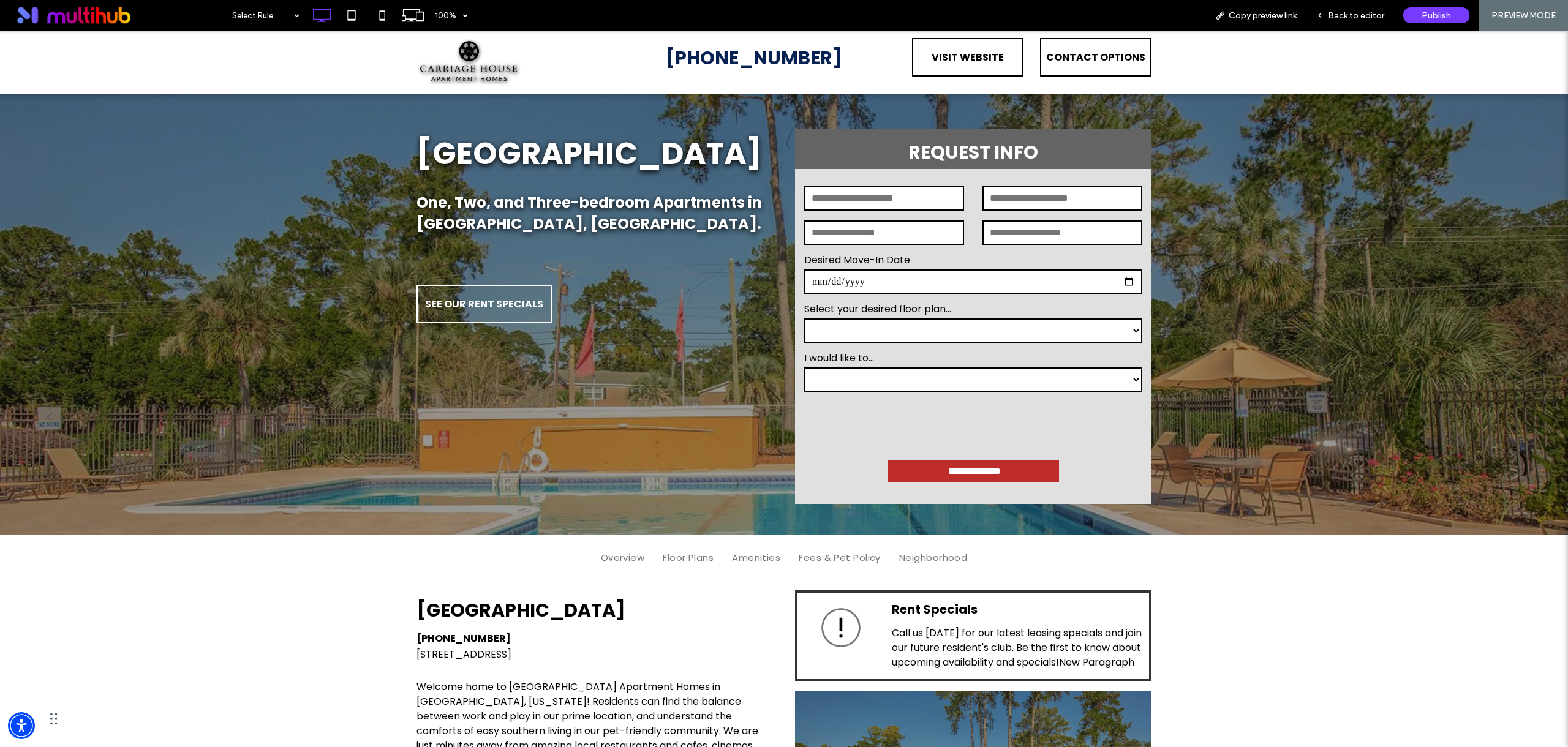
click at [890, 330] on select "**********" at bounding box center [973, 330] width 338 height 24
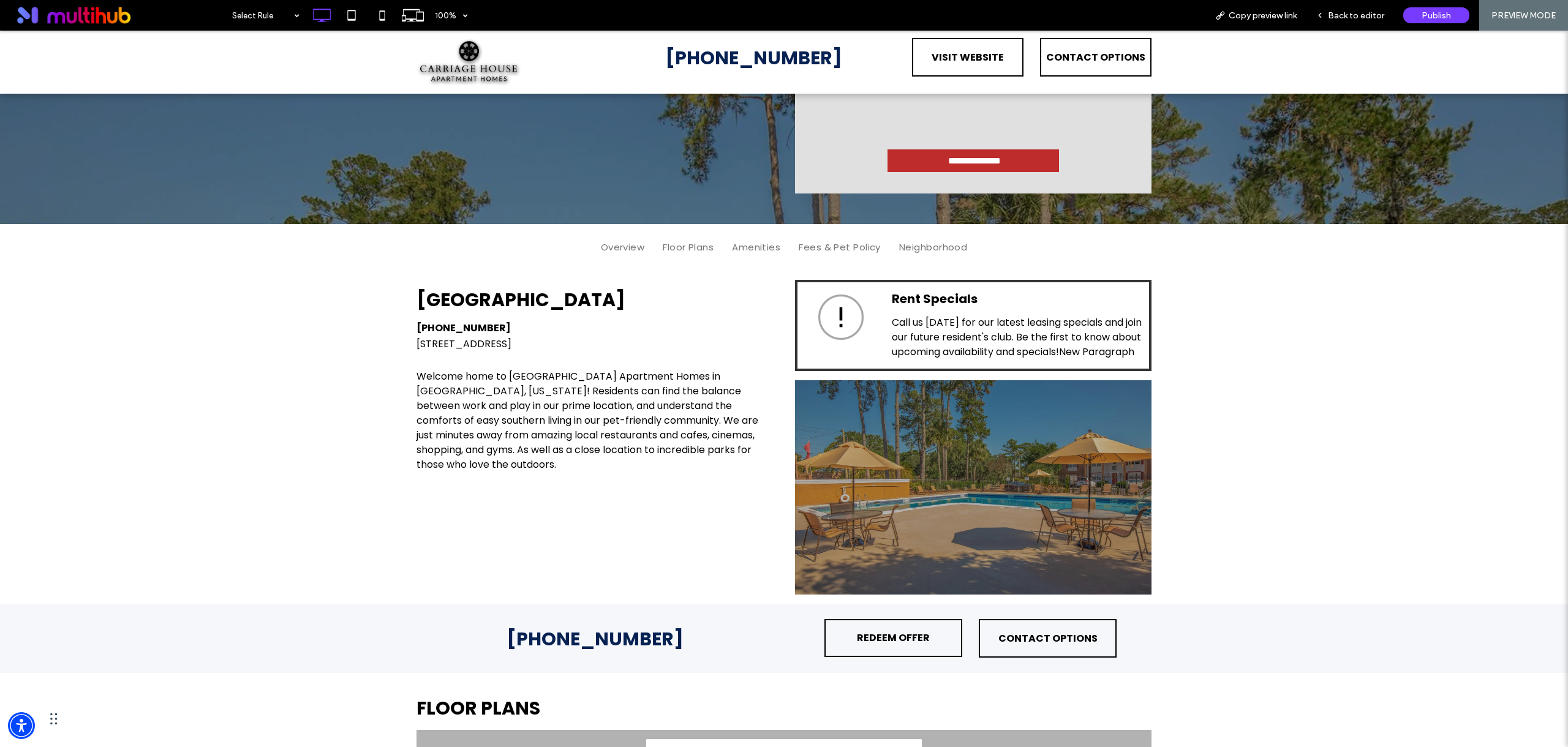
scroll to position [370, 0]
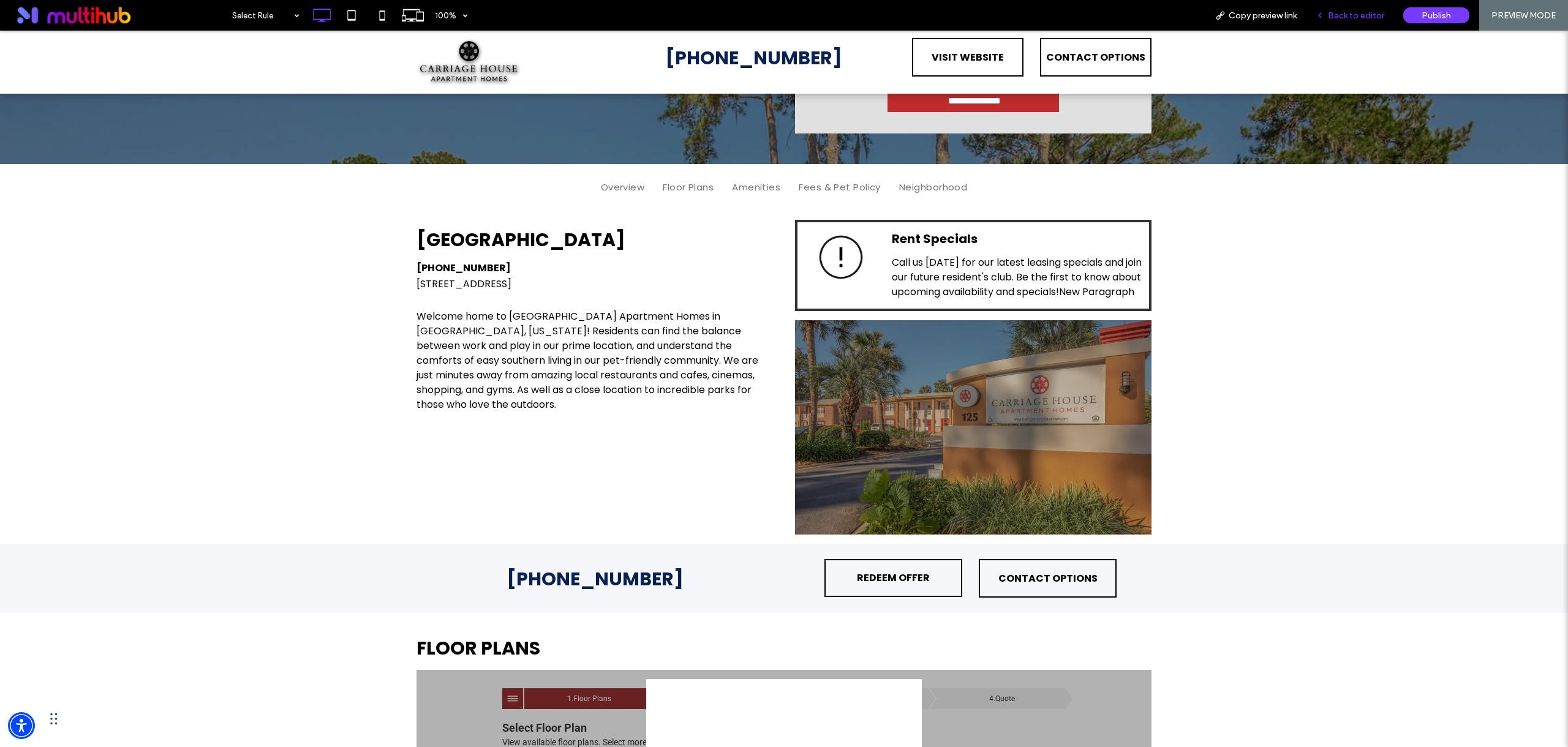
click at [1340, 7] on div "Back to editor" at bounding box center [1350, 15] width 88 height 31
click at [1342, 14] on span "Back to editor" at bounding box center [1356, 14] width 56 height 10
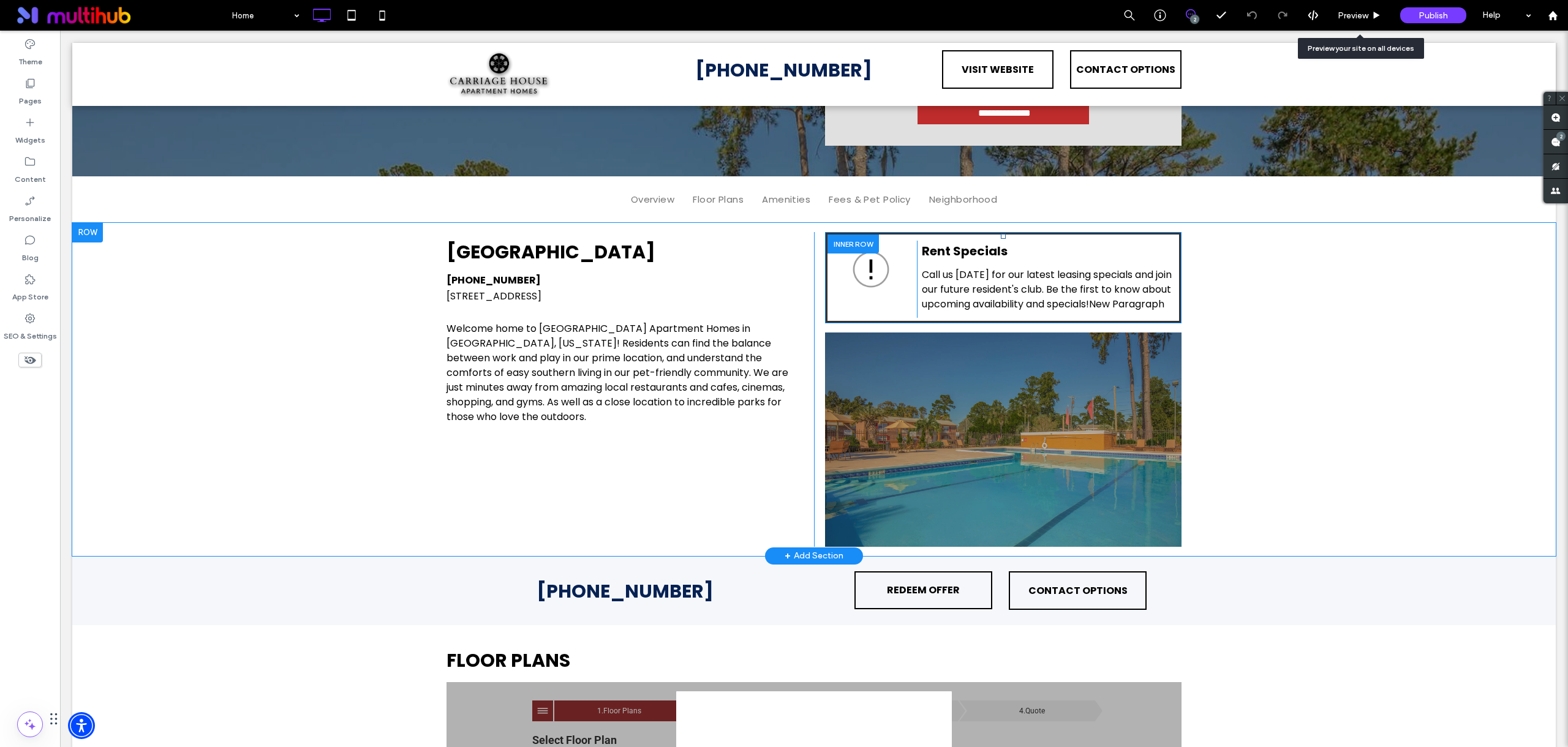
click at [1054, 299] on span "Call us today for our latest leasing specials and join our future resident's cl…" at bounding box center [1047, 290] width 250 height 43
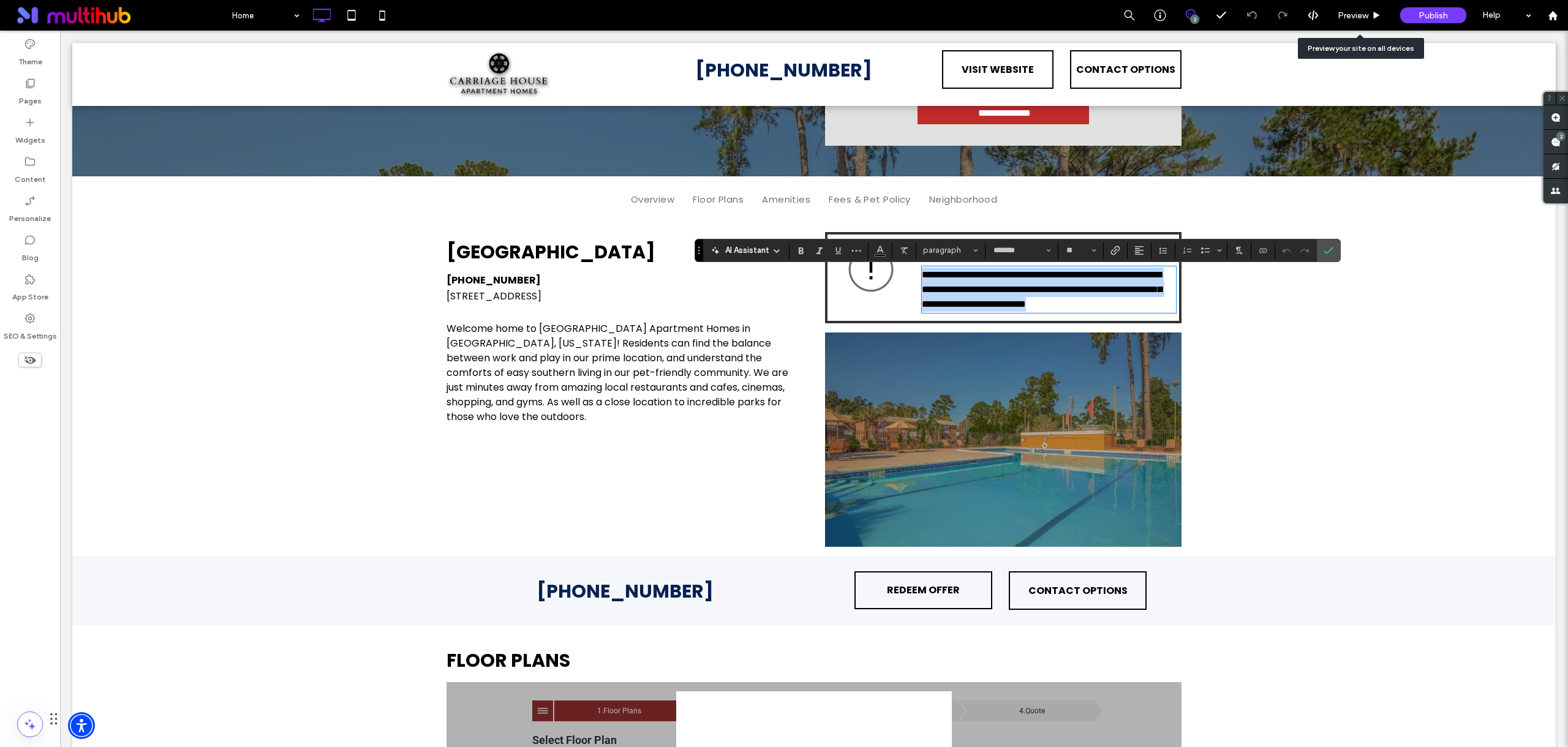
type input "*******"
type input "**"
click at [1096, 309] on span "**********" at bounding box center [1042, 289] width 240 height 39
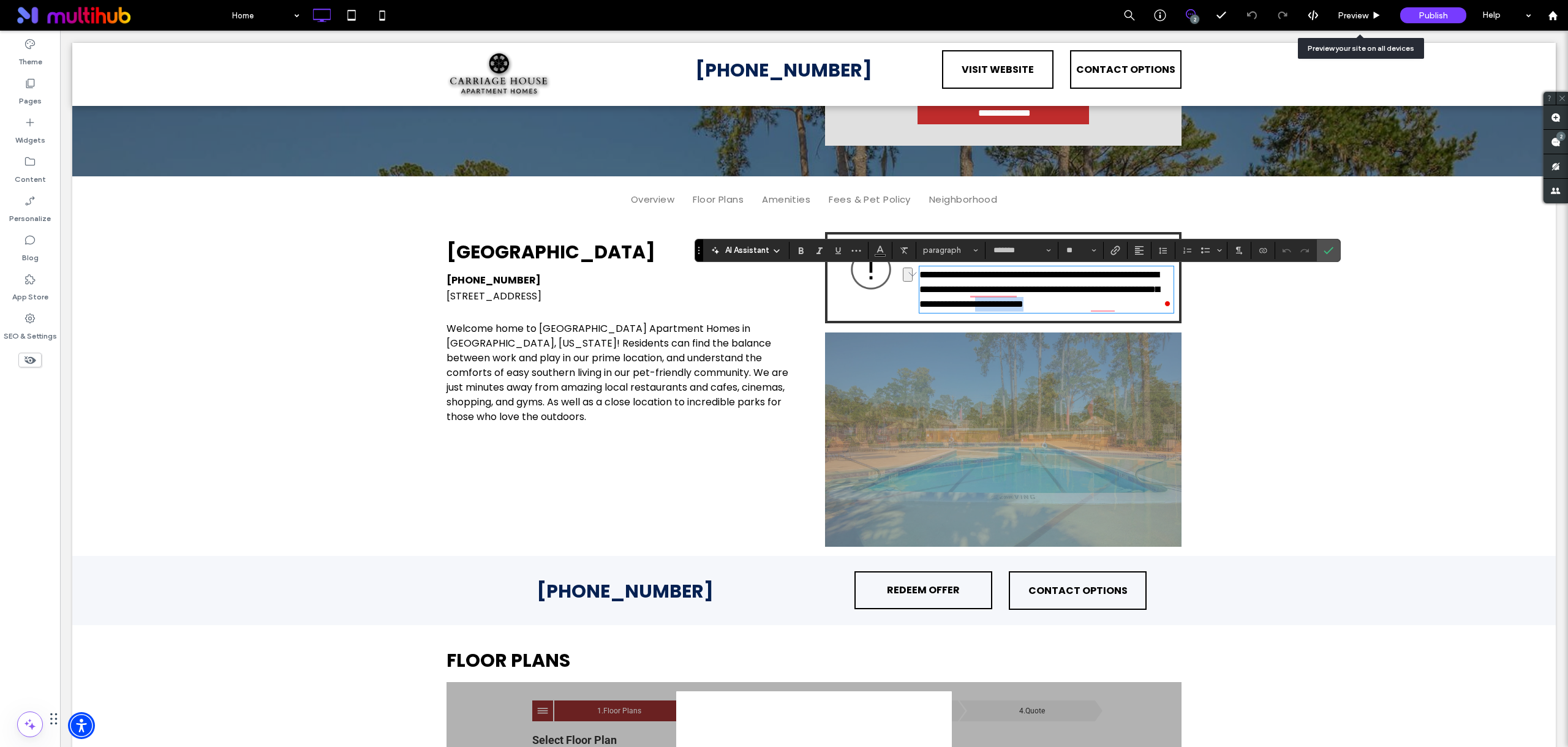
drag, startPoint x: 1130, startPoint y: 309, endPoint x: 1161, endPoint y: 309, distance: 31.0
click at [1161, 309] on div "**********" at bounding box center [1046, 289] width 255 height 46
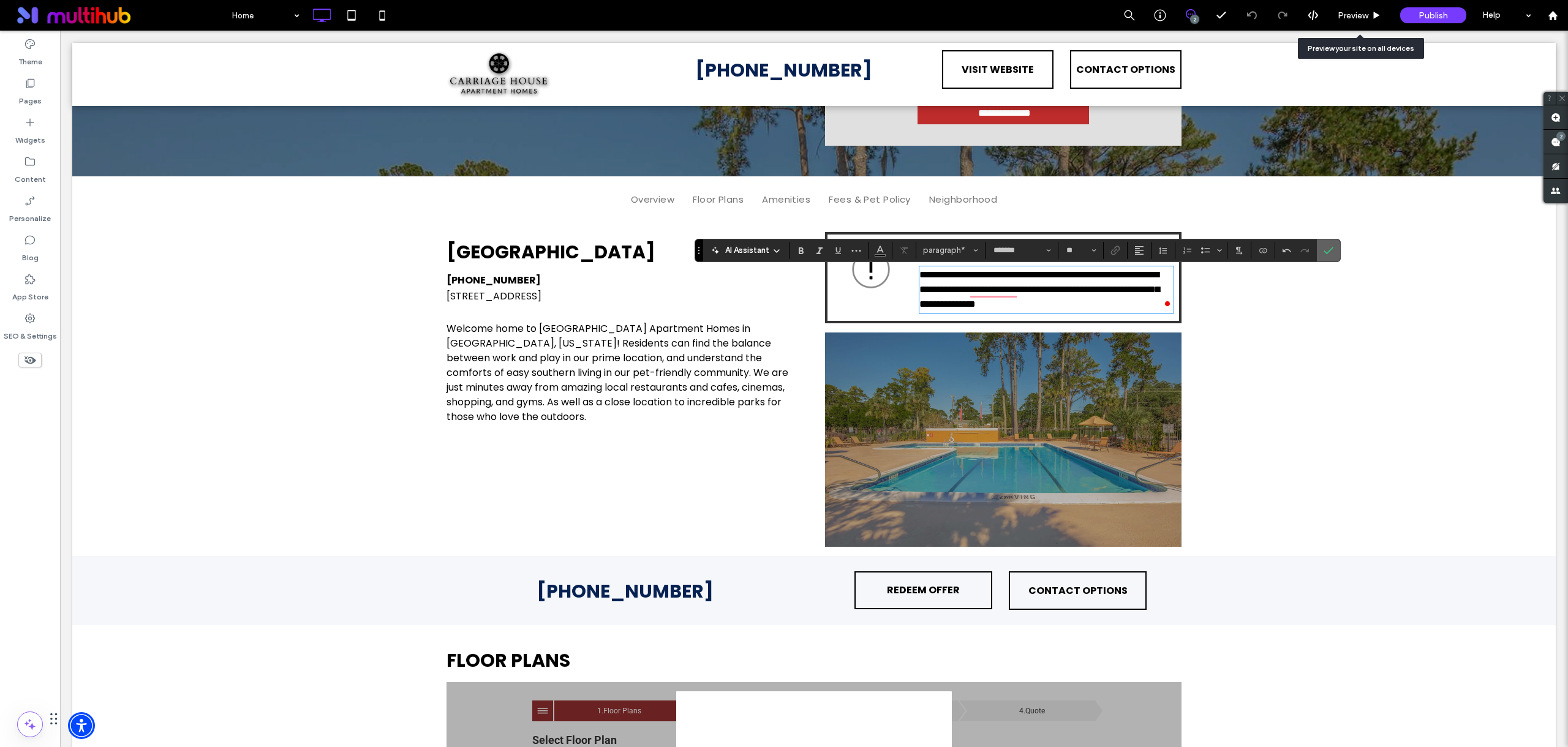
drag, startPoint x: 1262, startPoint y: 217, endPoint x: 1325, endPoint y: 247, distance: 69.8
click at [1325, 247] on icon "Confirm" at bounding box center [1328, 250] width 10 height 10
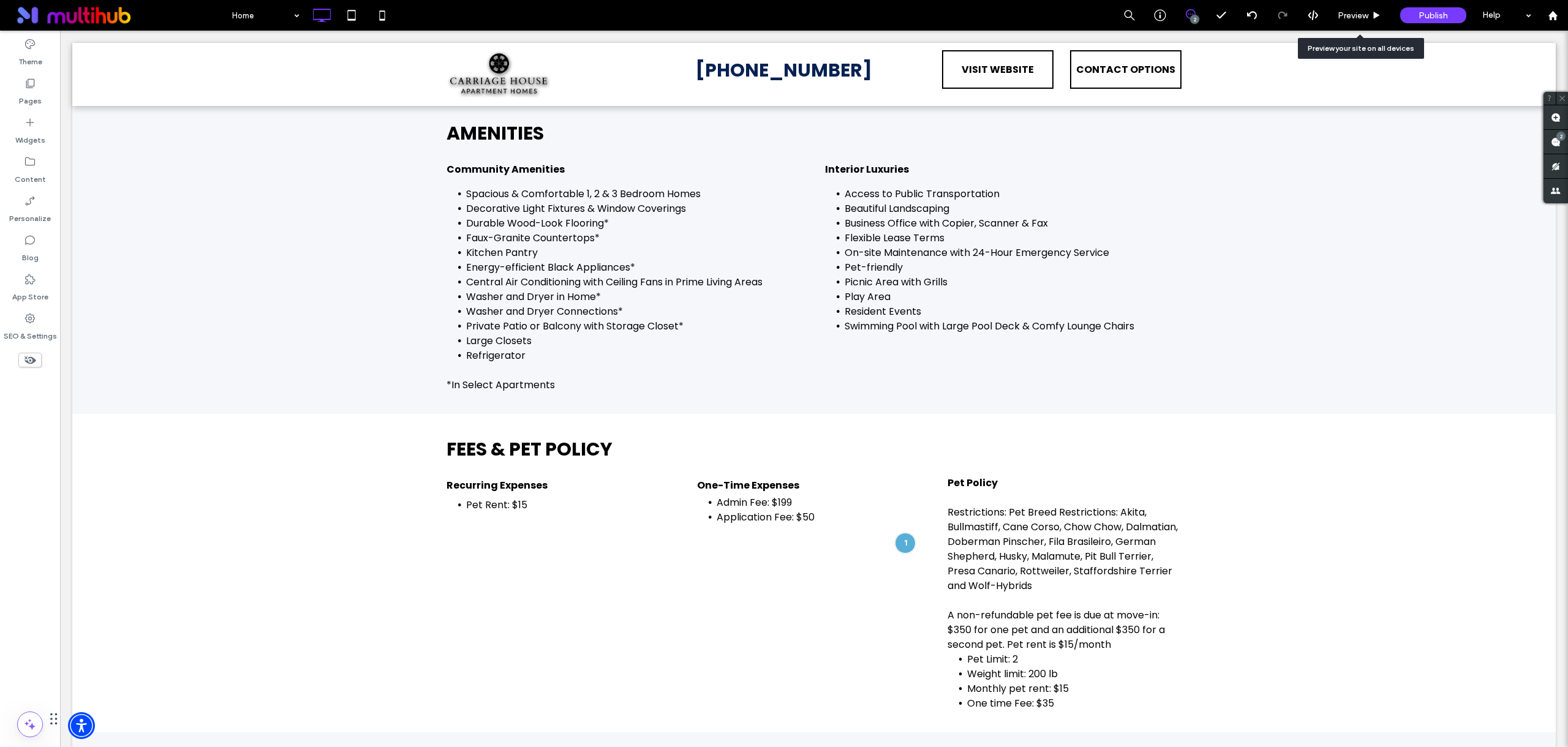
scroll to position [1767, 0]
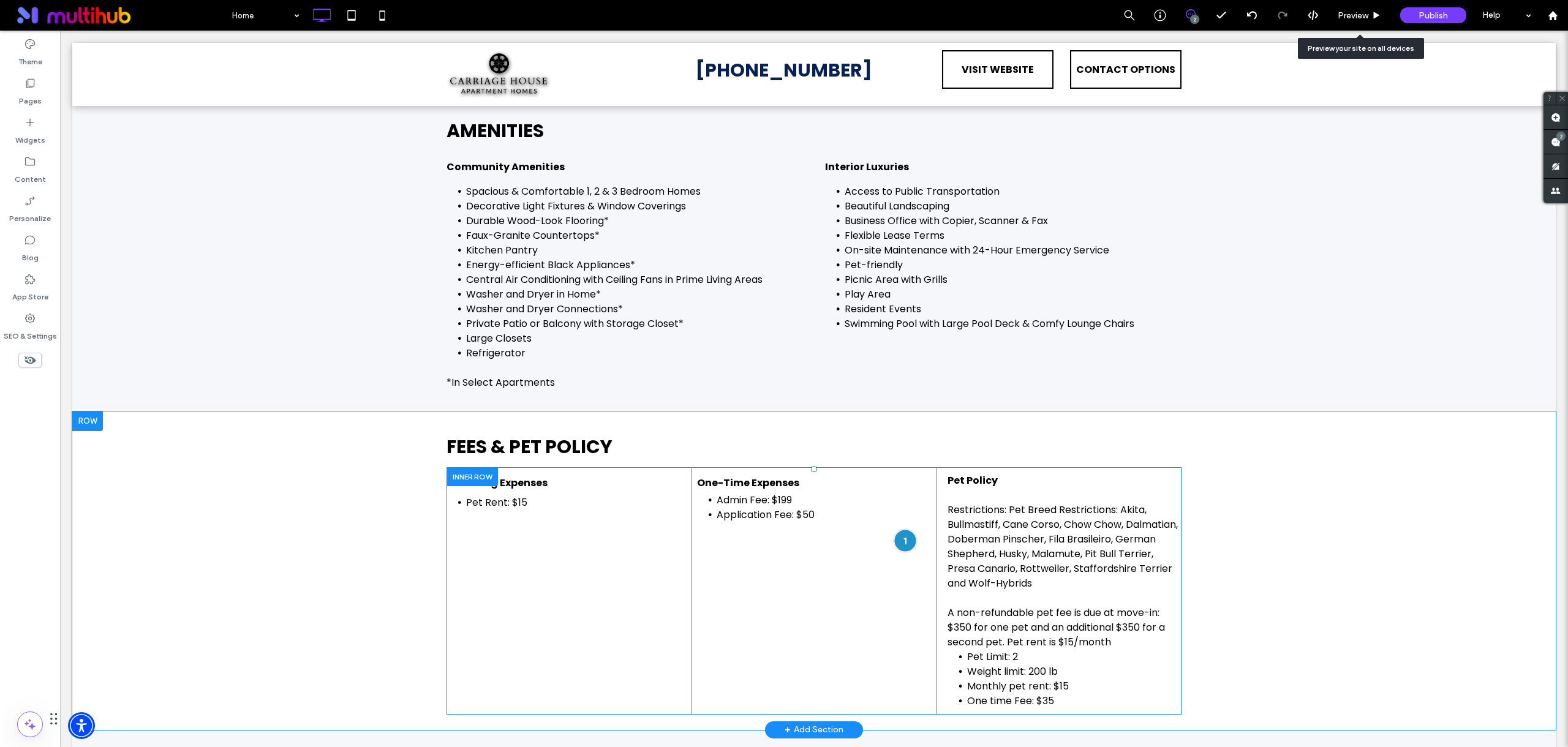
click at [898, 544] on div at bounding box center [905, 540] width 23 height 23
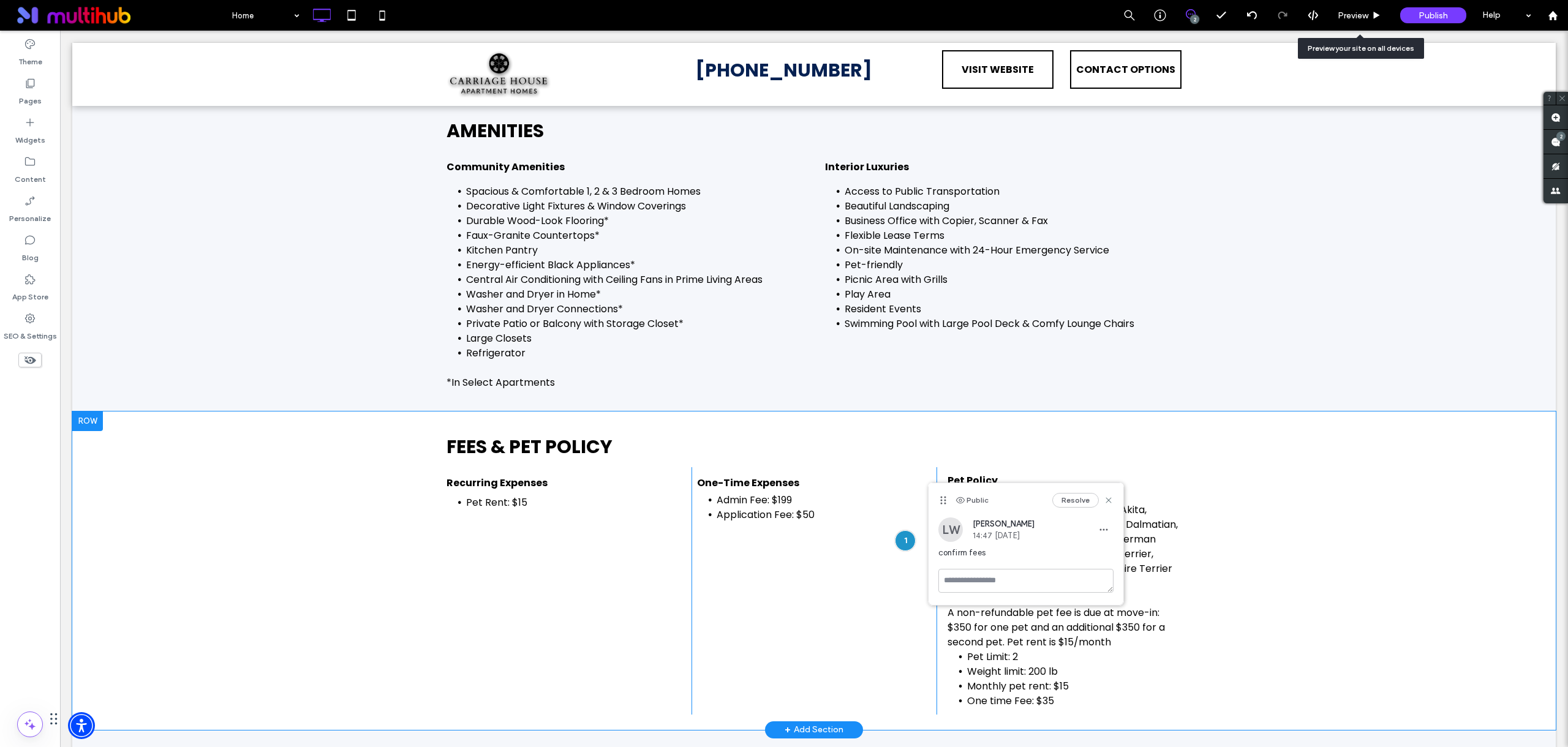
click at [1438, 543] on div "Fees & Pet Policy Recurring Expenses Pet Rent: $15 Click To Paste Click To Past…" at bounding box center [814, 570] width 1484 height 319
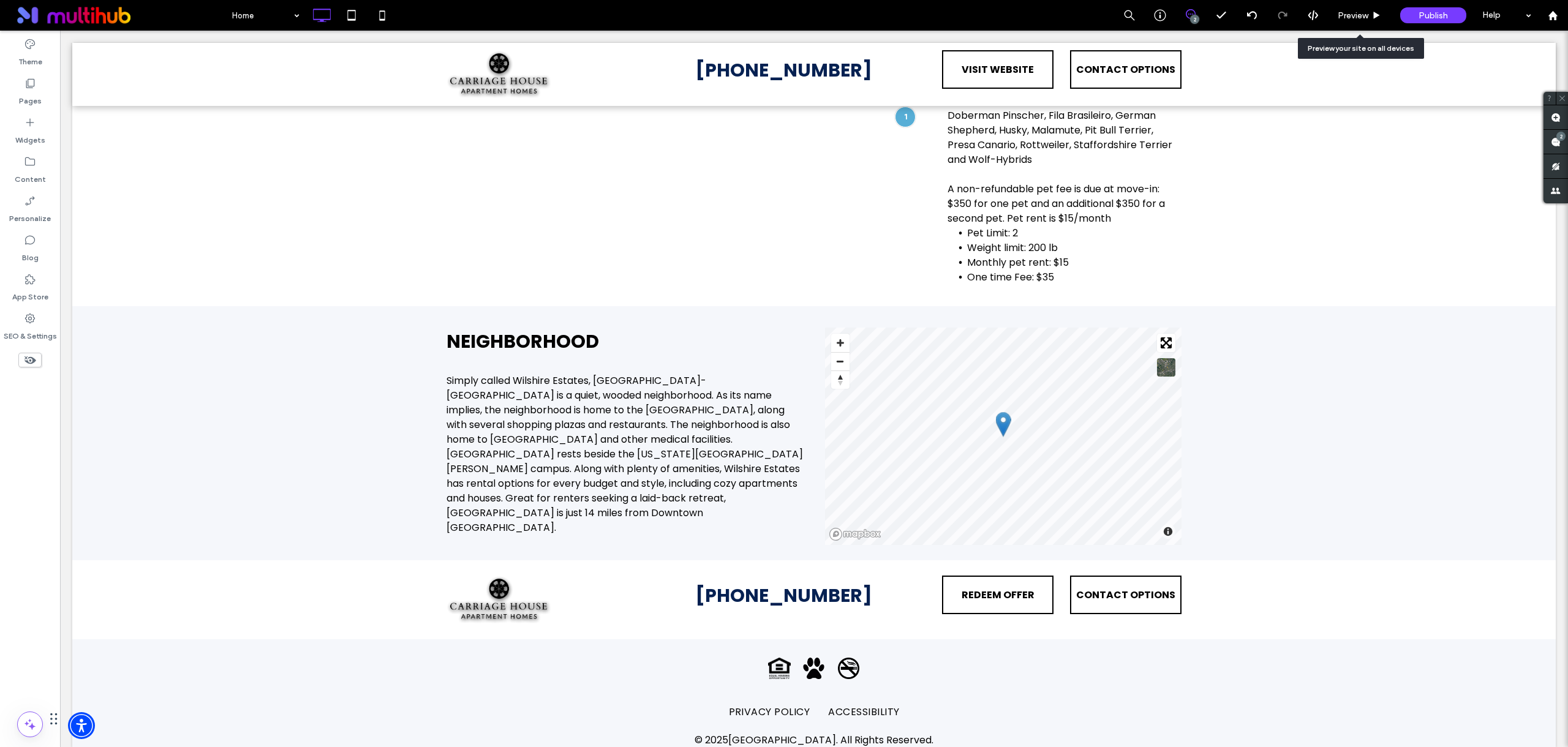
scroll to position [2208, 0]
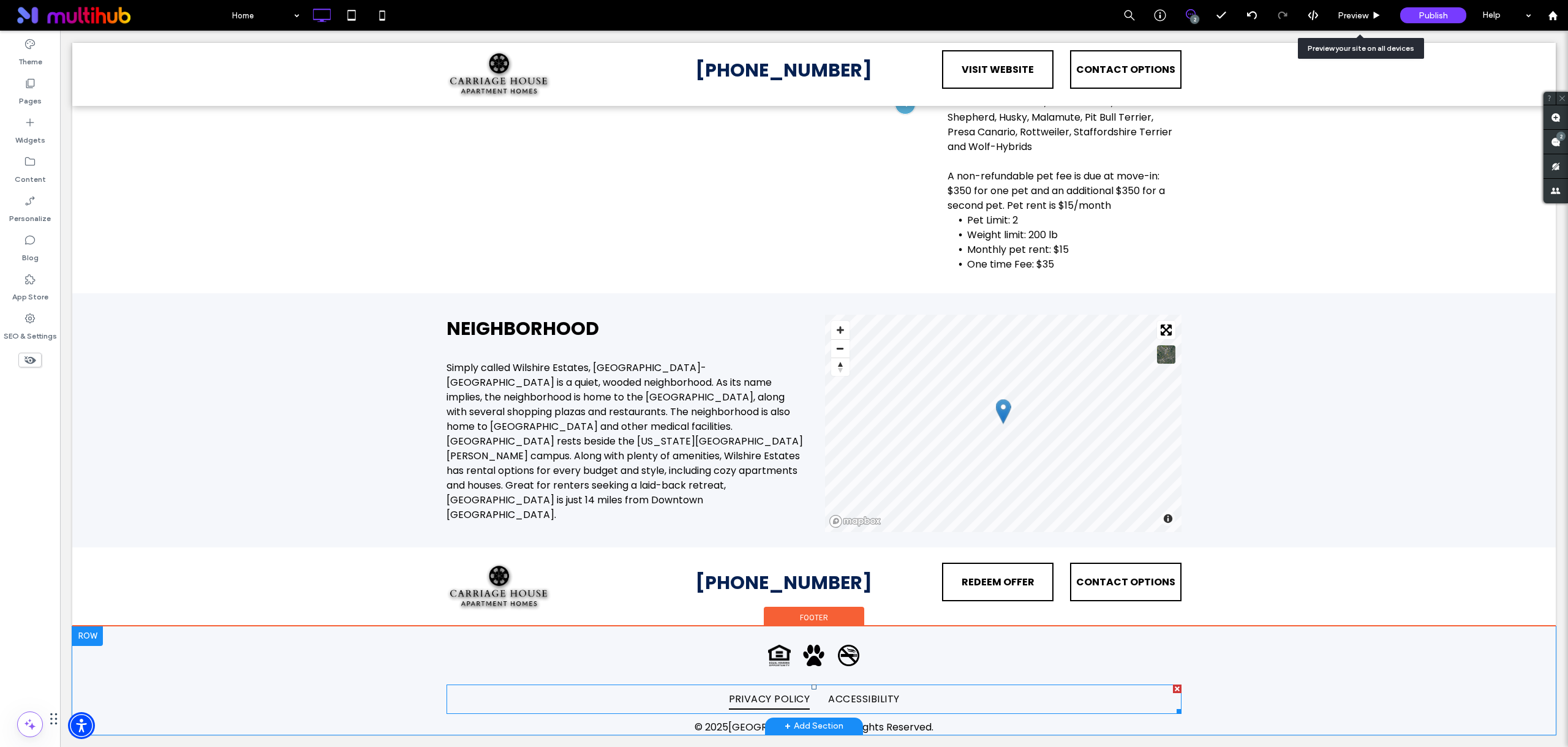
click at [765, 694] on span "PRIVACY POLICY" at bounding box center [770, 698] width 82 height 21
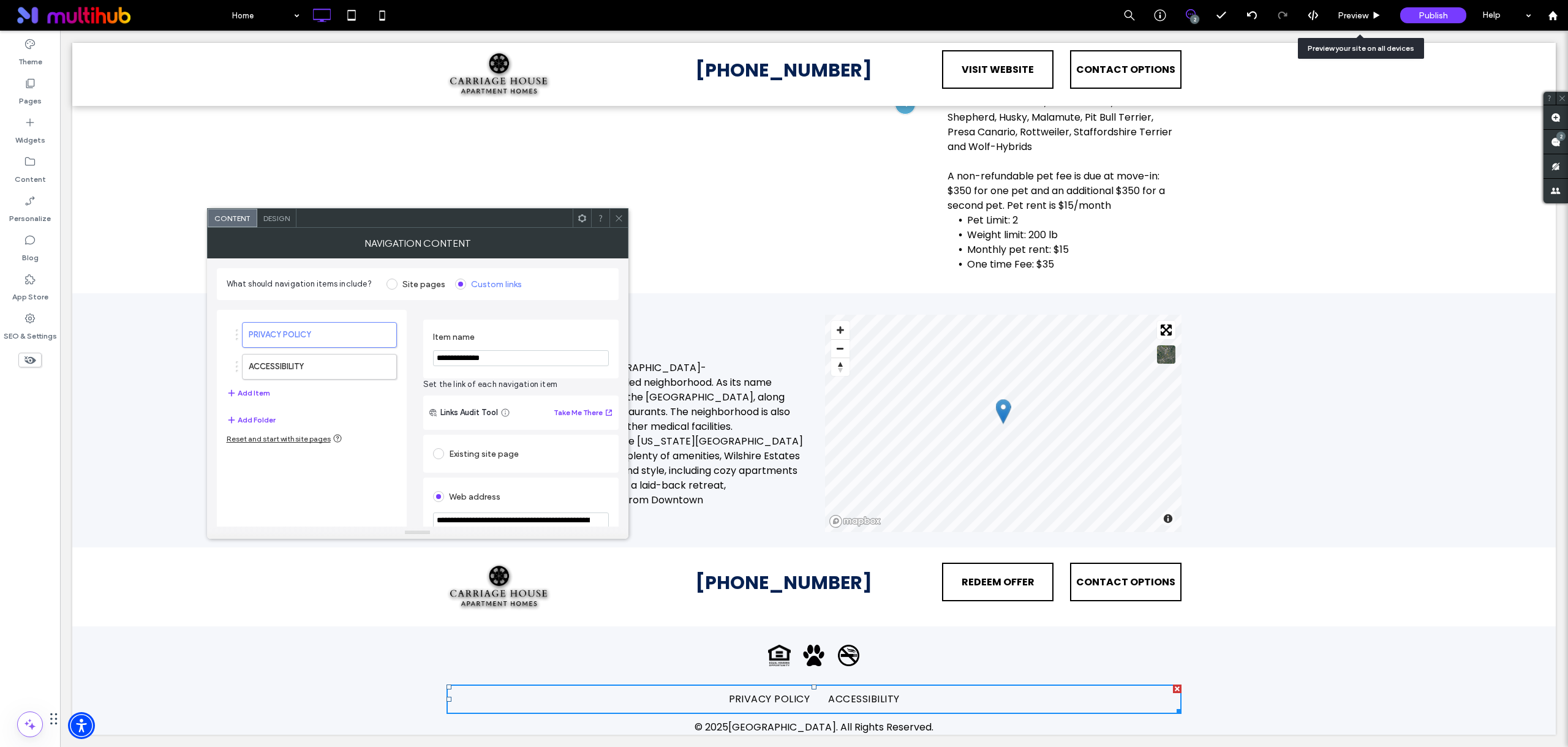
click at [623, 217] on icon at bounding box center [619, 218] width 9 height 9
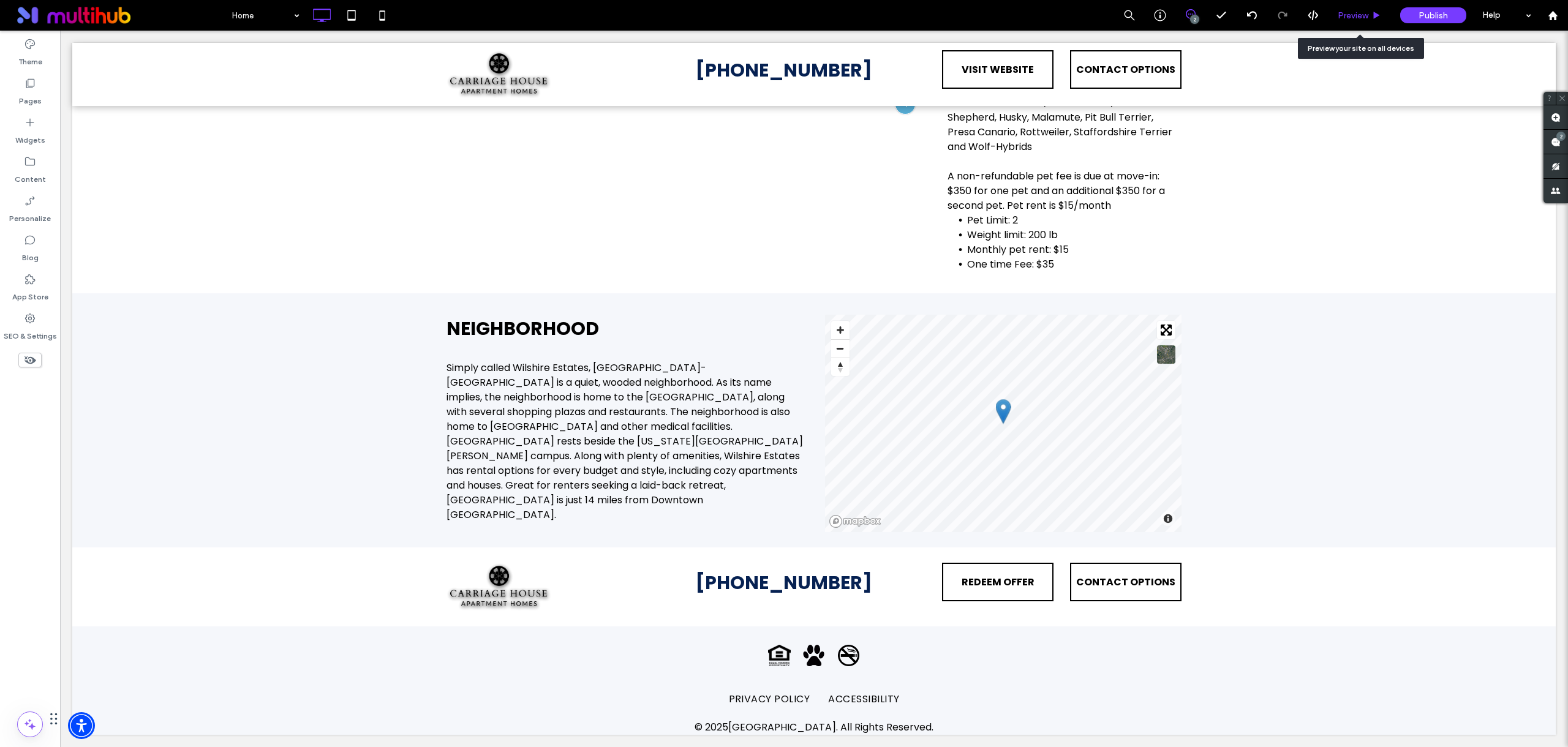
click at [1361, 6] on div "Preview" at bounding box center [1360, 15] width 63 height 31
click at [1349, 14] on span "Preview" at bounding box center [1353, 14] width 31 height 10
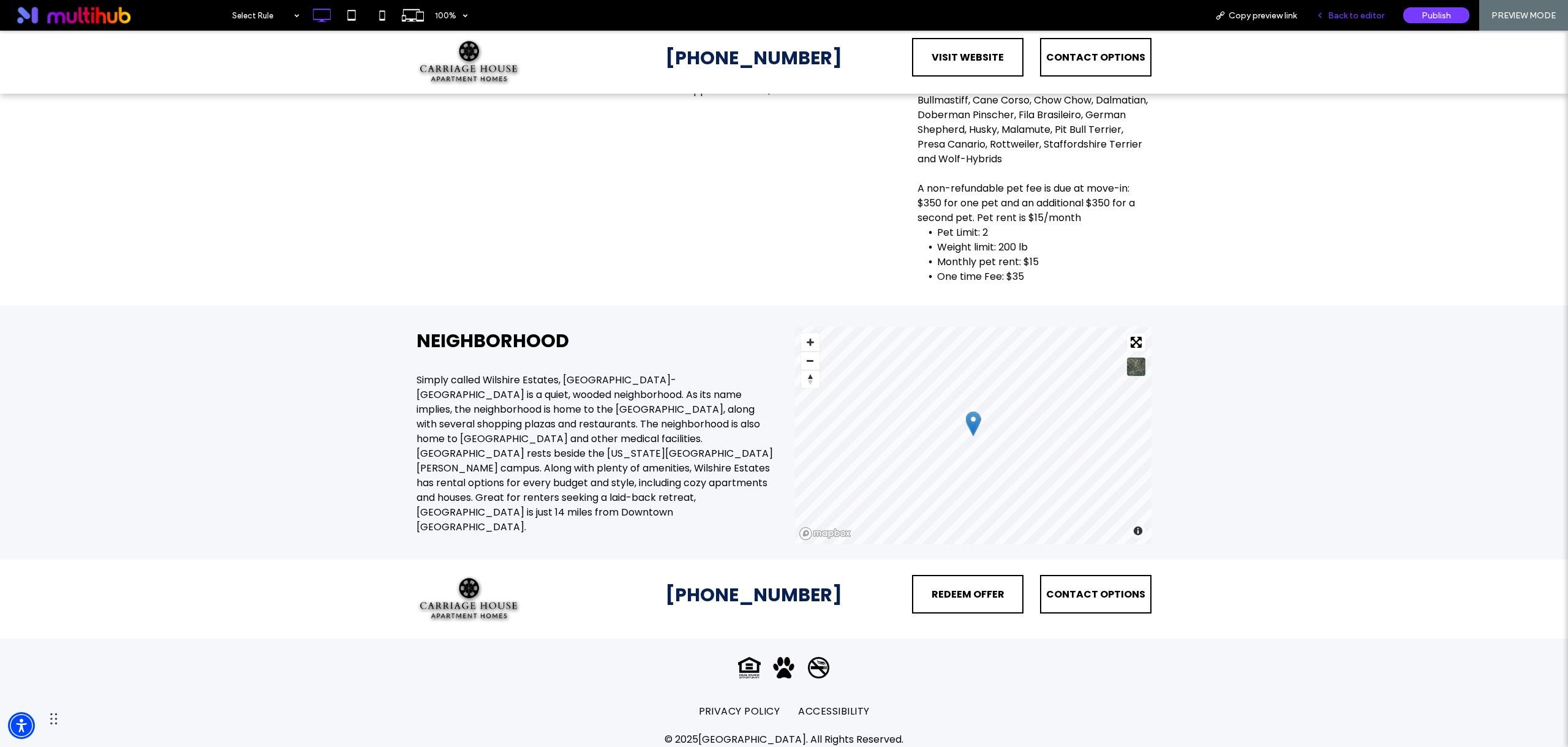
scroll to position [2184, 0]
click at [702, 711] on span "PRIVACY POLICY" at bounding box center [740, 711] width 82 height 21
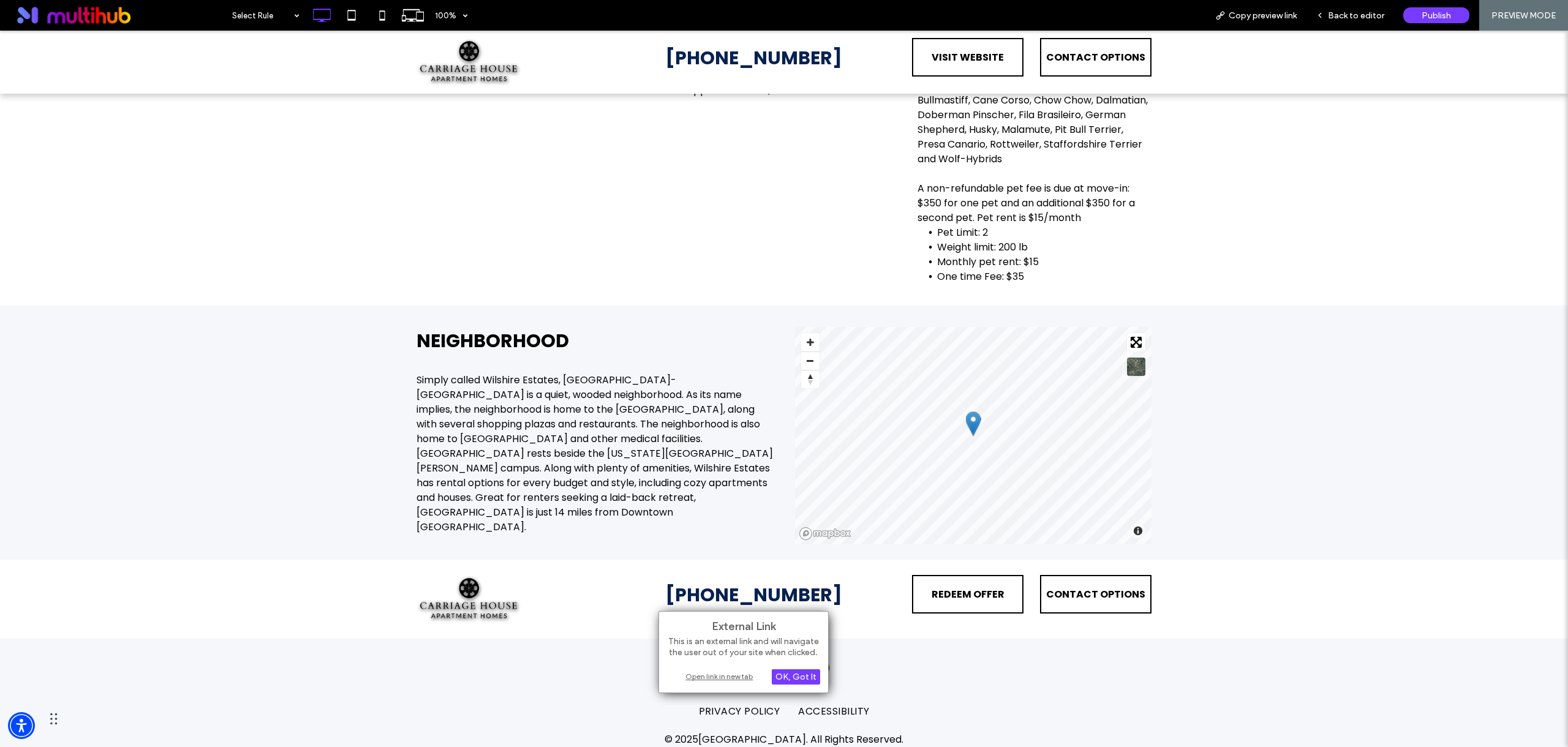
click at [714, 676] on div "Open link in new tab" at bounding box center [743, 676] width 153 height 13
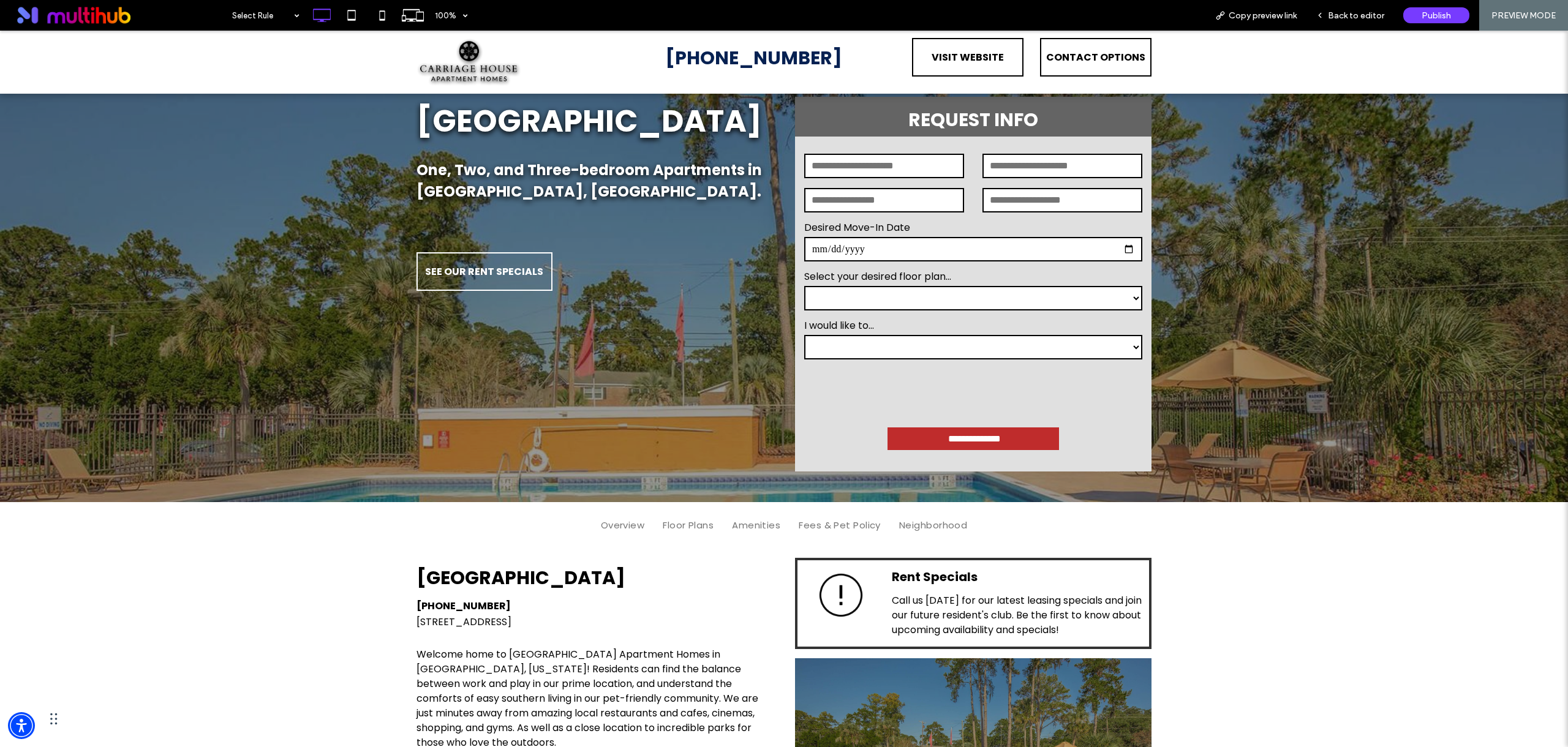
scroll to position [0, 0]
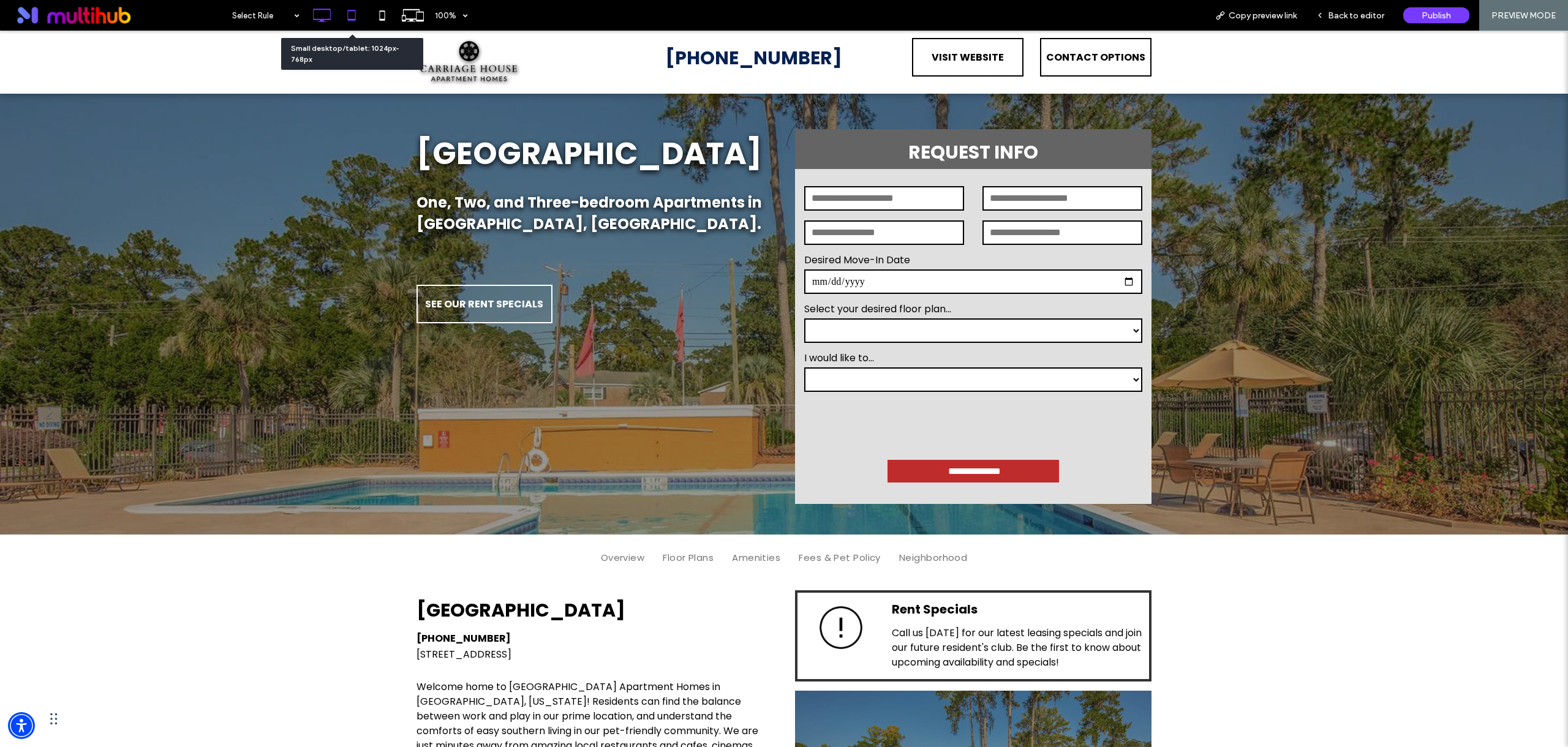
click at [359, 16] on icon at bounding box center [351, 14] width 24 height 24
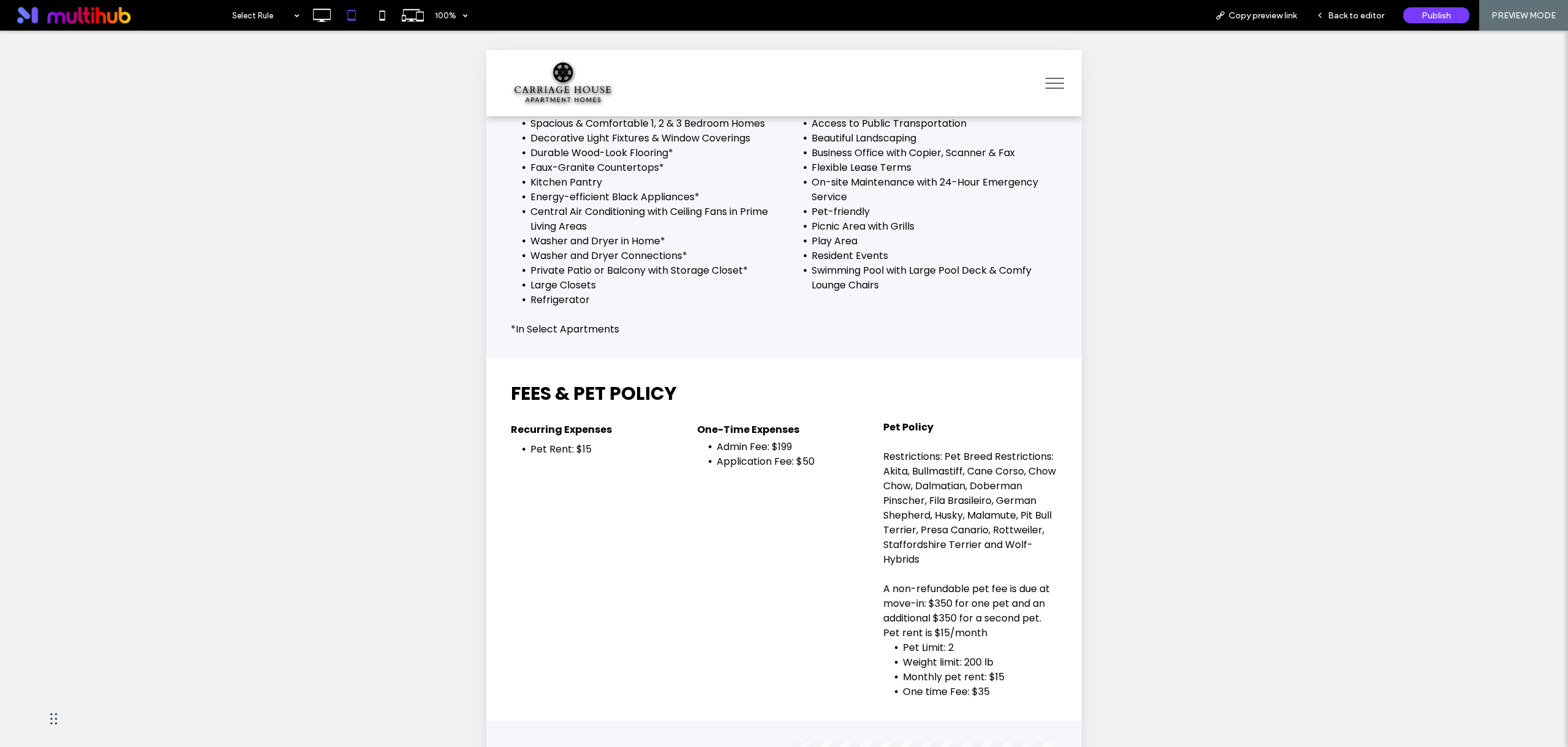
scroll to position [2073, 0]
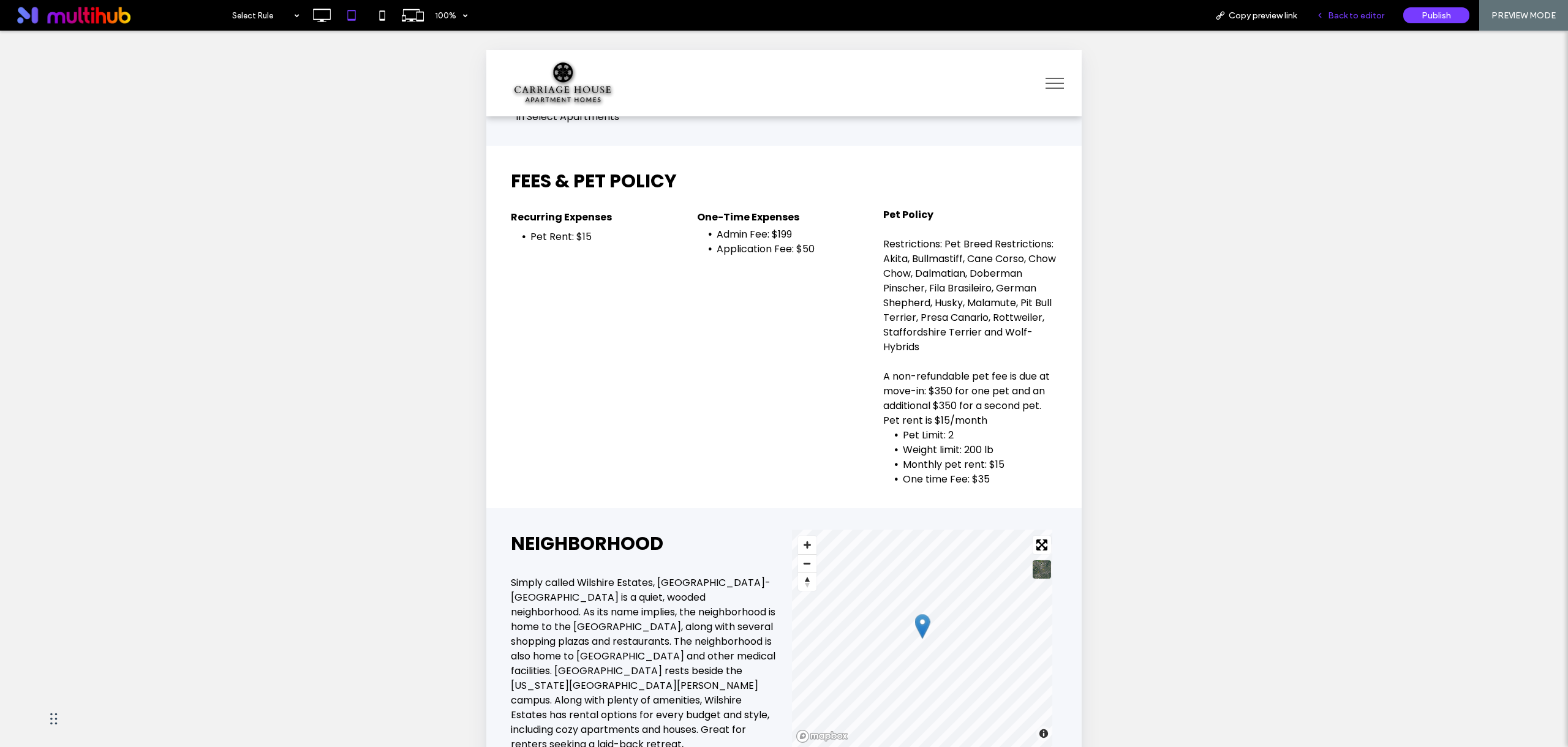
click at [1346, 20] on span "Back to editor" at bounding box center [1356, 14] width 56 height 10
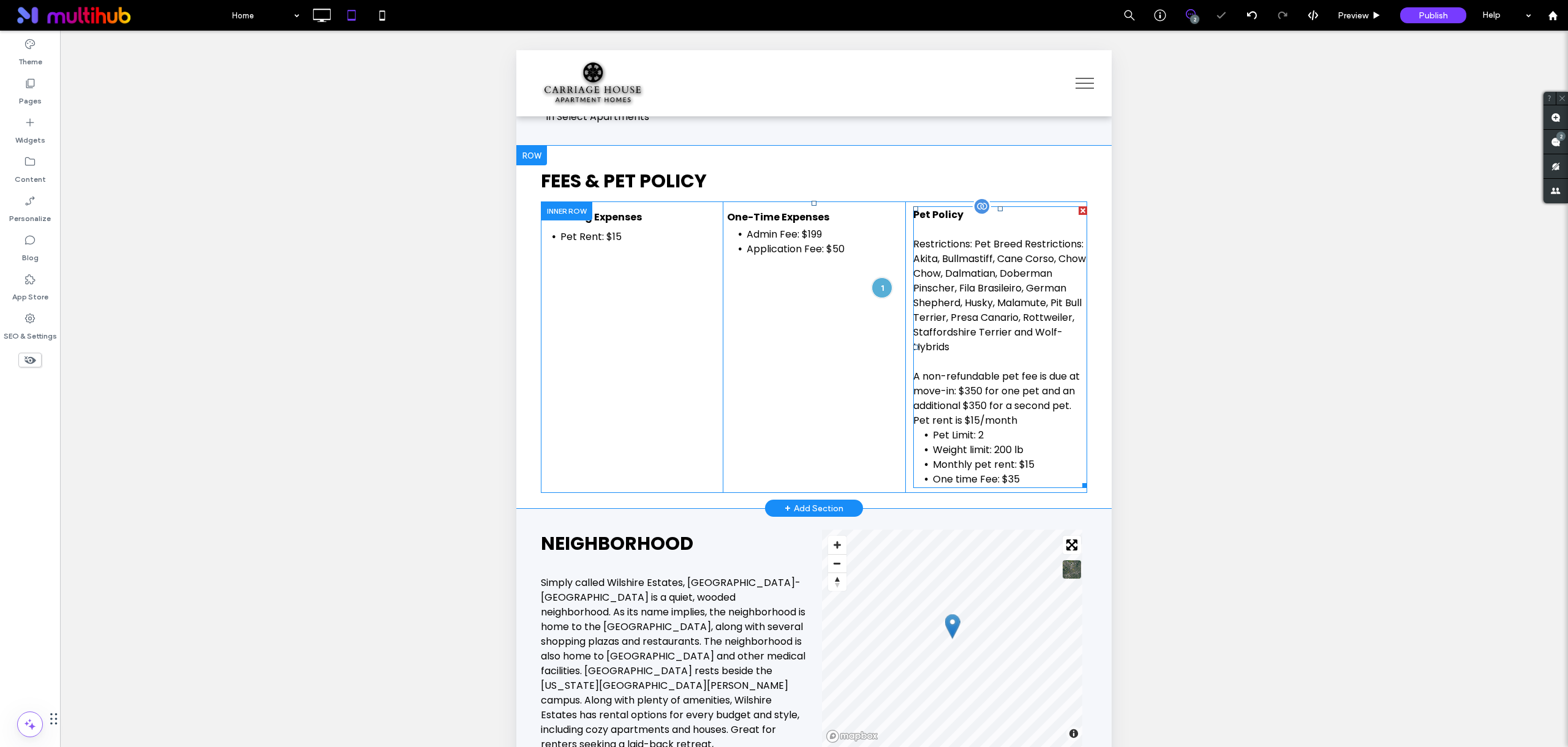
click at [947, 273] on p "Restrictions: Pet Breed Restrictions: Akita, Bullmastiff, Cane Corso, Chow Chow…" at bounding box center [1000, 296] width 174 height 118
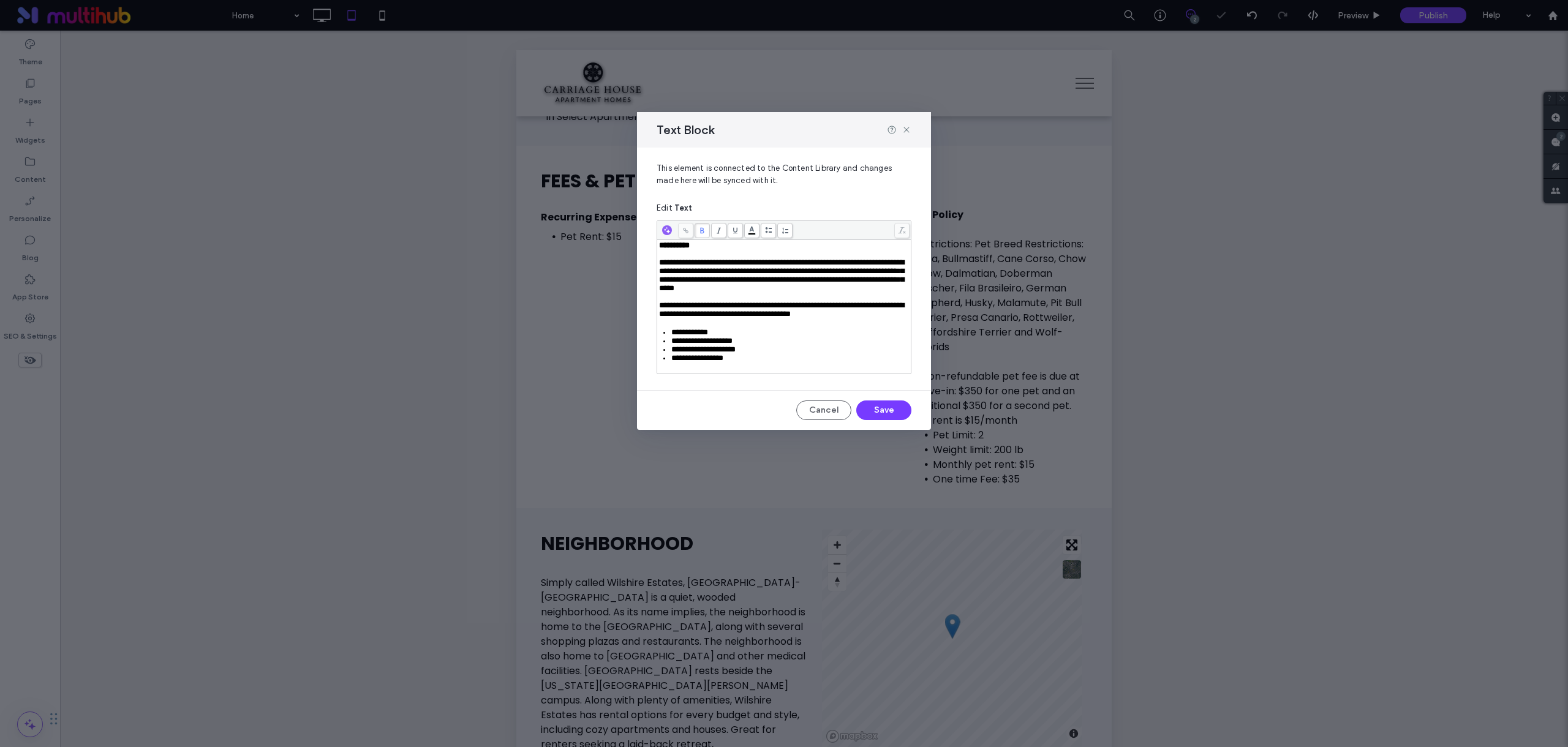
click at [670, 259] on span "**********" at bounding box center [782, 274] width 245 height 34
click at [694, 256] on div "To enrich screen reader interactions, please activate Accessibility in Grammarl…" at bounding box center [784, 254] width 251 height 8
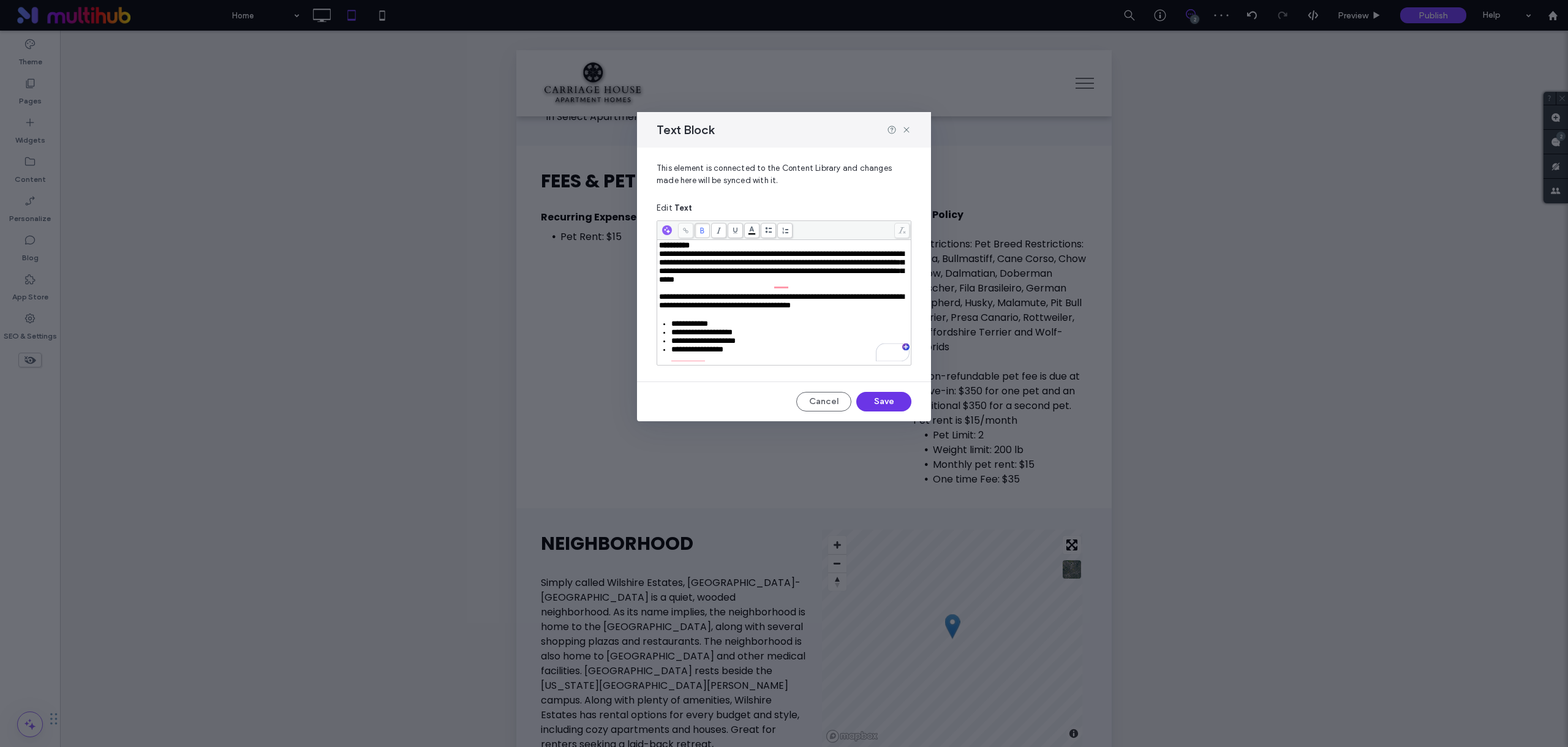
click at [871, 402] on button "Save" at bounding box center [883, 402] width 55 height 20
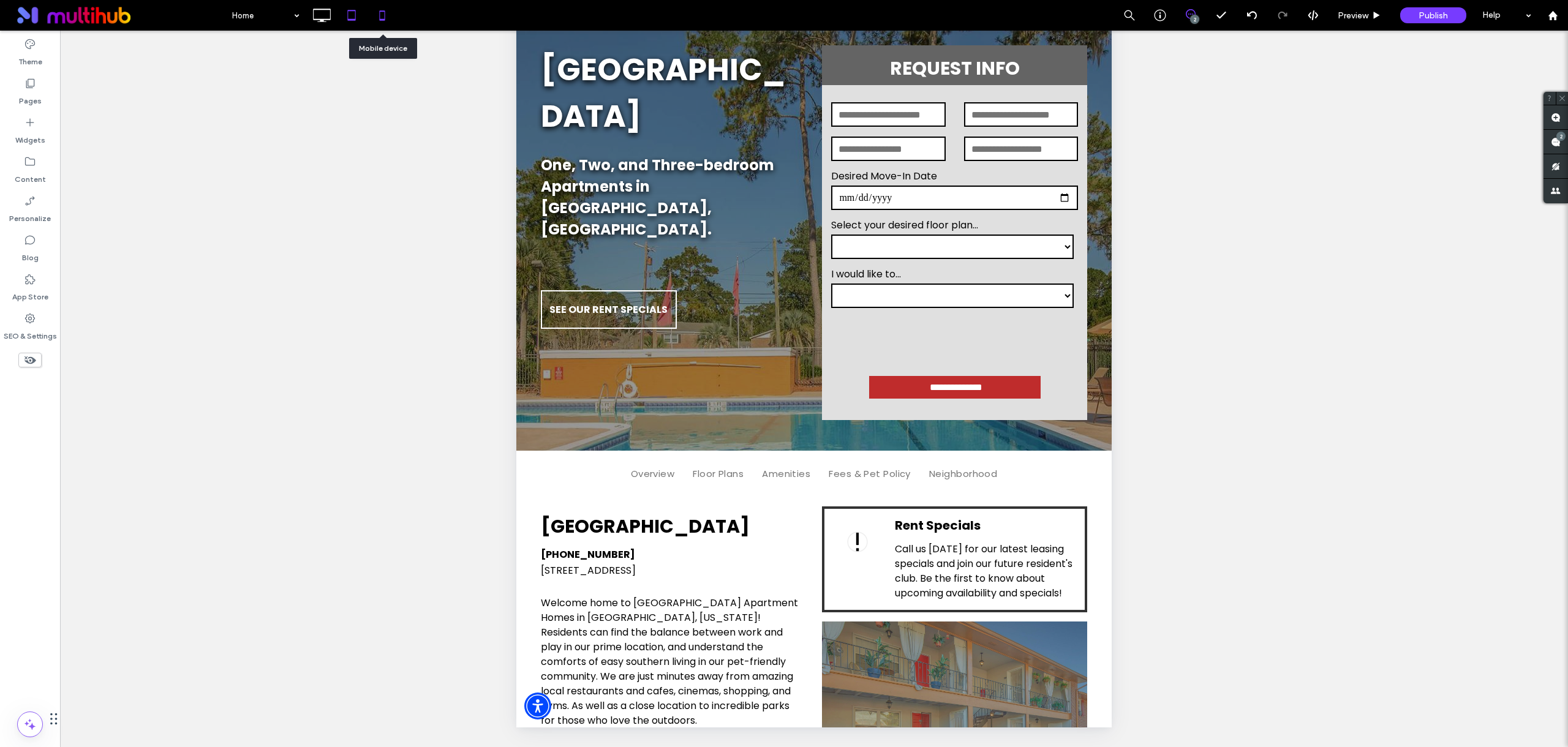
click at [389, 27] on icon at bounding box center [381, 14] width 24 height 24
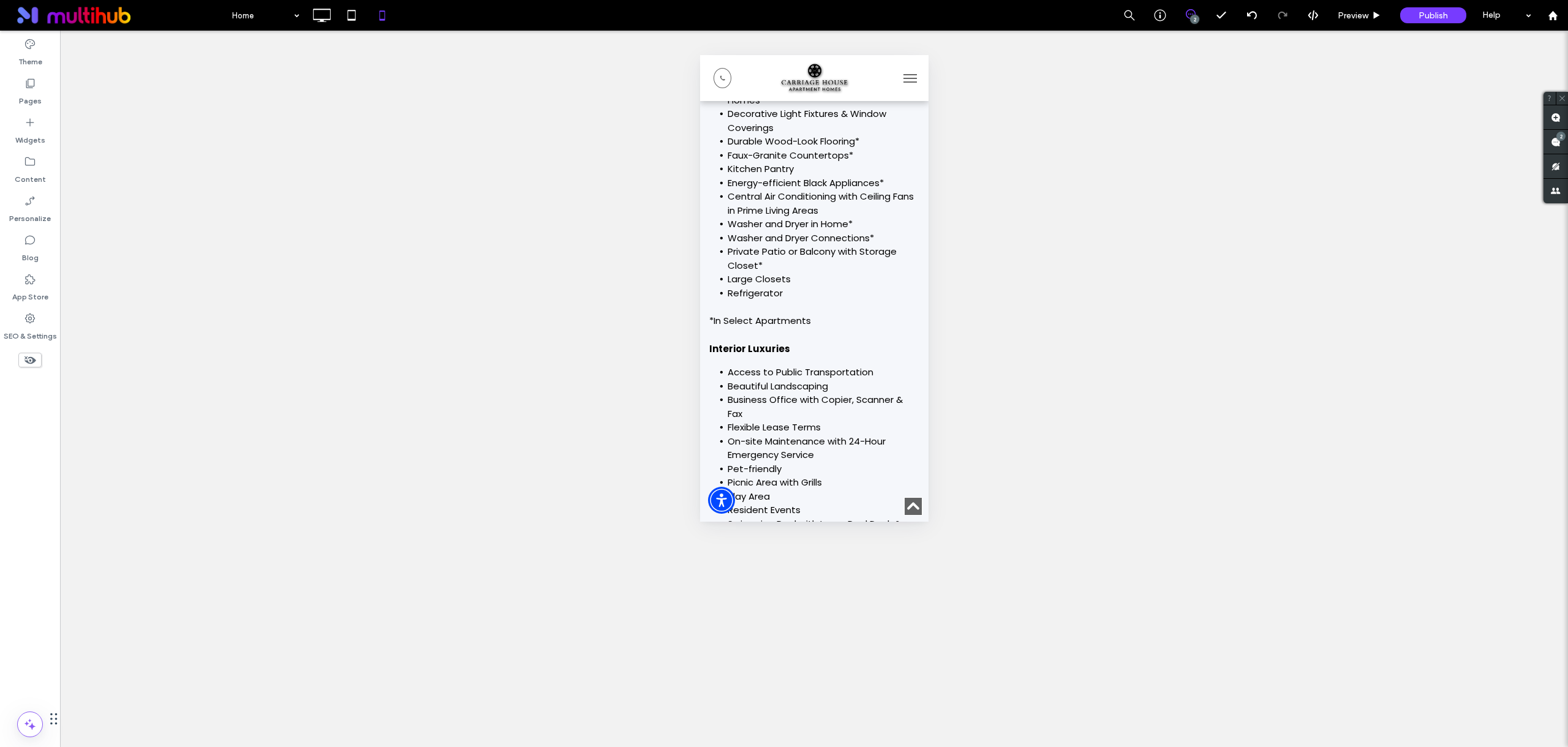
scroll to position [3941, 0]
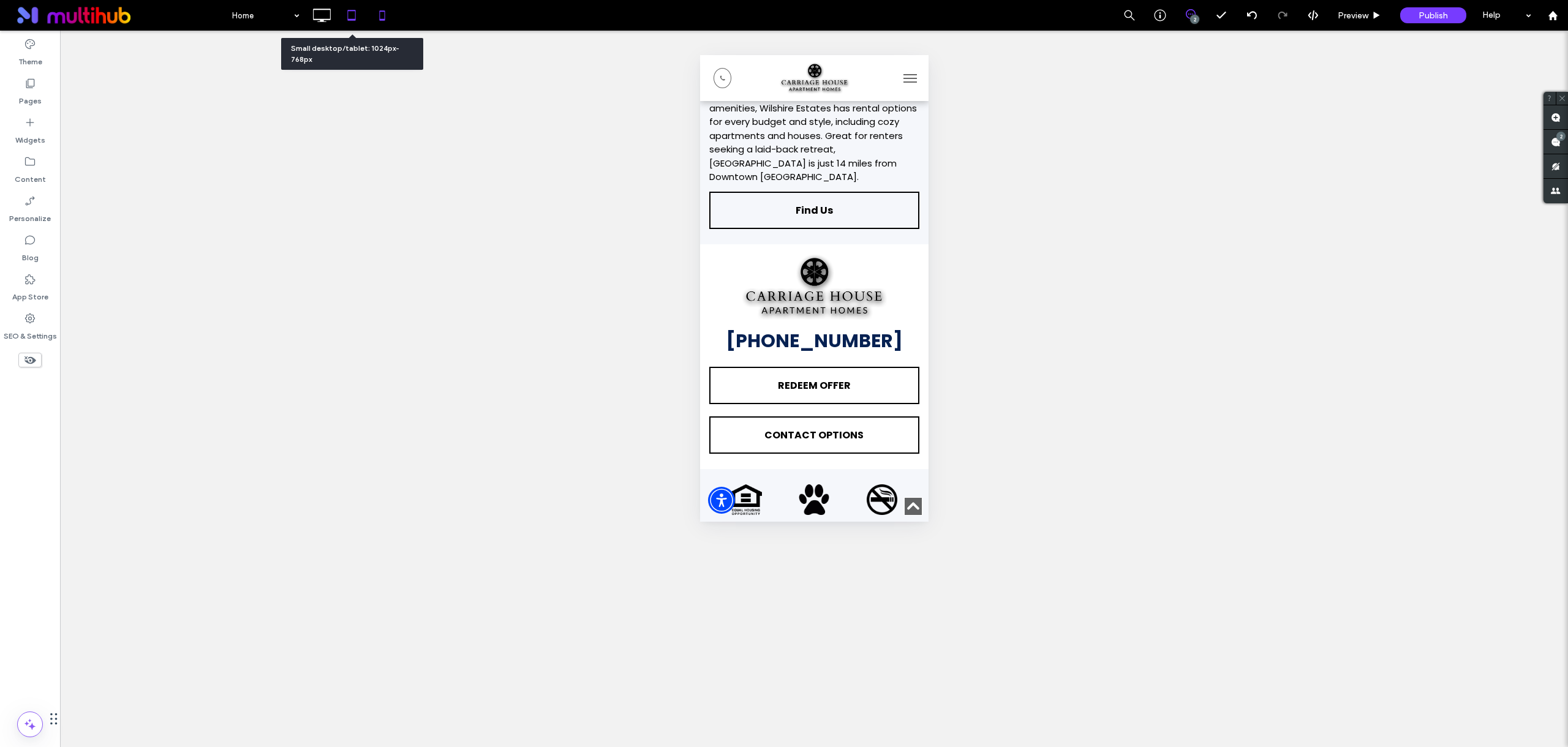
click at [350, 27] on icon at bounding box center [351, 14] width 24 height 24
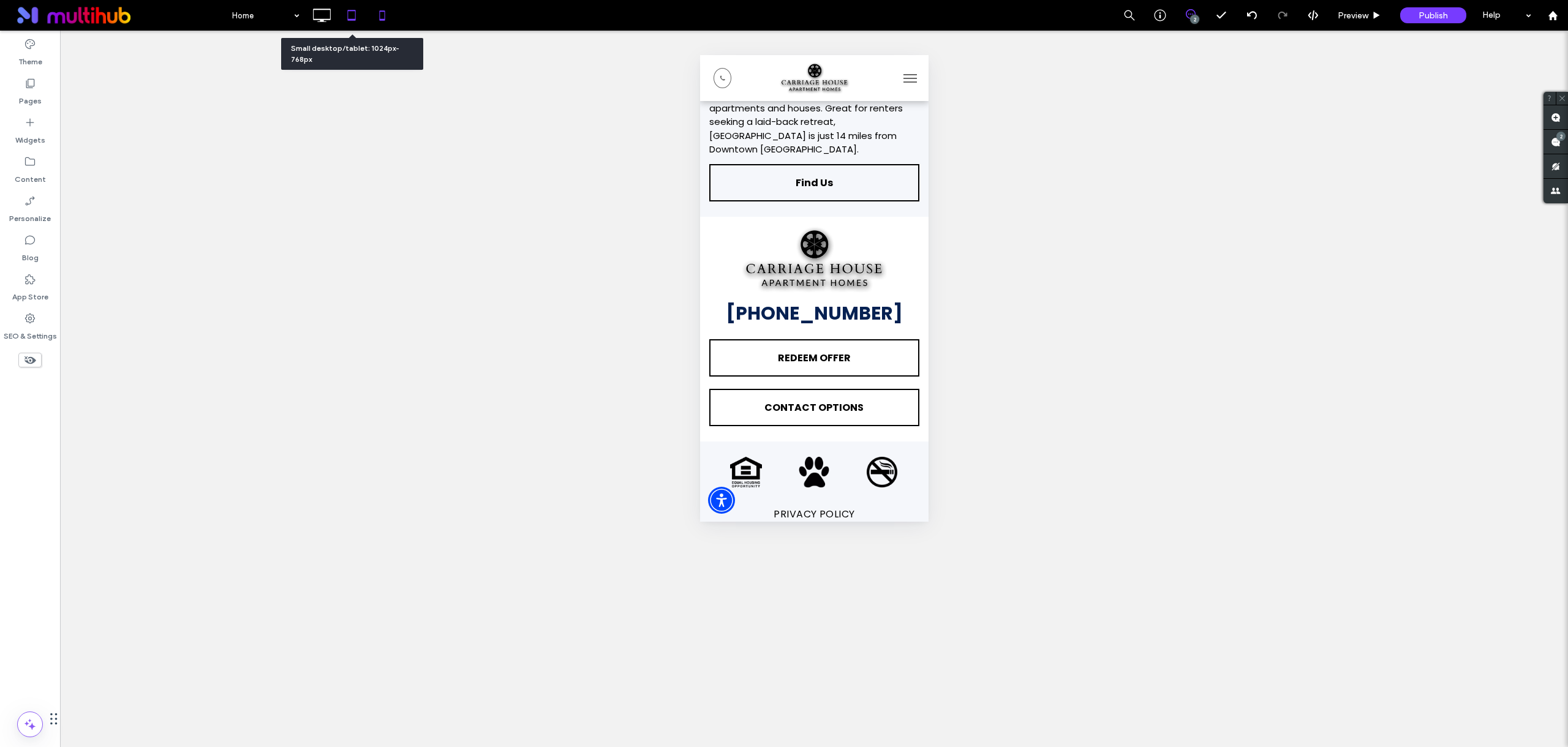
scroll to position [0, 0]
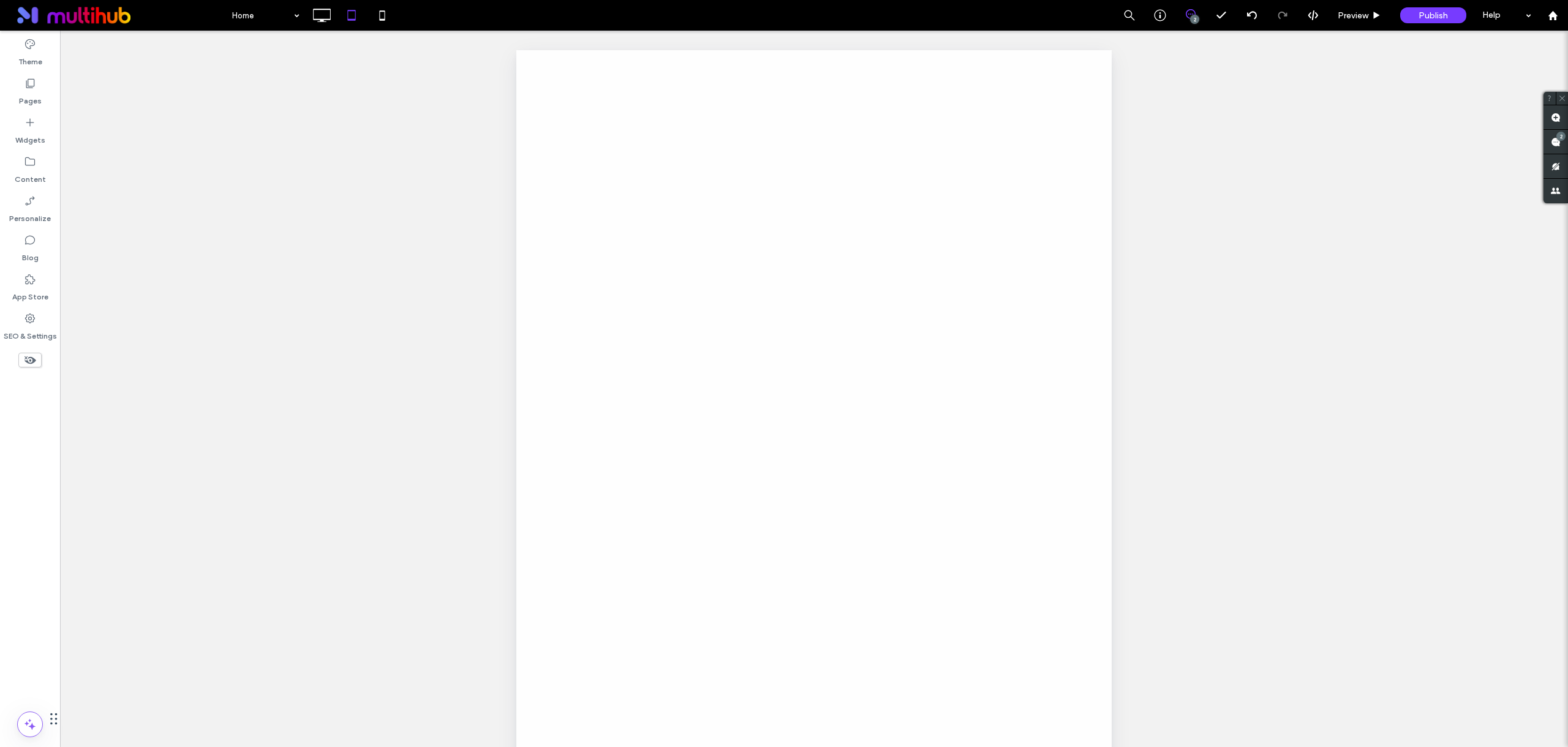
click at [275, 17] on div at bounding box center [784, 373] width 1568 height 747
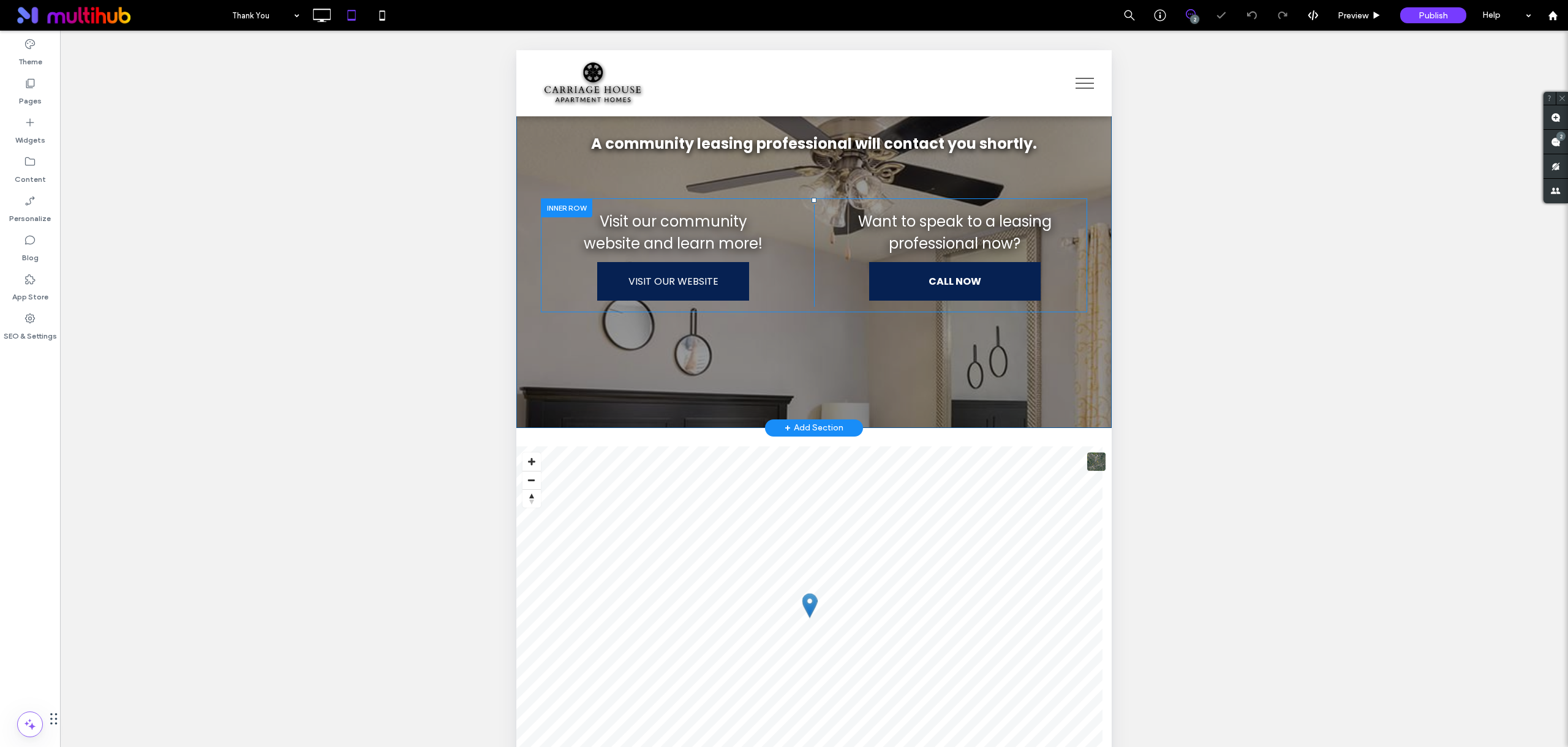
scroll to position [186, 0]
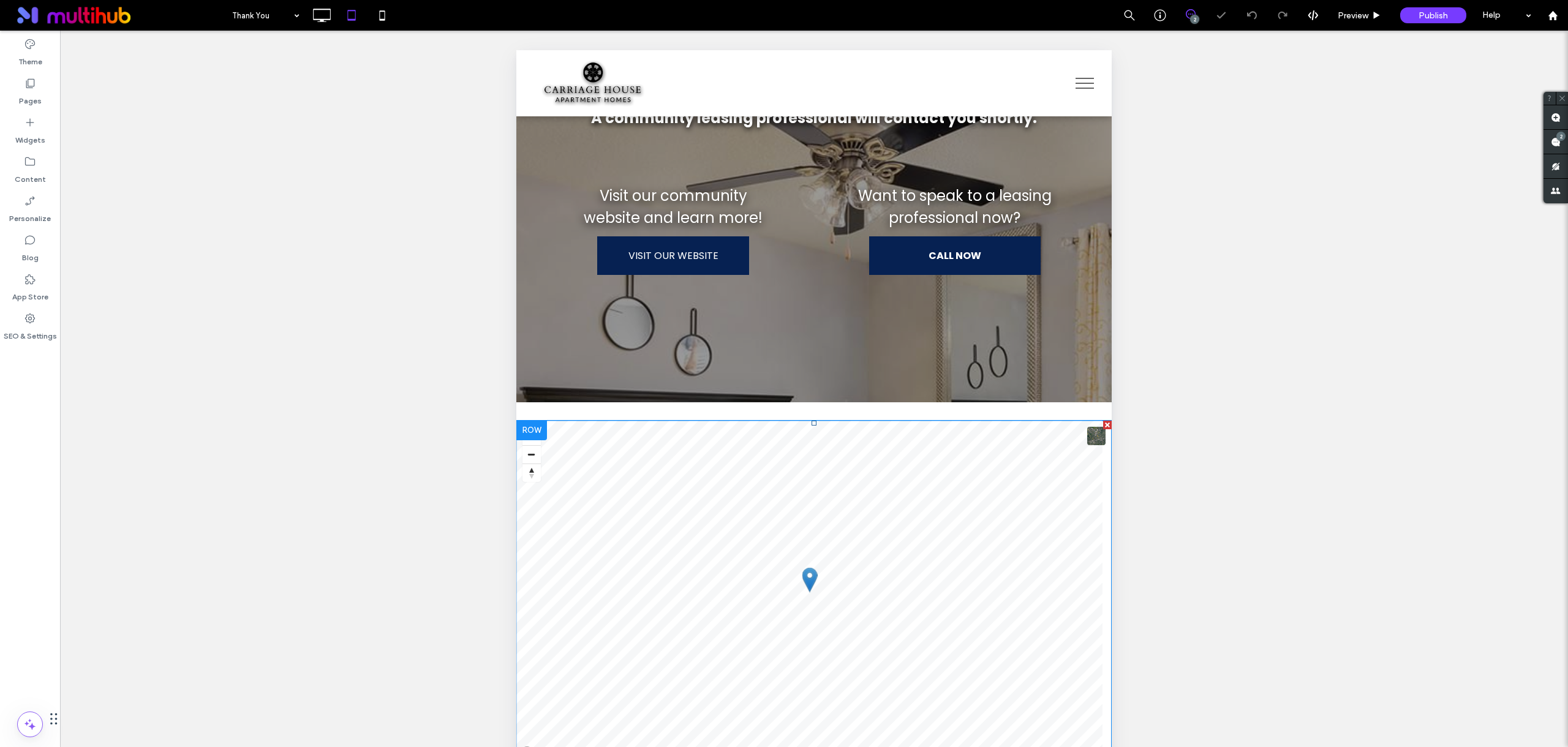
click at [640, 537] on span at bounding box center [813, 592] width 595 height 343
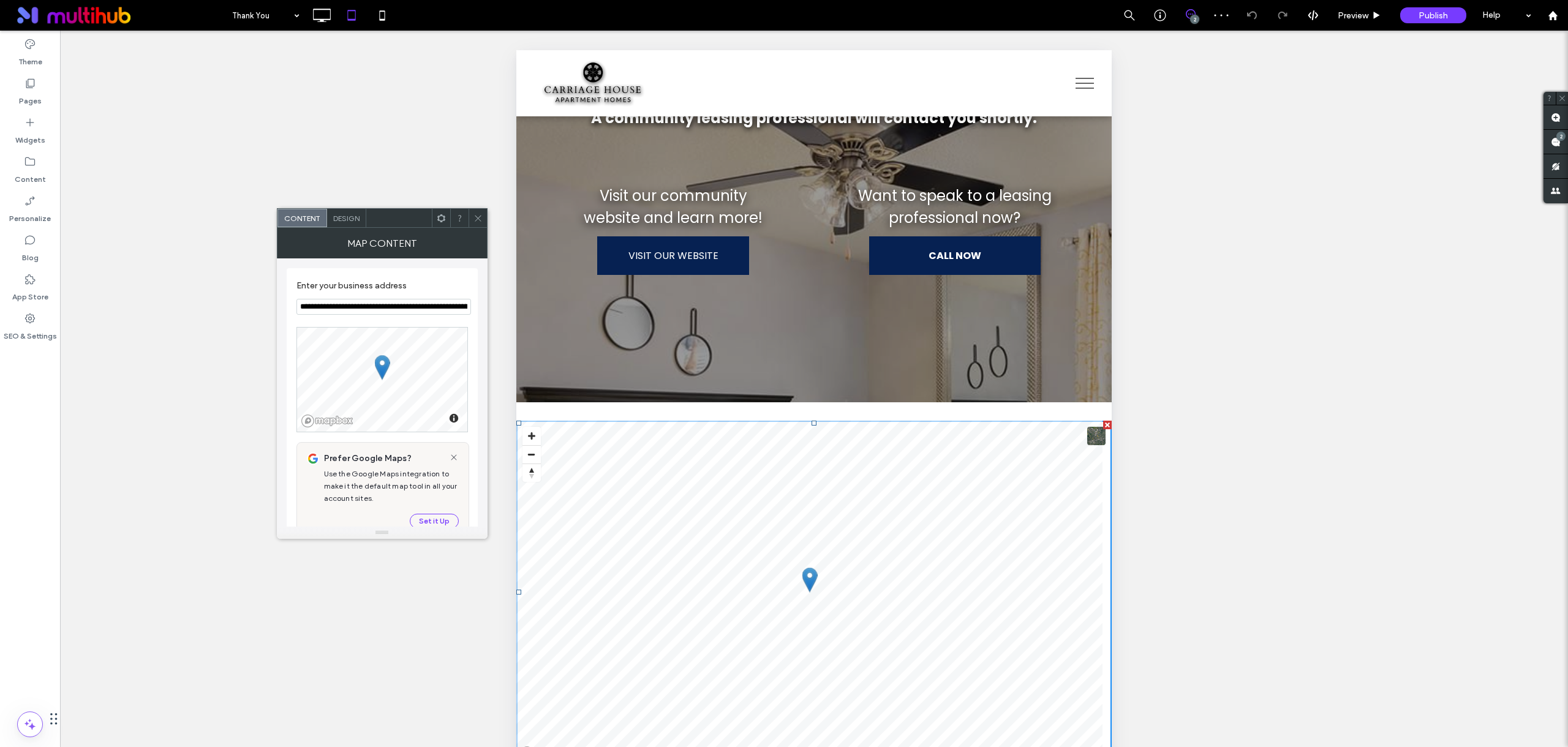
click at [474, 218] on icon at bounding box center [478, 218] width 9 height 9
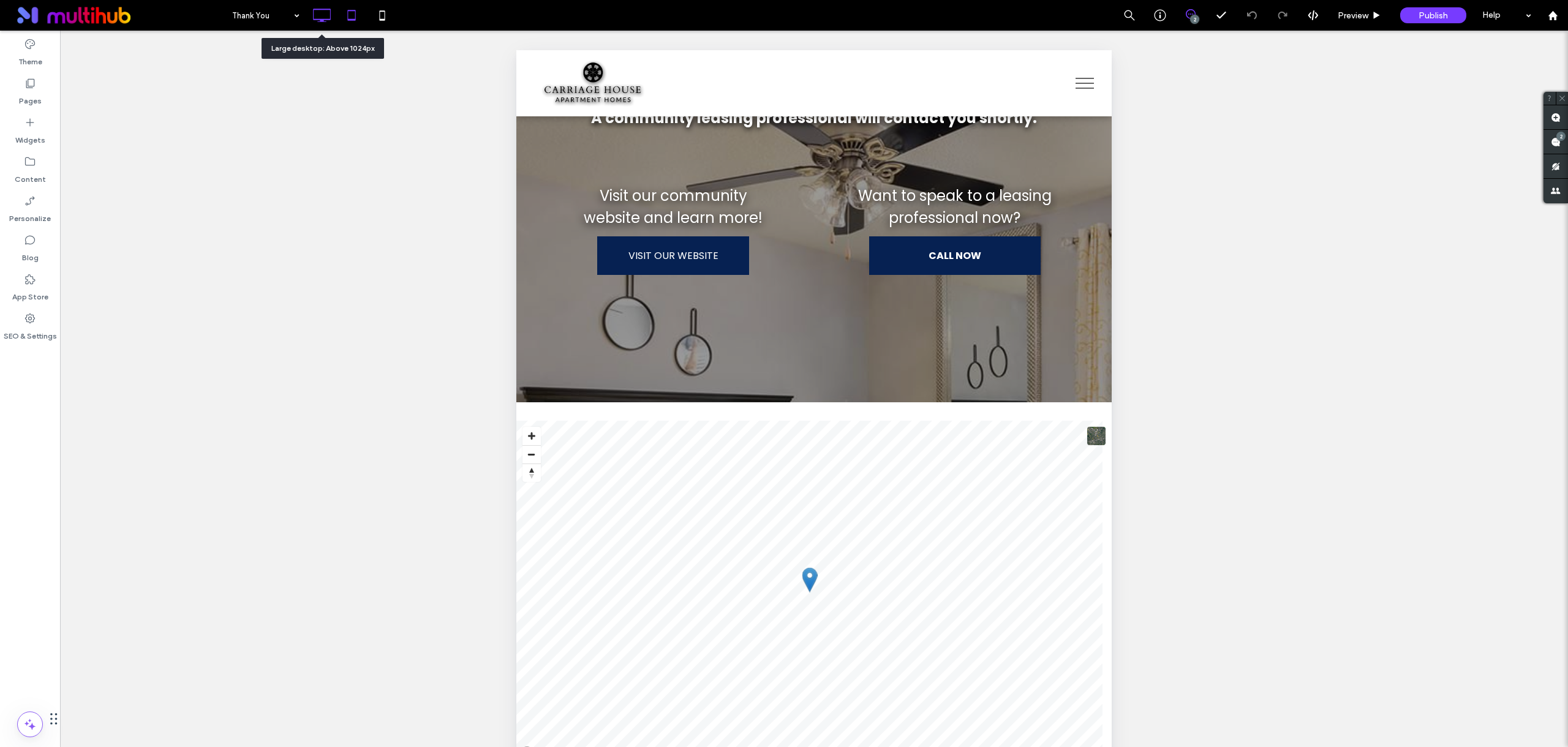
click at [328, 14] on icon at bounding box center [321, 14] width 24 height 24
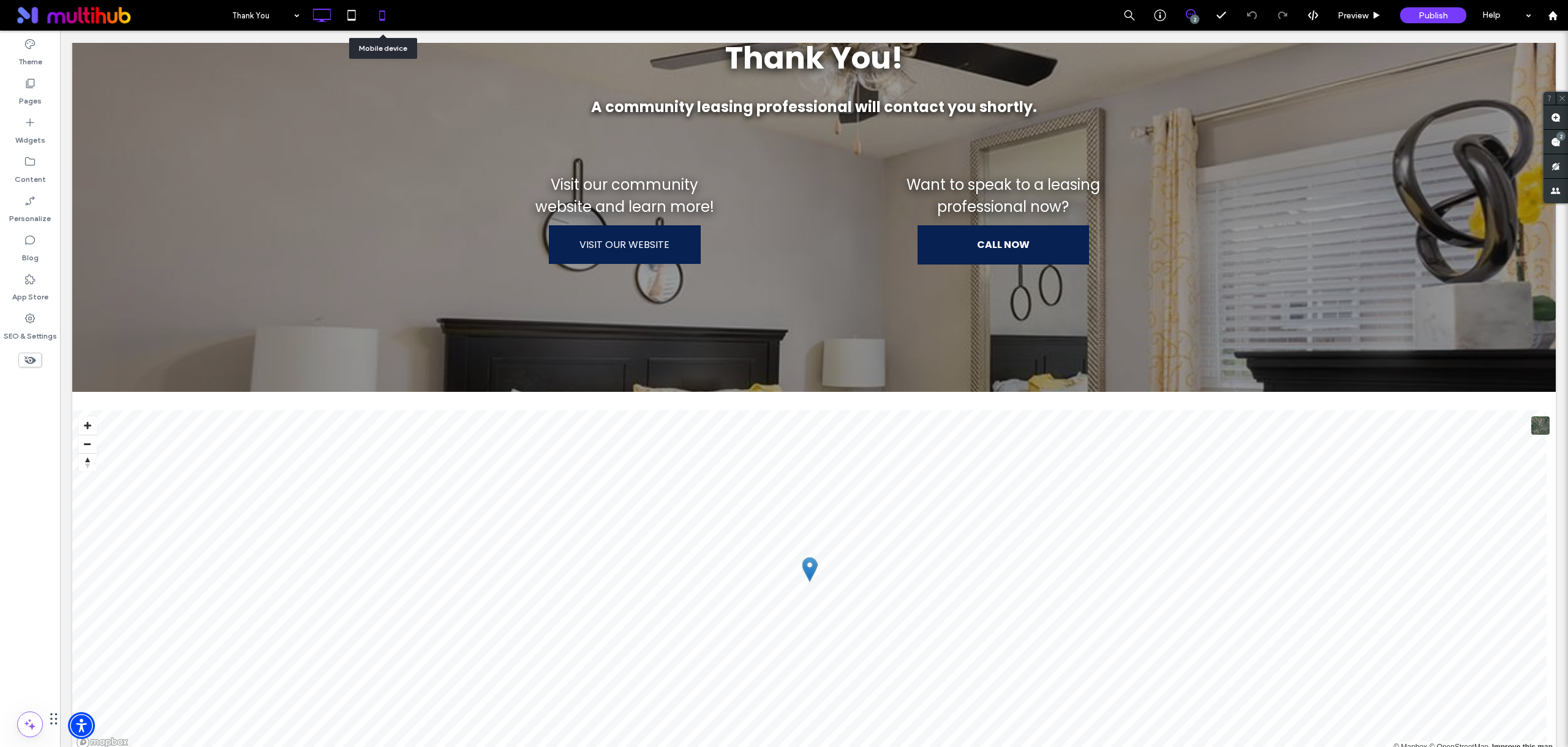
click at [385, 24] on icon at bounding box center [381, 14] width 24 height 24
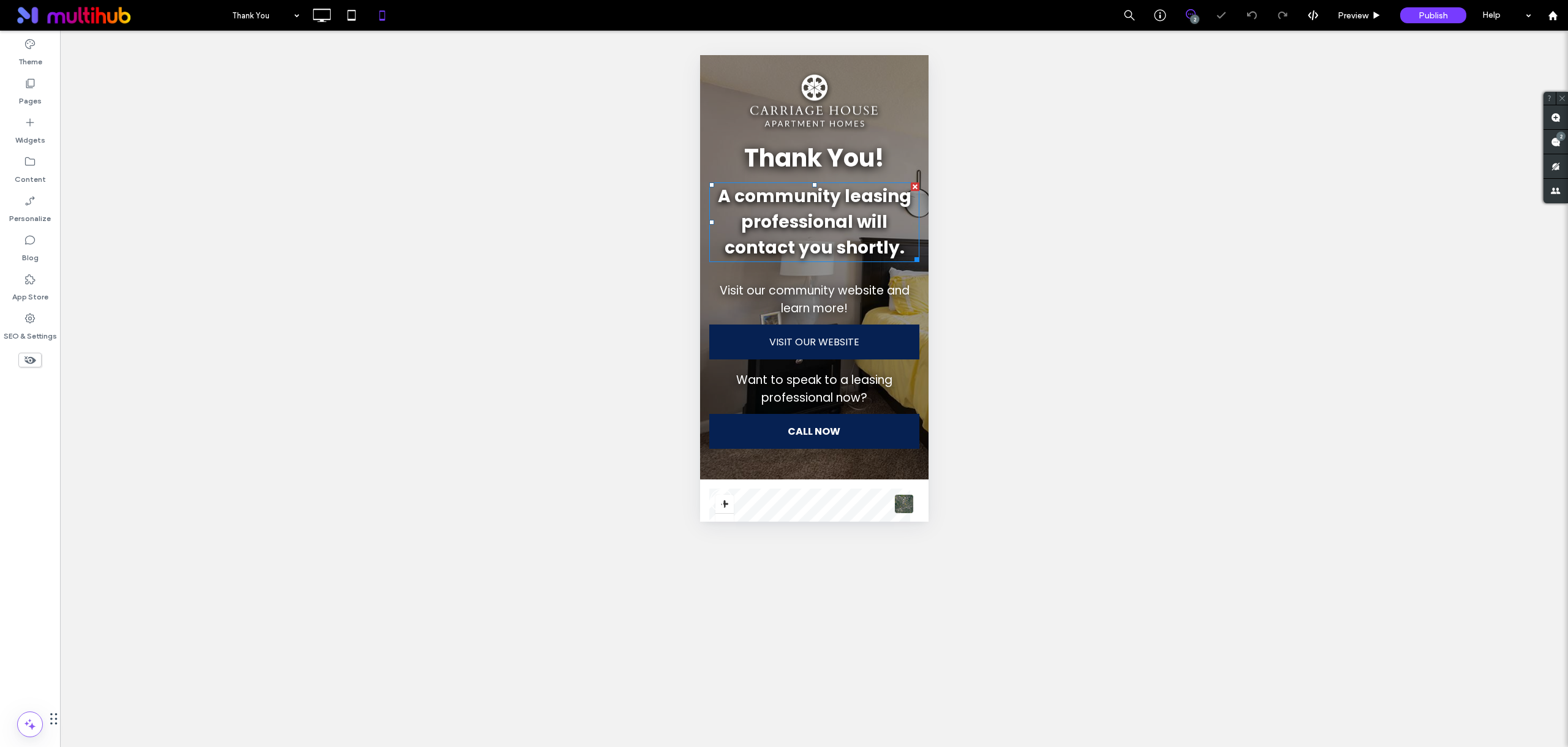
scroll to position [0, 0]
click at [328, 21] on icon at bounding box center [321, 14] width 24 height 24
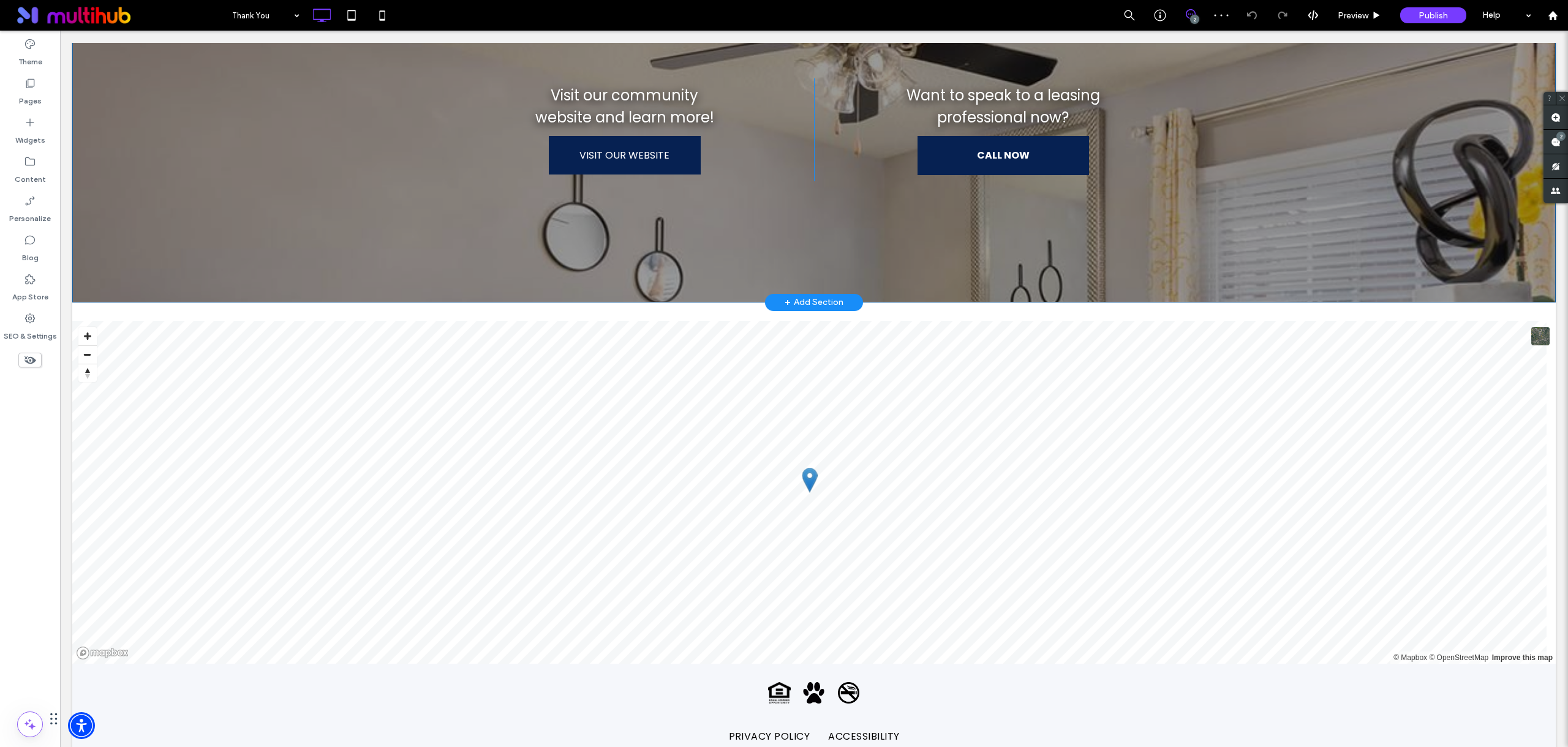
scroll to position [312, 0]
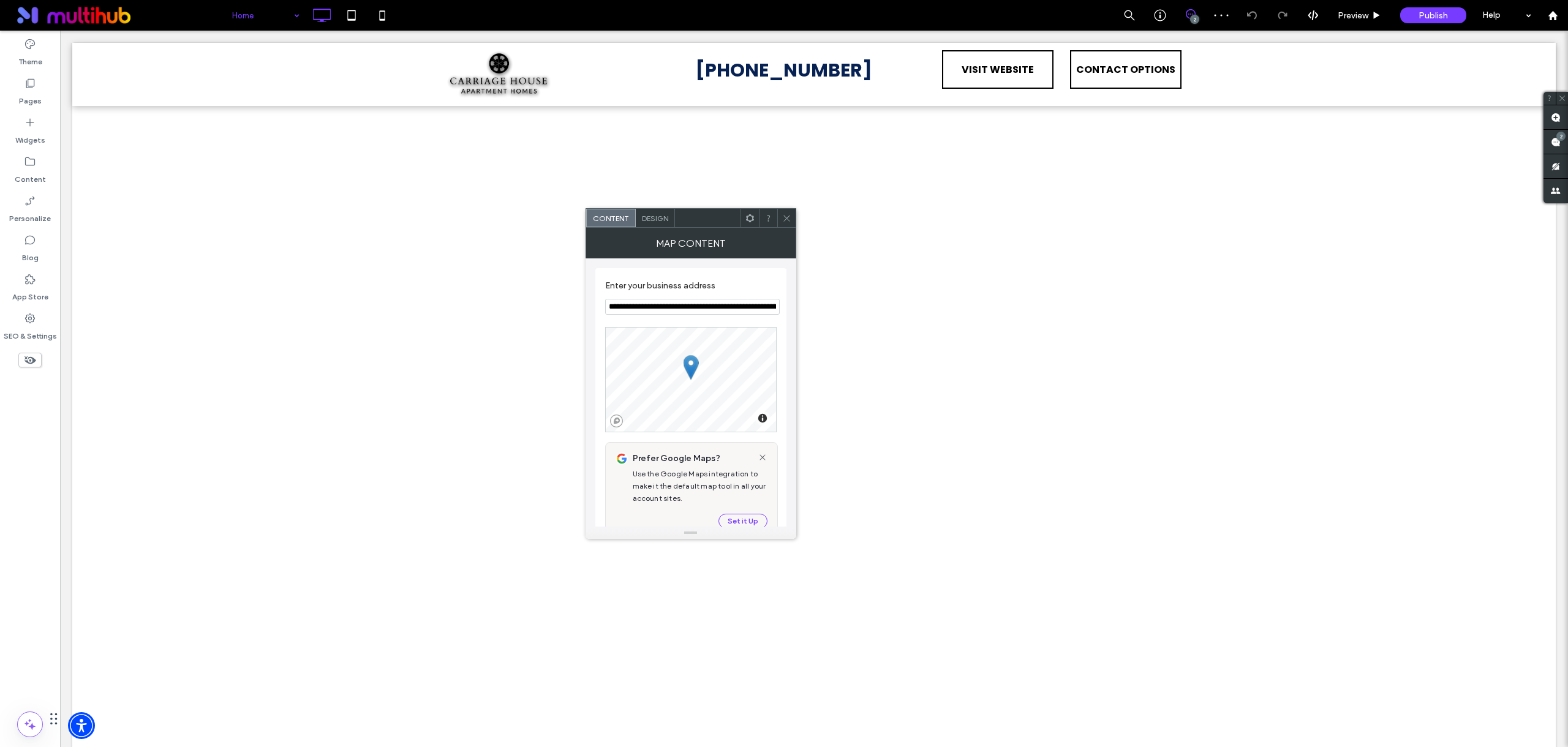
scroll to position [2194, 0]
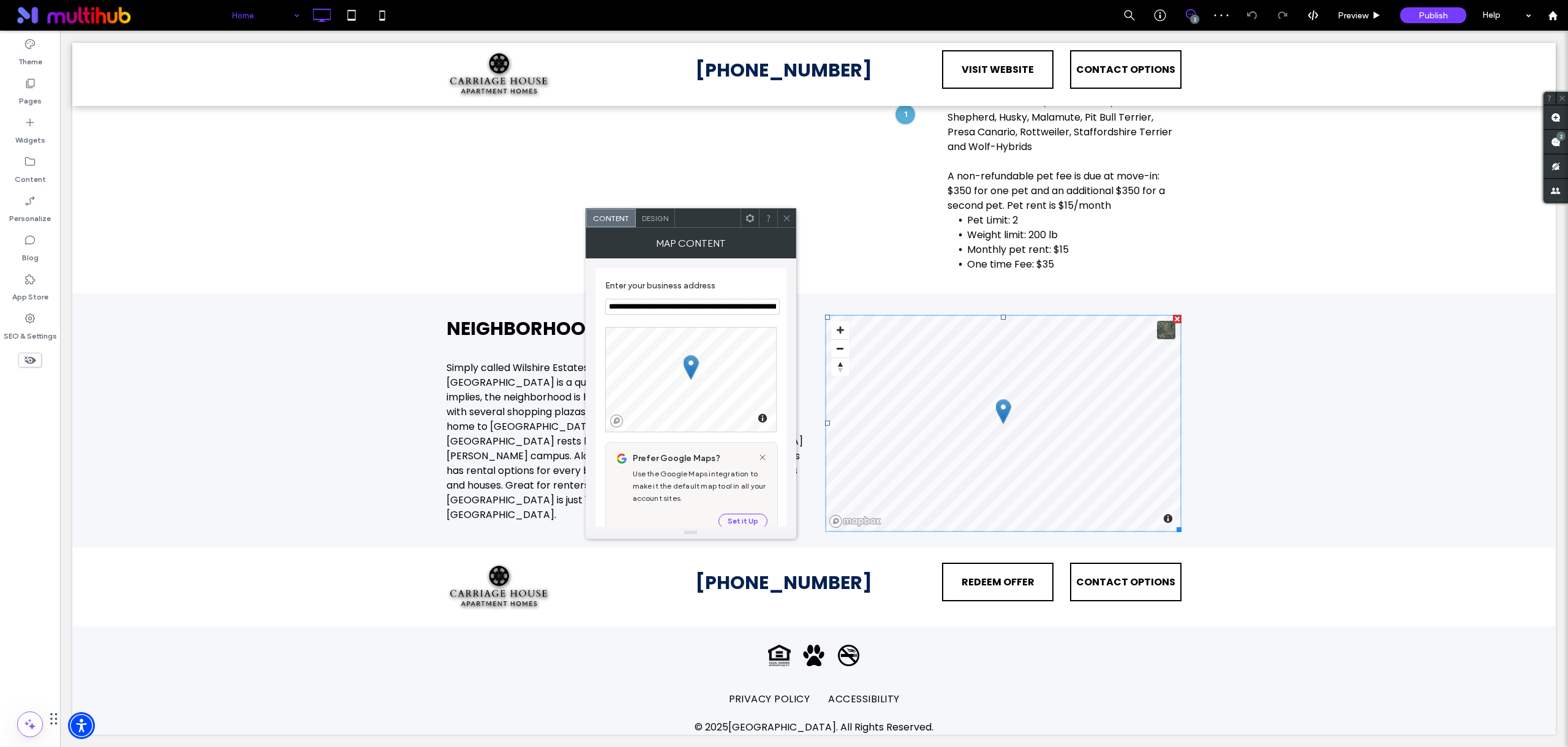
click at [785, 222] on icon at bounding box center [787, 218] width 9 height 9
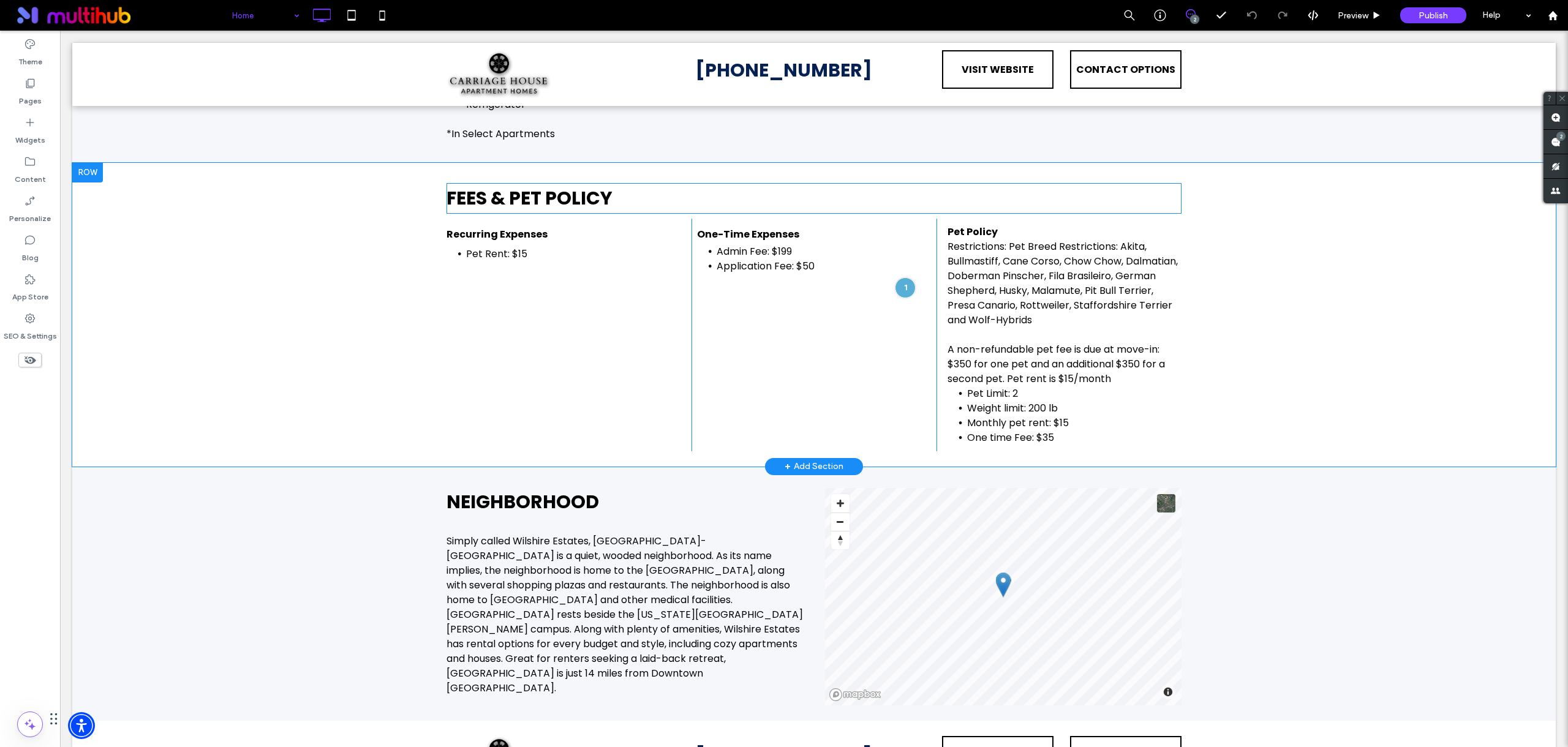
scroll to position [1966, 0]
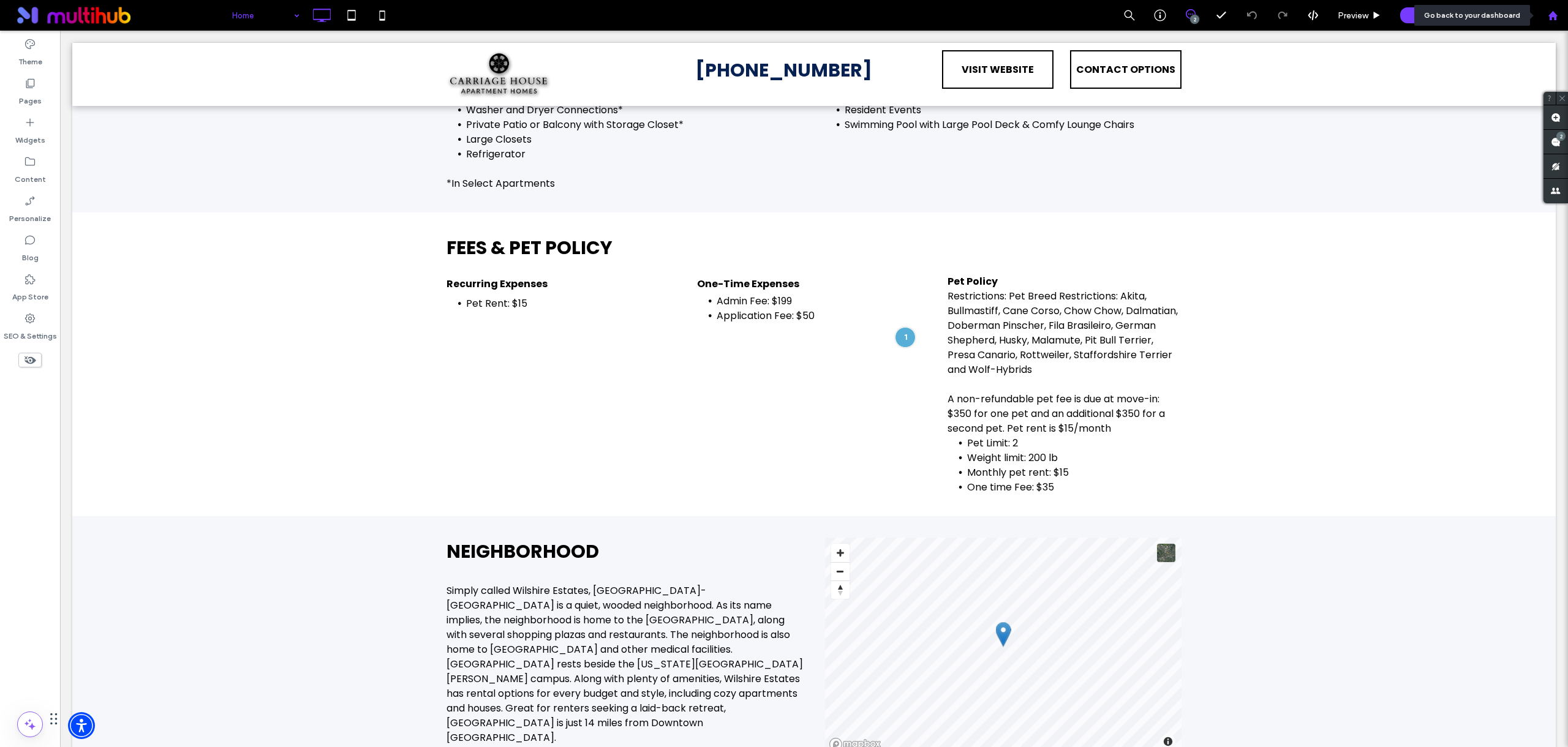
click at [1559, 20] on div at bounding box center [1553, 14] width 29 height 10
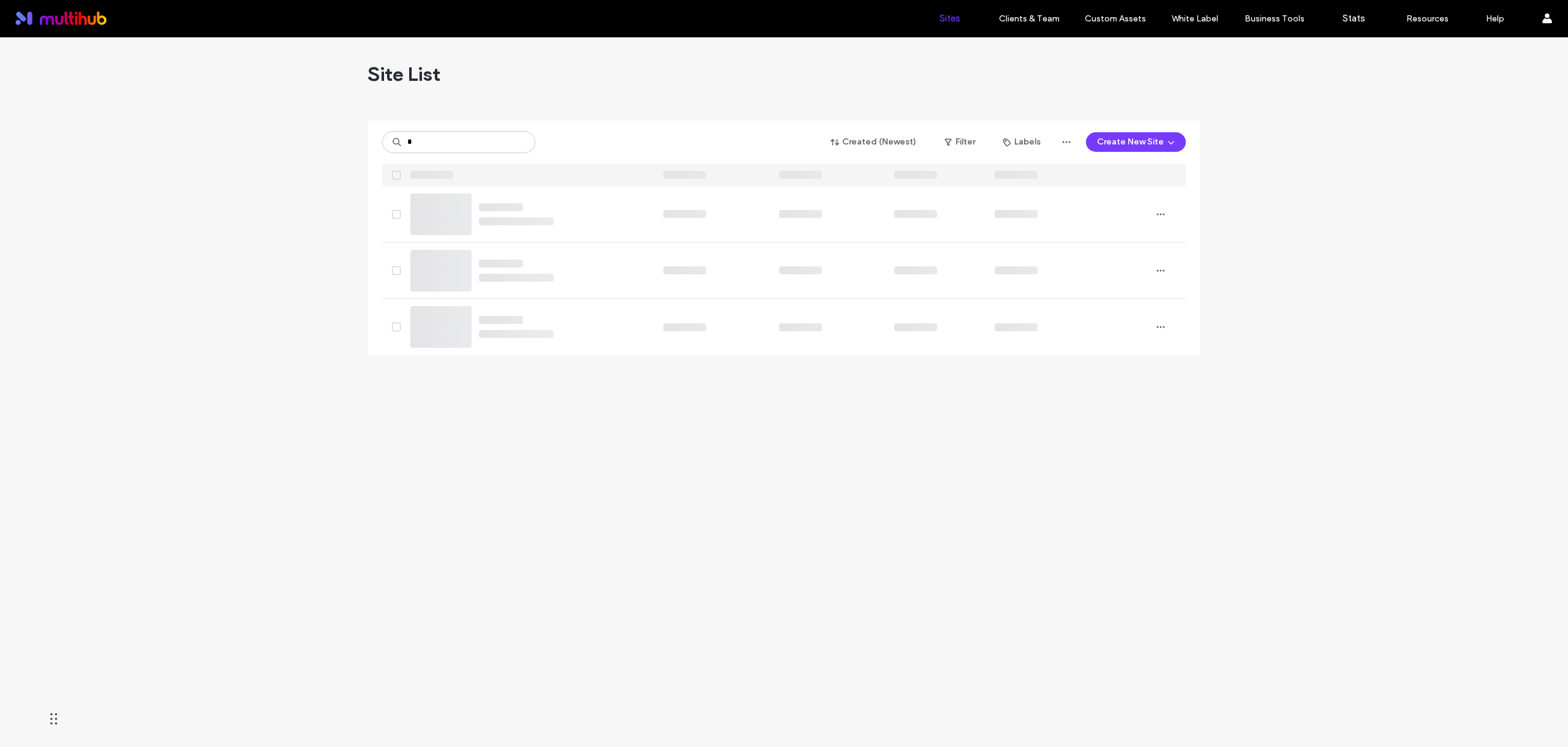
type input "*"
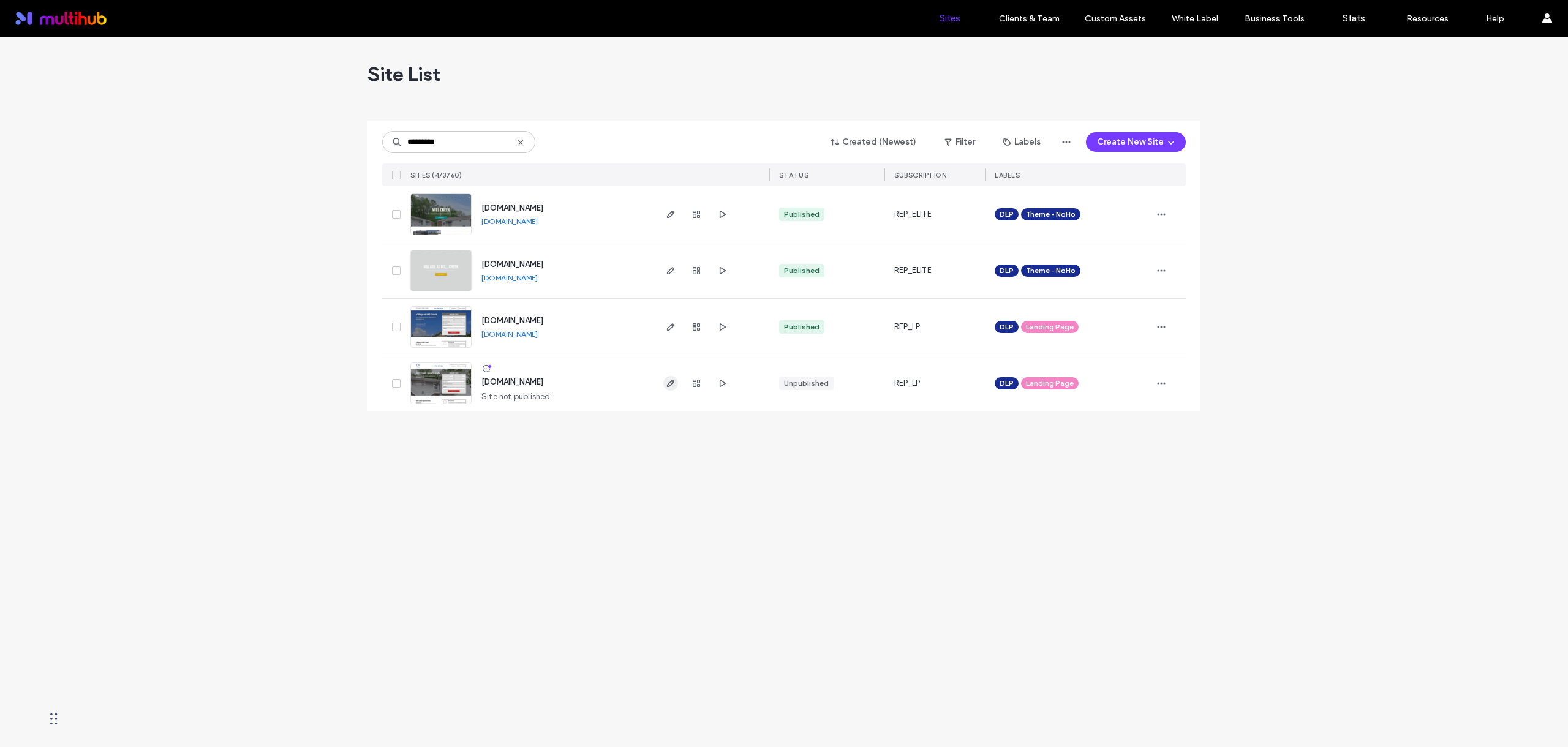
type input "*********"
click at [669, 383] on use "button" at bounding box center [670, 383] width 7 height 7
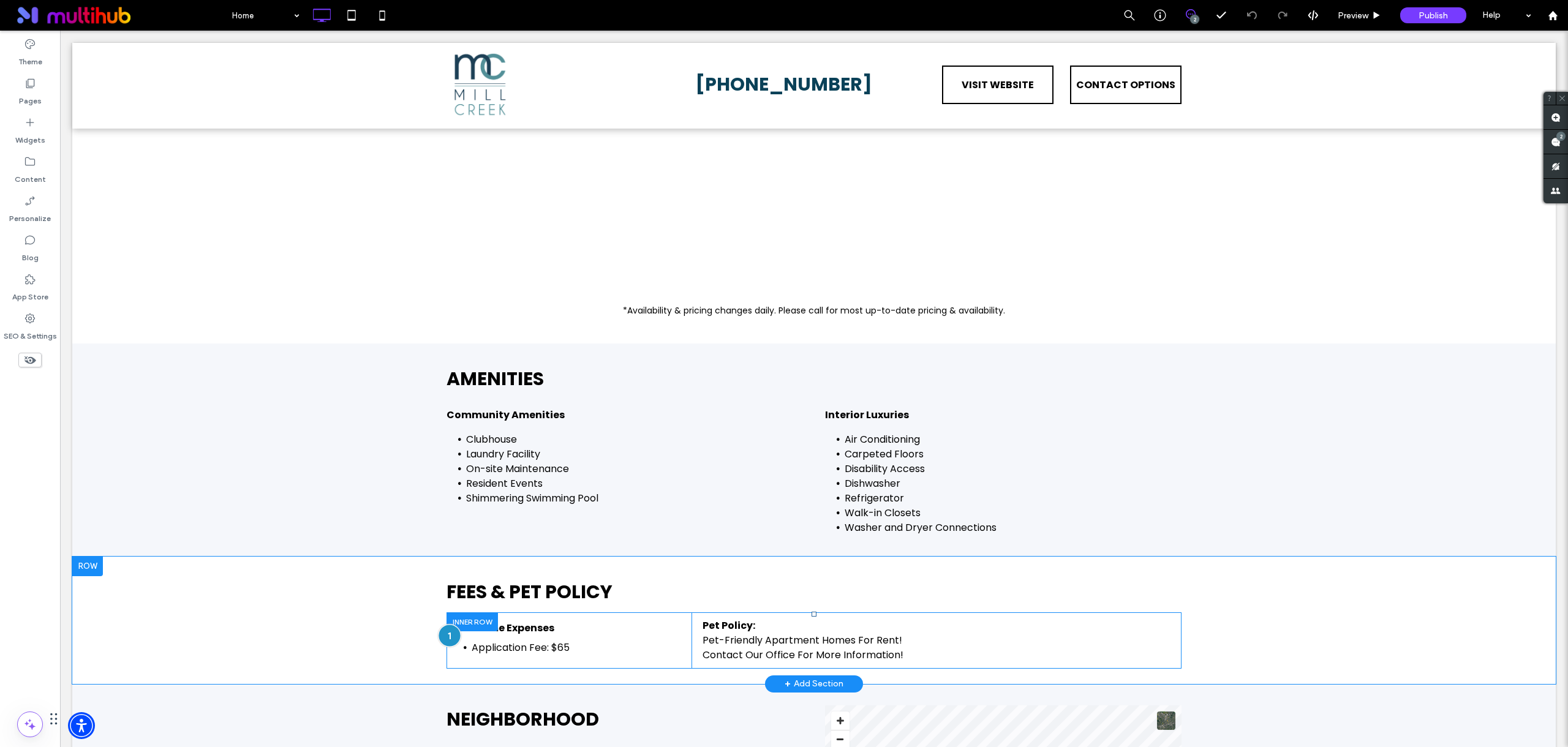
click at [440, 640] on div at bounding box center [448, 636] width 23 height 23
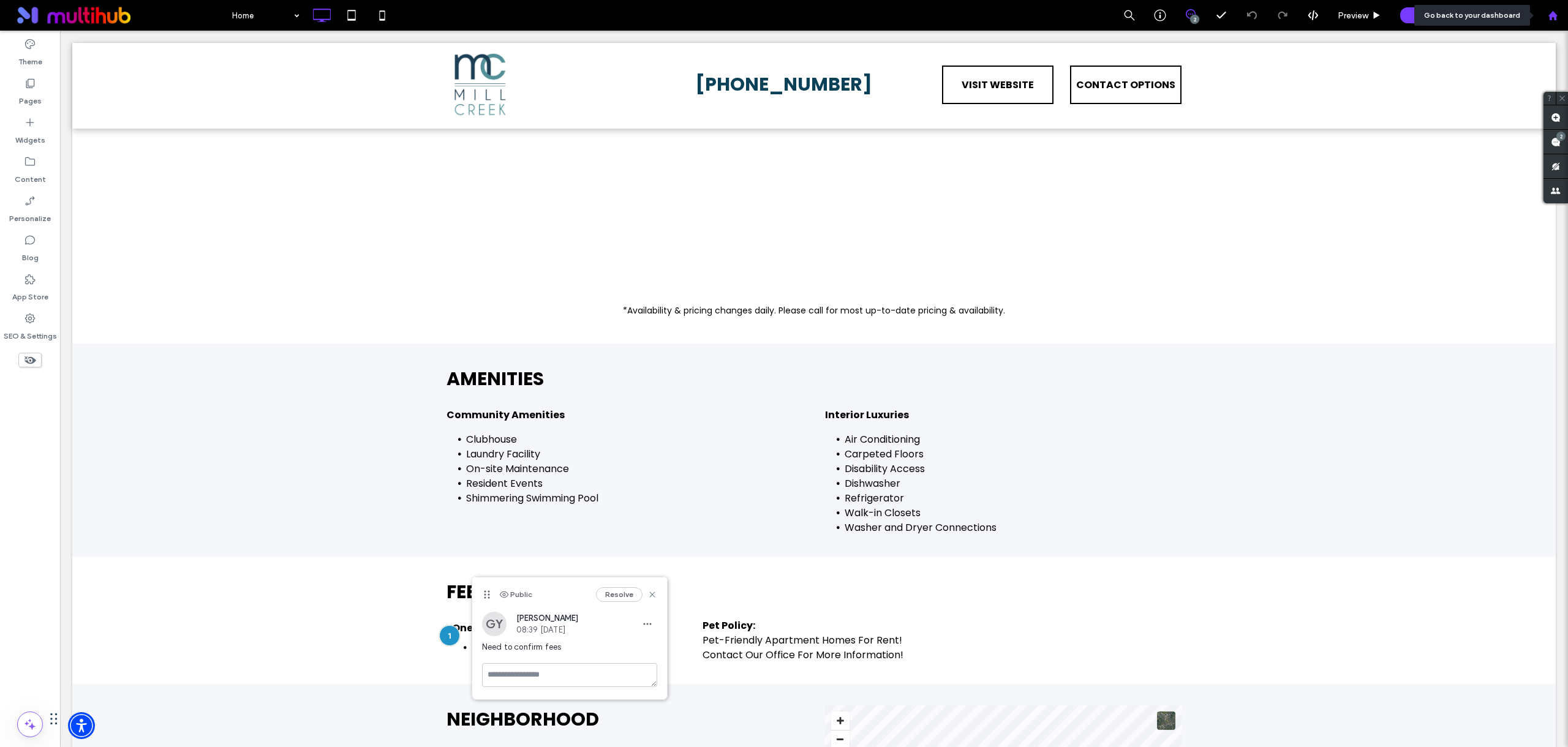
click at [1554, 20] on div at bounding box center [1553, 15] width 31 height 31
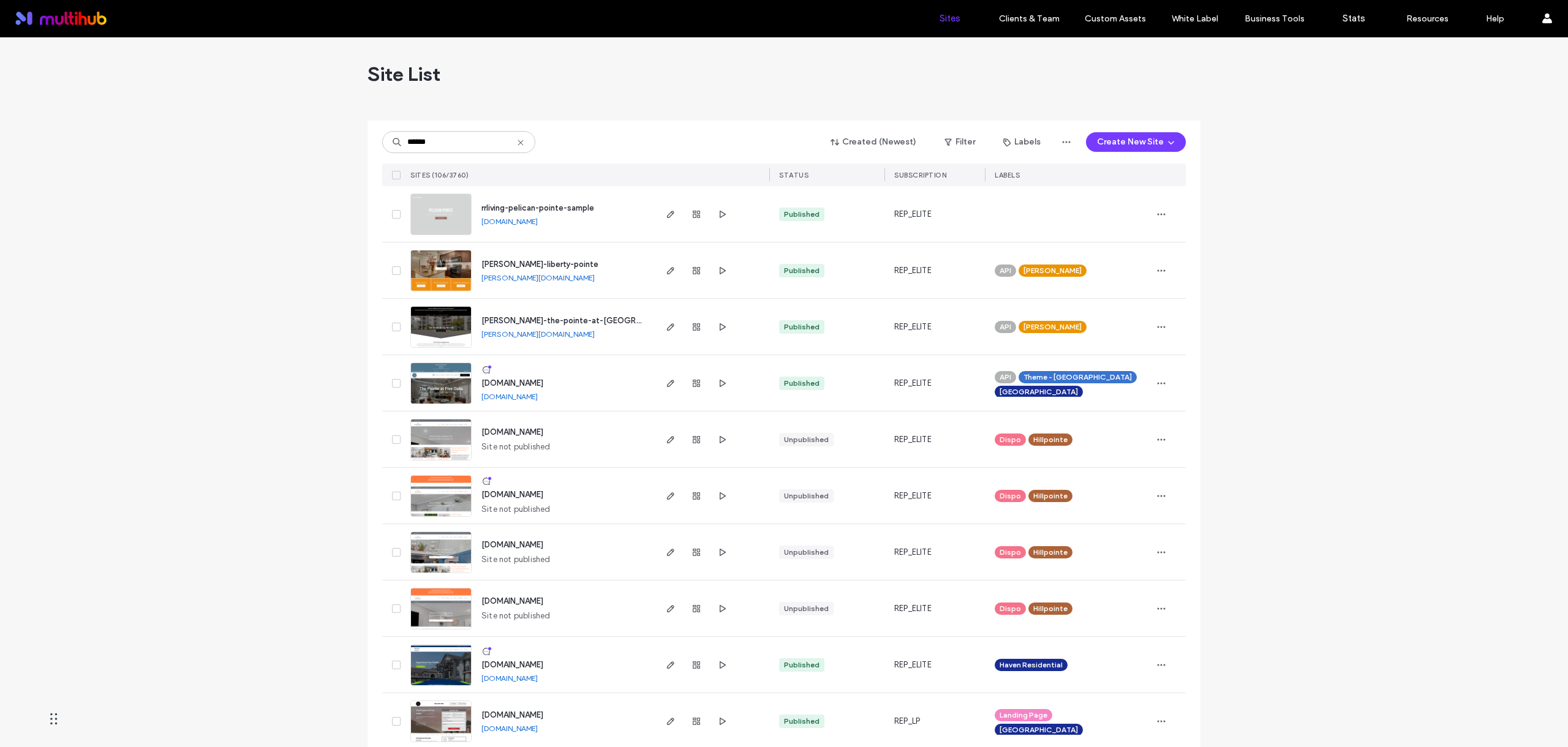
click at [402, 145] on input "******" at bounding box center [458, 142] width 153 height 22
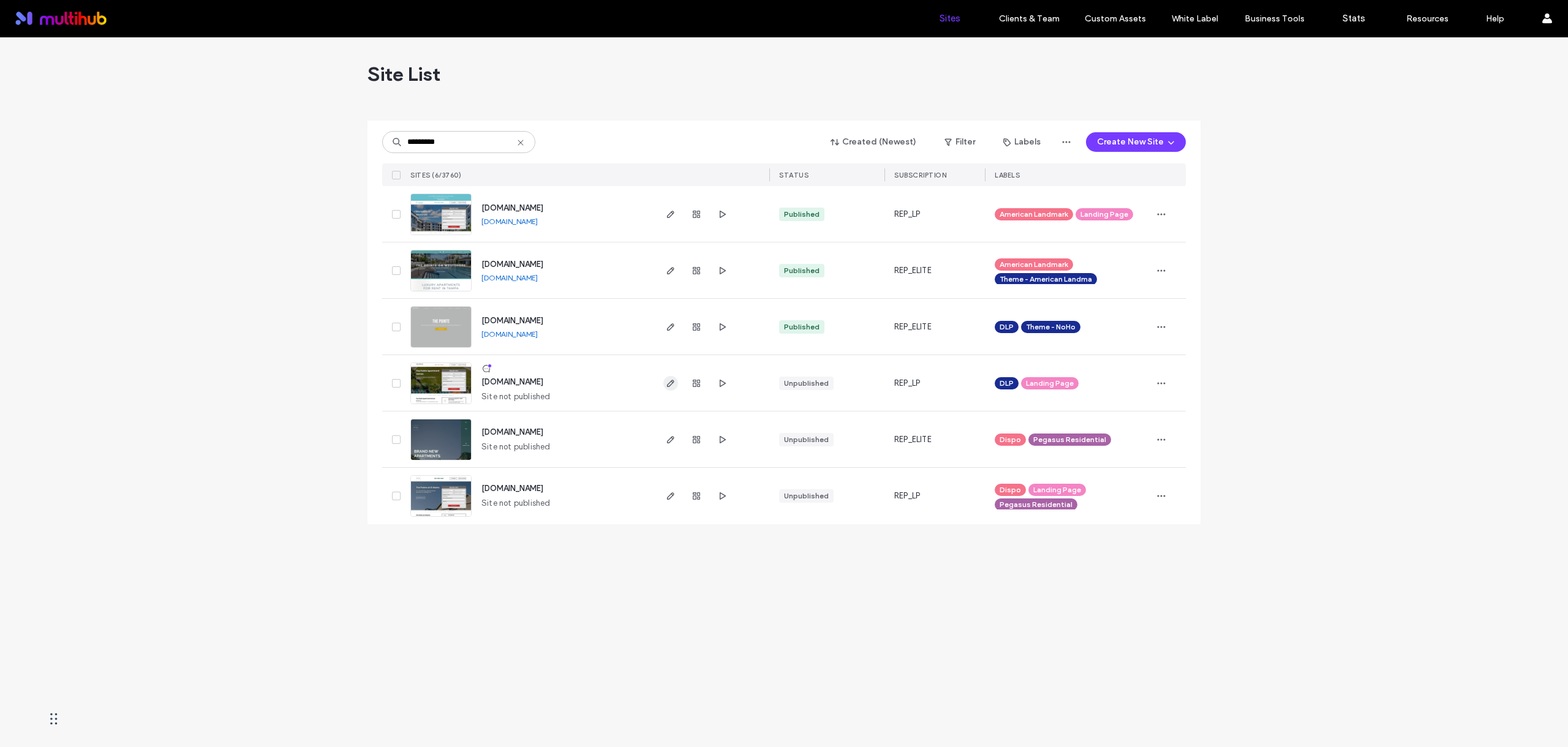
type input "*********"
click at [670, 383] on icon "button" at bounding box center [670, 383] width 10 height 10
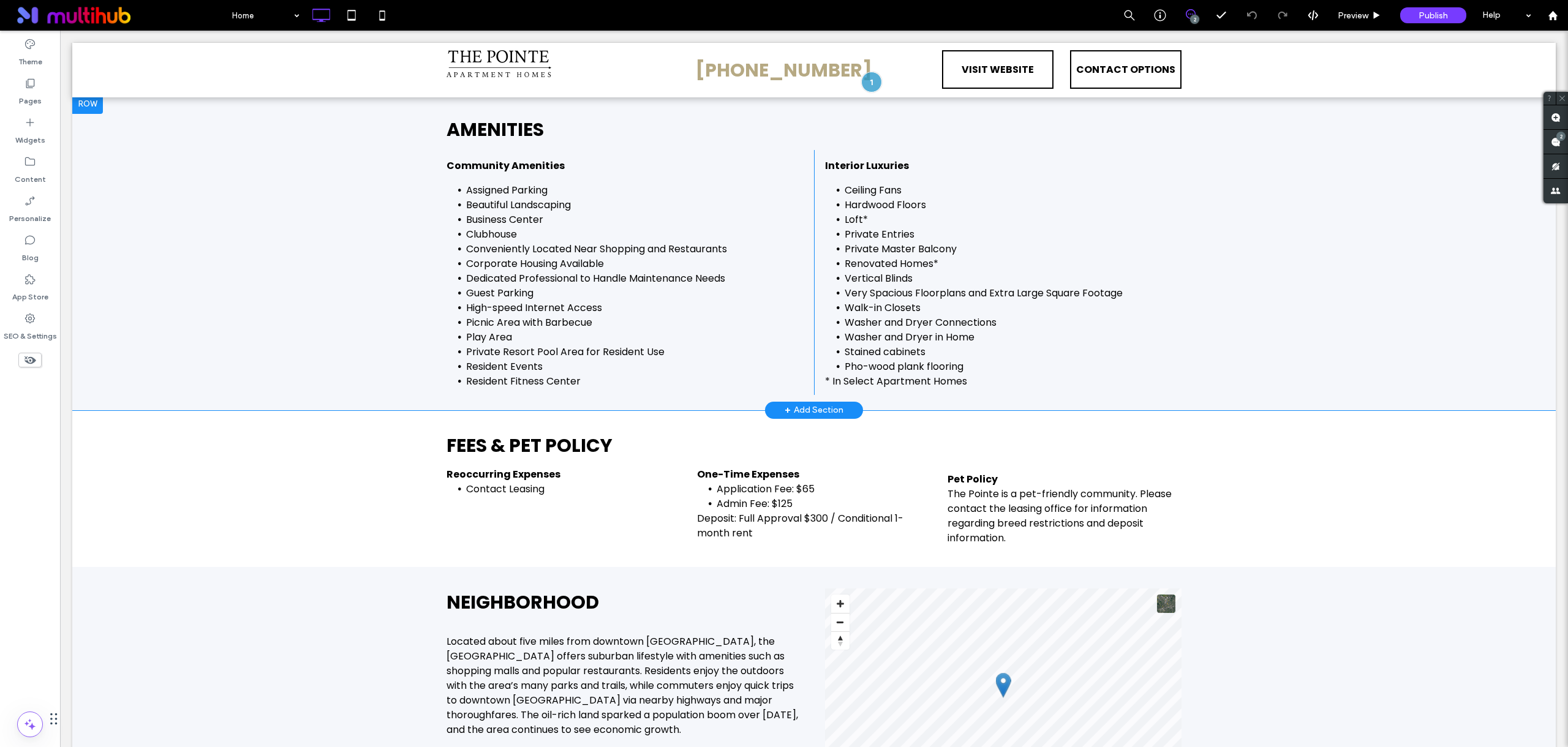
scroll to position [1866, 0]
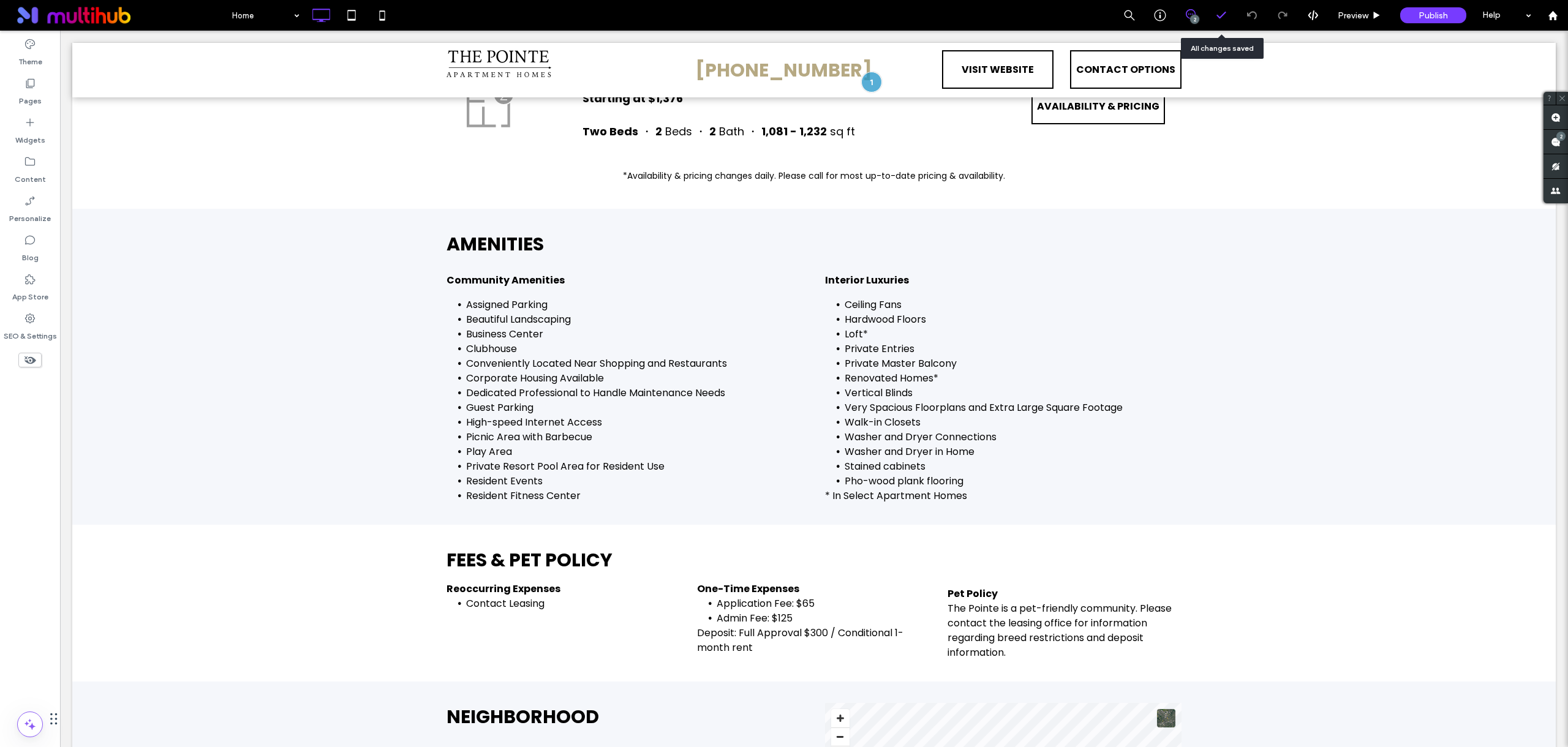
click at [1227, 21] on div at bounding box center [1220, 15] width 30 height 13
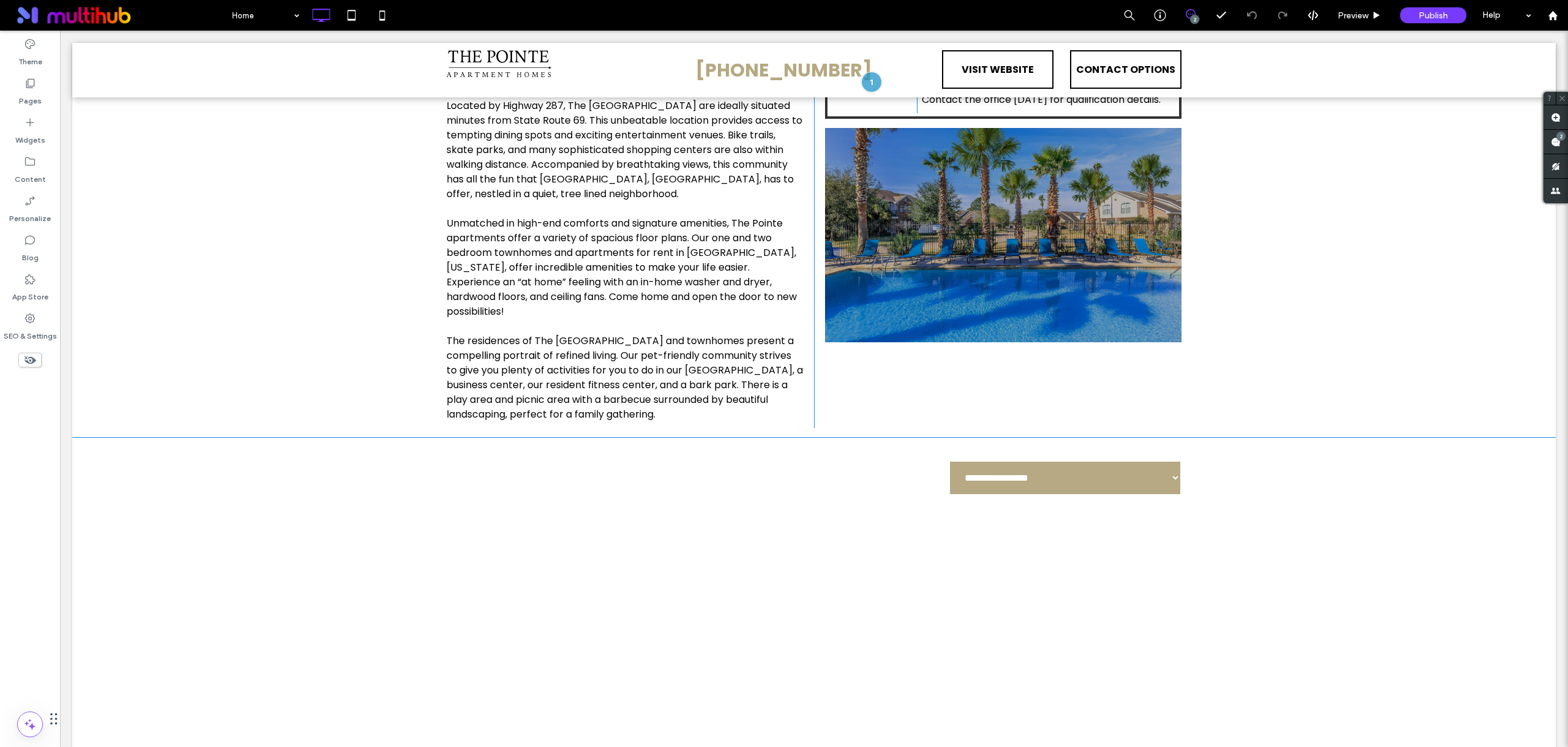
scroll to position [457, 0]
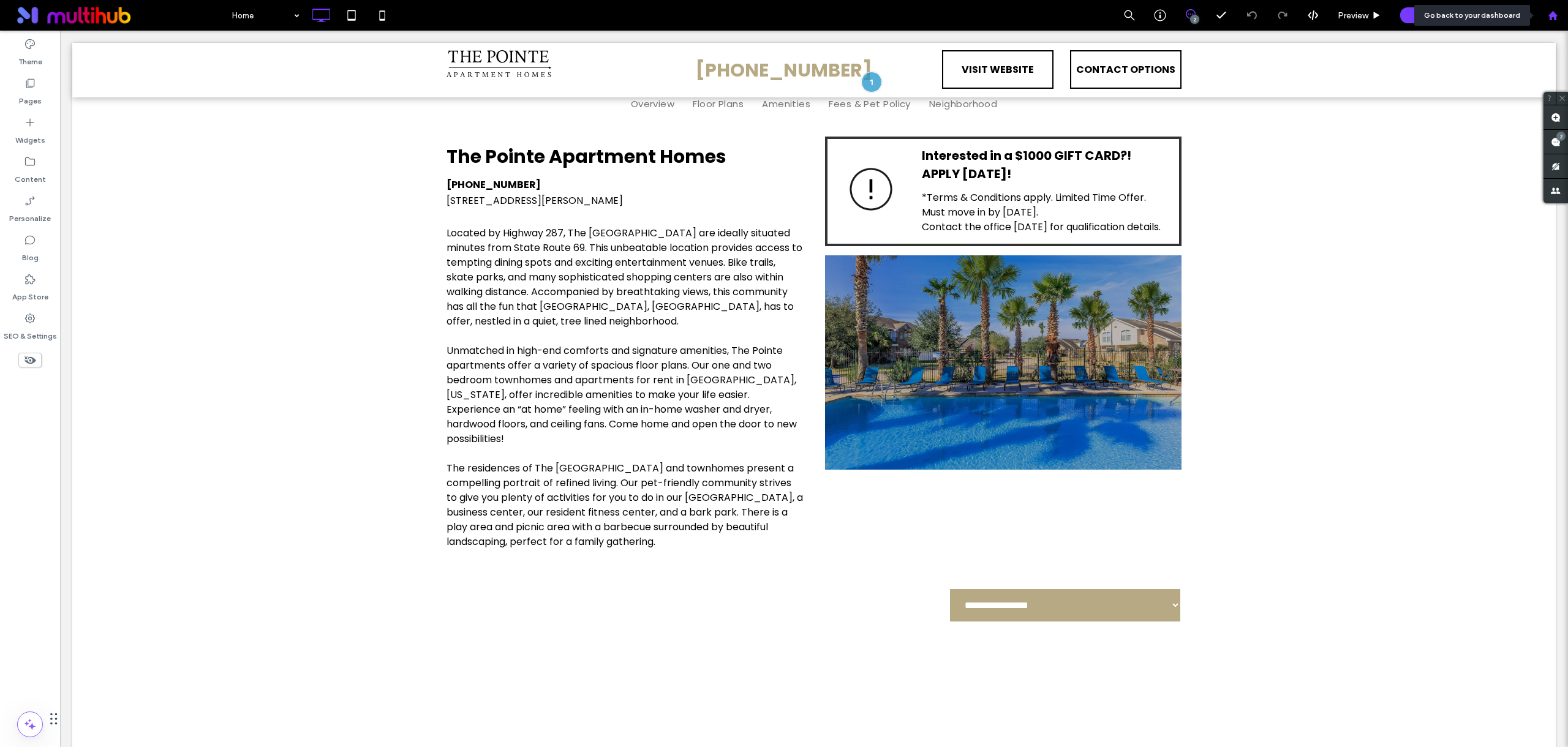
click at [1550, 16] on use at bounding box center [1553, 14] width 9 height 9
